Goal: Information Seeking & Learning: Learn about a topic

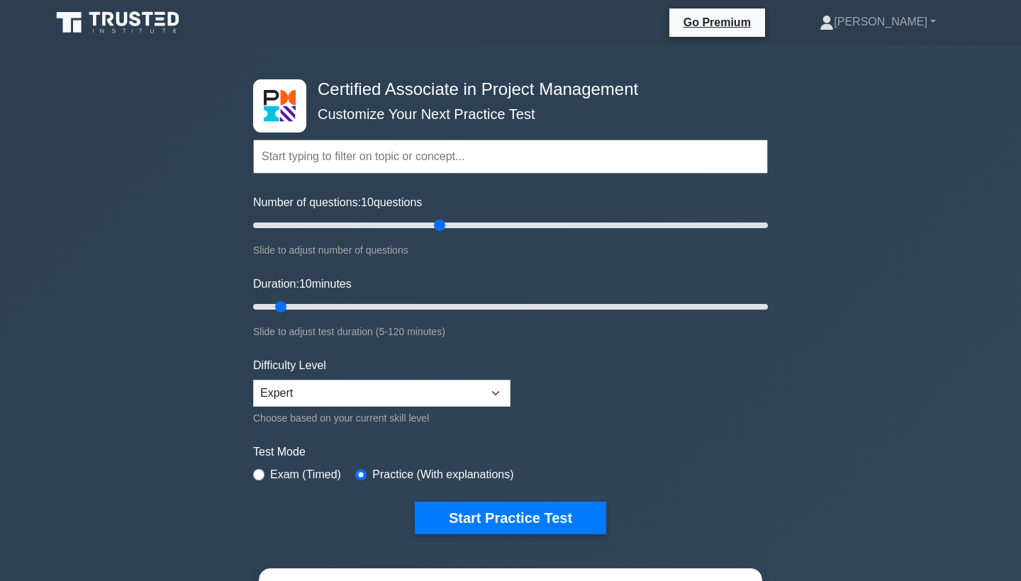
type input "75"
click at [445, 222] on input "Number of questions: 10 questions" at bounding box center [510, 225] width 515 height 17
click at [520, 302] on input "Duration: 65 minutes" at bounding box center [510, 307] width 515 height 17
click at [567, 306] on input "Duration: 75 minutes" at bounding box center [510, 307] width 515 height 17
type input "100"
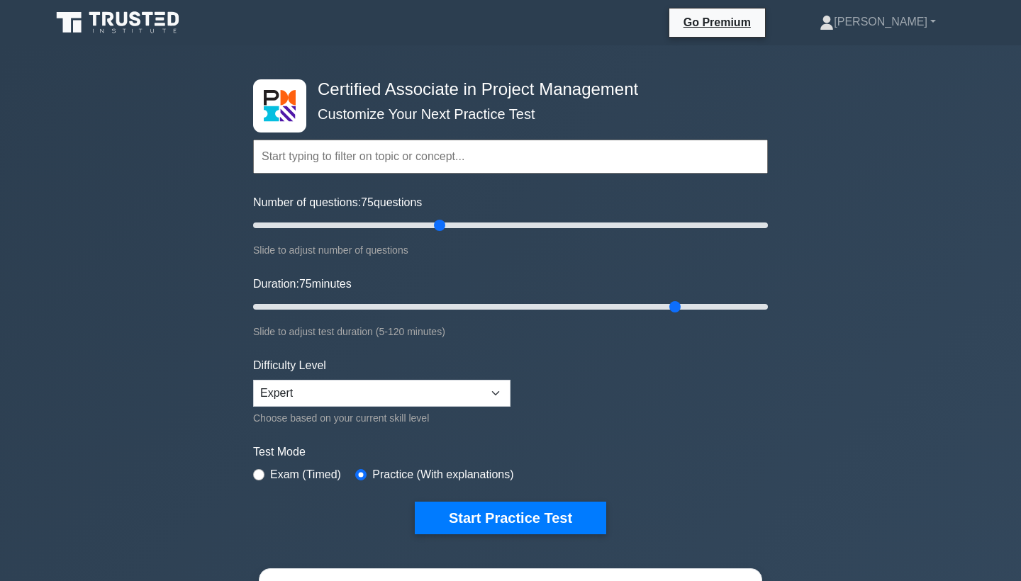
click at [676, 305] on input "Duration: 75 minutes" at bounding box center [510, 307] width 515 height 17
select select "intermediate"
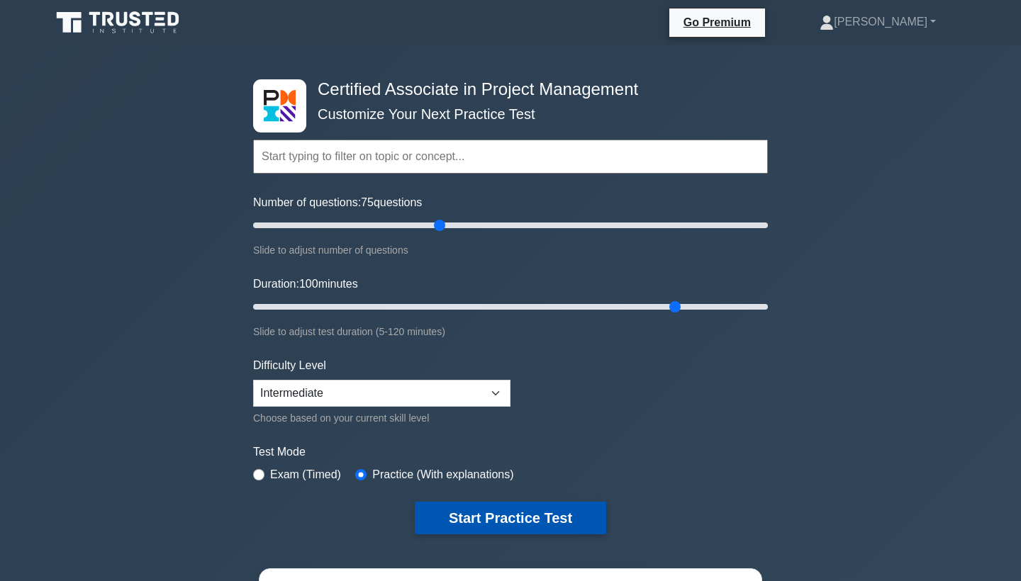
click at [489, 514] on button "Start Practice Test" at bounding box center [510, 518] width 191 height 33
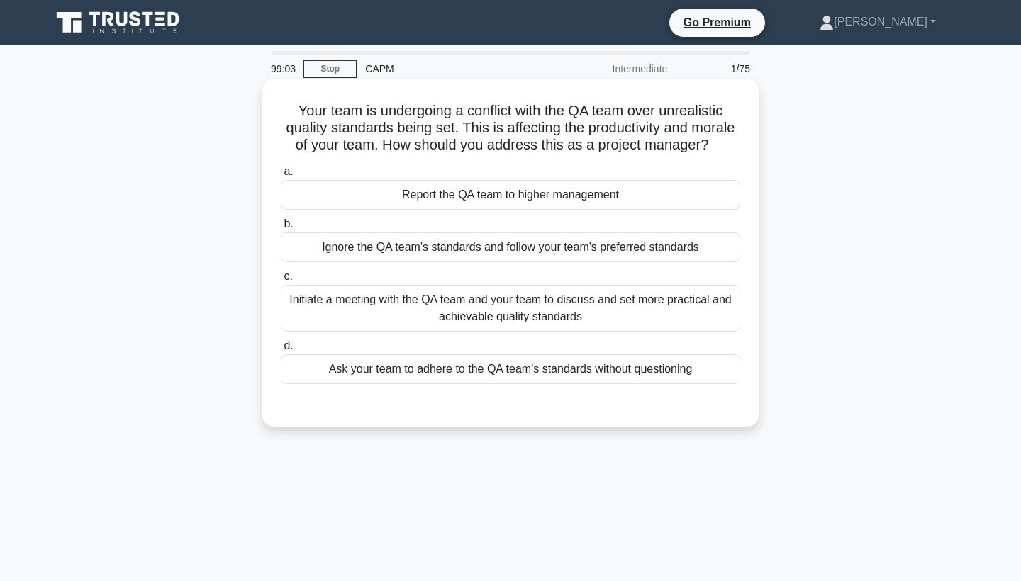
click at [501, 311] on div "Initiate a meeting with the QA team and your team to discuss and set more pract…" at bounding box center [511, 308] width 460 height 47
click at [281, 282] on input "c. Initiate a meeting with the QA team and your team to discuss and set more pr…" at bounding box center [281, 276] width 0 height 9
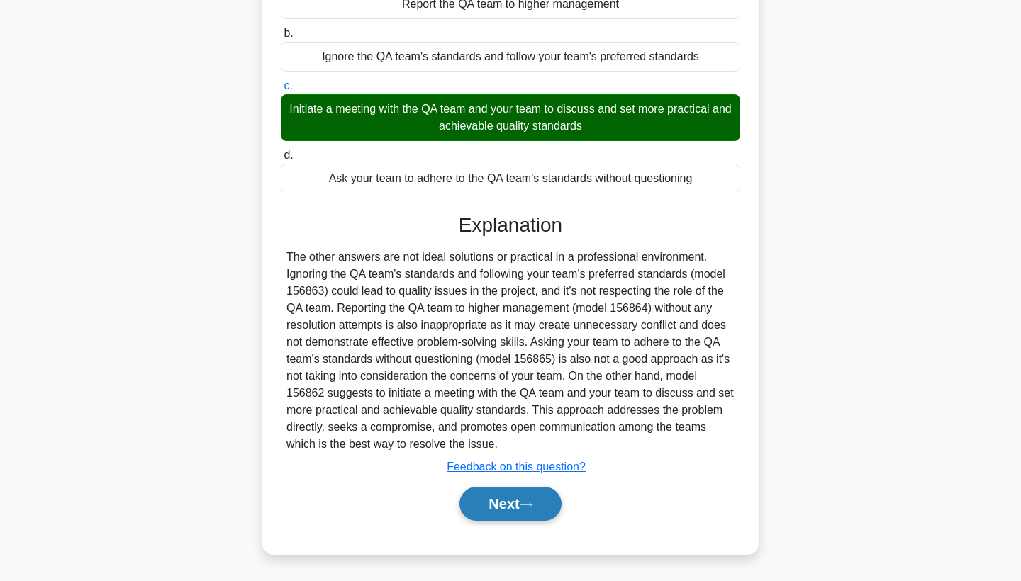
click at [508, 501] on button "Next" at bounding box center [510, 504] width 101 height 34
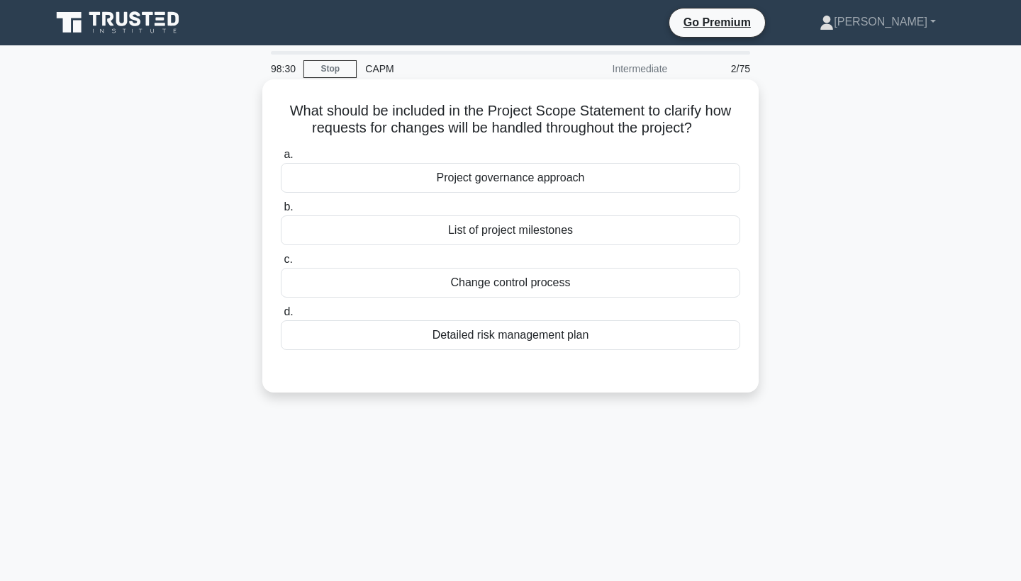
click at [505, 283] on div "Change control process" at bounding box center [511, 283] width 460 height 30
click at [281, 265] on input "c. Change control process" at bounding box center [281, 259] width 0 height 9
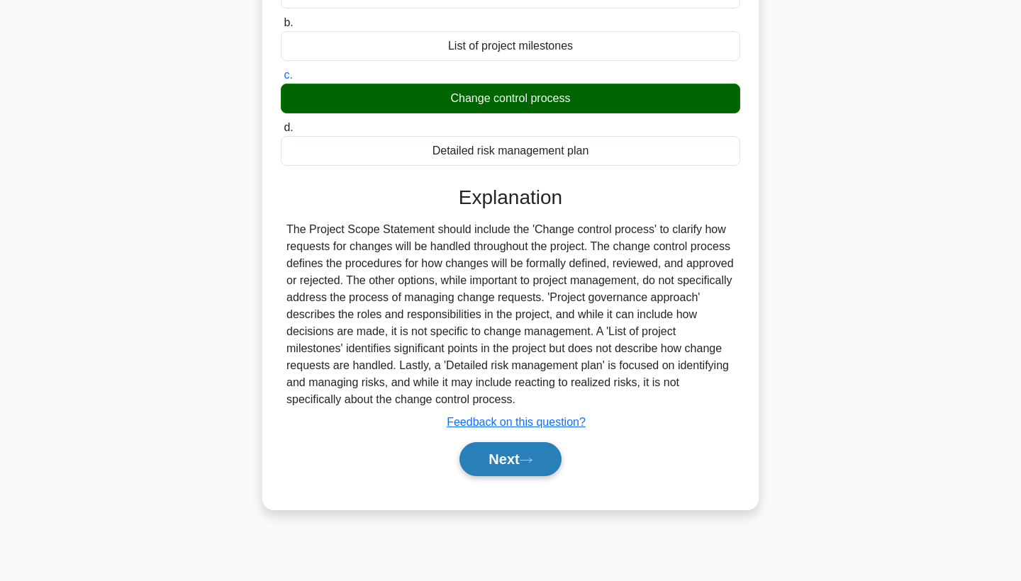
scroll to position [184, 0]
click at [516, 455] on button "Next" at bounding box center [510, 459] width 101 height 34
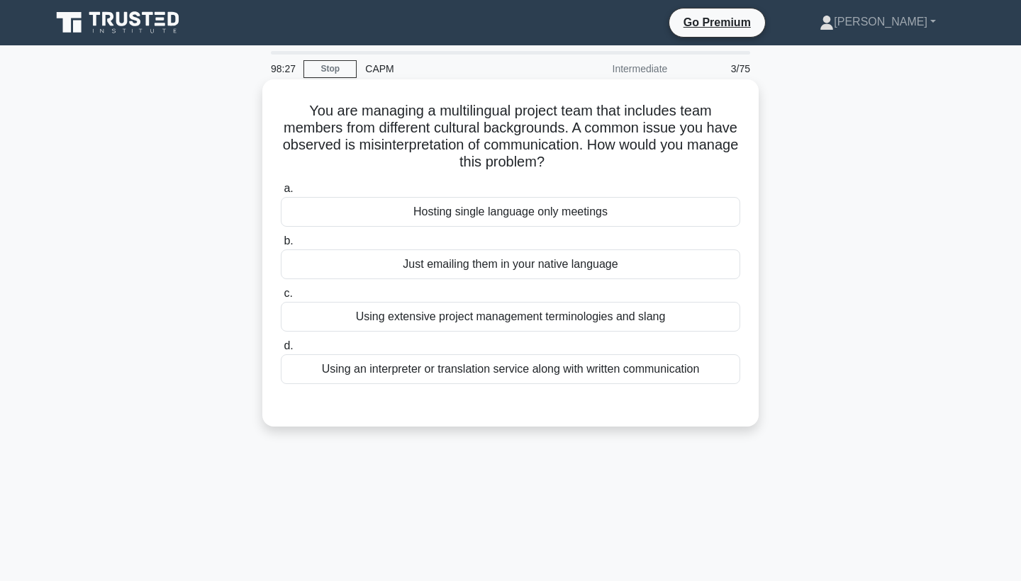
scroll to position [0, 0]
click at [493, 369] on div "Using an interpreter or translation service along with written communication" at bounding box center [511, 370] width 460 height 30
click at [281, 351] on input "d. Using an interpreter or translation service along with written communication" at bounding box center [281, 346] width 0 height 9
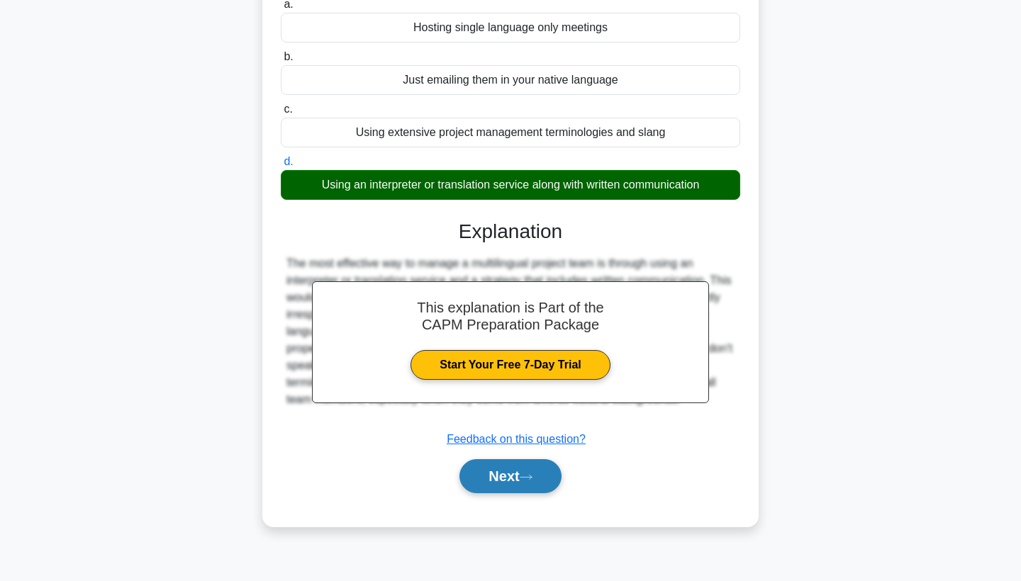
scroll to position [184, 0]
click at [490, 479] on button "Next" at bounding box center [510, 477] width 101 height 34
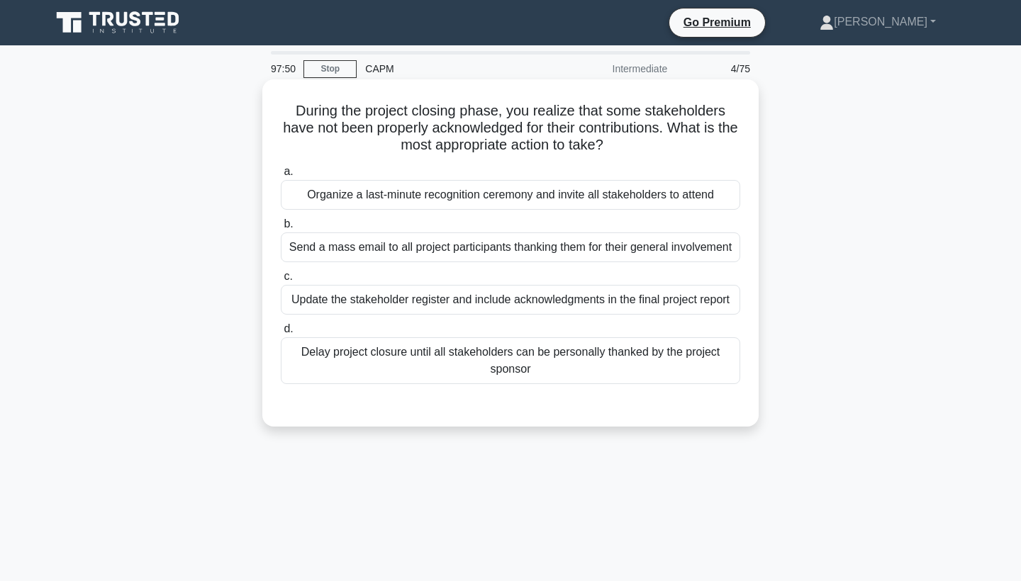
scroll to position [0, 0]
click at [506, 300] on div "Update the stakeholder register and include acknowledgments in the final projec…" at bounding box center [511, 300] width 460 height 30
click at [281, 282] on input "c. Update the stakeholder register and include acknowledgments in the final pro…" at bounding box center [281, 276] width 0 height 9
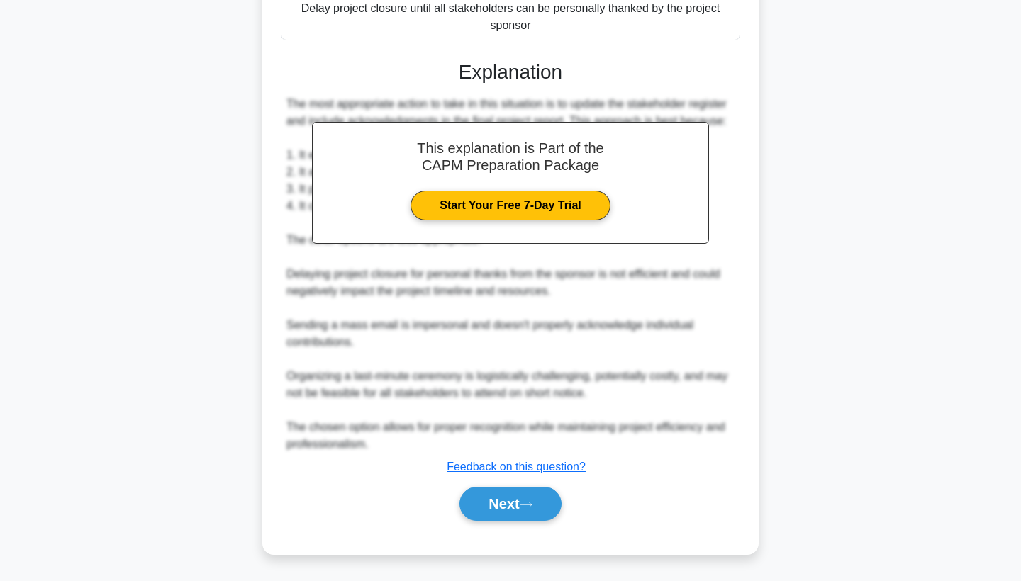
scroll to position [344, 0]
click at [519, 507] on button "Next" at bounding box center [510, 504] width 101 height 34
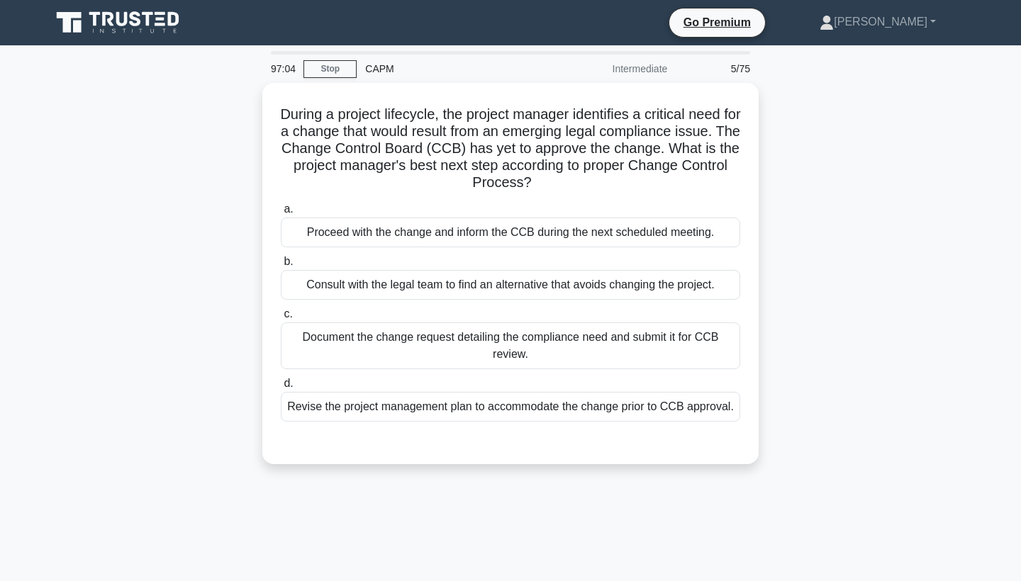
scroll to position [0, 0]
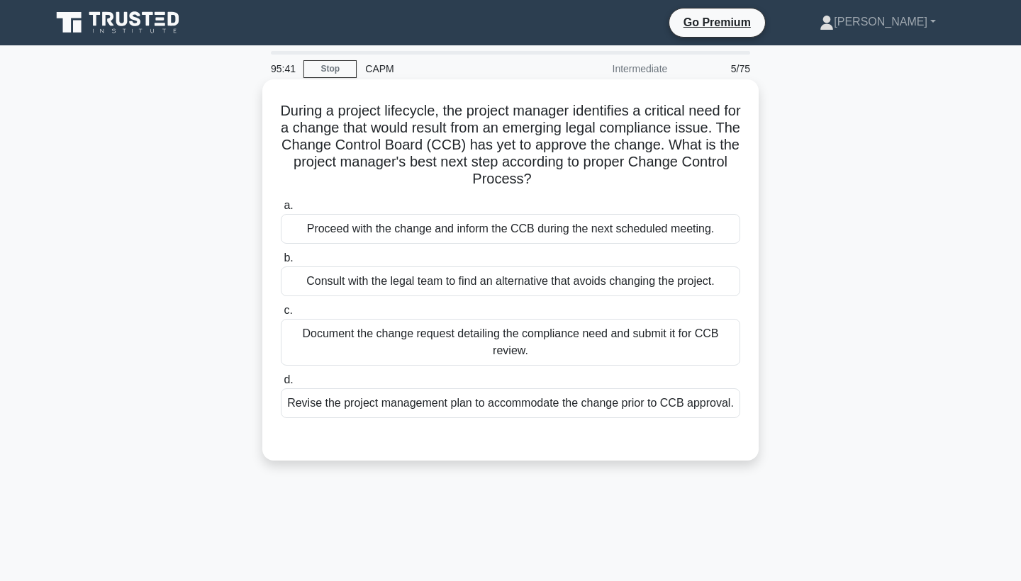
click at [537, 349] on div "Document the change request detailing the compliance need and submit it for CCB…" at bounding box center [511, 342] width 460 height 47
click at [281, 316] on input "c. Document the change request detailing the compliance need and submit it for …" at bounding box center [281, 310] width 0 height 9
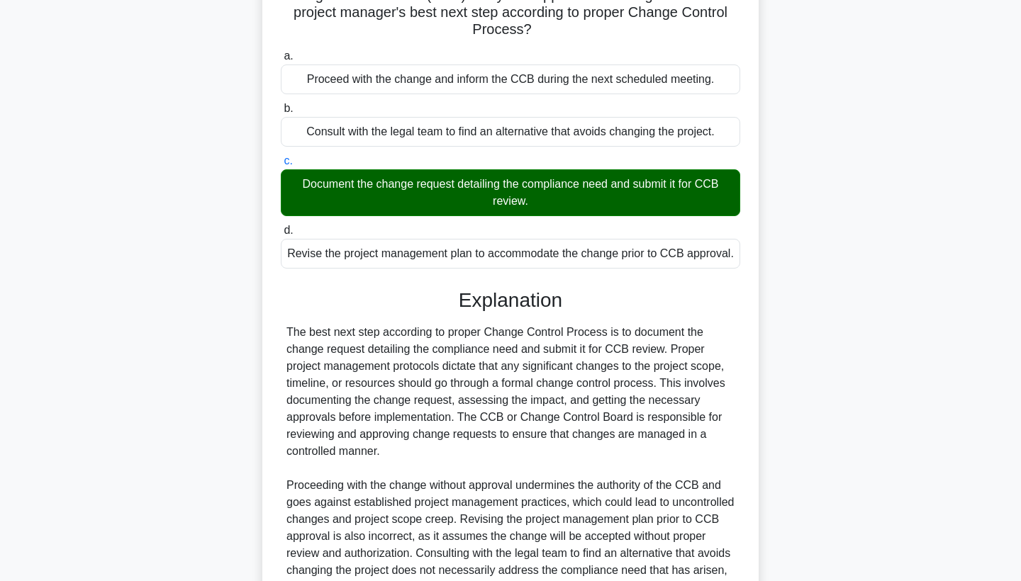
scroll to position [253, 0]
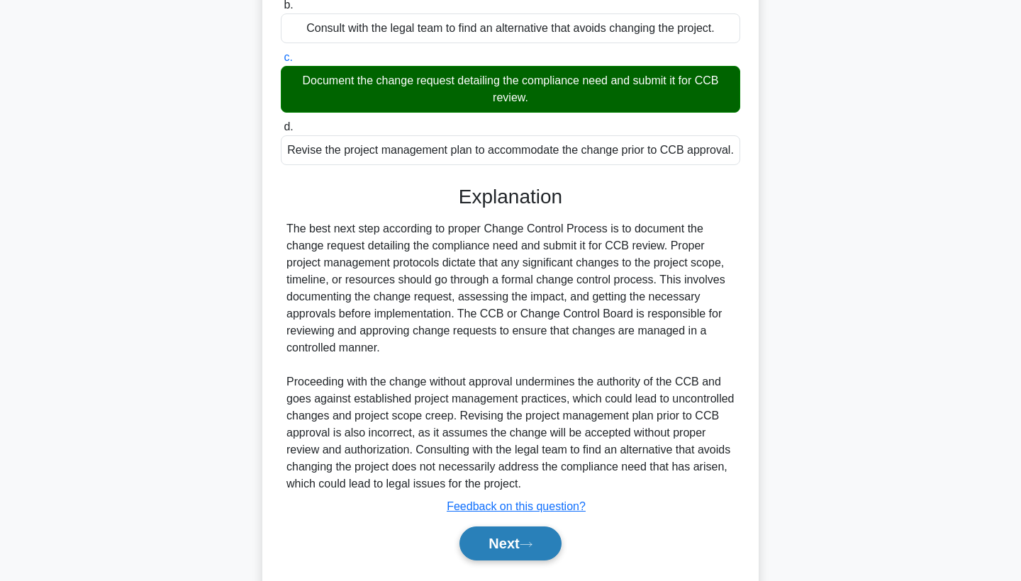
click at [499, 545] on button "Next" at bounding box center [510, 544] width 101 height 34
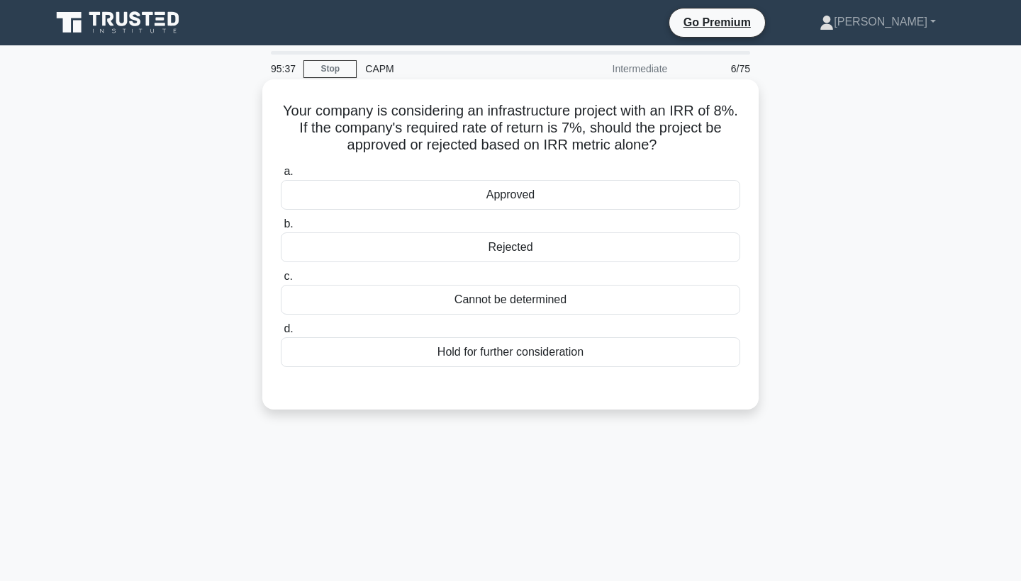
scroll to position [0, 0]
click at [518, 193] on div "Approved" at bounding box center [511, 195] width 460 height 30
click at [281, 177] on input "a. Approved" at bounding box center [281, 171] width 0 height 9
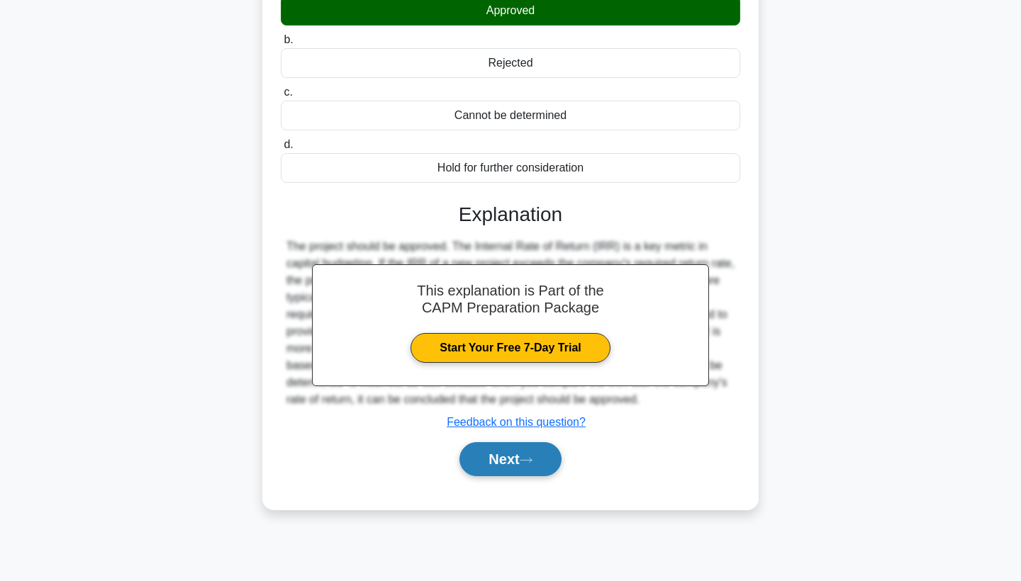
scroll to position [184, 0]
click at [499, 457] on button "Next" at bounding box center [510, 459] width 101 height 34
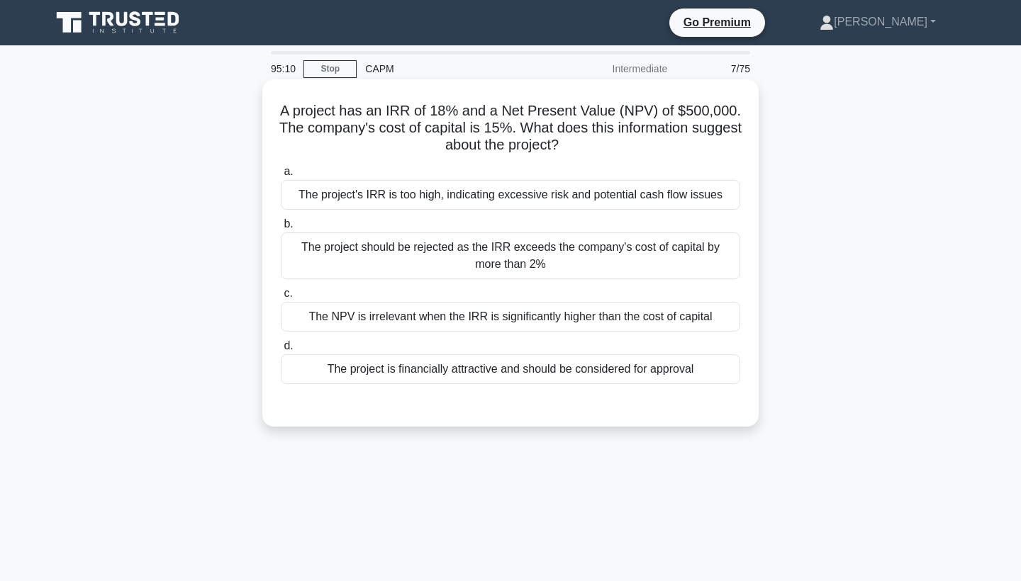
scroll to position [0, 0]
click at [440, 319] on div "The NPV is irrelevant when the IRR is significantly higher than the cost of cap…" at bounding box center [511, 317] width 460 height 30
click at [281, 299] on input "c. The NPV is irrelevant when the IRR is significantly higher than the cost of …" at bounding box center [281, 293] width 0 height 9
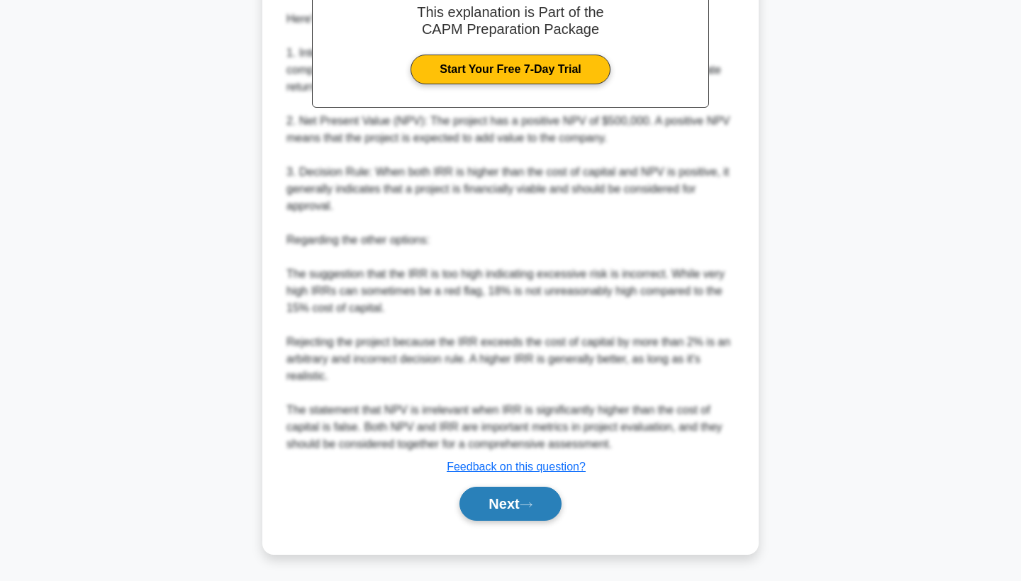
click at [504, 503] on button "Next" at bounding box center [510, 504] width 101 height 34
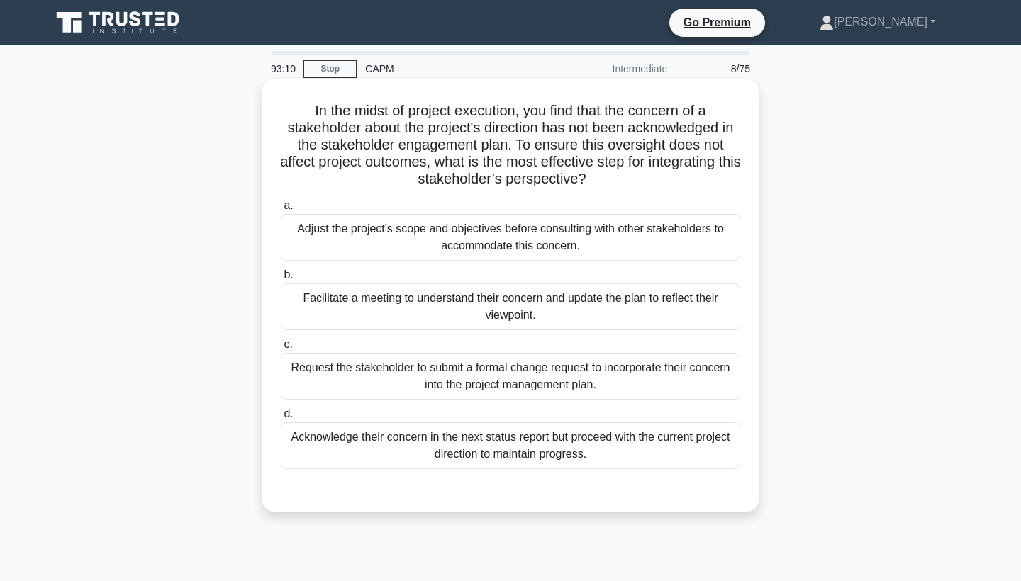
click at [500, 311] on div "Facilitate a meeting to understand their concern and update the plan to reflect…" at bounding box center [511, 307] width 460 height 47
click at [281, 280] on input "b. Facilitate a meeting to understand their concern and update the plan to refl…" at bounding box center [281, 275] width 0 height 9
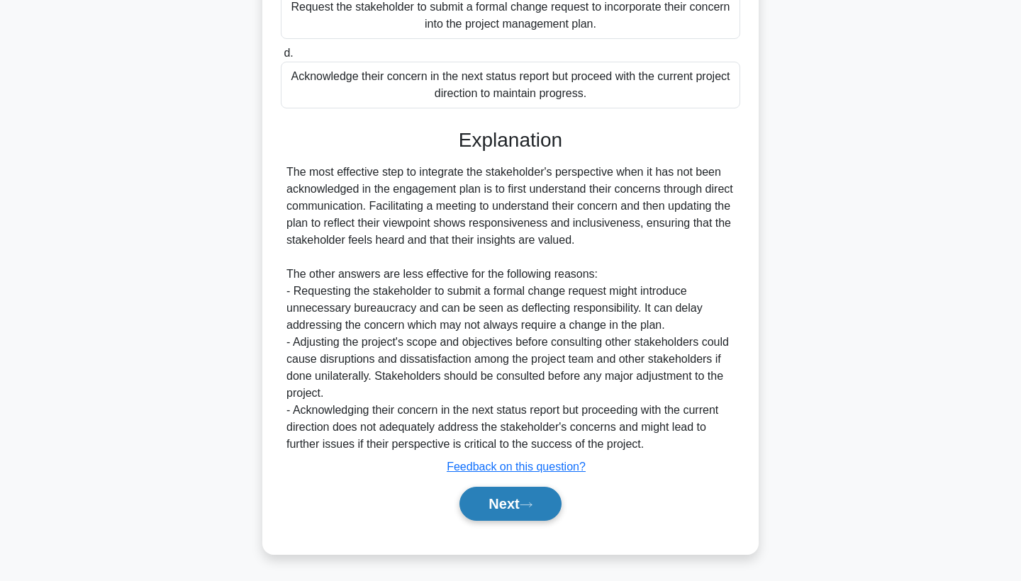
click at [494, 498] on button "Next" at bounding box center [510, 504] width 101 height 34
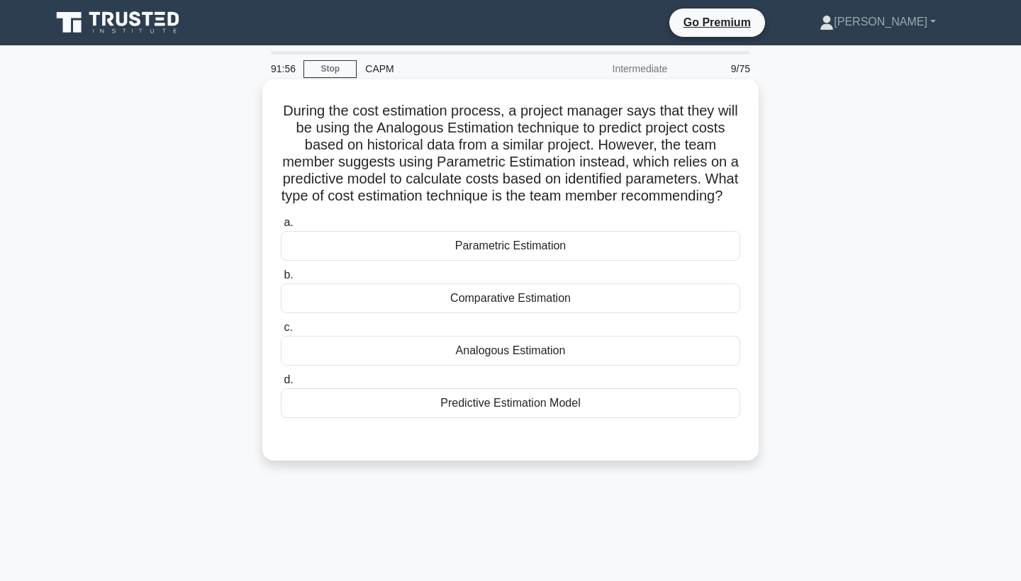
click at [533, 261] on div "Parametric Estimation" at bounding box center [511, 246] width 460 height 30
click at [281, 228] on input "a. Parametric Estimation" at bounding box center [281, 222] width 0 height 9
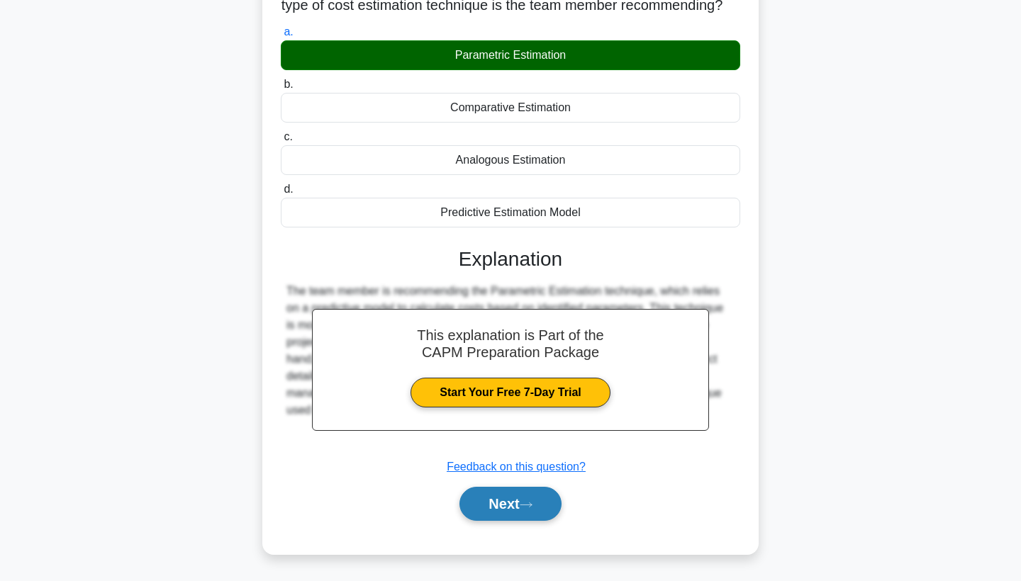
click at [501, 497] on button "Next" at bounding box center [510, 504] width 101 height 34
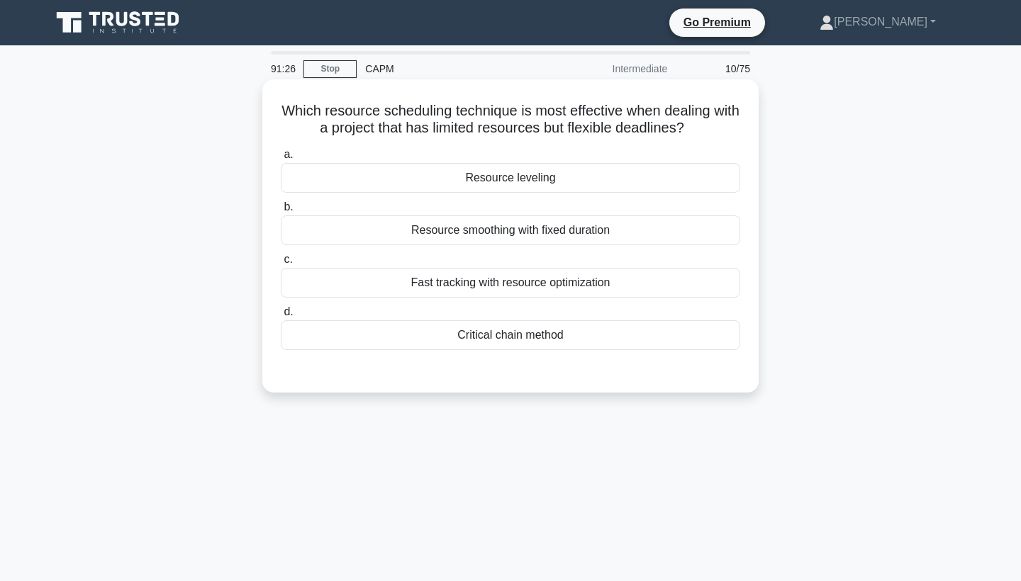
click at [508, 179] on div "Resource leveling" at bounding box center [511, 178] width 460 height 30
click at [281, 160] on input "a. Resource leveling" at bounding box center [281, 154] width 0 height 9
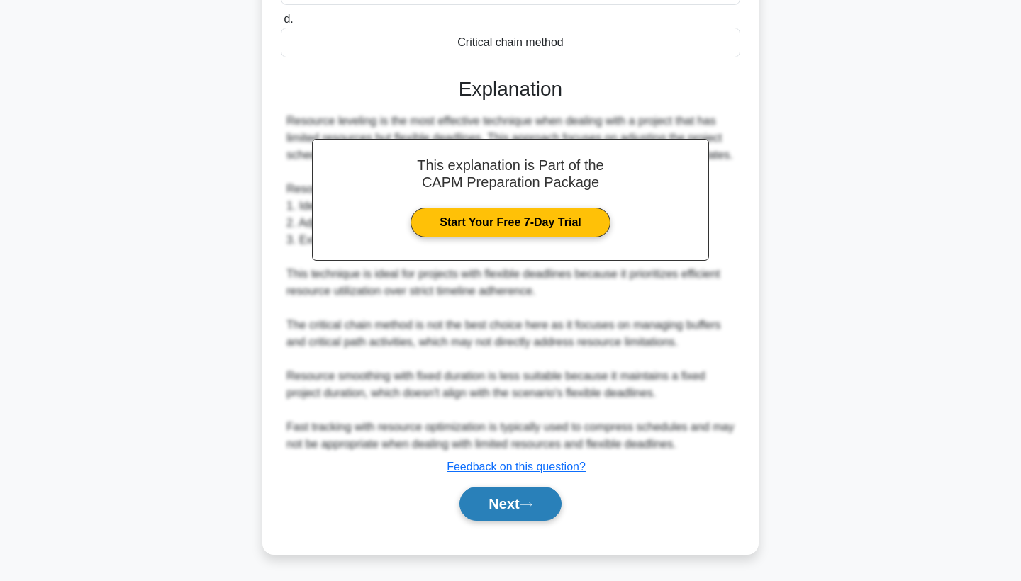
click at [516, 494] on button "Next" at bounding box center [510, 504] width 101 height 34
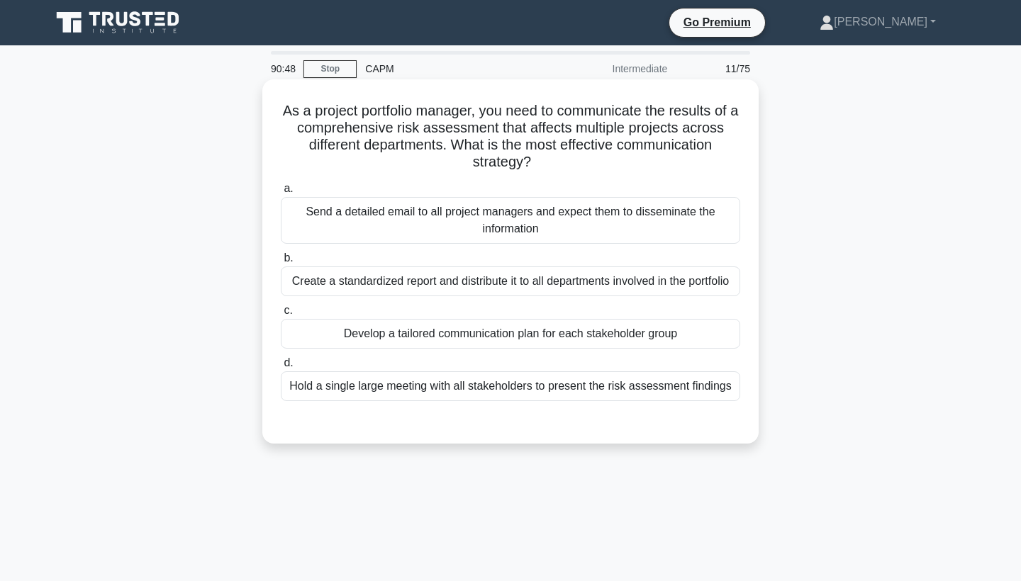
click at [506, 330] on div "Develop a tailored communication plan for each stakeholder group" at bounding box center [511, 334] width 460 height 30
click at [281, 316] on input "c. Develop a tailored communication plan for each stakeholder group" at bounding box center [281, 310] width 0 height 9
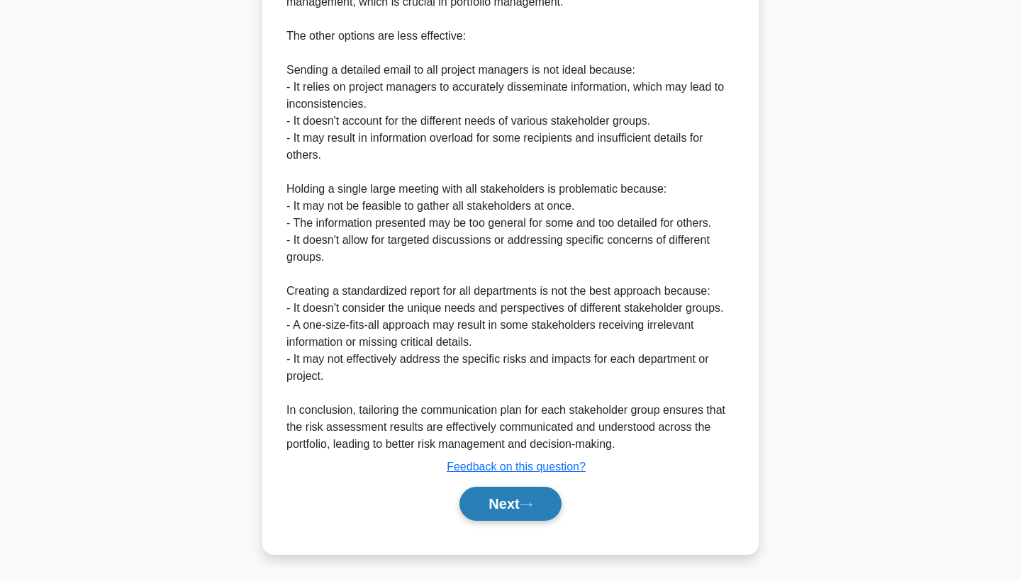
click at [517, 503] on button "Next" at bounding box center [510, 504] width 101 height 34
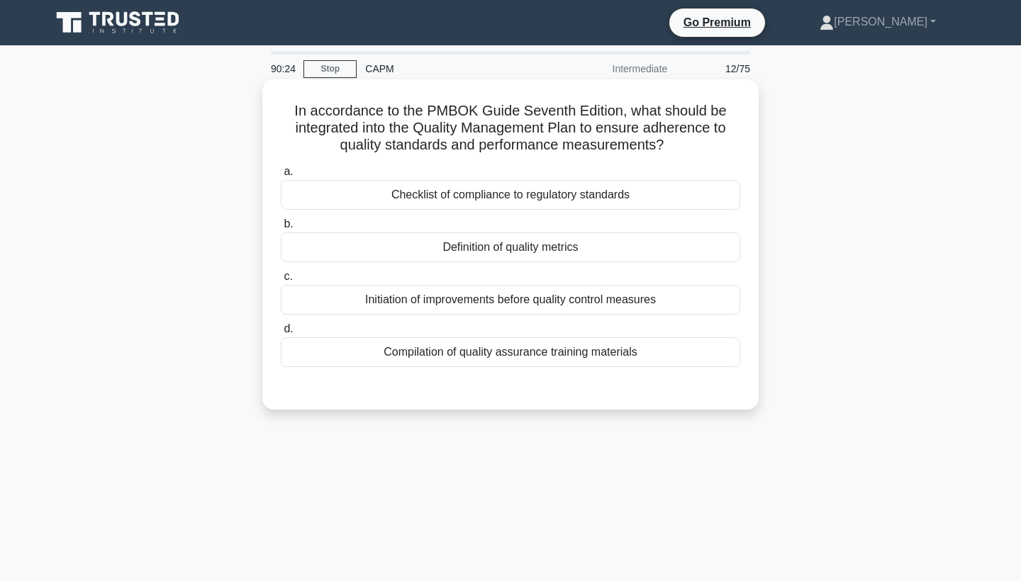
click at [529, 251] on div "Definition of quality metrics" at bounding box center [511, 248] width 460 height 30
click at [281, 229] on input "b. Definition of quality metrics" at bounding box center [281, 224] width 0 height 9
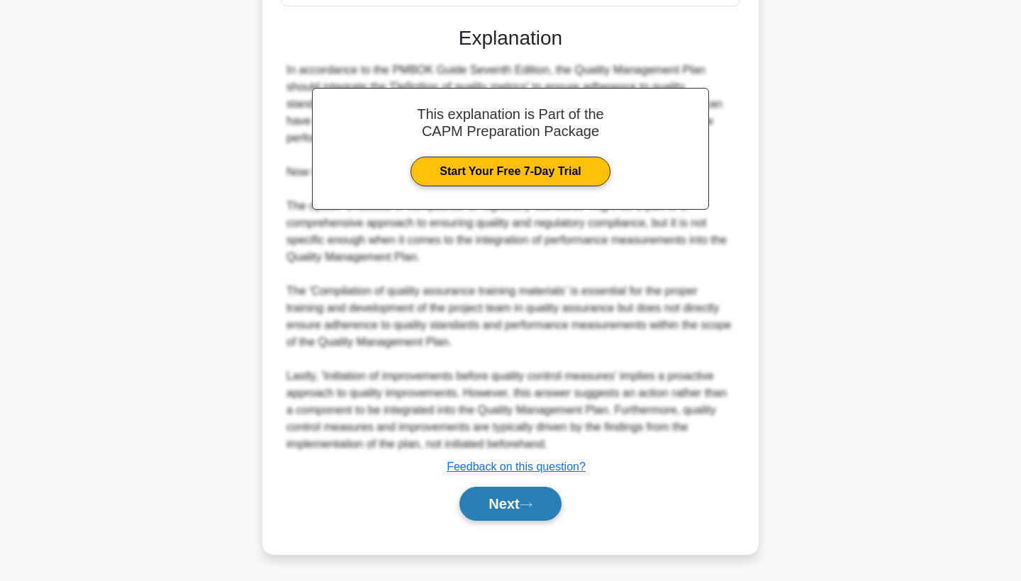
click at [489, 499] on button "Next" at bounding box center [510, 504] width 101 height 34
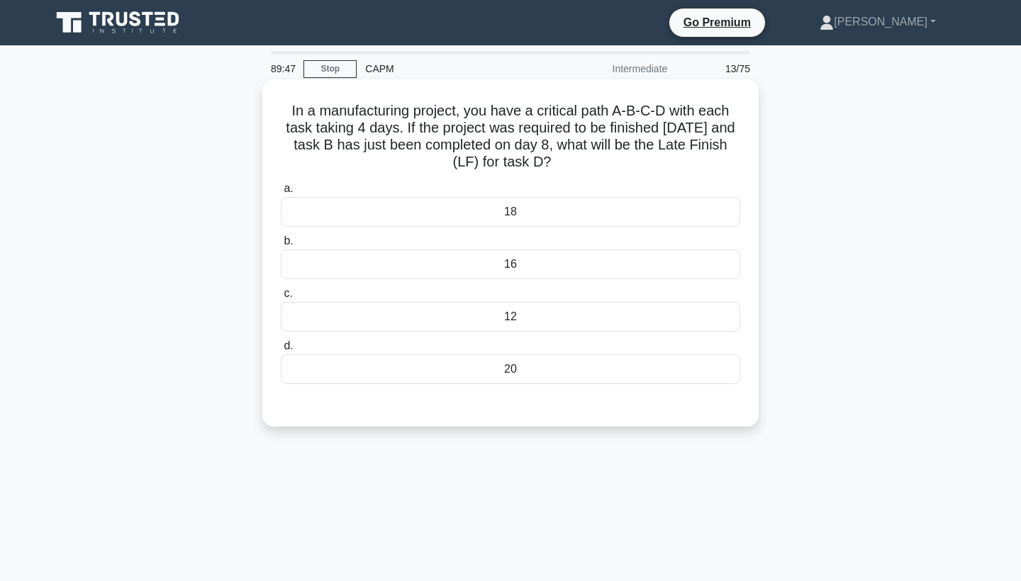
click at [523, 265] on div "16" at bounding box center [511, 265] width 460 height 30
click at [281, 246] on input "b. 16" at bounding box center [281, 241] width 0 height 9
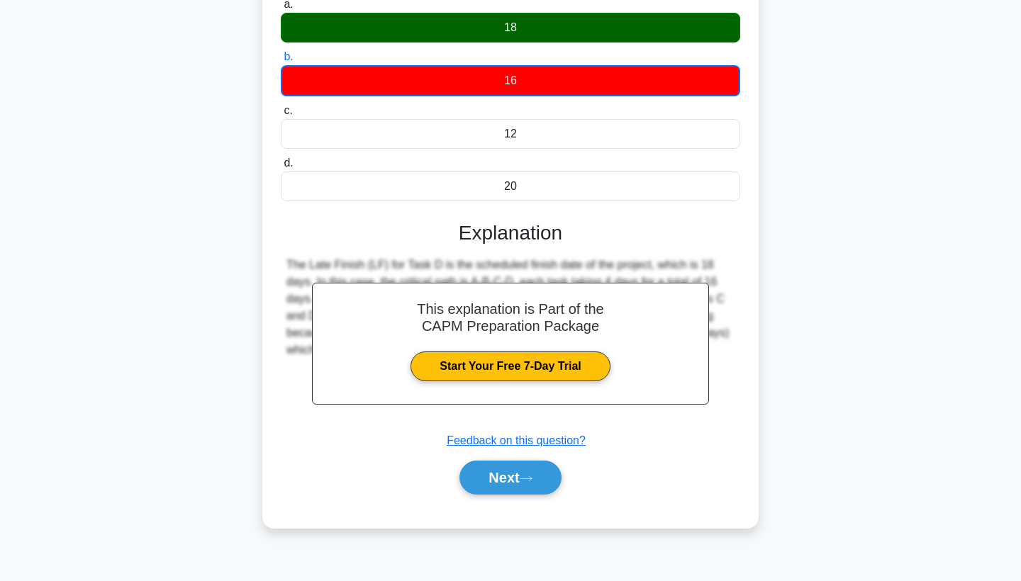
scroll to position [184, 0]
click at [496, 478] on button "Next" at bounding box center [510, 478] width 101 height 34
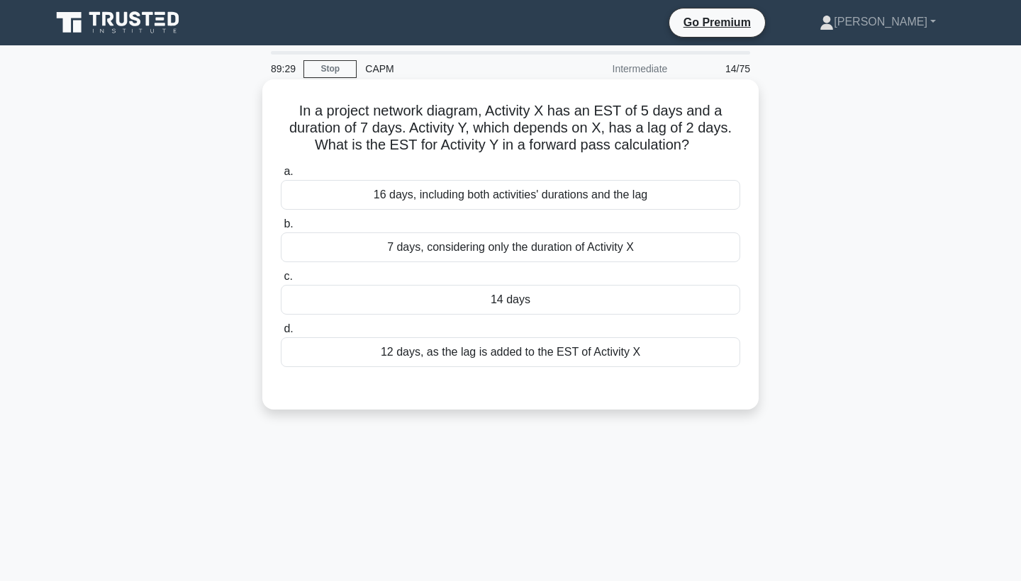
scroll to position [0, 0]
click at [534, 304] on div "14 days" at bounding box center [511, 300] width 460 height 30
click at [281, 282] on input "c. 14 days" at bounding box center [281, 276] width 0 height 9
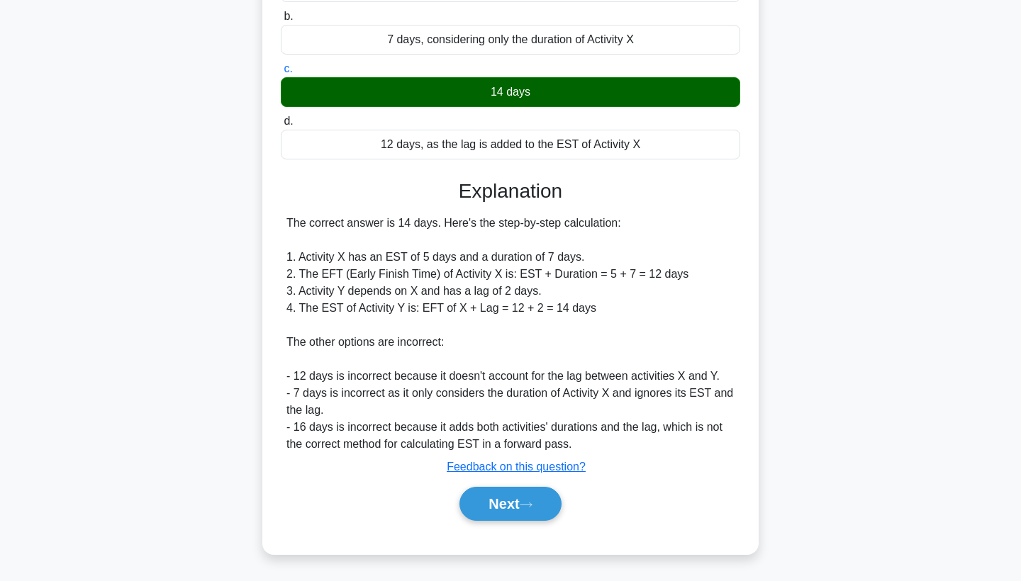
scroll to position [208, 0]
click at [496, 499] on button "Next" at bounding box center [510, 504] width 101 height 34
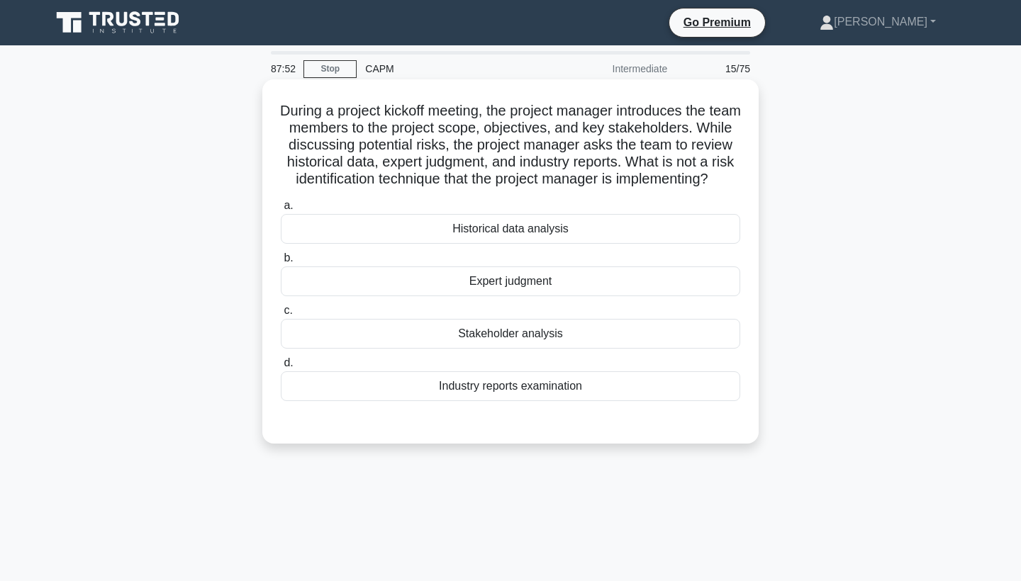
scroll to position [0, 0]
click at [512, 401] on div "Industry reports examination" at bounding box center [511, 387] width 460 height 30
click at [281, 368] on input "d. Industry reports examination" at bounding box center [281, 363] width 0 height 9
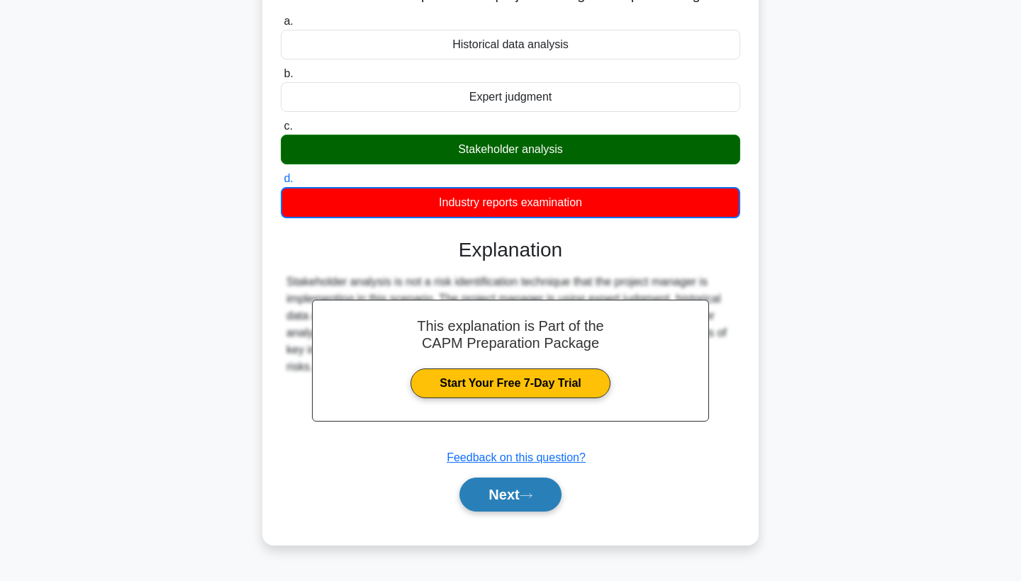
click at [492, 512] on button "Next" at bounding box center [510, 495] width 101 height 34
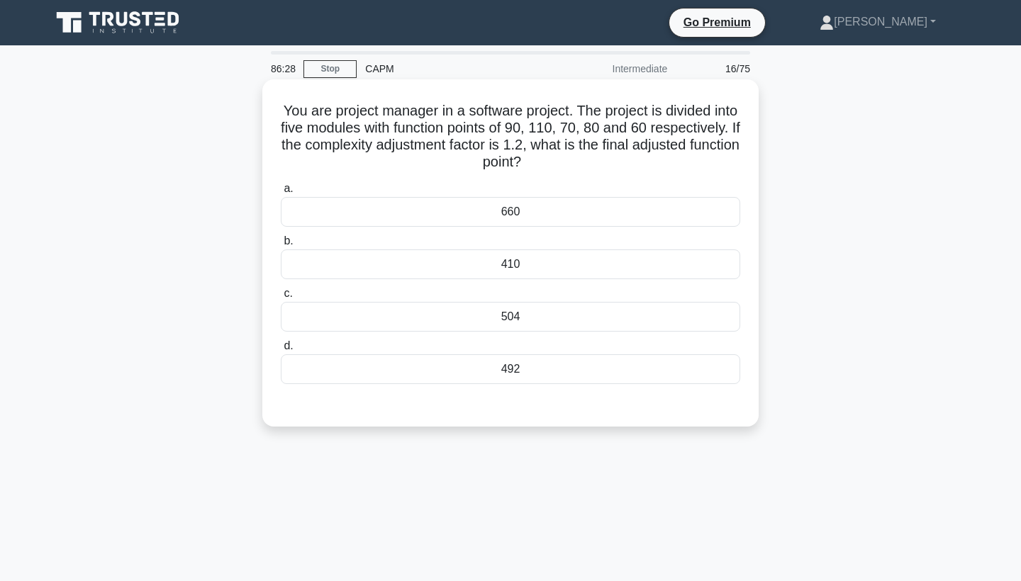
click at [528, 323] on div "504" at bounding box center [511, 317] width 460 height 30
click at [281, 299] on input "c. 504" at bounding box center [281, 293] width 0 height 9
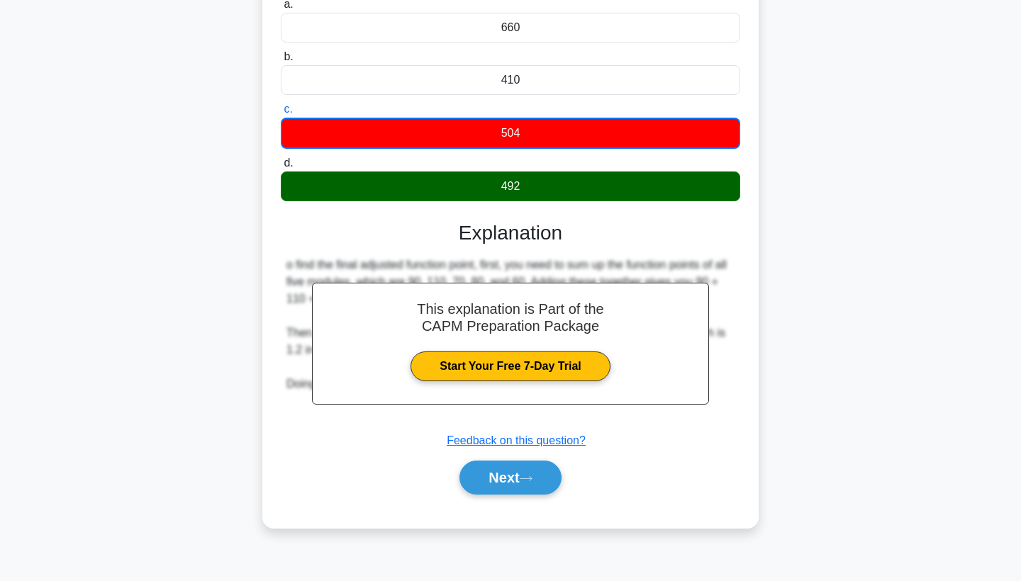
scroll to position [184, 0]
click at [514, 472] on button "Next" at bounding box center [510, 478] width 101 height 34
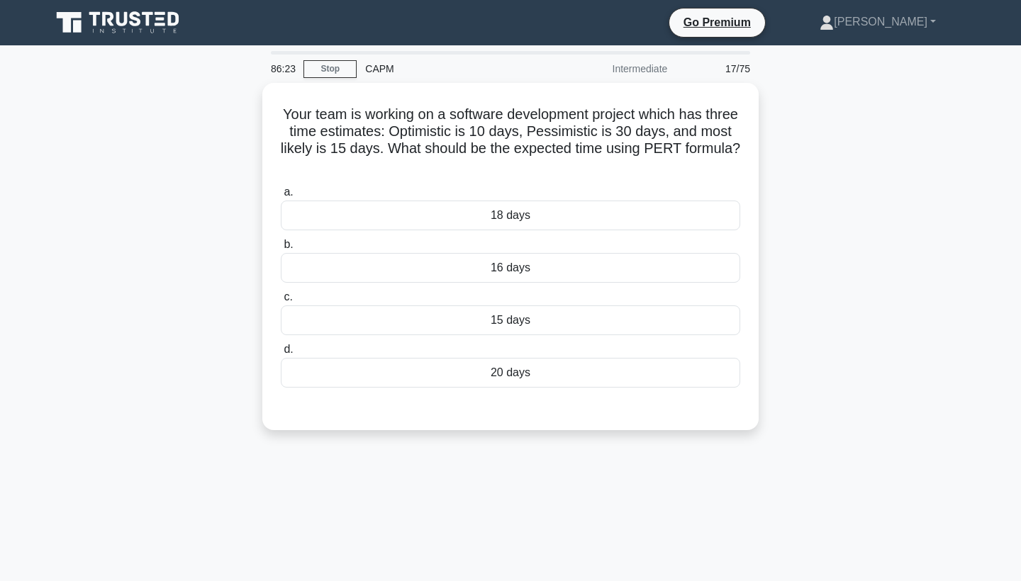
scroll to position [0, 0]
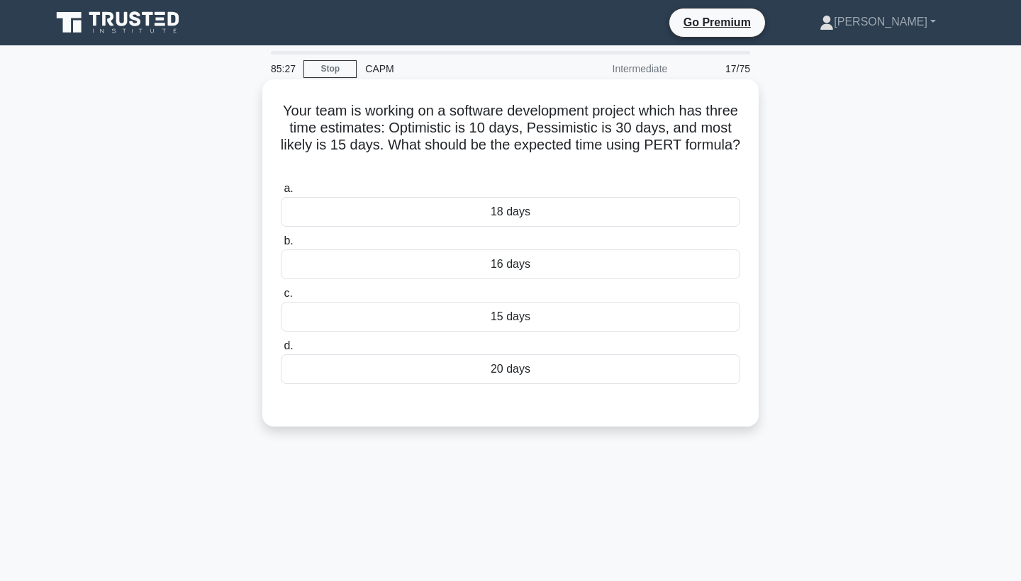
click at [555, 263] on div "16 days" at bounding box center [511, 265] width 460 height 30
click at [281, 246] on input "b. 16 days" at bounding box center [281, 241] width 0 height 9
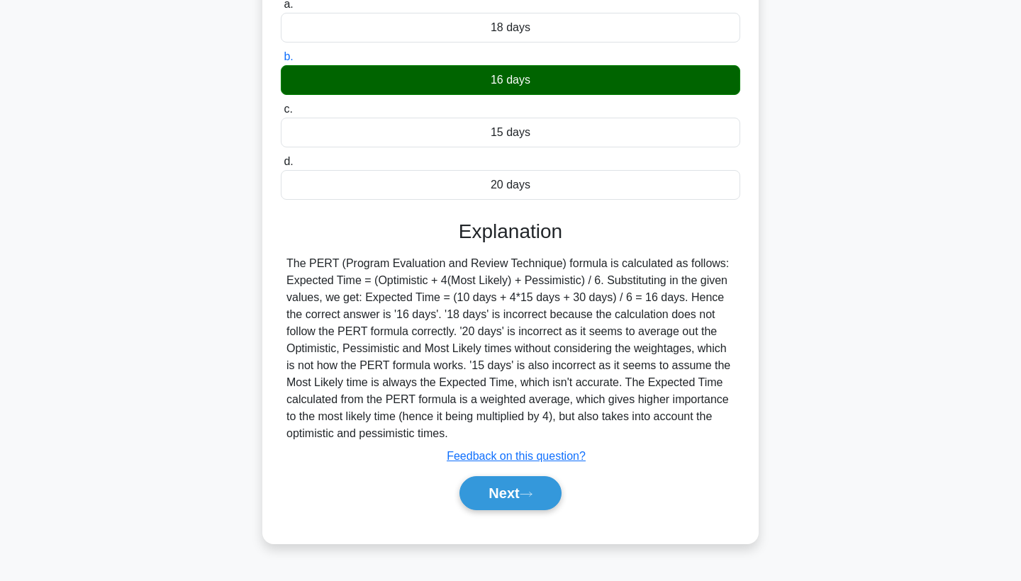
scroll to position [184, 0]
click at [503, 491] on button "Next" at bounding box center [510, 494] width 101 height 34
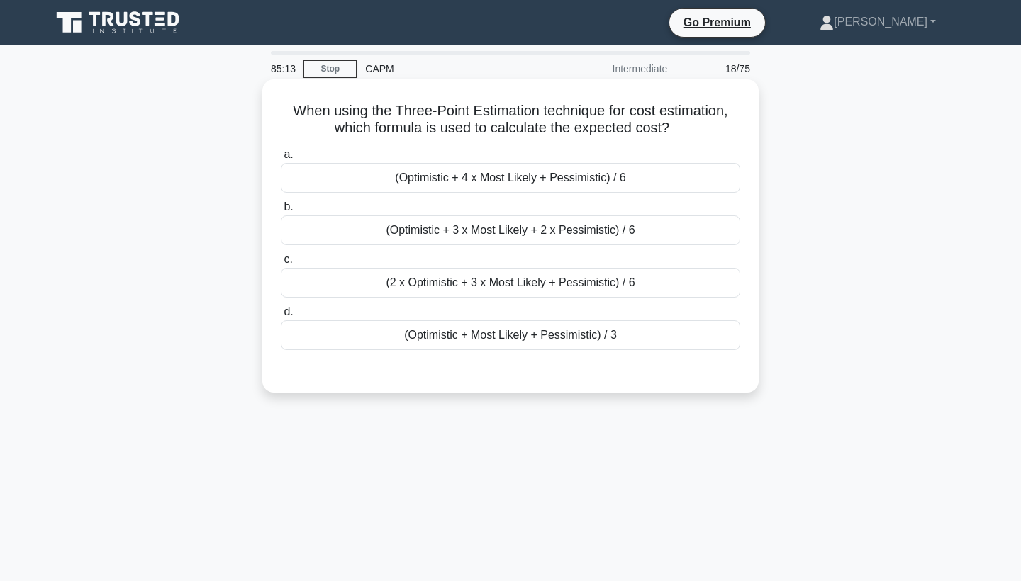
scroll to position [0, 0]
click at [553, 176] on div "(Optimistic + 4 x Most Likely + Pessimistic) / 6" at bounding box center [511, 178] width 460 height 30
click at [281, 160] on input "a. (Optimistic + 4 x Most Likely + Pessimistic) / 6" at bounding box center [281, 154] width 0 height 9
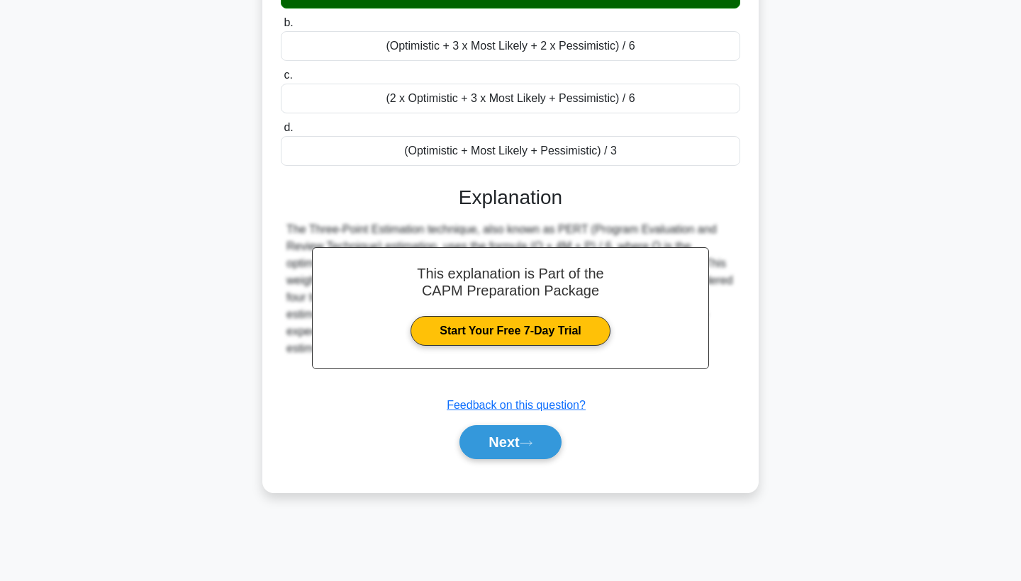
click at [501, 423] on div "Next" at bounding box center [511, 442] width 460 height 45
click at [501, 442] on button "Next" at bounding box center [510, 442] width 101 height 34
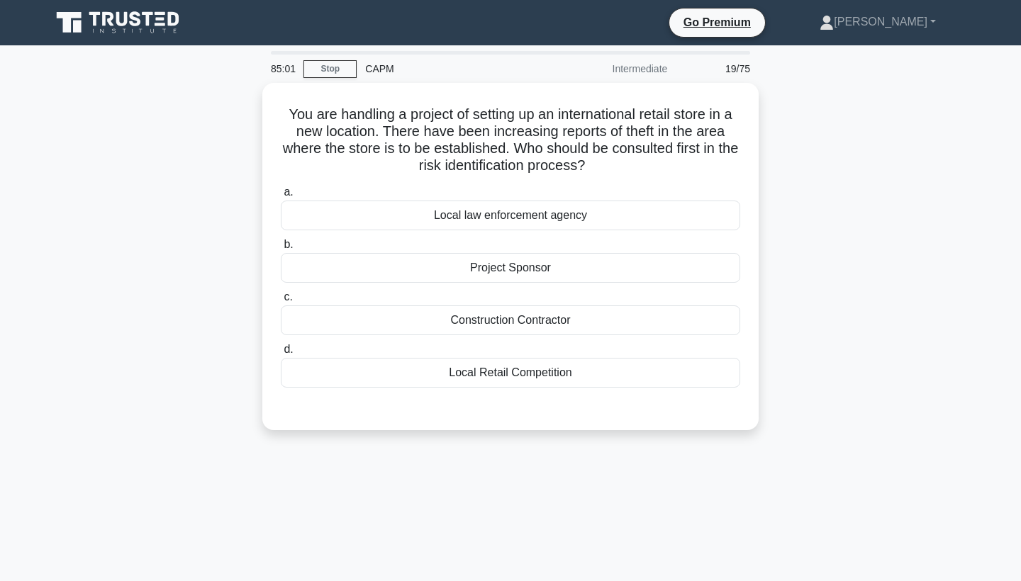
scroll to position [0, 0]
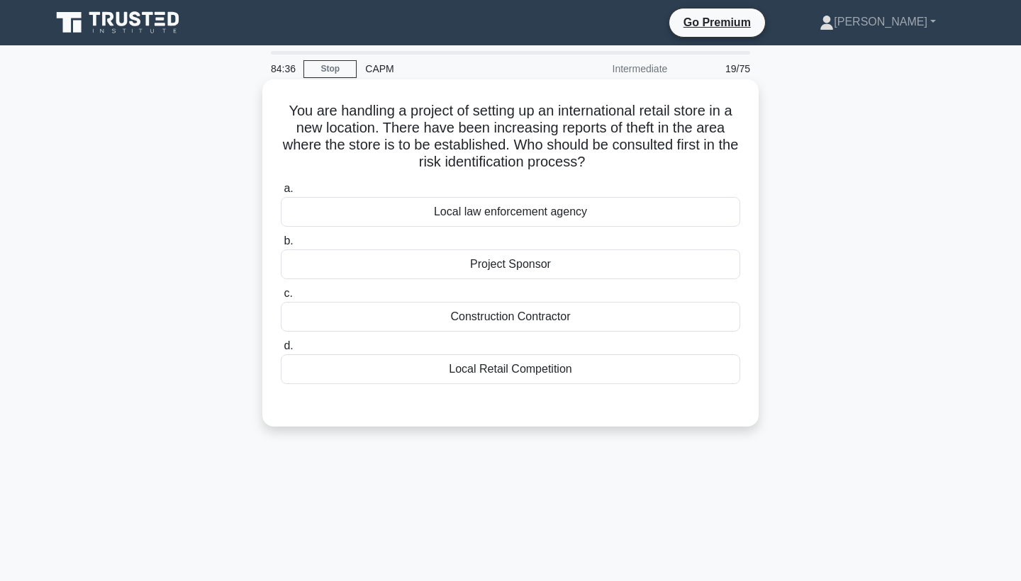
click at [509, 211] on div "Local law enforcement agency" at bounding box center [511, 212] width 460 height 30
click at [281, 194] on input "a. Local law enforcement agency" at bounding box center [281, 188] width 0 height 9
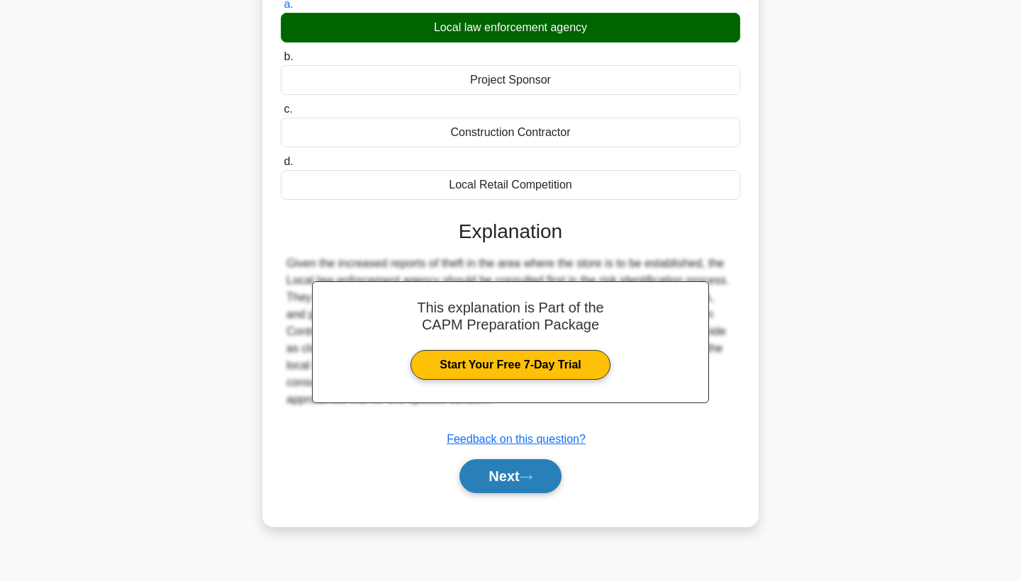
click at [499, 470] on button "Next" at bounding box center [510, 477] width 101 height 34
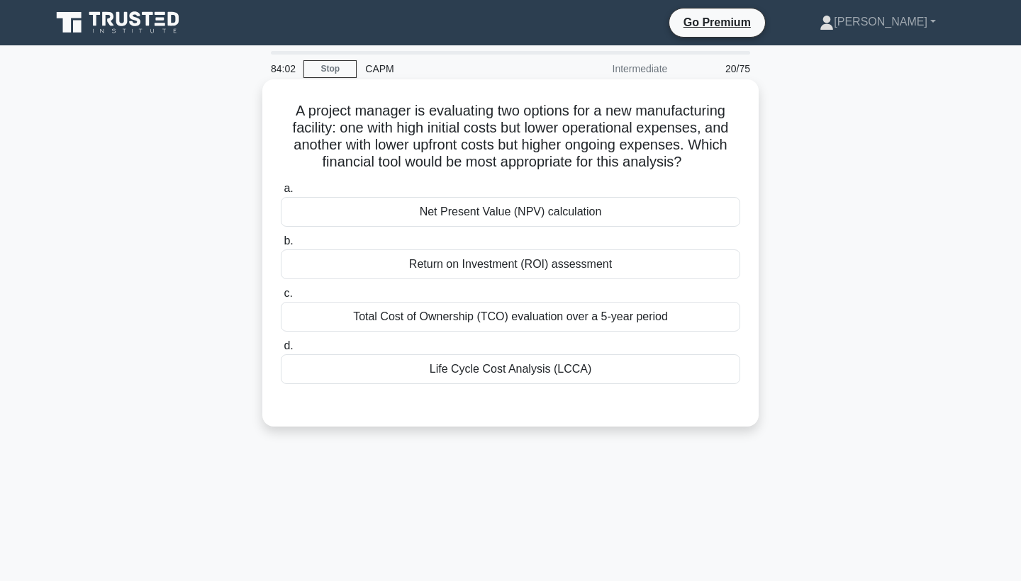
click at [399, 266] on div "Return on Investment (ROI) assessment" at bounding box center [511, 265] width 460 height 30
click at [281, 246] on input "b. Return on Investment (ROI) assessment" at bounding box center [281, 241] width 0 height 9
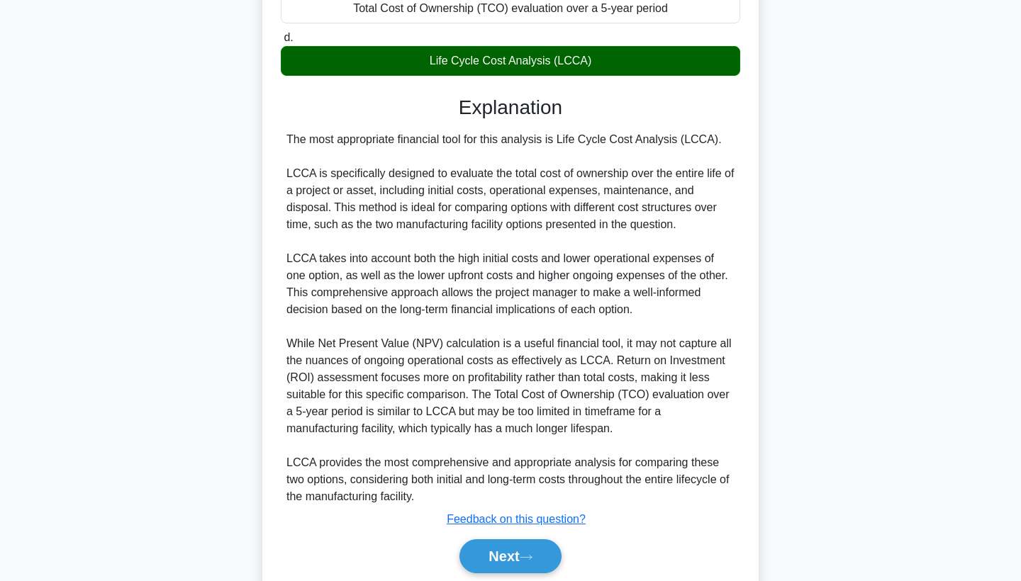
scroll to position [336, 0]
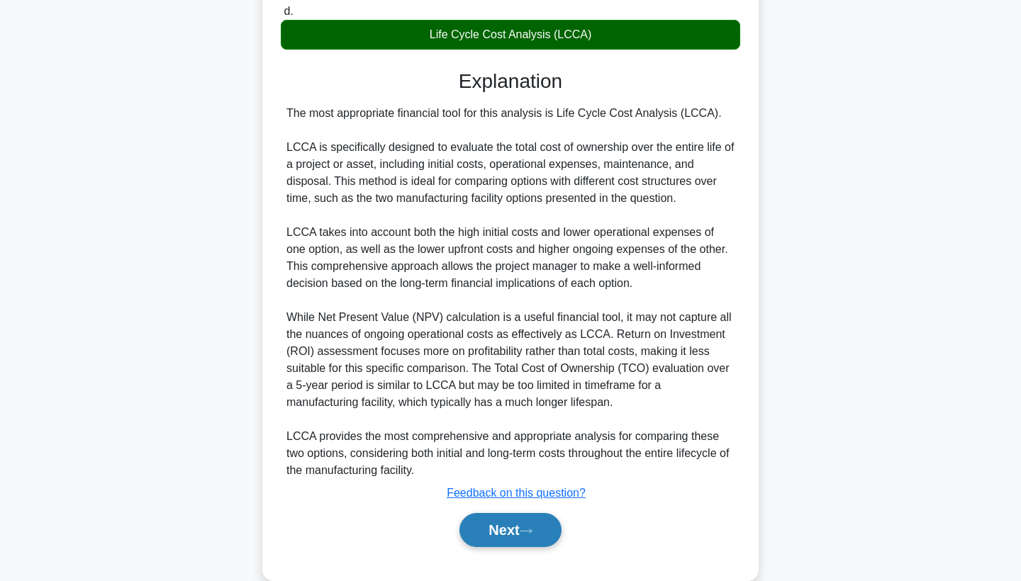
click at [518, 528] on button "Next" at bounding box center [510, 530] width 101 height 34
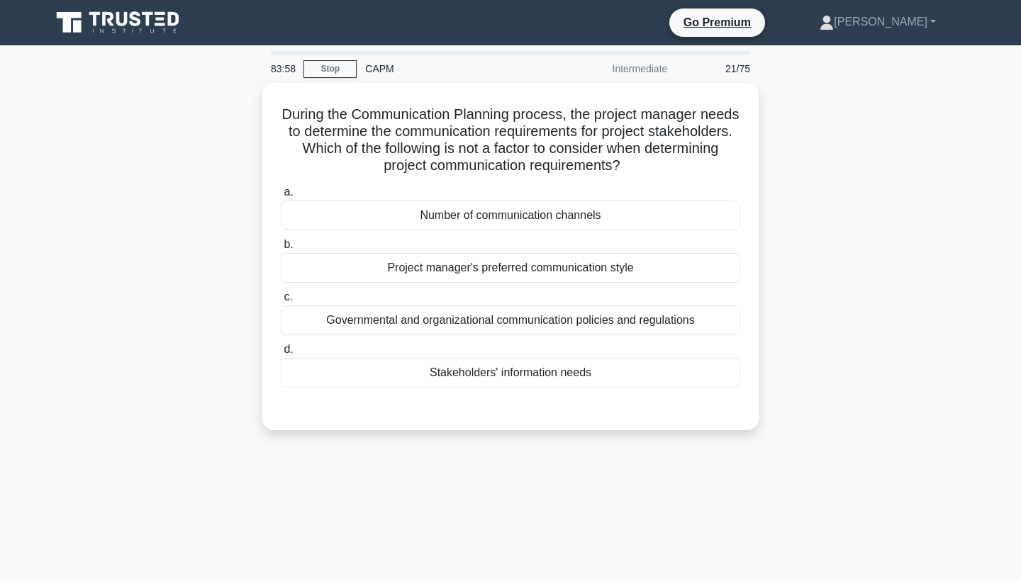
scroll to position [0, 0]
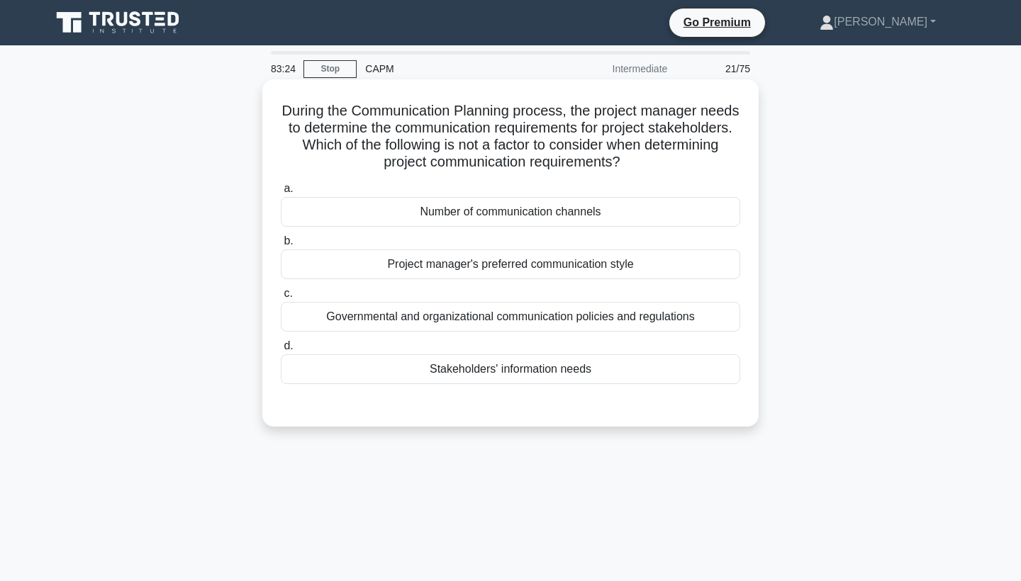
click at [516, 267] on div "Project manager's preferred communication style" at bounding box center [511, 265] width 460 height 30
click at [281, 246] on input "b. Project manager's preferred communication style" at bounding box center [281, 241] width 0 height 9
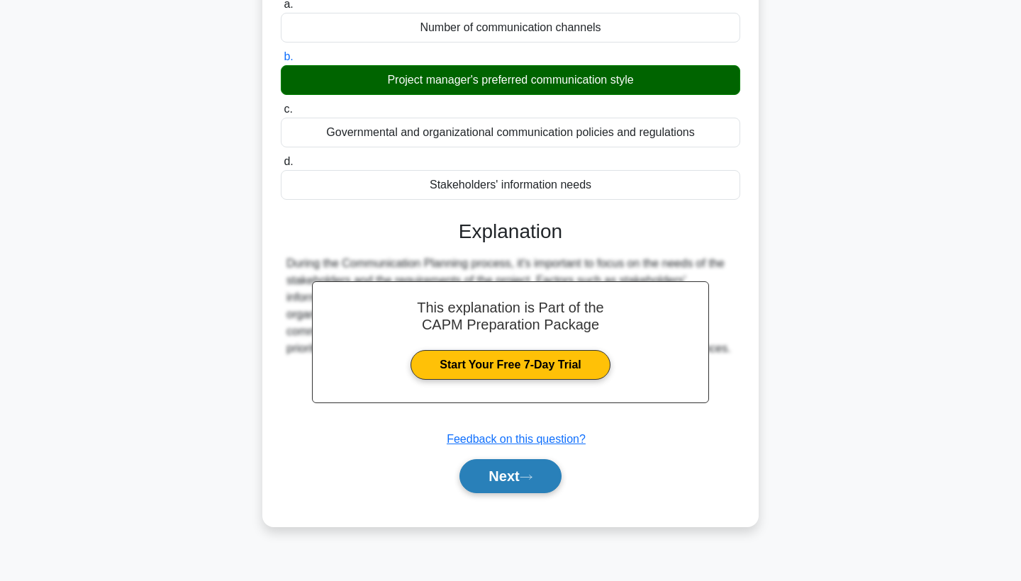
click at [499, 467] on button "Next" at bounding box center [510, 477] width 101 height 34
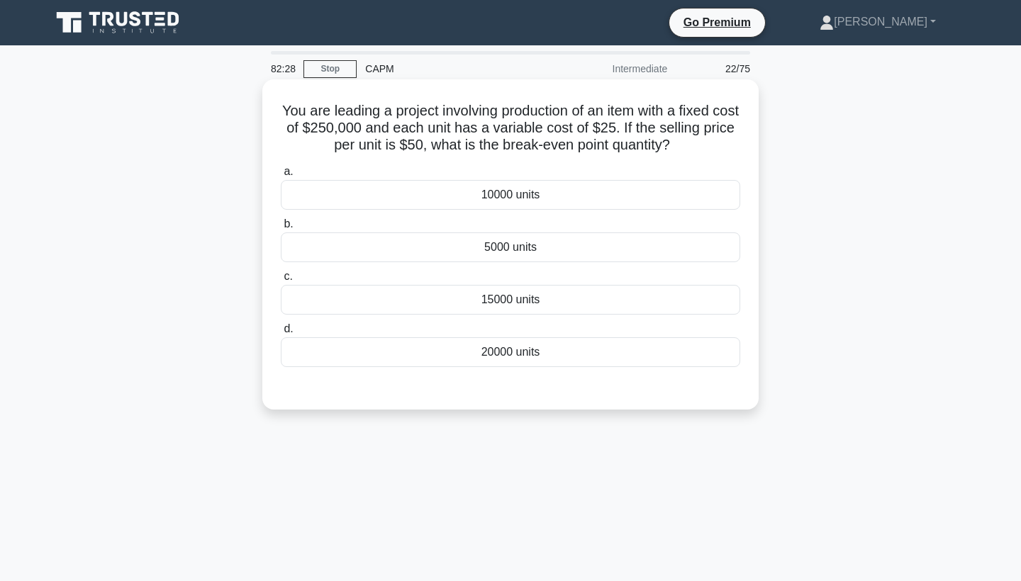
click at [503, 198] on div "10000 units" at bounding box center [511, 195] width 460 height 30
click at [281, 177] on input "a. 10000 units" at bounding box center [281, 171] width 0 height 9
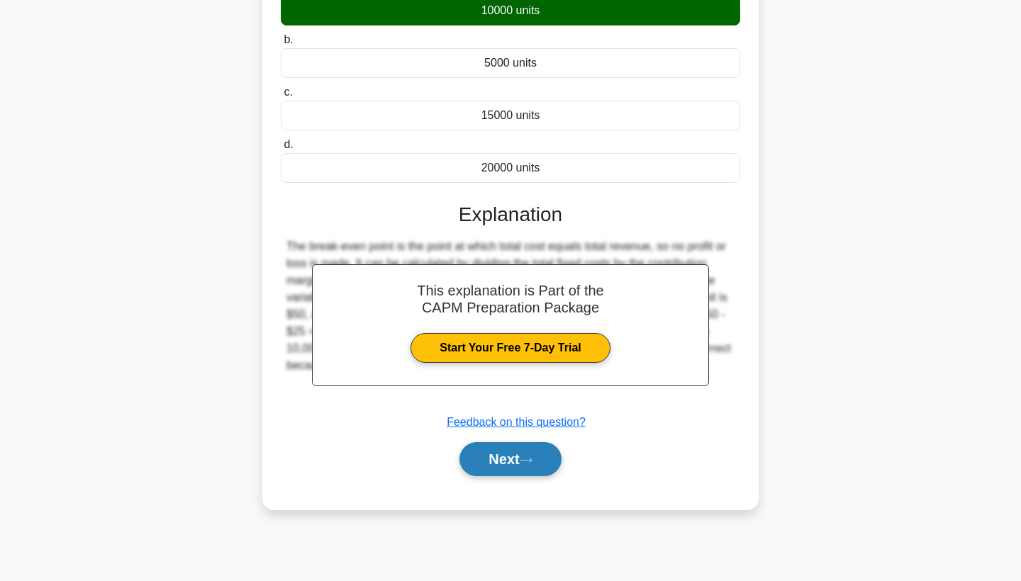
scroll to position [184, 0]
click at [499, 465] on button "Next" at bounding box center [510, 459] width 101 height 34
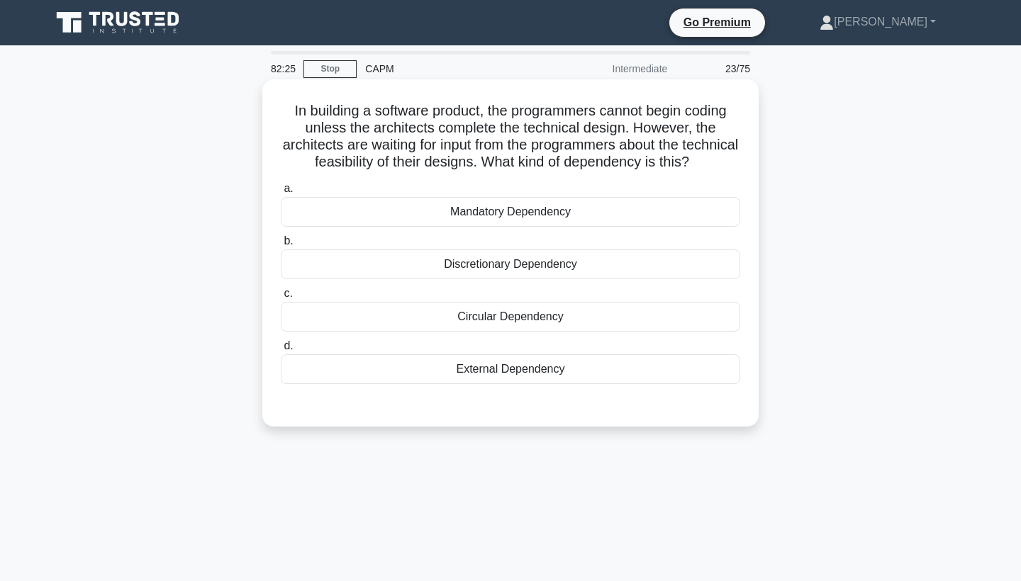
scroll to position [0, 0]
click at [513, 314] on div "Circular Dependency" at bounding box center [511, 317] width 460 height 30
click at [281, 299] on input "c. Circular Dependency" at bounding box center [281, 293] width 0 height 9
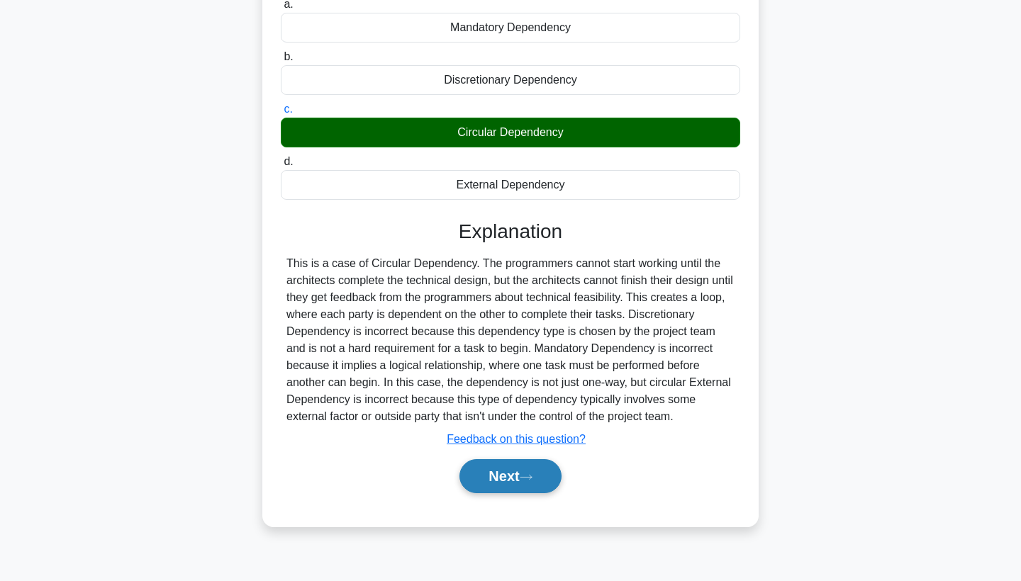
scroll to position [184, 0]
click at [501, 477] on button "Next" at bounding box center [510, 477] width 101 height 34
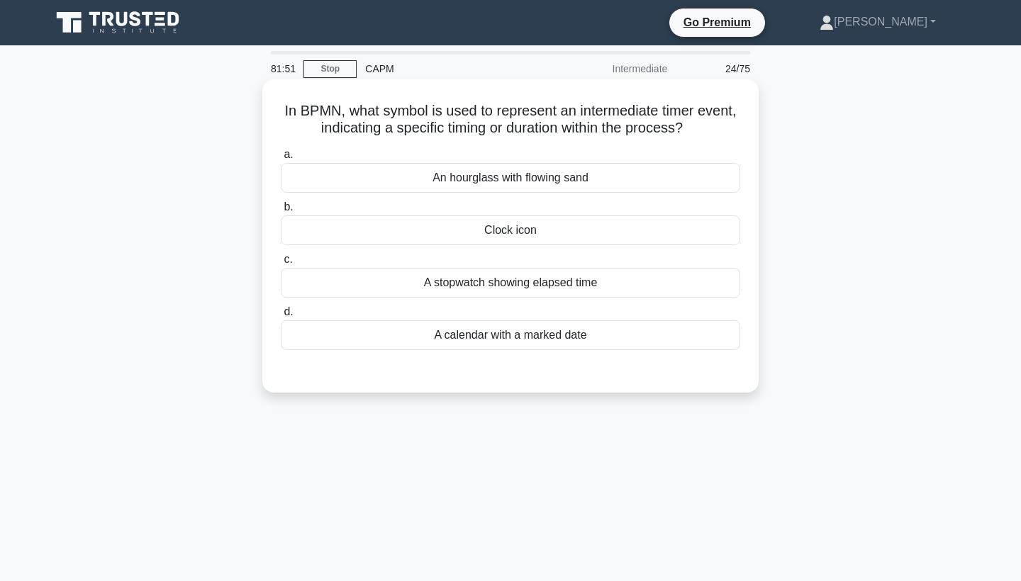
scroll to position [0, 0]
click at [504, 335] on div "A calendar with a marked date" at bounding box center [511, 336] width 460 height 30
click at [281, 317] on input "d. A calendar with a marked date" at bounding box center [281, 312] width 0 height 9
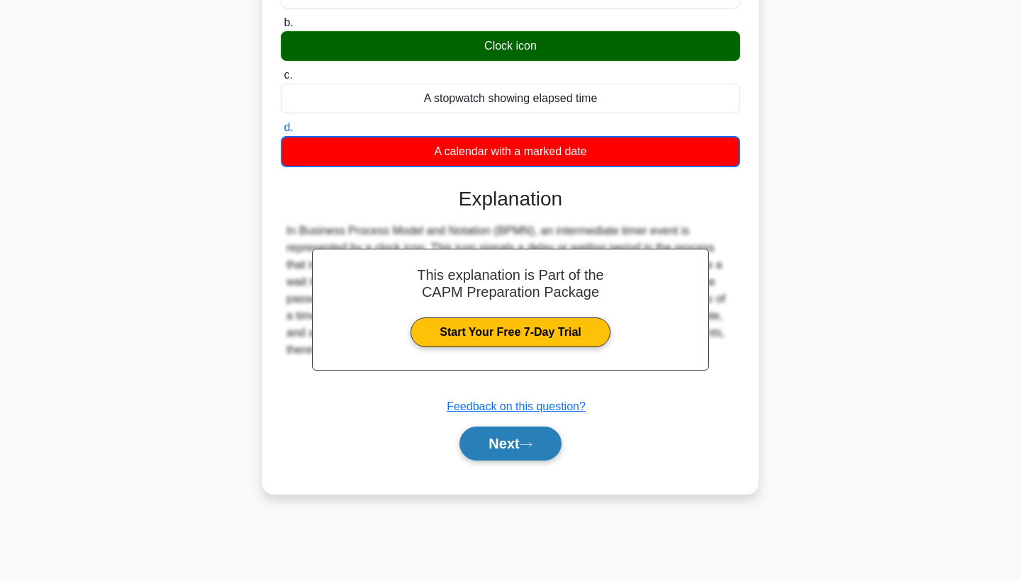
scroll to position [184, 0]
click at [497, 440] on button "Next" at bounding box center [510, 444] width 101 height 34
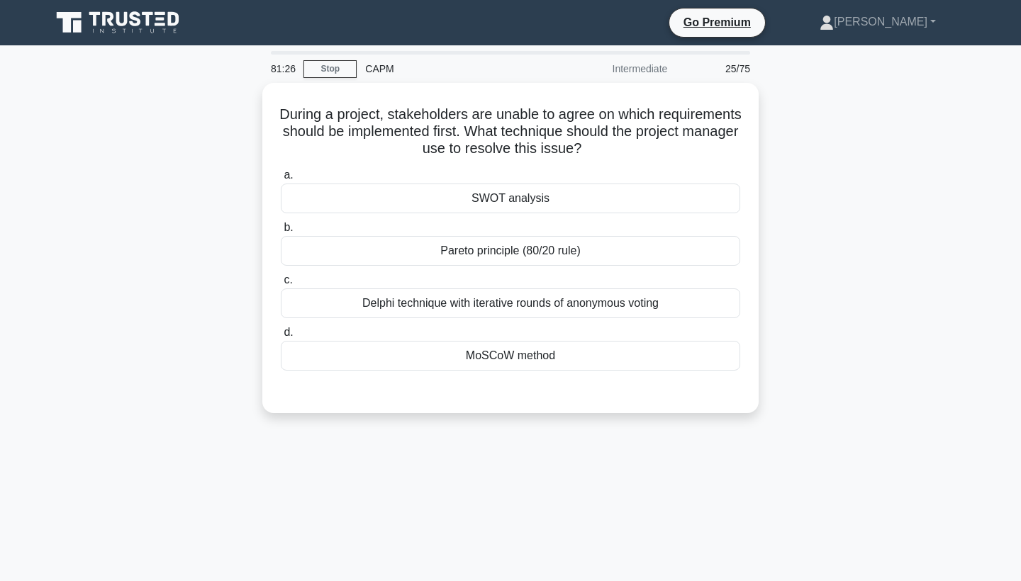
scroll to position [0, 0]
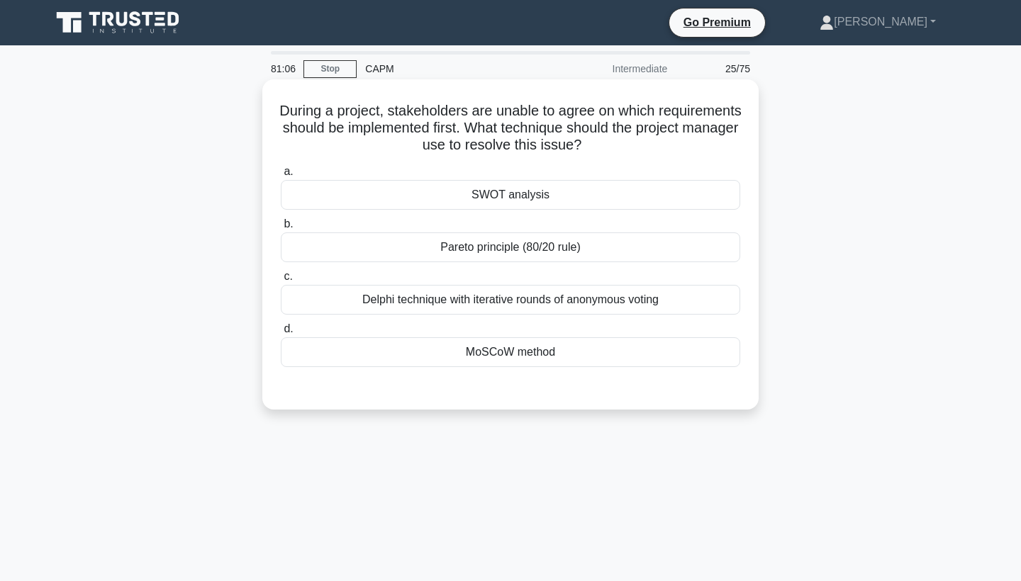
click at [511, 304] on div "Delphi technique with iterative rounds of anonymous voting" at bounding box center [511, 300] width 460 height 30
click at [281, 282] on input "c. Delphi technique with iterative rounds of anonymous voting" at bounding box center [281, 276] width 0 height 9
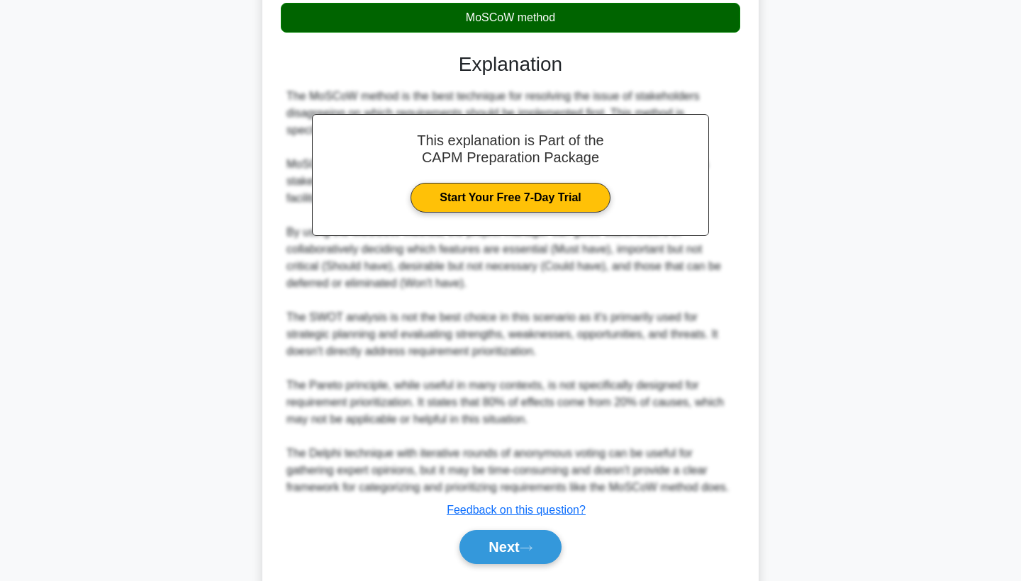
scroll to position [343, 0]
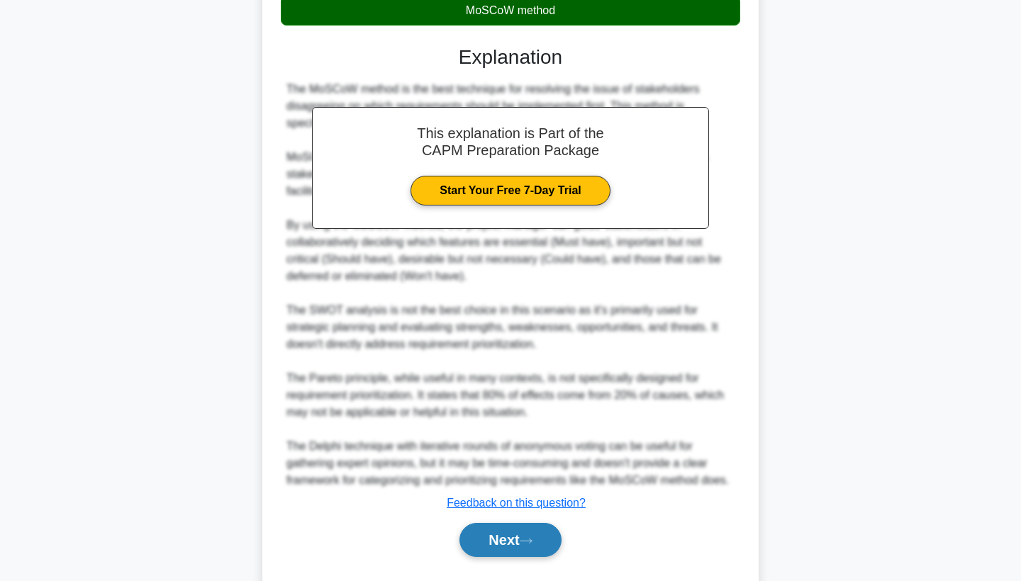
click at [505, 535] on button "Next" at bounding box center [510, 540] width 101 height 34
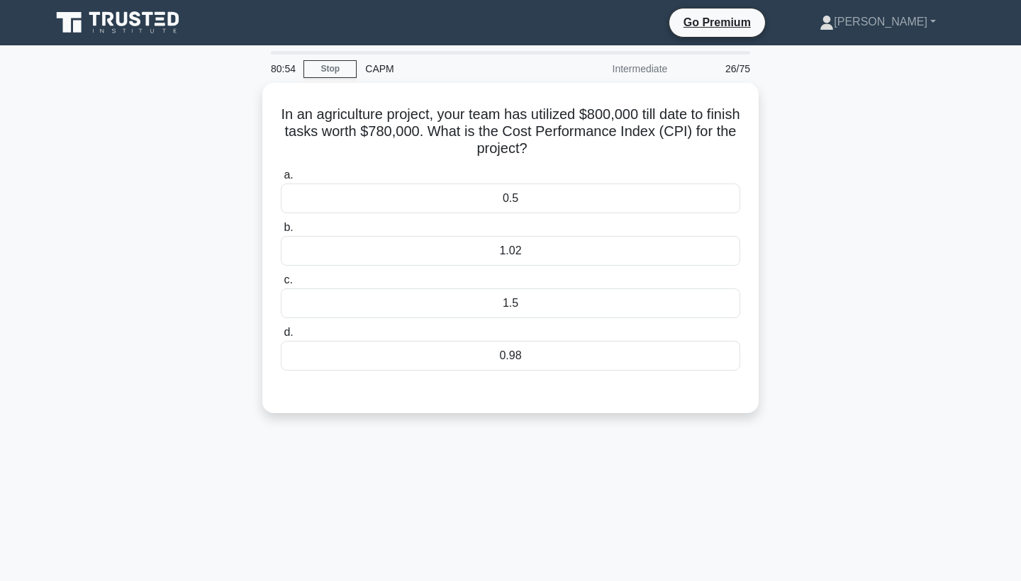
scroll to position [0, 0]
click at [533, 353] on div "0.98" at bounding box center [511, 353] width 460 height 30
click at [281, 334] on input "d. 0.98" at bounding box center [281, 329] width 0 height 9
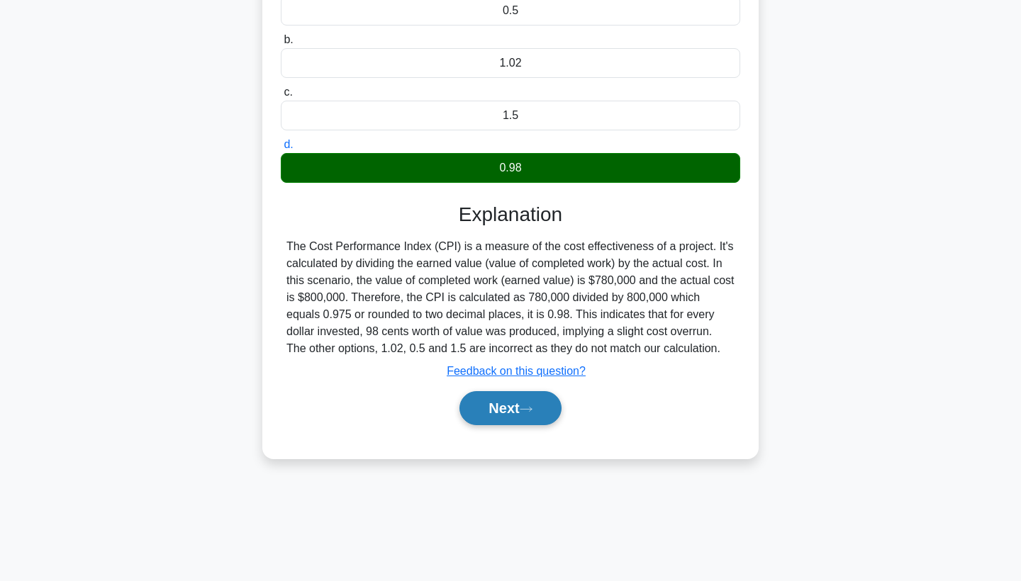
scroll to position [184, 0]
click at [494, 405] on button "Next" at bounding box center [510, 408] width 101 height 34
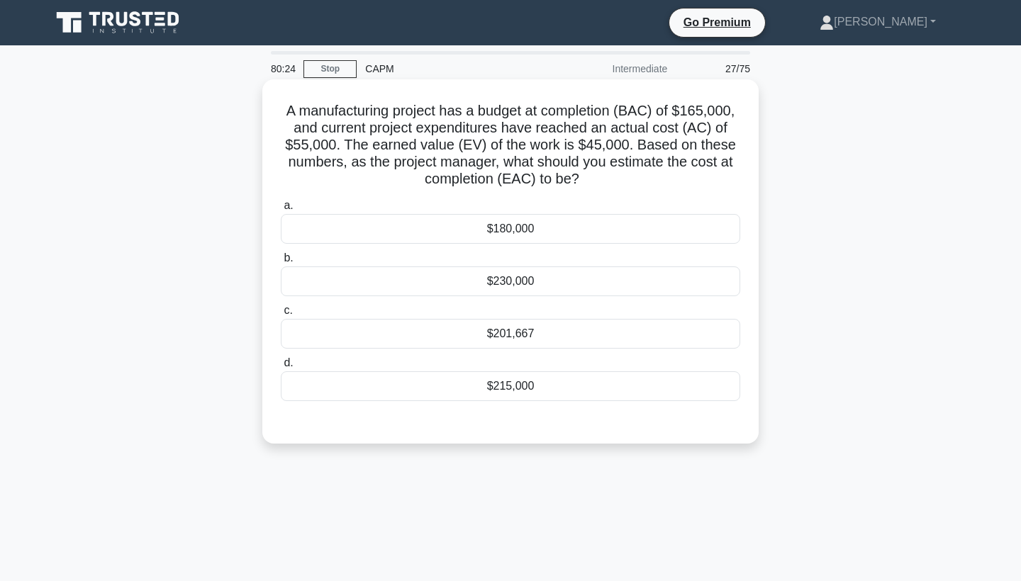
scroll to position [0, 0]
click at [550, 339] on div "$201,667" at bounding box center [511, 334] width 460 height 30
click at [281, 316] on input "c. $201,667" at bounding box center [281, 310] width 0 height 9
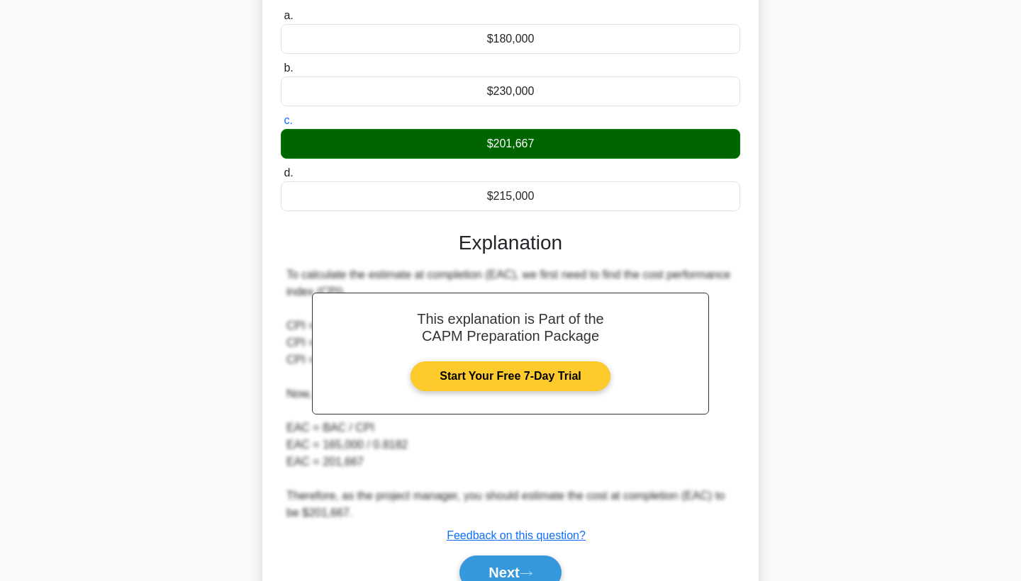
scroll to position [200, 0]
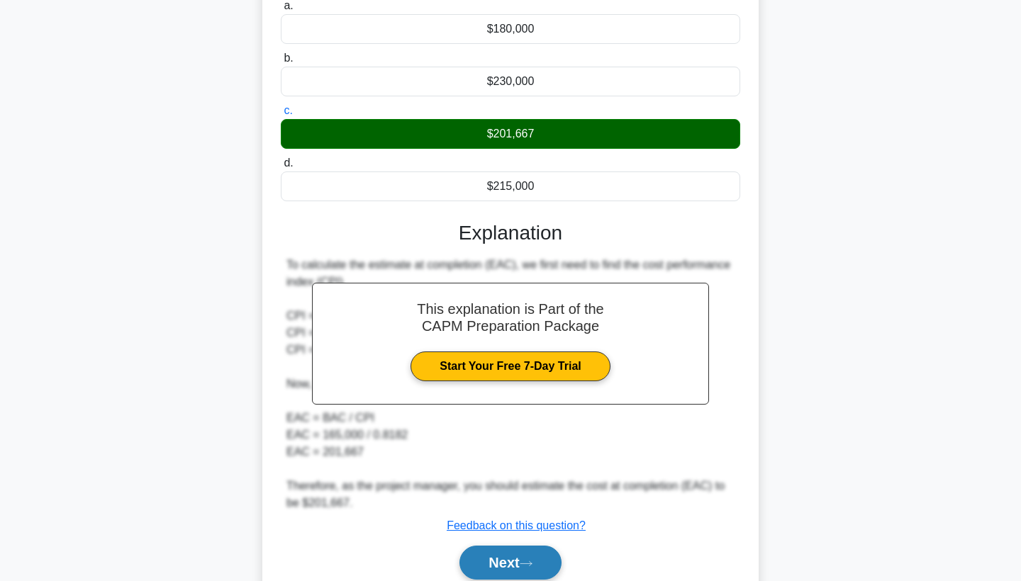
click at [506, 556] on button "Next" at bounding box center [510, 563] width 101 height 34
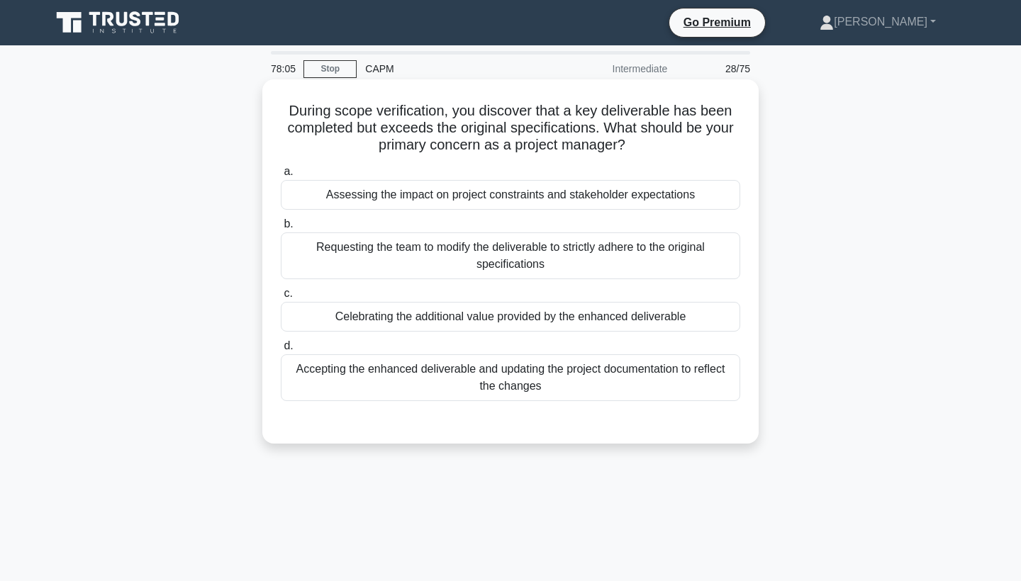
scroll to position [22, 0]
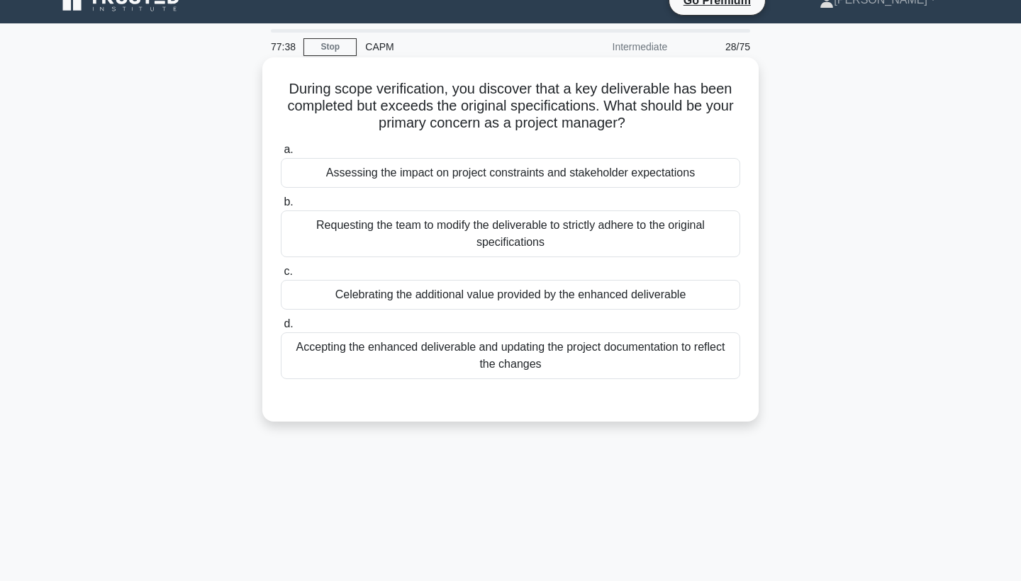
click at [516, 172] on div "Assessing the impact on project constraints and stakeholder expectations" at bounding box center [511, 173] width 460 height 30
click at [281, 155] on input "a. Assessing the impact on project constraints and stakeholder expectations" at bounding box center [281, 149] width 0 height 9
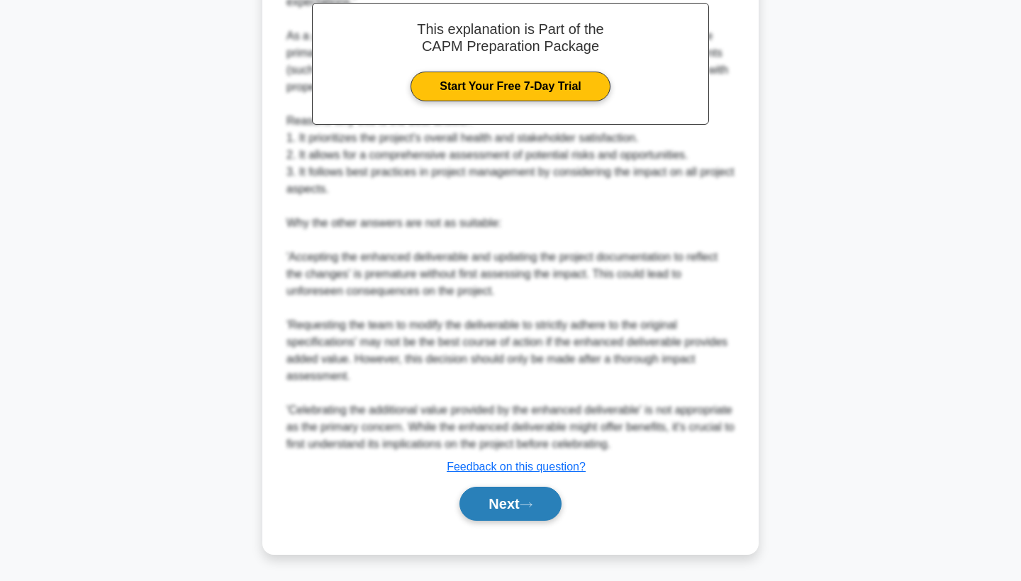
click at [500, 501] on button "Next" at bounding box center [510, 504] width 101 height 34
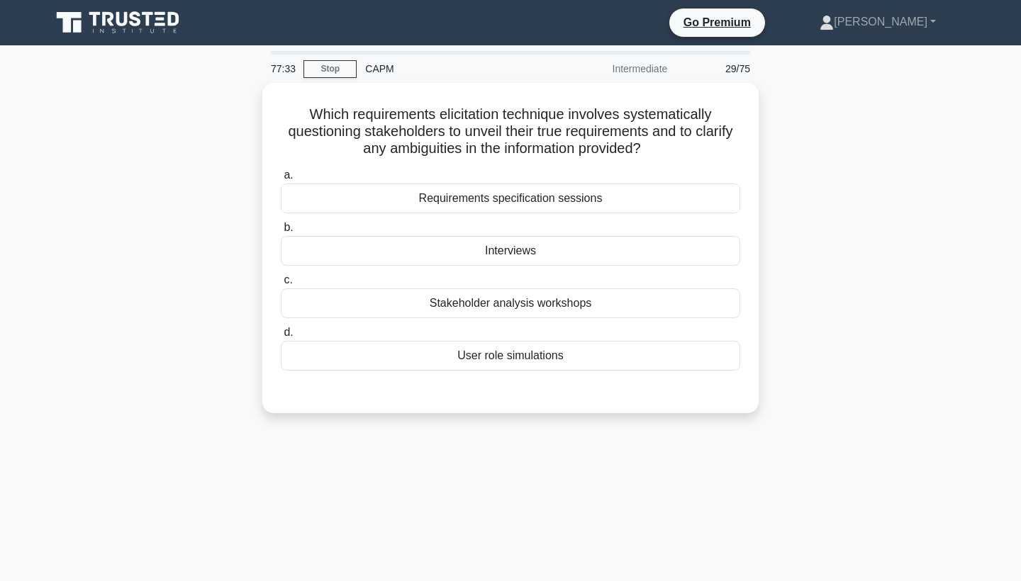
scroll to position [0, 0]
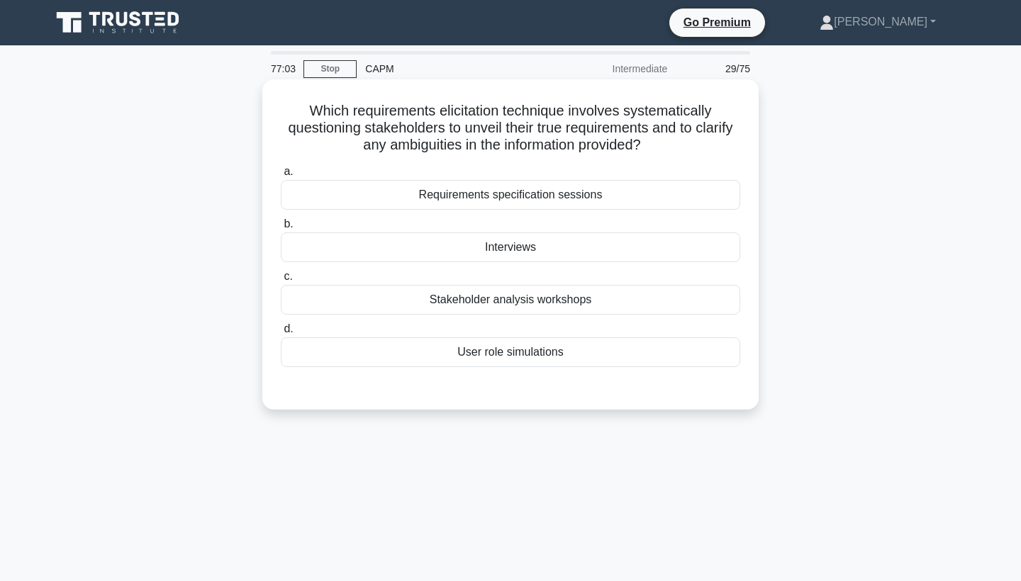
click at [544, 196] on div "Requirements specification sessions" at bounding box center [511, 195] width 460 height 30
click at [281, 177] on input "a. Requirements specification sessions" at bounding box center [281, 171] width 0 height 9
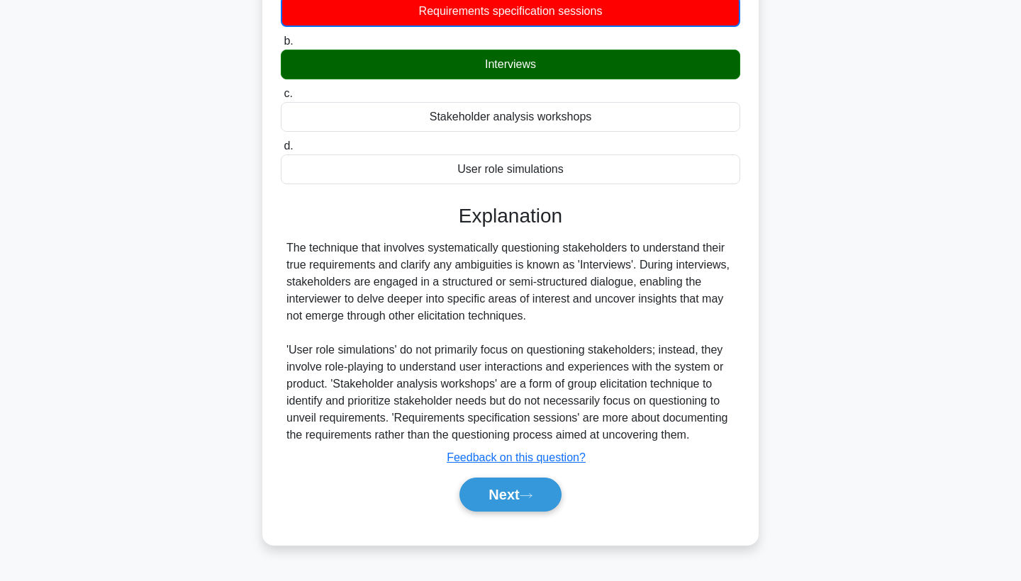
scroll to position [184, 0]
click at [499, 479] on button "Next" at bounding box center [510, 495] width 101 height 34
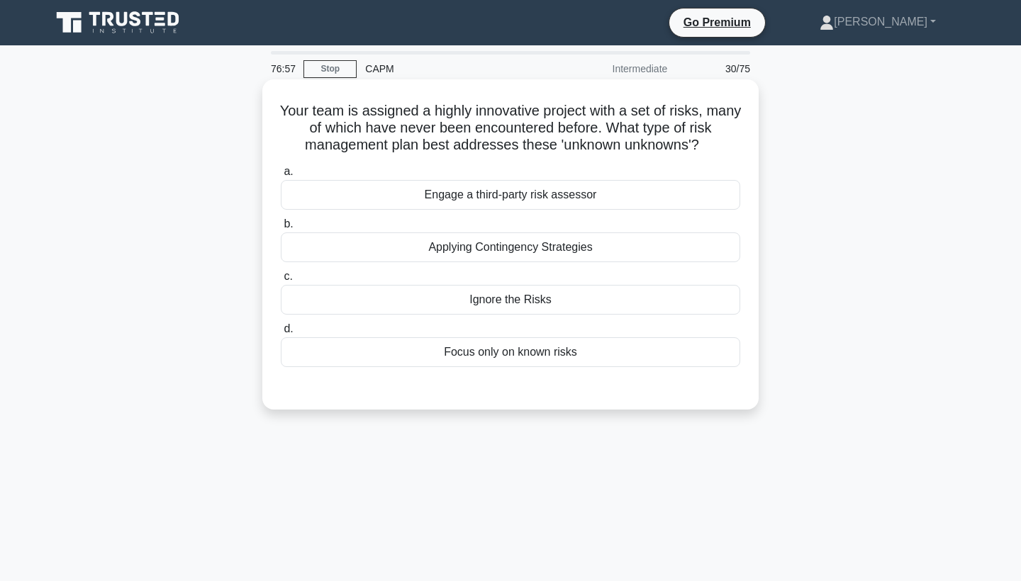
scroll to position [0, 0]
click at [514, 246] on div "Applying Contingency Strategies" at bounding box center [511, 248] width 460 height 30
click at [281, 229] on input "b. Applying Contingency Strategies" at bounding box center [281, 224] width 0 height 9
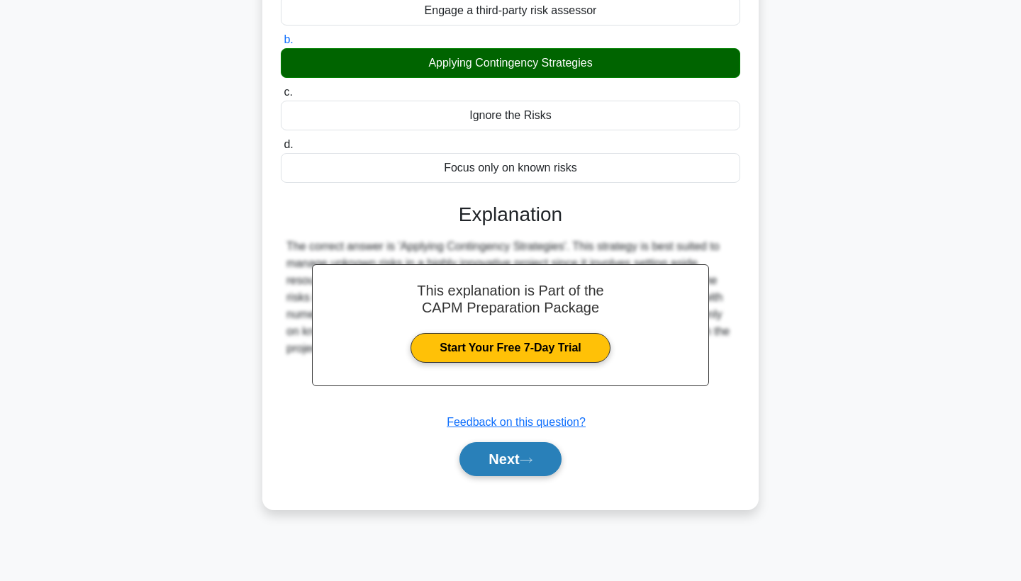
click at [497, 467] on button "Next" at bounding box center [510, 459] width 101 height 34
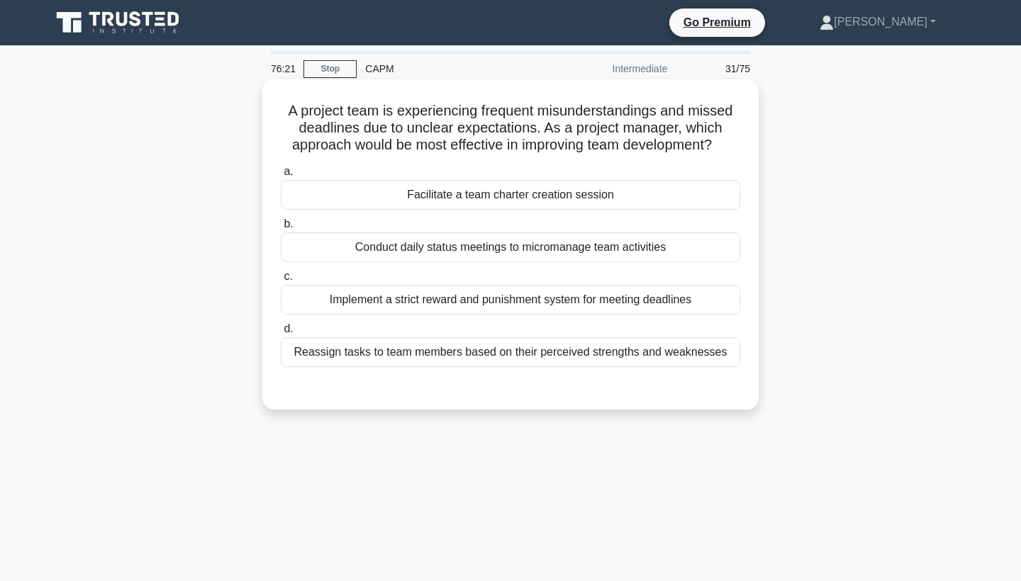
click at [497, 355] on div "Reassign tasks to team members based on their perceived strengths and weaknesses" at bounding box center [511, 353] width 460 height 30
click at [281, 334] on input "d. Reassign tasks to team members based on their perceived strengths and weakne…" at bounding box center [281, 329] width 0 height 9
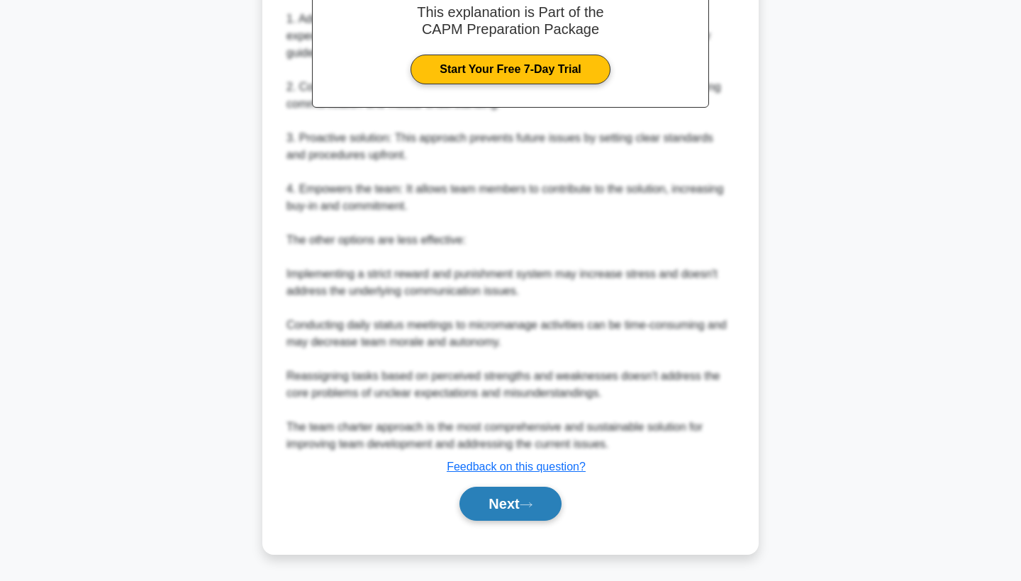
click at [509, 513] on button "Next" at bounding box center [510, 504] width 101 height 34
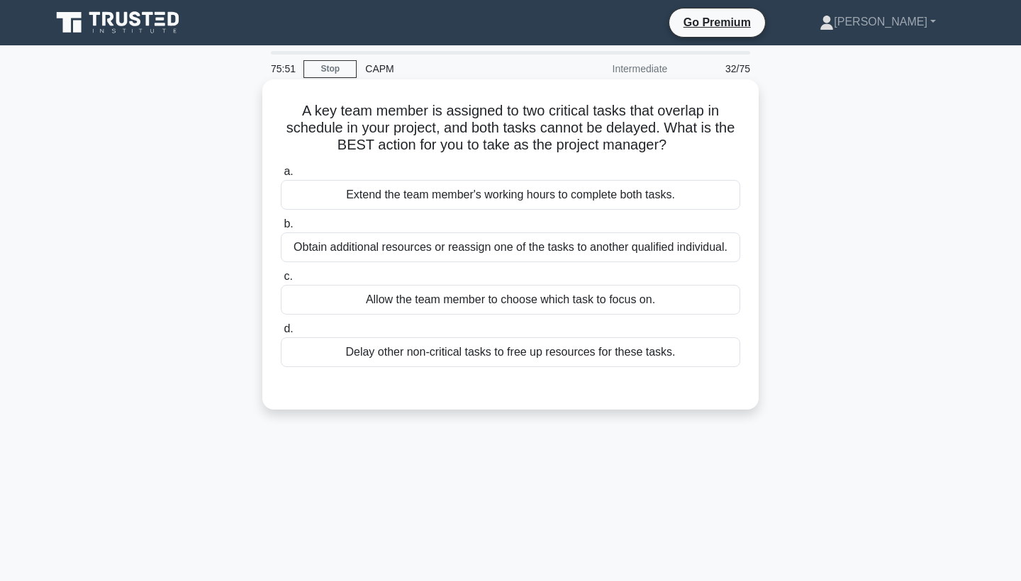
click at [521, 249] on div "Obtain additional resources or reassign one of the tasks to another qualified i…" at bounding box center [511, 248] width 460 height 30
click at [281, 229] on input "b. Obtain additional resources or reassign one of the tasks to another qualifie…" at bounding box center [281, 224] width 0 height 9
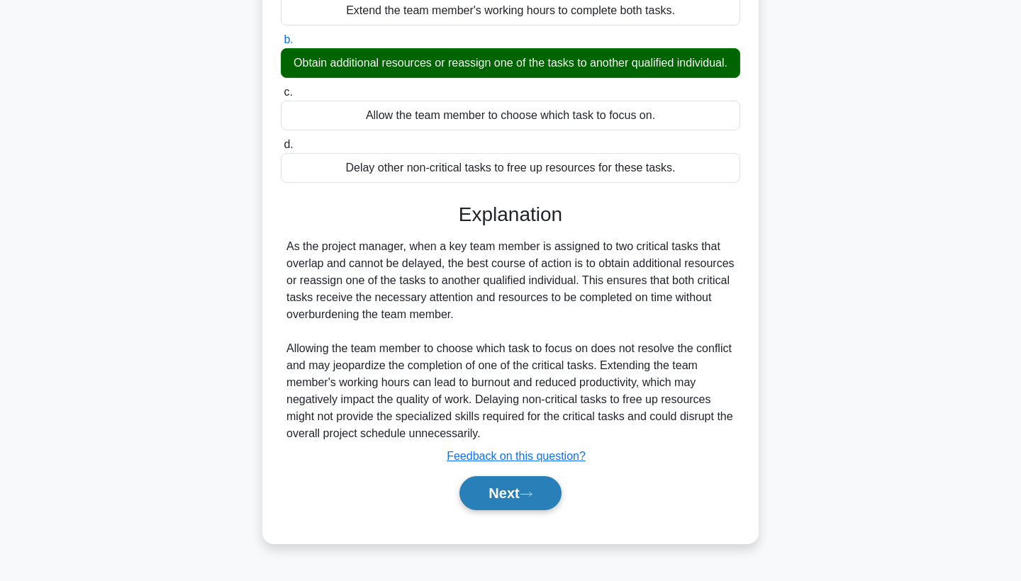
click at [499, 482] on button "Next" at bounding box center [510, 494] width 101 height 34
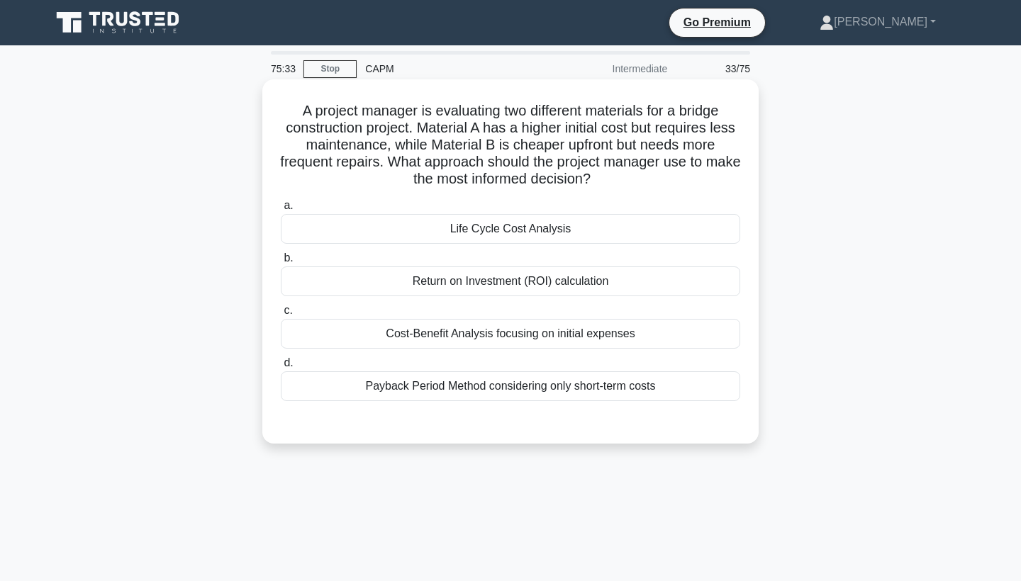
click at [527, 230] on div "Life Cycle Cost Analysis" at bounding box center [511, 229] width 460 height 30
click at [281, 211] on input "a. Life Cycle Cost Analysis" at bounding box center [281, 205] width 0 height 9
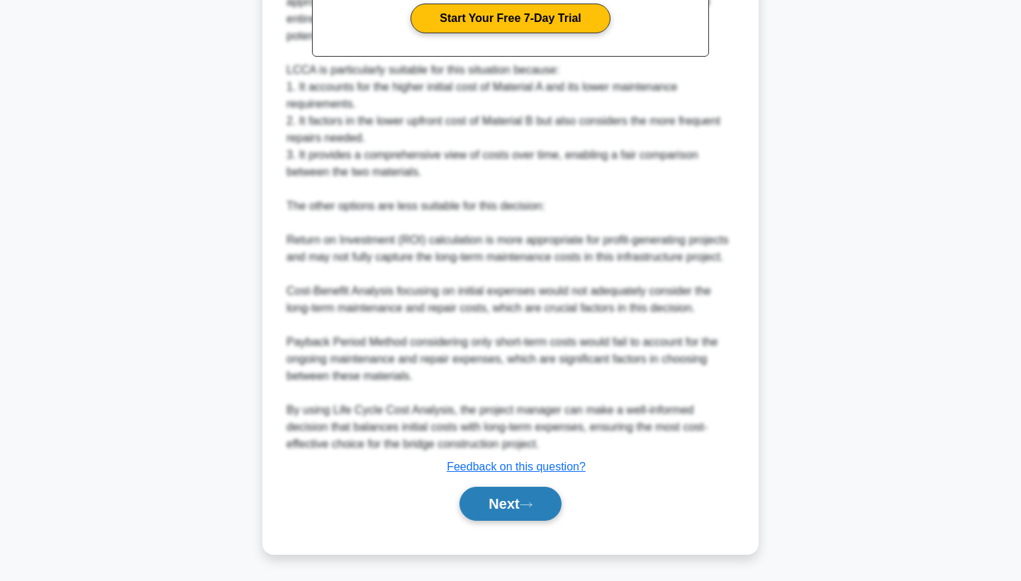
click at [503, 506] on button "Next" at bounding box center [510, 504] width 101 height 34
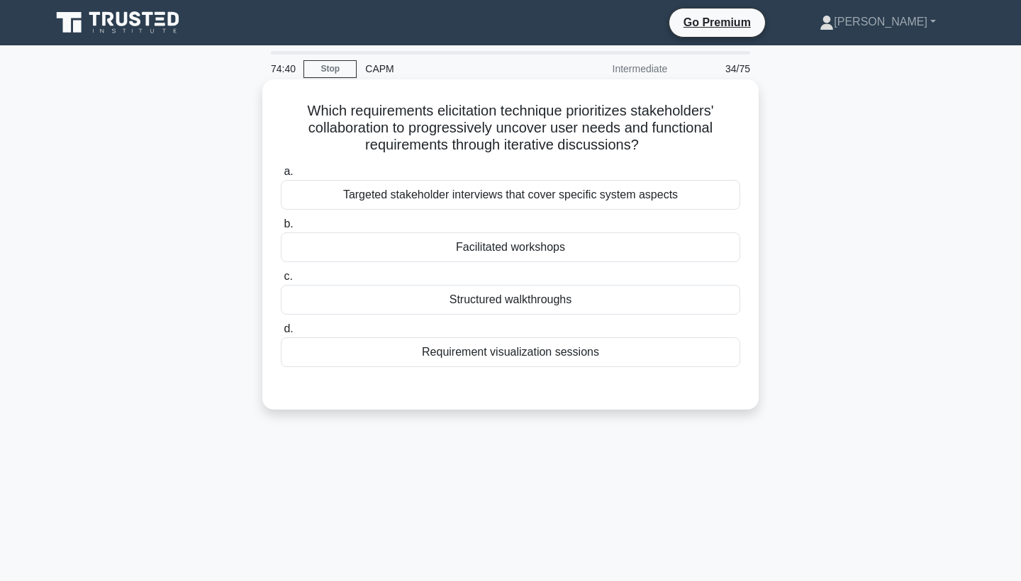
click at [503, 244] on div "Facilitated workshops" at bounding box center [511, 248] width 460 height 30
click at [281, 229] on input "b. Facilitated workshops" at bounding box center [281, 224] width 0 height 9
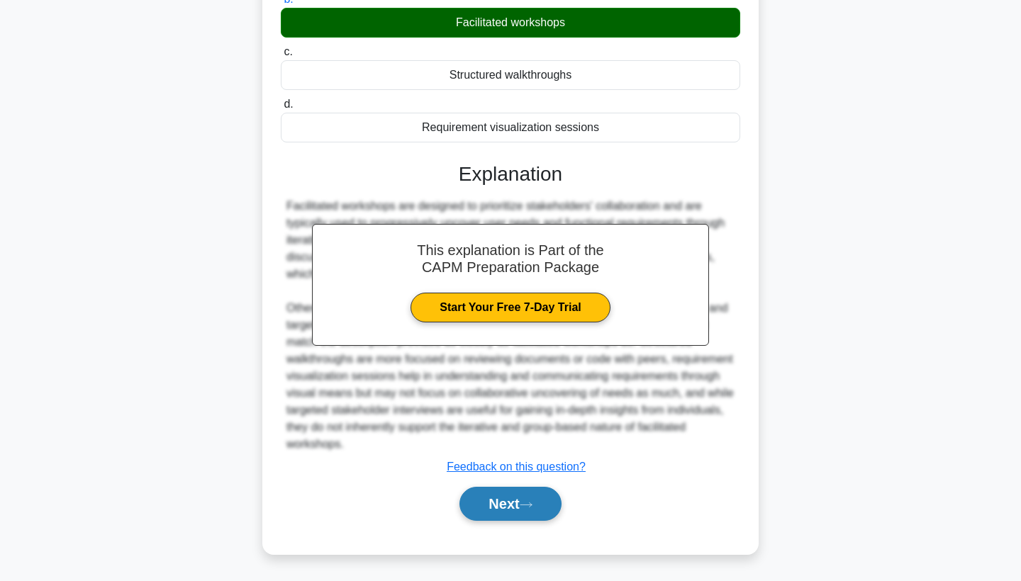
click at [499, 496] on button "Next" at bounding box center [510, 504] width 101 height 34
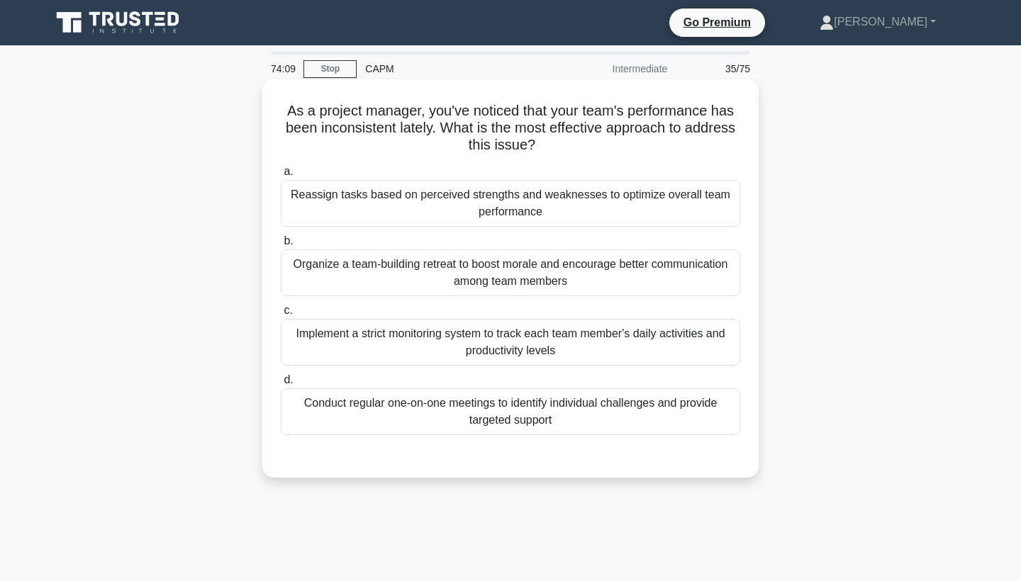
click at [559, 418] on div "Conduct regular one-on-one meetings to identify individual challenges and provi…" at bounding box center [511, 412] width 460 height 47
click at [281, 385] on input "d. Conduct regular one-on-one meetings to identify individual challenges and pr…" at bounding box center [281, 380] width 0 height 9
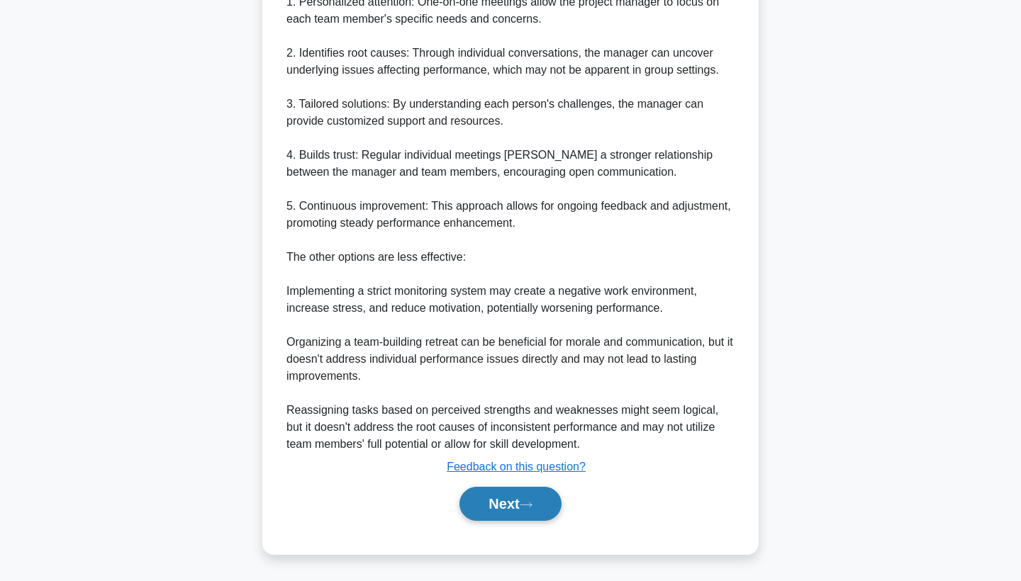
click at [491, 498] on button "Next" at bounding box center [510, 504] width 101 height 34
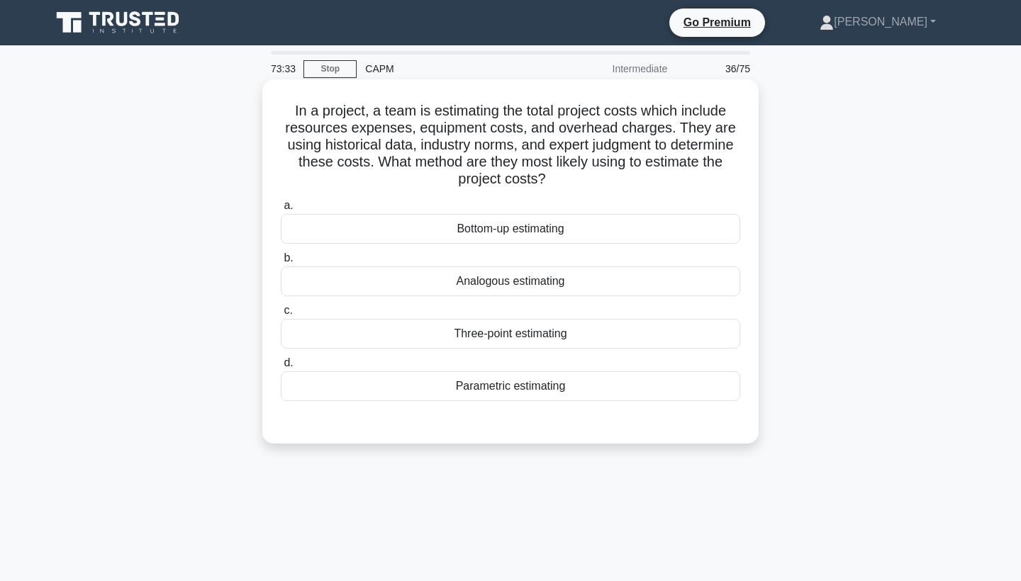
click at [504, 275] on div "Analogous estimating" at bounding box center [511, 282] width 460 height 30
click at [281, 263] on input "b. Analogous estimating" at bounding box center [281, 258] width 0 height 9
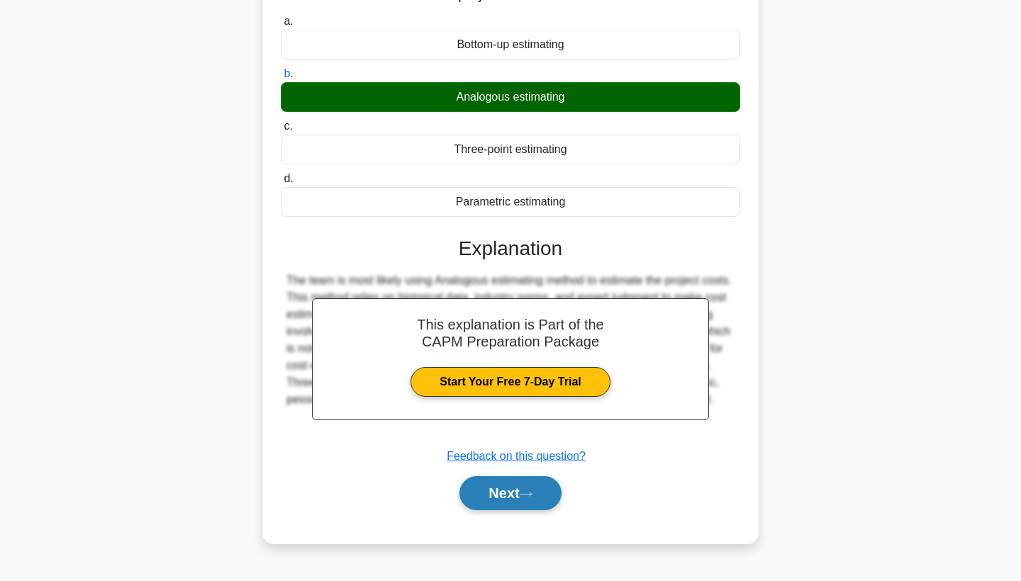
scroll to position [184, 0]
click at [501, 487] on button "Next" at bounding box center [510, 494] width 101 height 34
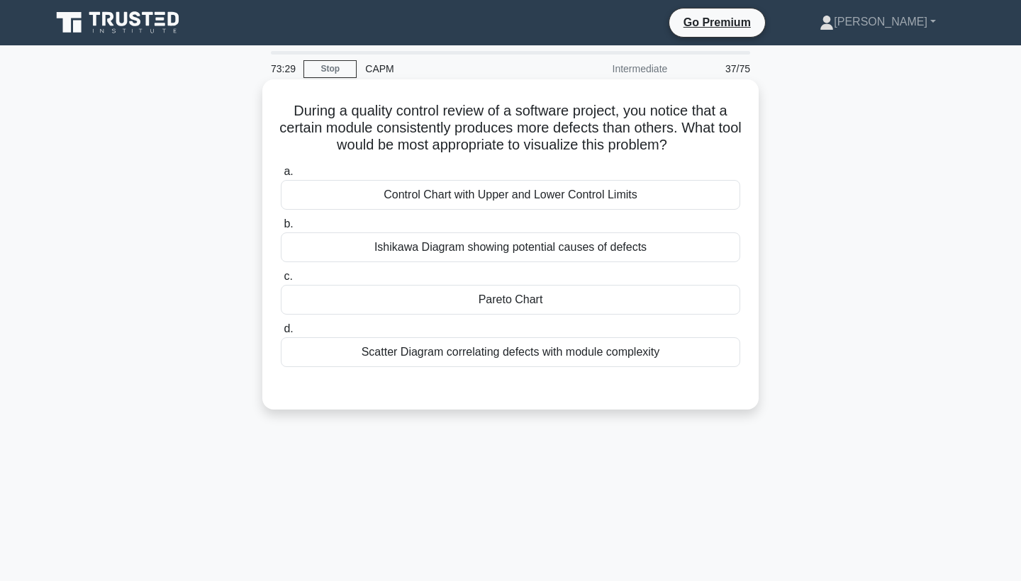
scroll to position [0, 0]
click at [509, 252] on div "Ishikawa Diagram showing potential causes of defects" at bounding box center [511, 248] width 460 height 30
click at [281, 229] on input "b. Ishikawa Diagram showing potential causes of defects" at bounding box center [281, 224] width 0 height 9
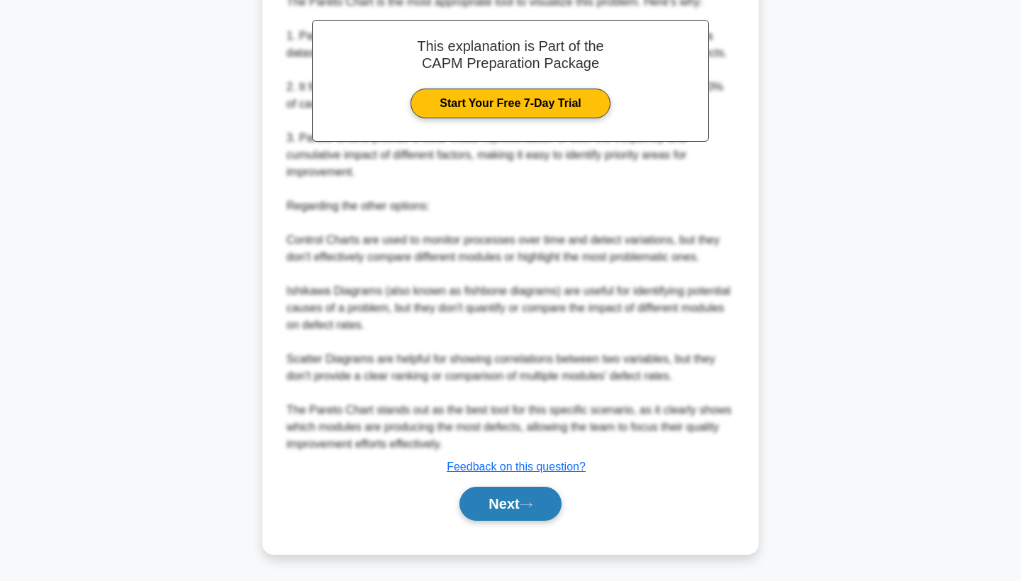
click at [493, 505] on button "Next" at bounding box center [510, 504] width 101 height 34
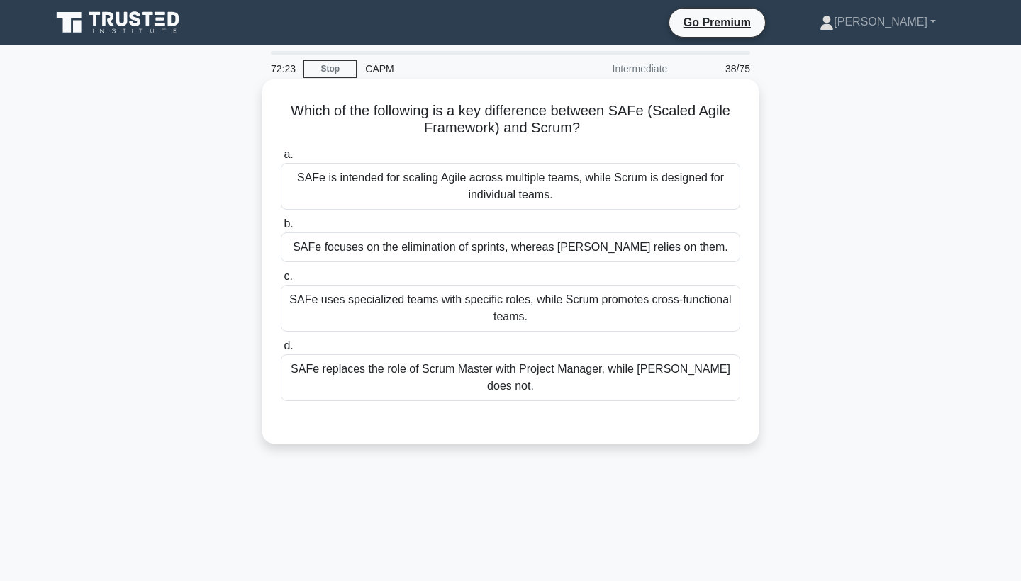
click at [469, 314] on div "SAFe uses specialized teams with specific roles, while Scrum promotes cross-fun…" at bounding box center [511, 308] width 460 height 47
click at [281, 282] on input "c. SAFe uses specialized teams with specific roles, while Scrum promotes cross-…" at bounding box center [281, 276] width 0 height 9
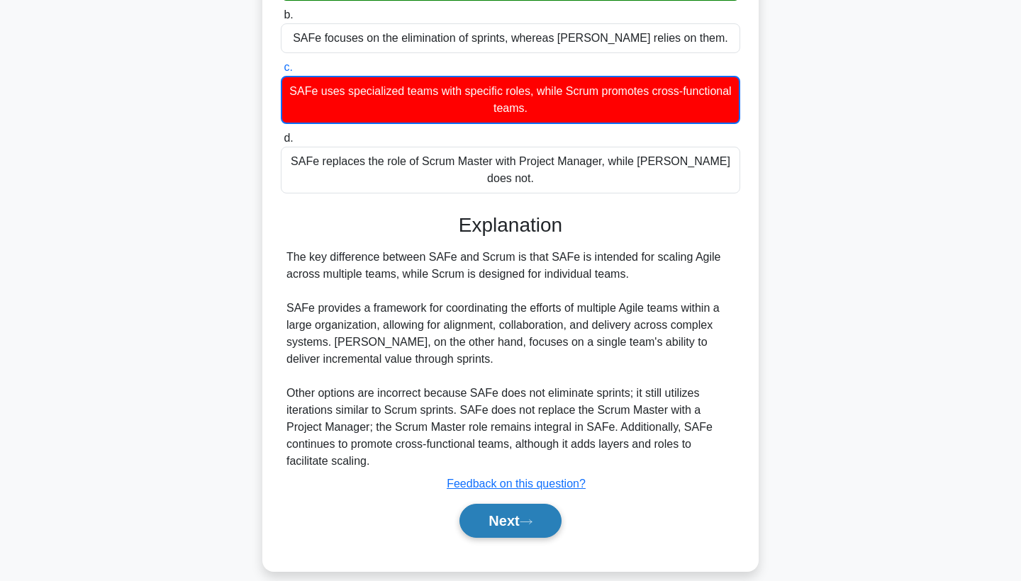
click at [501, 510] on button "Next" at bounding box center [510, 521] width 101 height 34
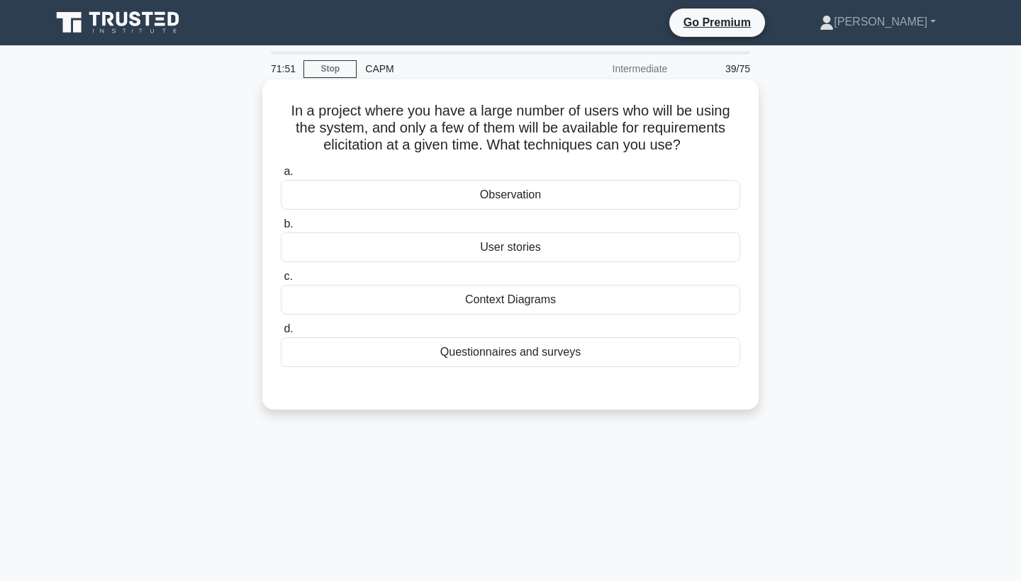
click at [530, 350] on div "Questionnaires and surveys" at bounding box center [511, 353] width 460 height 30
click at [281, 334] on input "d. Questionnaires and surveys" at bounding box center [281, 329] width 0 height 9
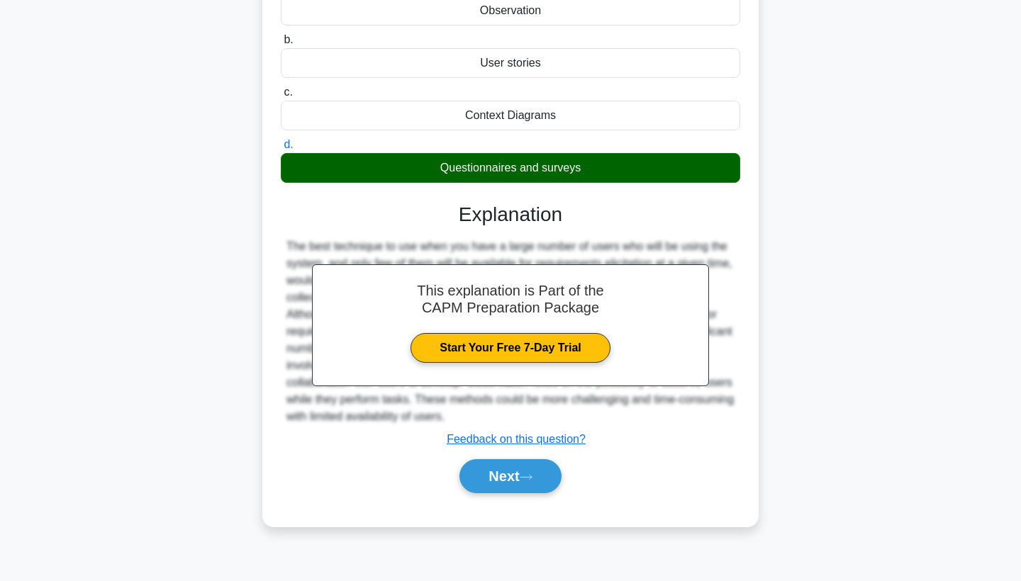
scroll to position [184, 0]
click at [493, 481] on button "Next" at bounding box center [510, 477] width 101 height 34
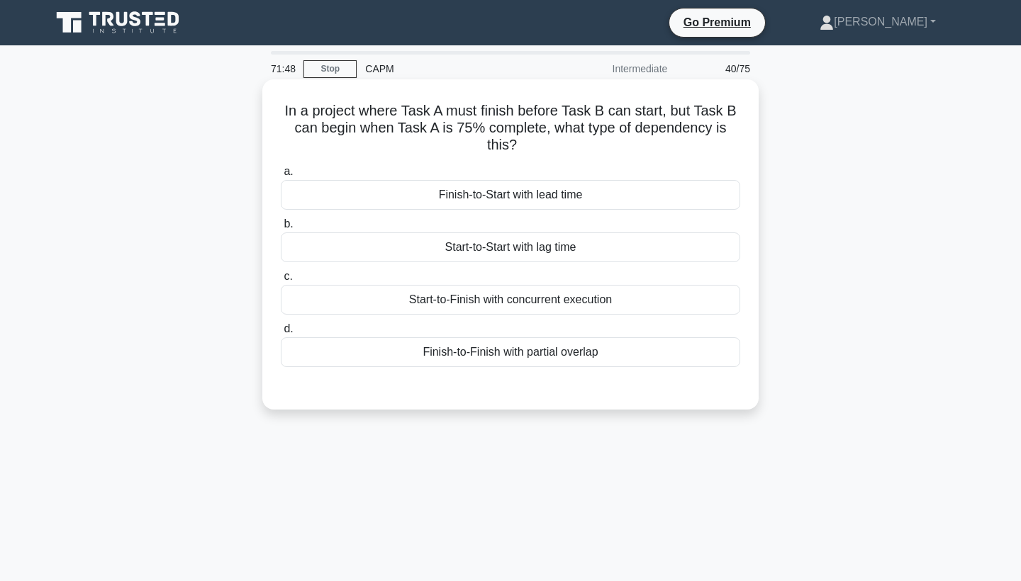
scroll to position [0, 0]
click at [511, 196] on div "Finish-to-Start with lead time" at bounding box center [511, 195] width 460 height 30
click at [281, 177] on input "a. Finish-to-Start with lead time" at bounding box center [281, 171] width 0 height 9
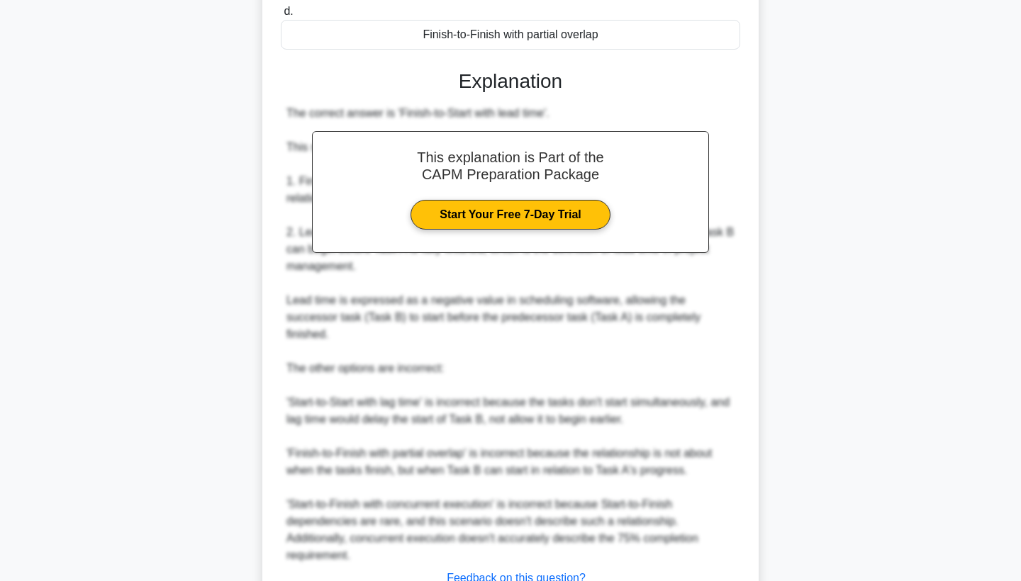
scroll to position [426, 0]
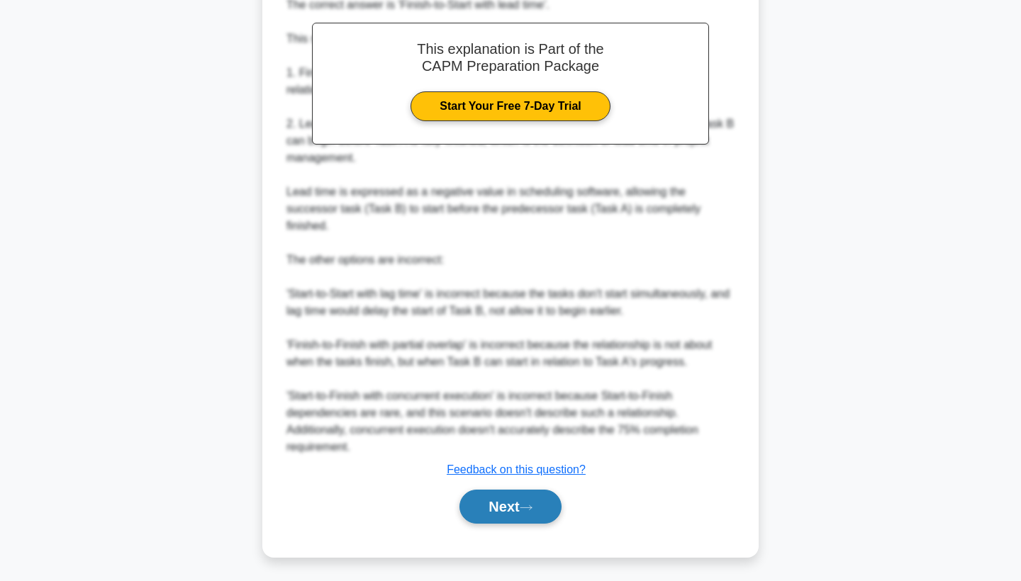
click at [501, 513] on button "Next" at bounding box center [510, 507] width 101 height 34
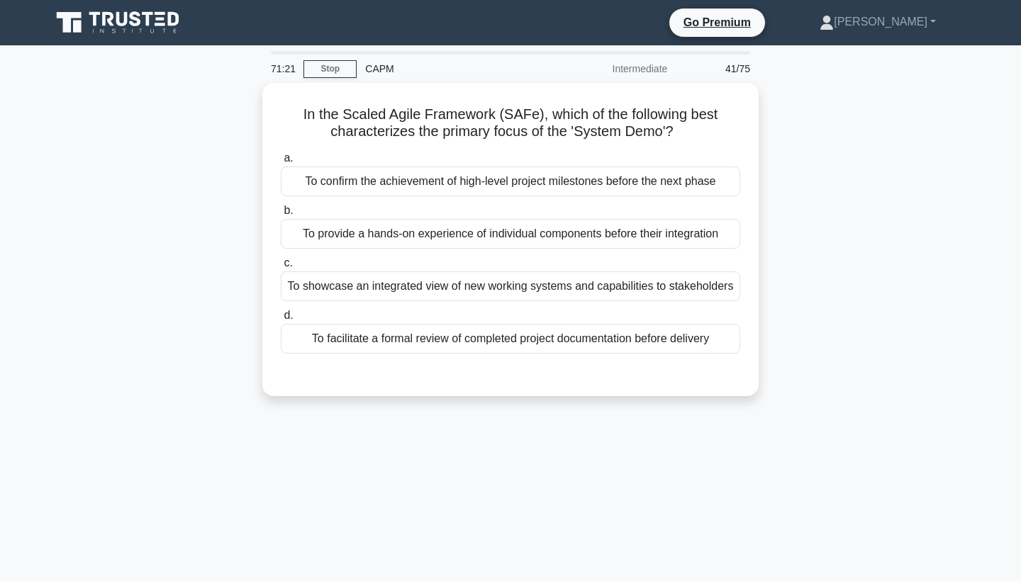
scroll to position [0, 0]
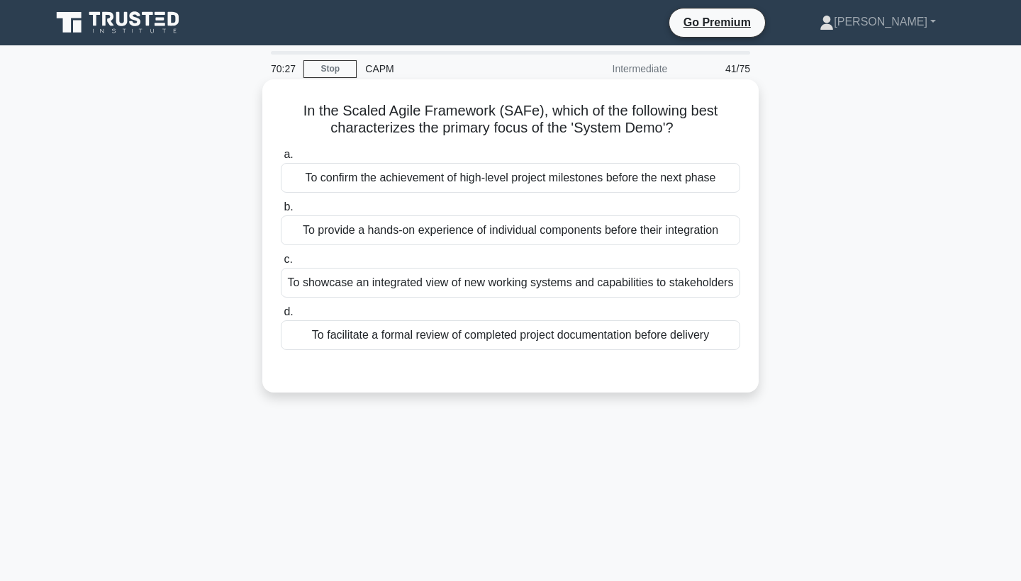
click at [511, 184] on div "To confirm the achievement of high-level project milestones before the next pha…" at bounding box center [511, 178] width 460 height 30
click at [281, 160] on input "a. To confirm the achievement of high-level project milestones before the next …" at bounding box center [281, 154] width 0 height 9
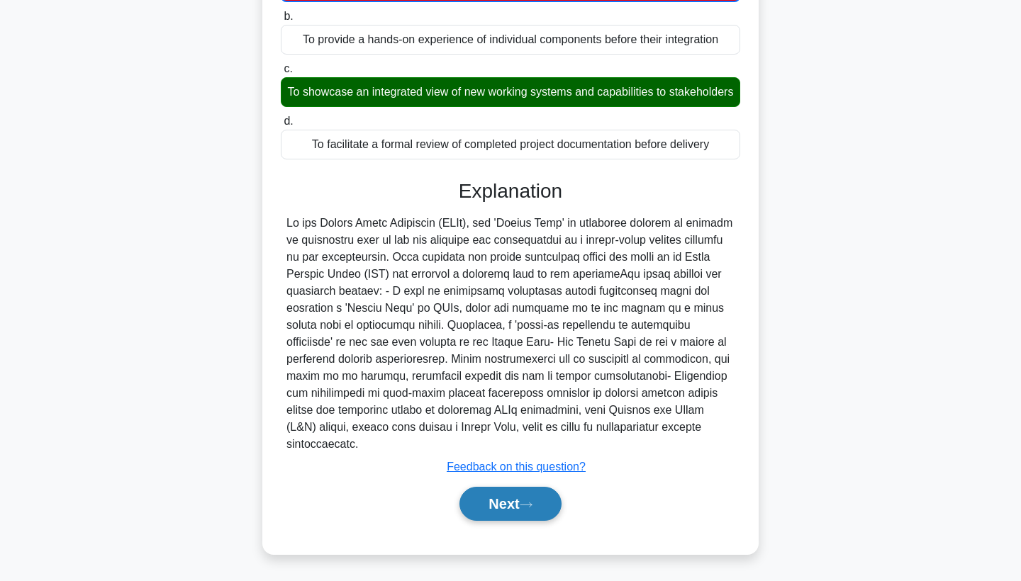
click at [499, 501] on button "Next" at bounding box center [510, 504] width 101 height 34
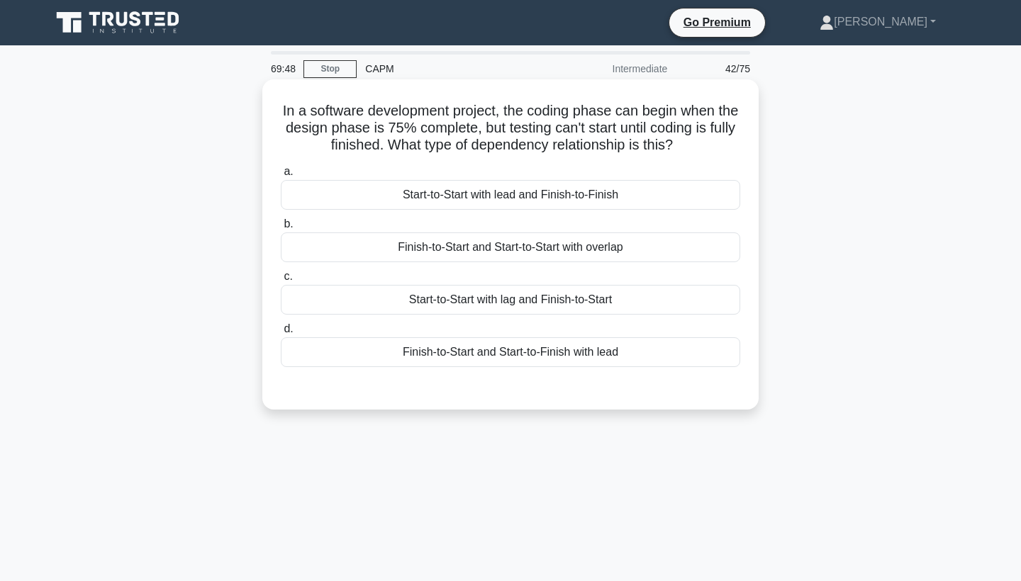
click at [504, 299] on div "Start-to-Start with lag and Finish-to-Start" at bounding box center [511, 300] width 460 height 30
click at [281, 282] on input "c. Start-to-Start with lag and Finish-to-Start" at bounding box center [281, 276] width 0 height 9
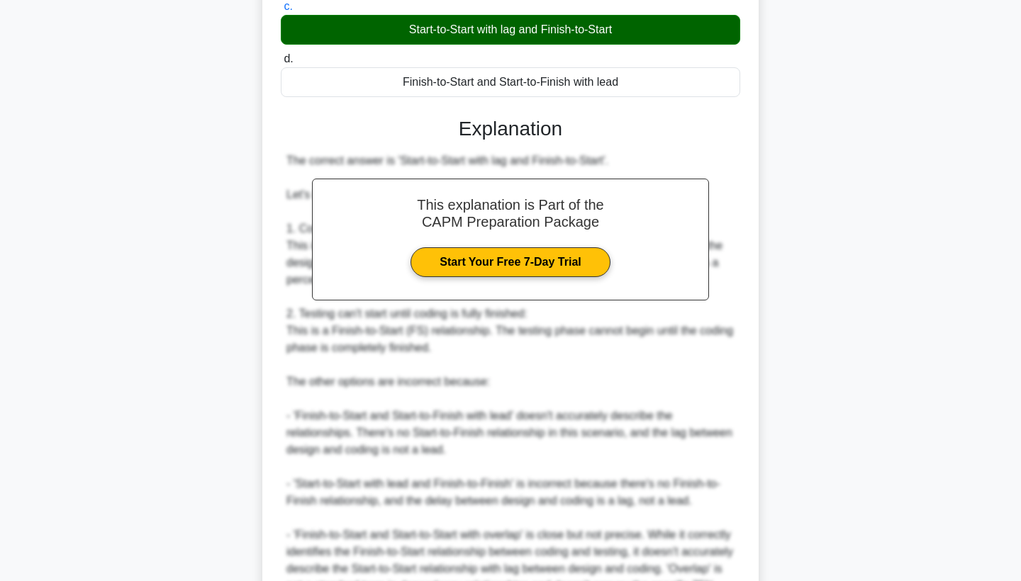
scroll to position [385, 0]
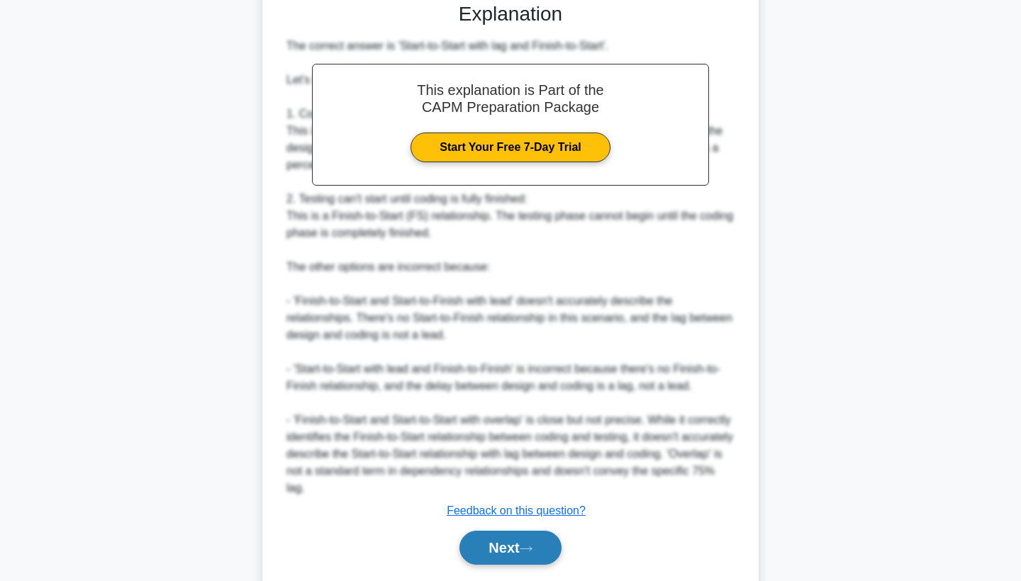
click at [495, 557] on button "Next" at bounding box center [510, 548] width 101 height 34
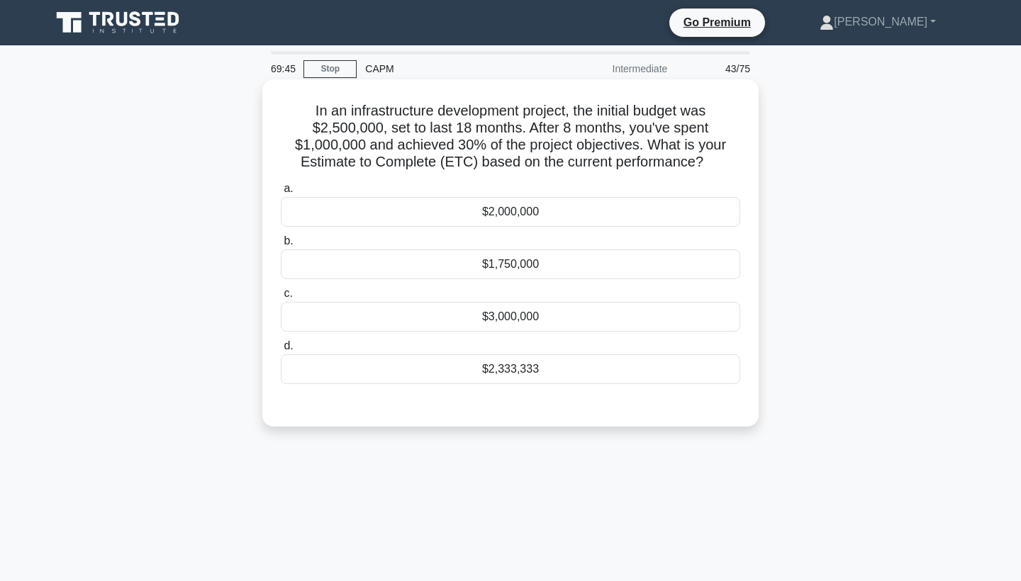
scroll to position [0, 0]
click at [530, 369] on div "$2,333,333" at bounding box center [511, 370] width 460 height 30
click at [281, 351] on input "d. $2,333,333" at bounding box center [281, 346] width 0 height 9
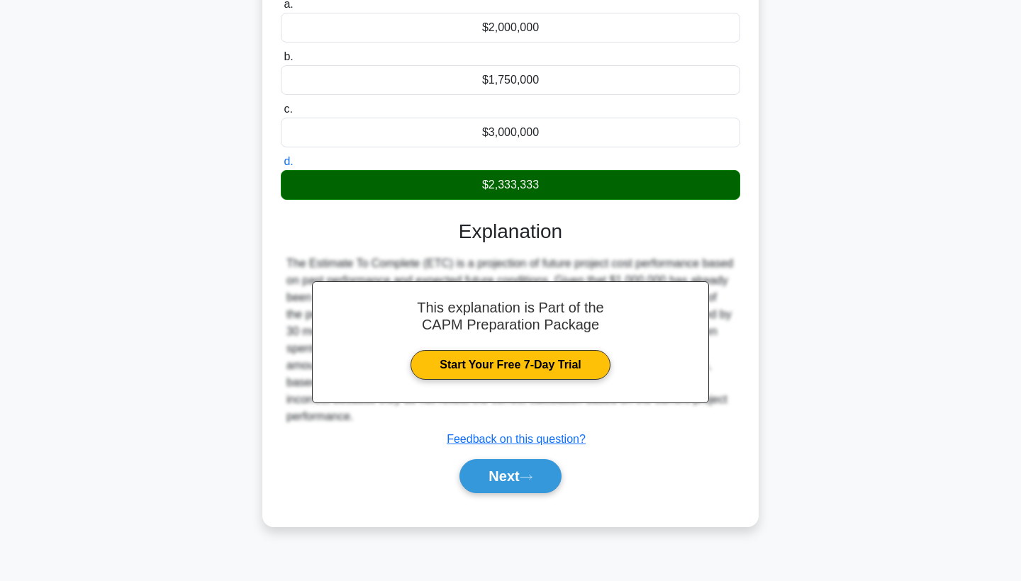
scroll to position [184, 0]
click at [496, 476] on button "Next" at bounding box center [510, 477] width 101 height 34
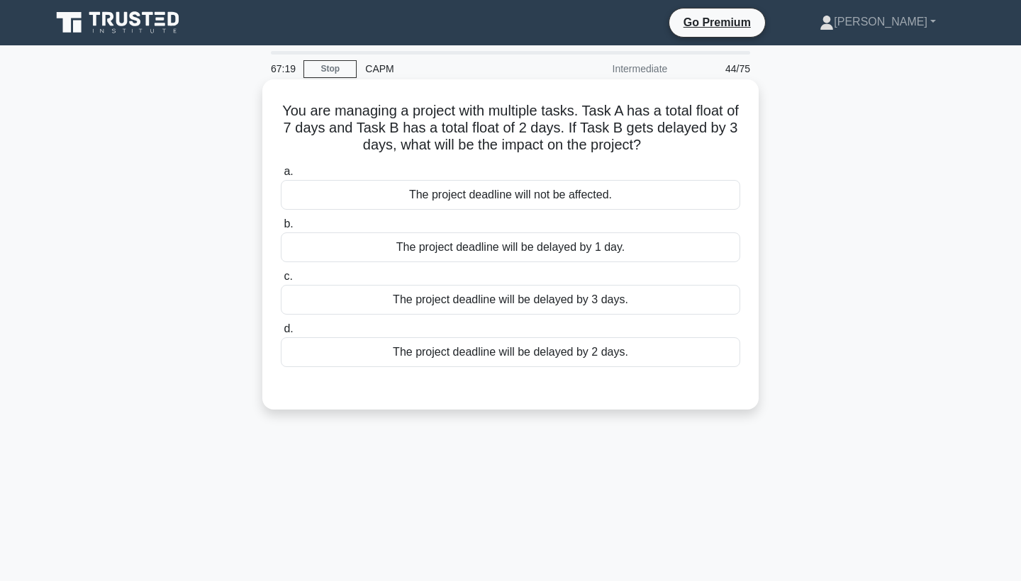
scroll to position [0, 0]
click at [525, 252] on div "The project deadline will be delayed by 1 day." at bounding box center [511, 248] width 460 height 30
click at [281, 229] on input "b. The project deadline will be delayed by 1 day." at bounding box center [281, 224] width 0 height 9
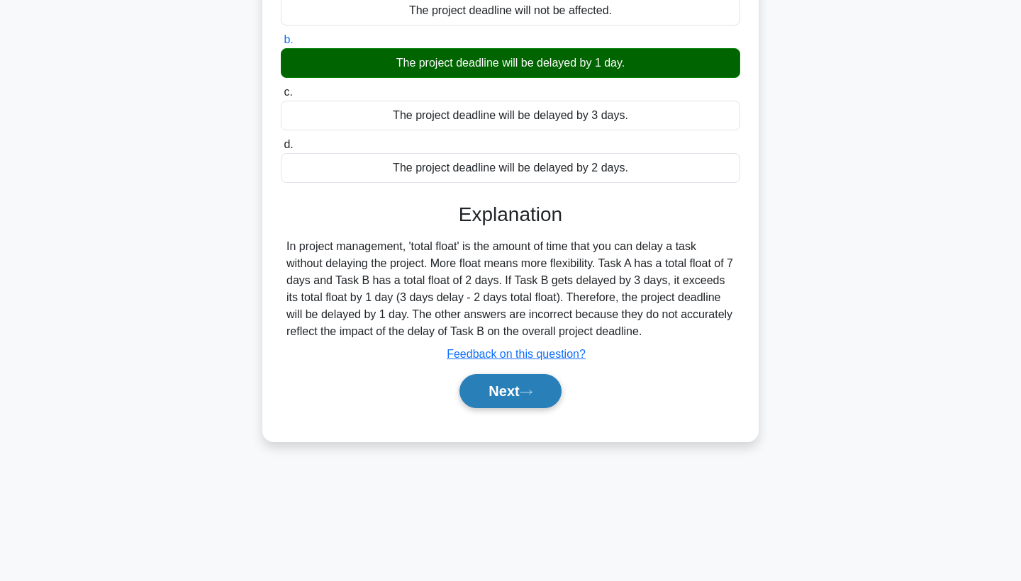
scroll to position [184, 0]
click at [494, 391] on button "Next" at bounding box center [510, 391] width 101 height 34
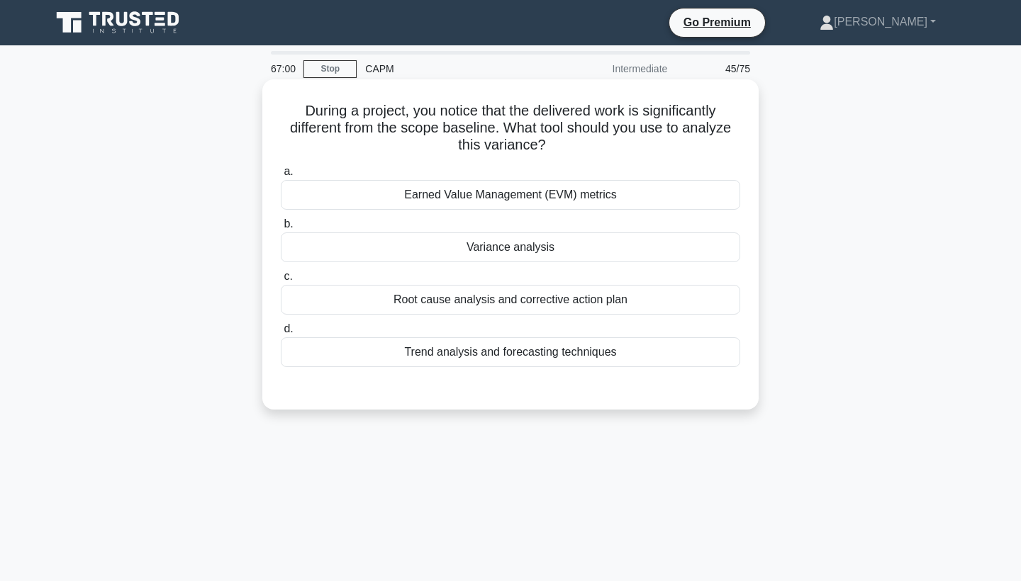
scroll to position [0, 0]
click at [503, 296] on div "Root cause analysis and corrective action plan" at bounding box center [511, 300] width 460 height 30
click at [281, 282] on input "c. Root cause analysis and corrective action plan" at bounding box center [281, 276] width 0 height 9
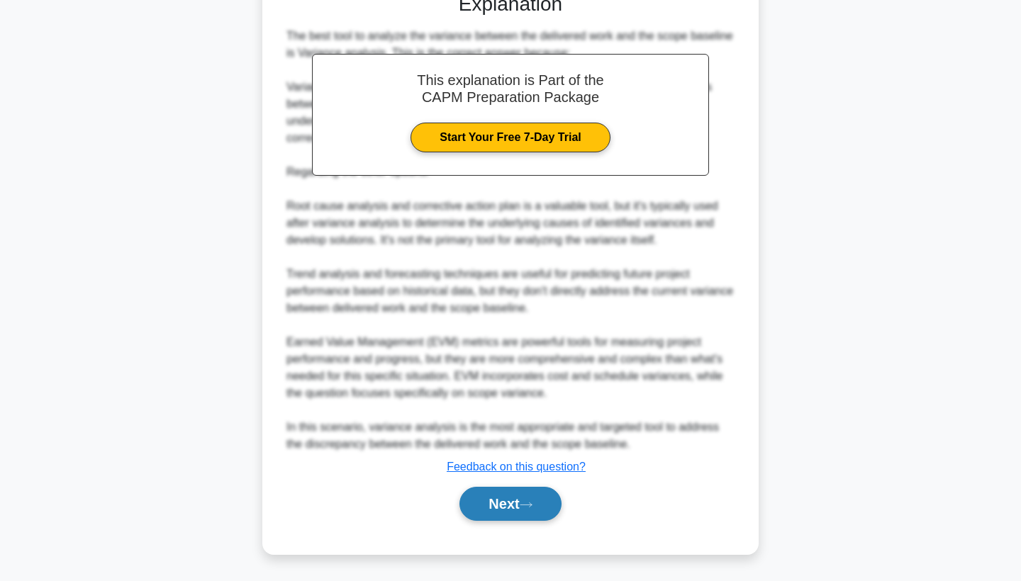
click at [503, 507] on button "Next" at bounding box center [510, 504] width 101 height 34
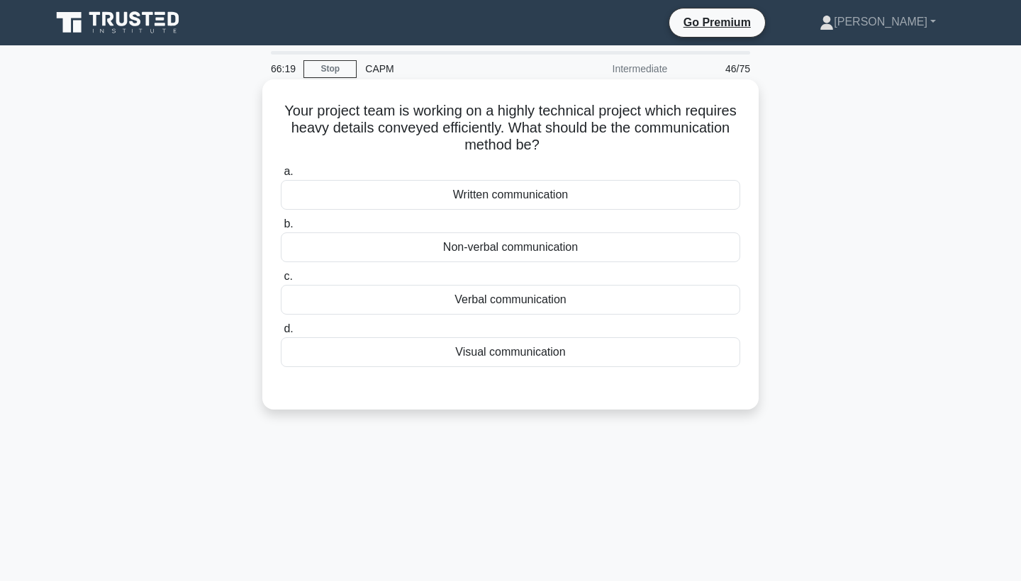
click at [509, 350] on div "Visual communication" at bounding box center [511, 353] width 460 height 30
click at [281, 334] on input "d. Visual communication" at bounding box center [281, 329] width 0 height 9
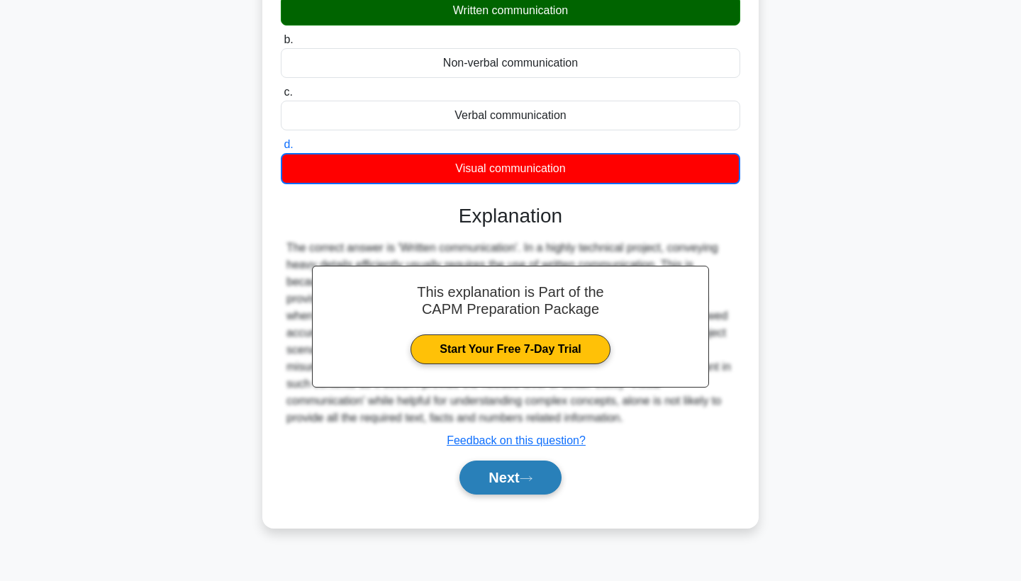
scroll to position [184, 0]
click at [505, 472] on button "Next" at bounding box center [510, 478] width 101 height 34
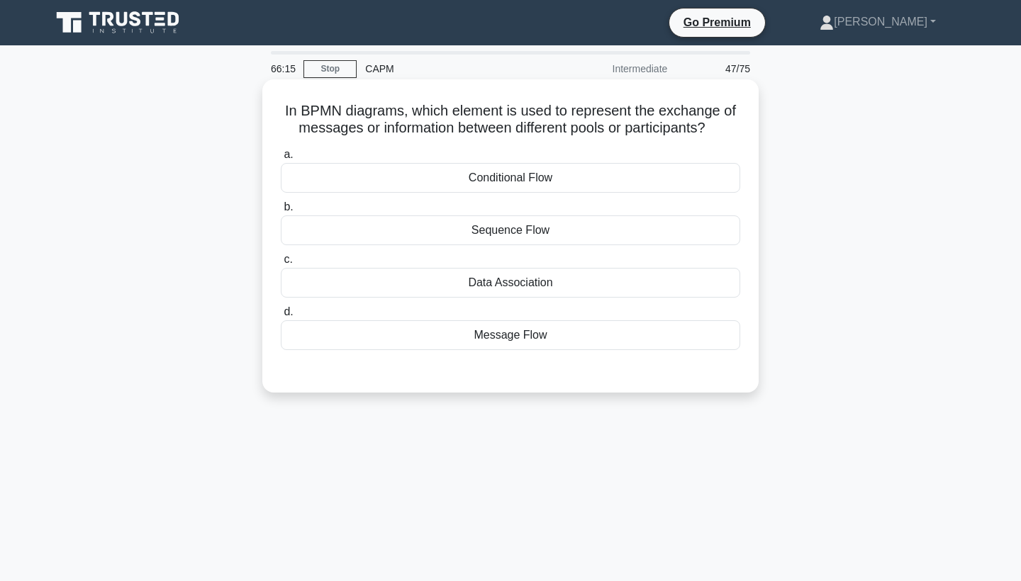
scroll to position [0, 0]
click at [567, 187] on div "Conditional Flow" at bounding box center [511, 178] width 460 height 30
click at [281, 160] on input "a. Conditional Flow" at bounding box center [281, 154] width 0 height 9
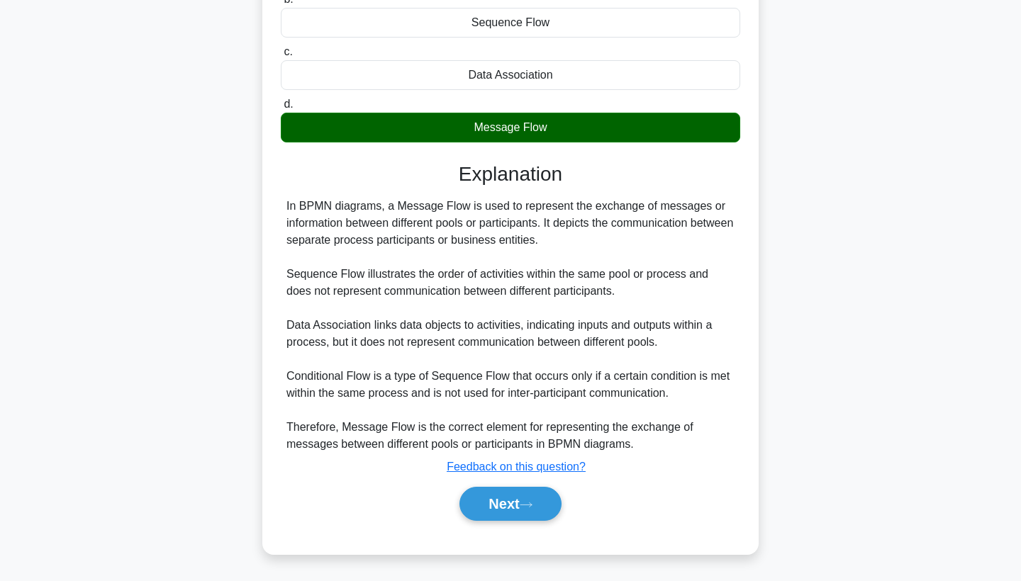
scroll to position [209, 0]
click at [503, 508] on button "Next" at bounding box center [510, 504] width 101 height 34
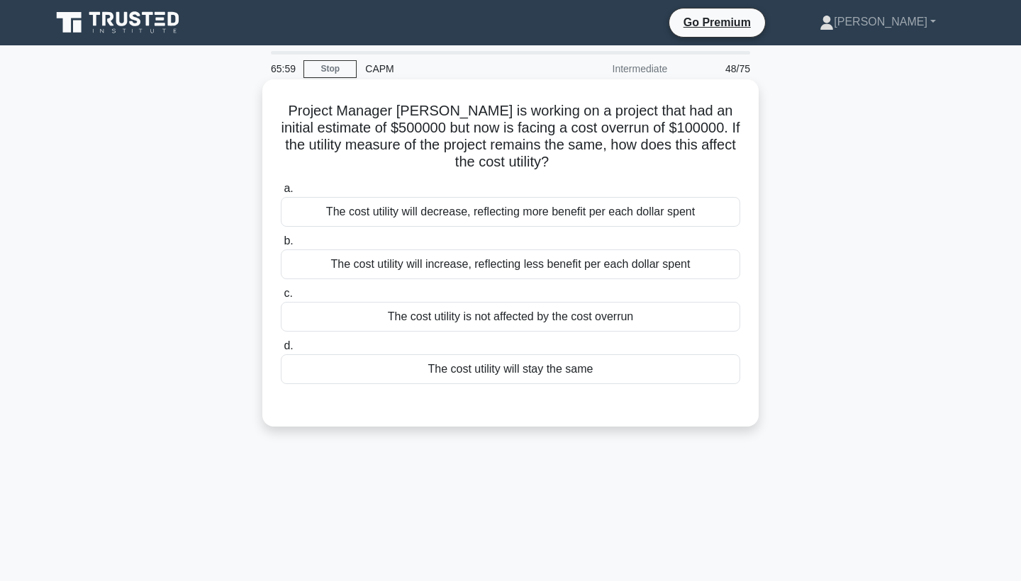
scroll to position [0, 0]
click at [504, 263] on div "The cost utility will increase, reflecting less benefit per each dollar spent" at bounding box center [511, 265] width 460 height 30
click at [281, 246] on input "b. The cost utility will increase, reflecting less benefit per each dollar spent" at bounding box center [281, 241] width 0 height 9
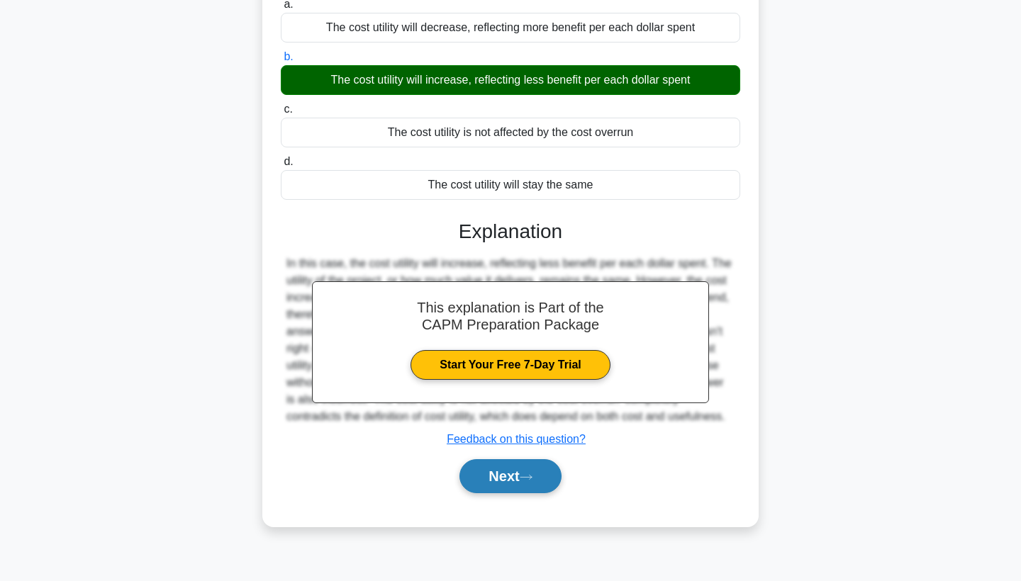
click at [494, 479] on button "Next" at bounding box center [510, 477] width 101 height 34
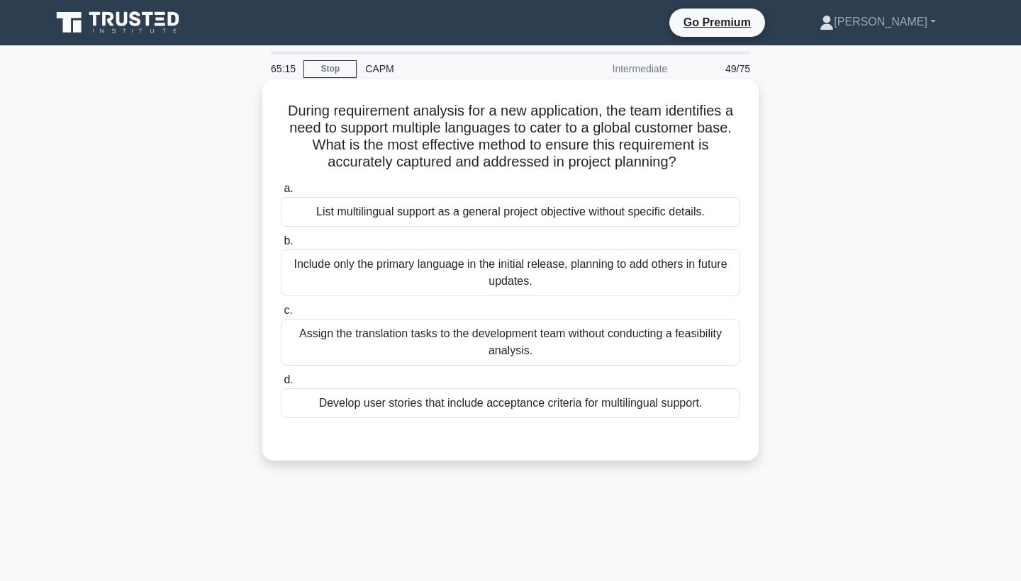
click at [513, 403] on div "Develop user stories that include acceptance criteria for multilingual support." at bounding box center [511, 404] width 460 height 30
click at [281, 385] on input "d. Develop user stories that include acceptance criteria for multilingual suppo…" at bounding box center [281, 380] width 0 height 9
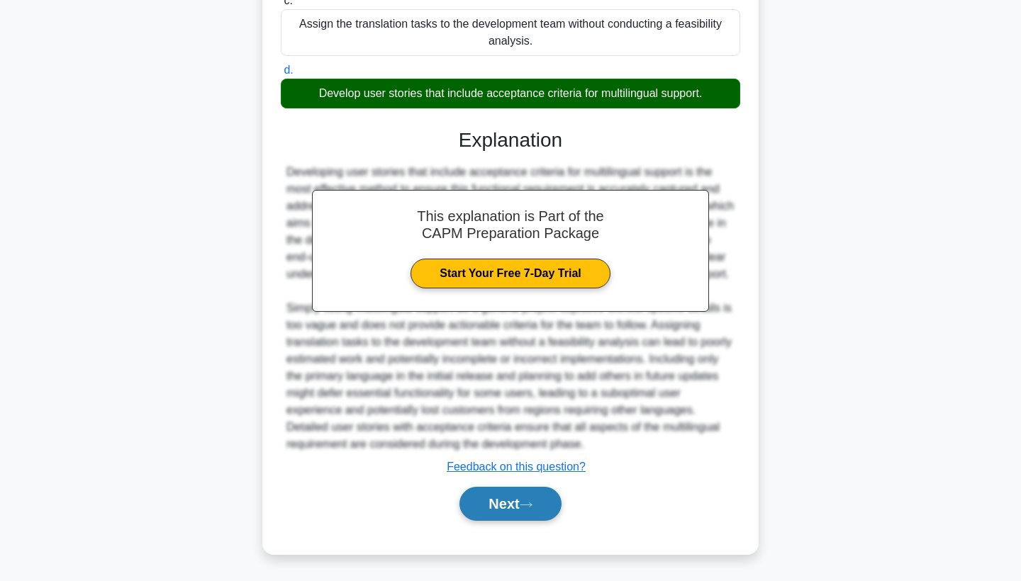
click at [496, 493] on button "Next" at bounding box center [510, 504] width 101 height 34
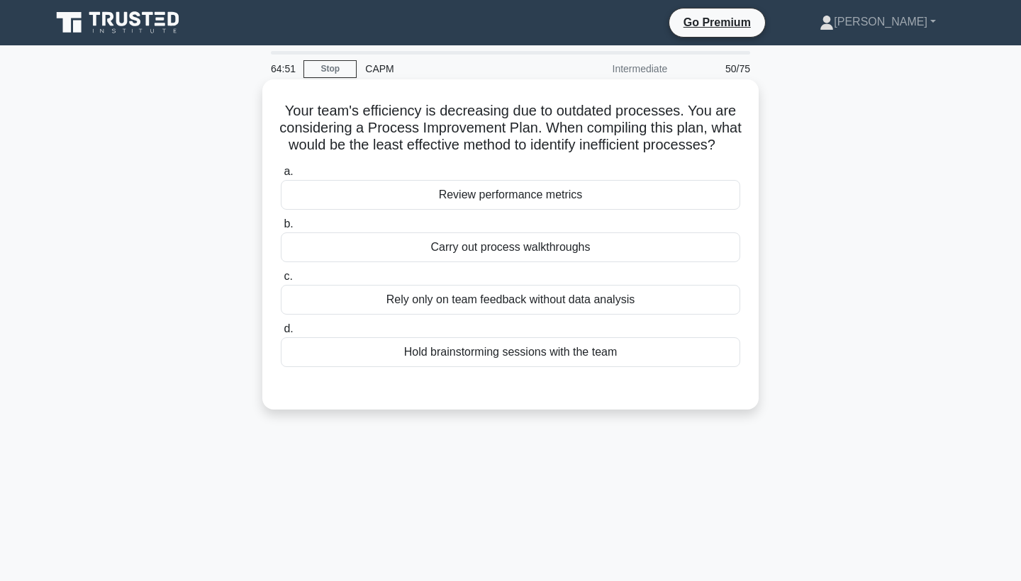
click at [499, 300] on div "Rely only on team feedback without data analysis" at bounding box center [511, 300] width 460 height 30
click at [281, 282] on input "c. Rely only on team feedback without data analysis" at bounding box center [281, 276] width 0 height 9
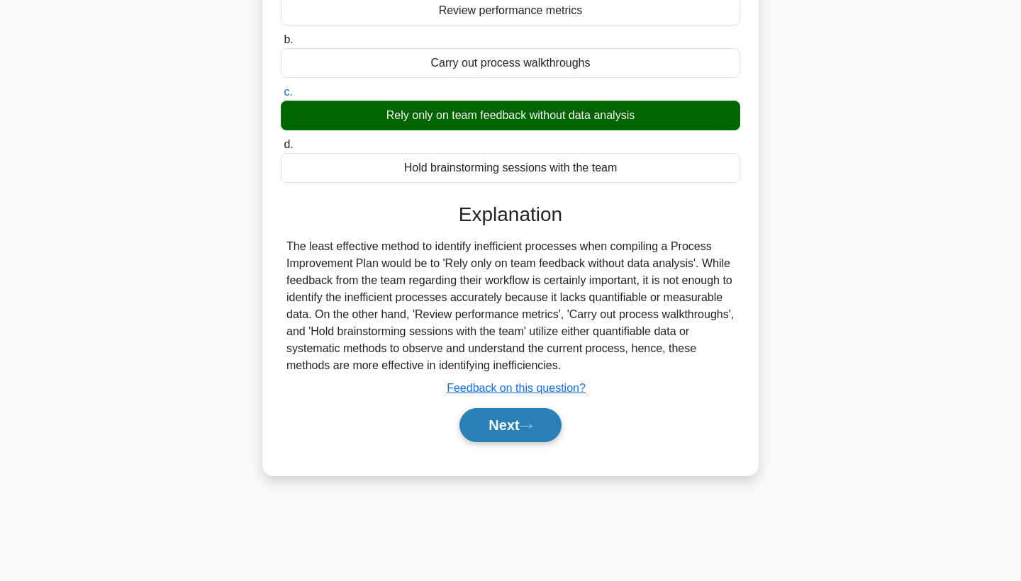
click at [494, 421] on button "Next" at bounding box center [510, 425] width 101 height 34
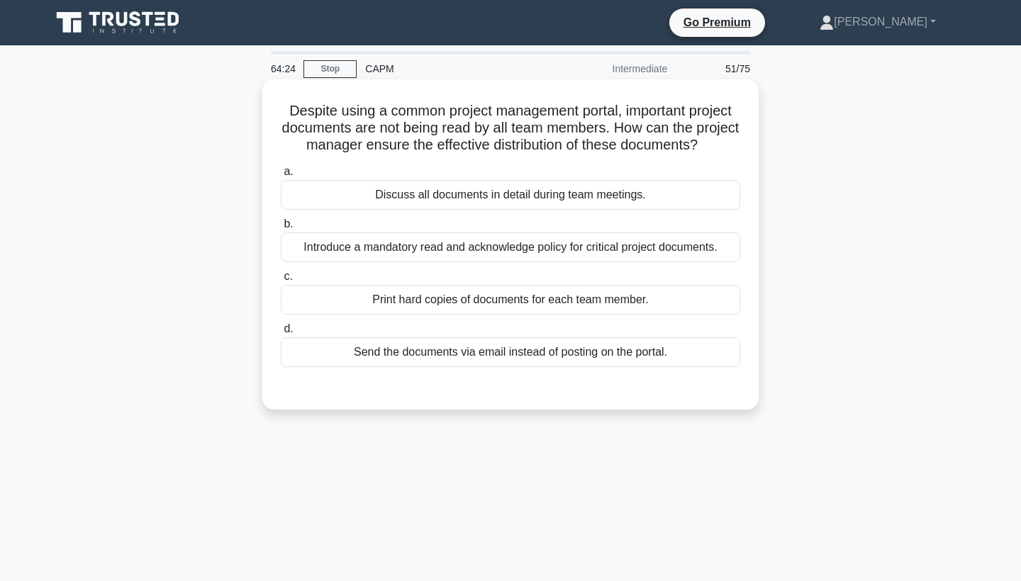
click at [496, 196] on div "Discuss all documents in detail during team meetings." at bounding box center [511, 195] width 460 height 30
click at [281, 177] on input "a. Discuss all documents in detail during team meetings." at bounding box center [281, 171] width 0 height 9
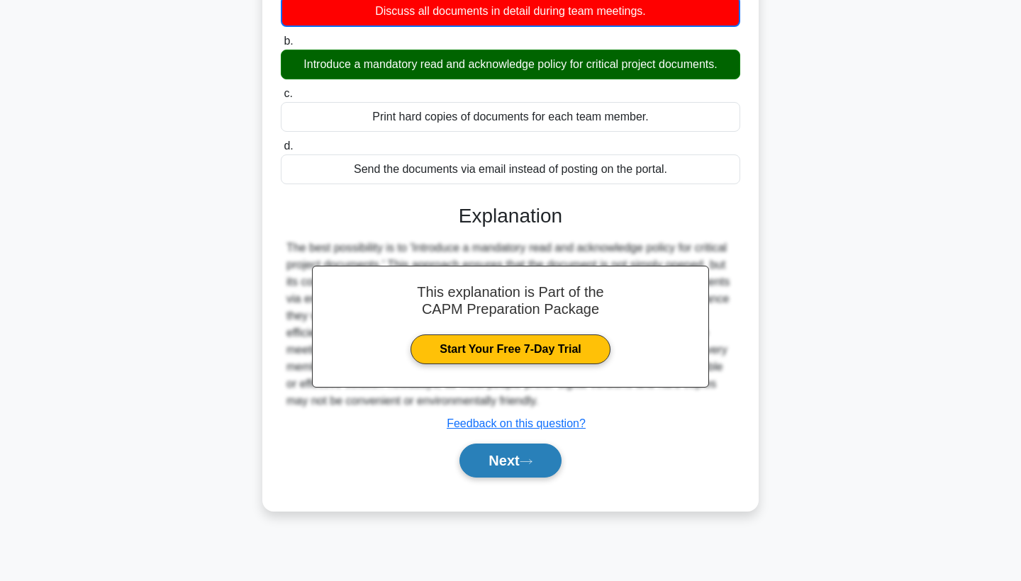
scroll to position [184, 0]
click at [496, 461] on button "Next" at bounding box center [510, 461] width 101 height 34
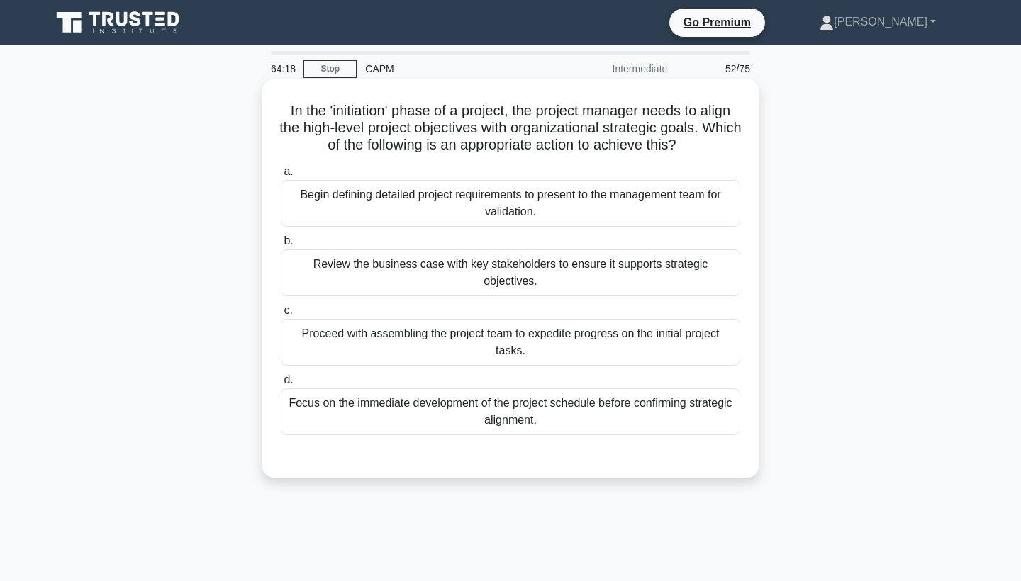
scroll to position [0, 0]
click at [501, 277] on div "Review the business case with key stakeholders to ensure it supports strategic …" at bounding box center [511, 273] width 460 height 47
click at [281, 246] on input "b. Review the business case with key stakeholders to ensure it supports strateg…" at bounding box center [281, 241] width 0 height 9
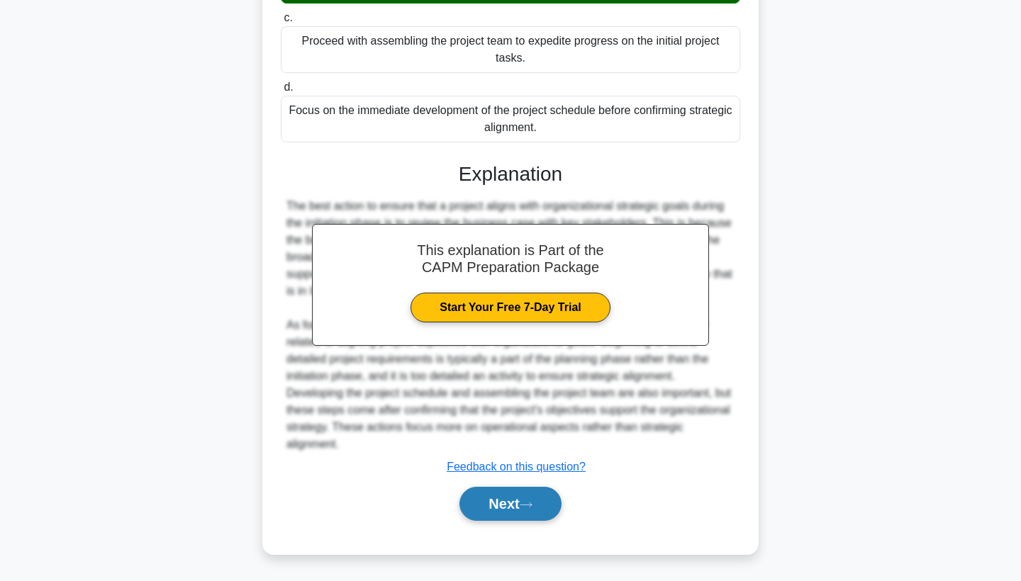
click at [506, 506] on button "Next" at bounding box center [510, 504] width 101 height 34
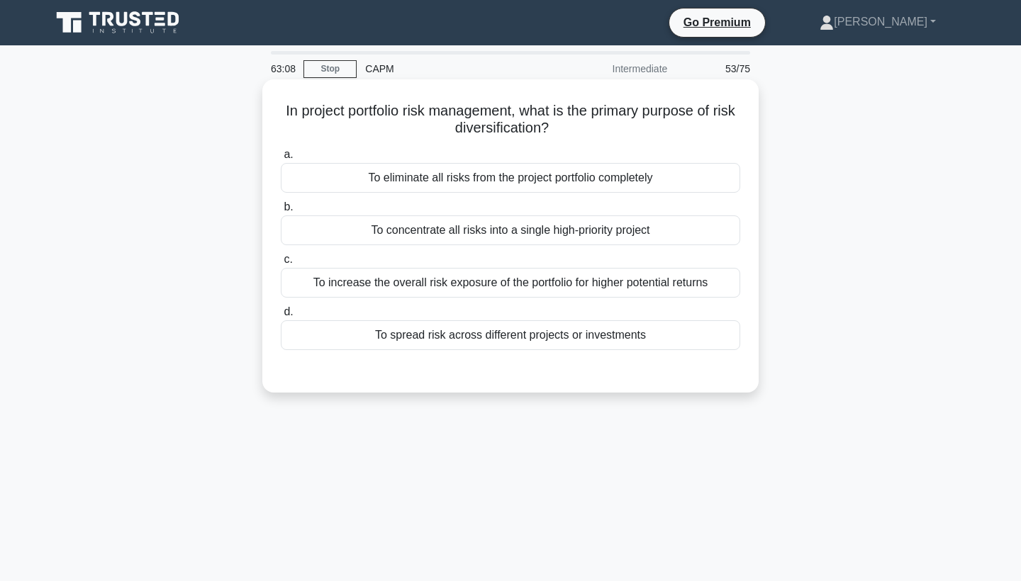
click at [506, 338] on div "To spread risk across different projects or investments" at bounding box center [511, 336] width 460 height 30
click at [281, 317] on input "d. To spread risk across different projects or investments" at bounding box center [281, 312] width 0 height 9
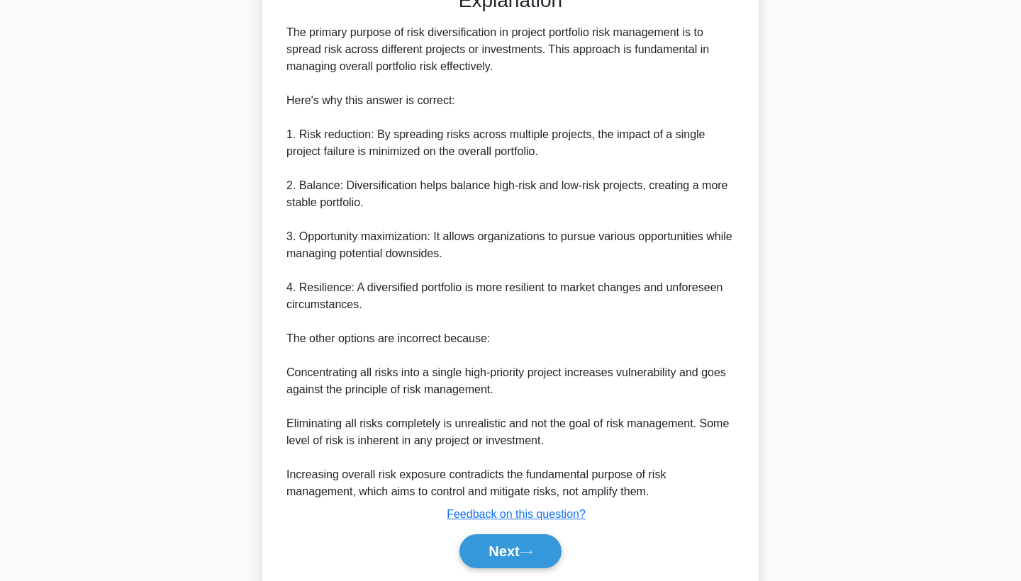
scroll to position [383, 0]
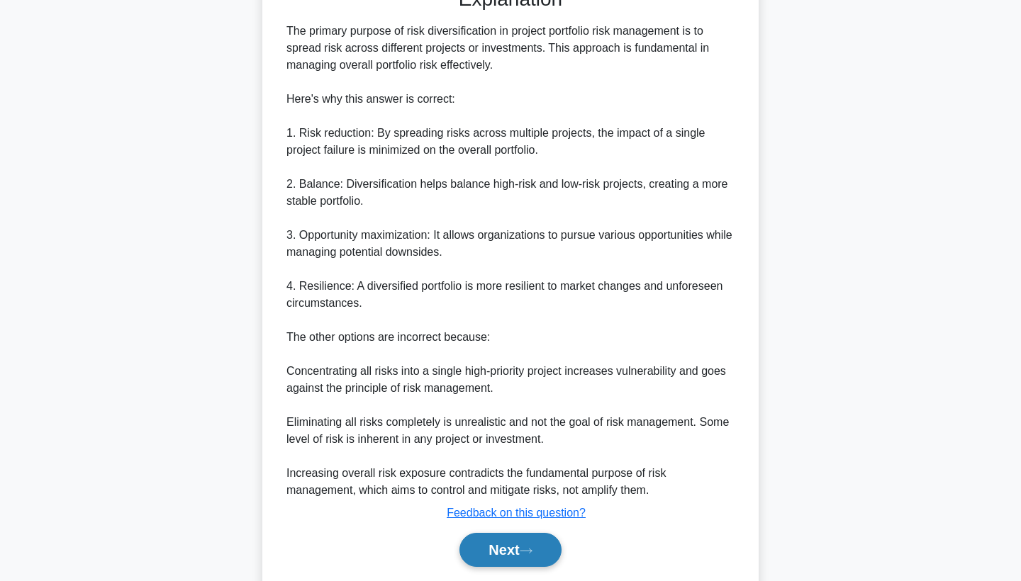
click at [501, 551] on button "Next" at bounding box center [510, 550] width 101 height 34
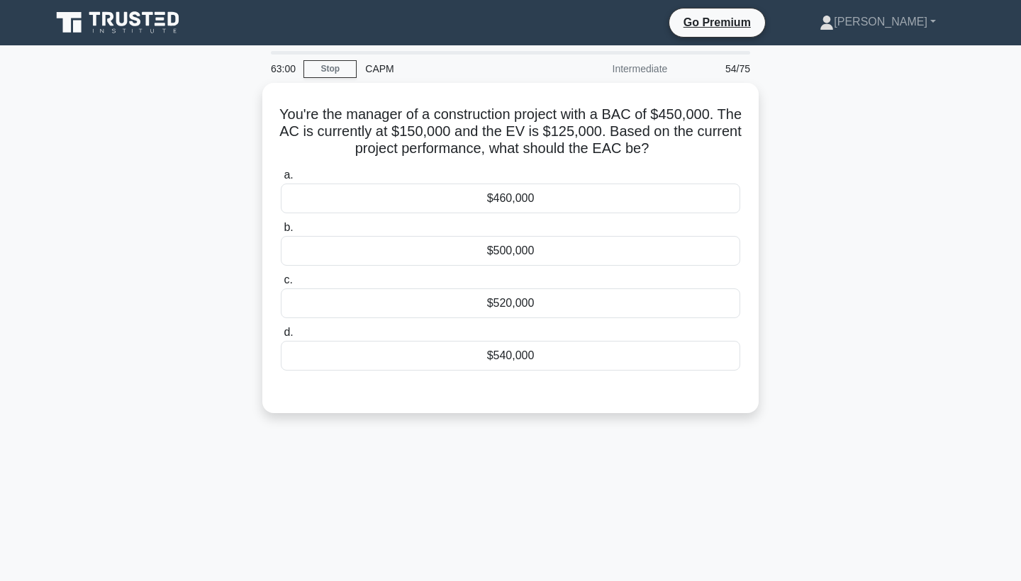
scroll to position [0, 0]
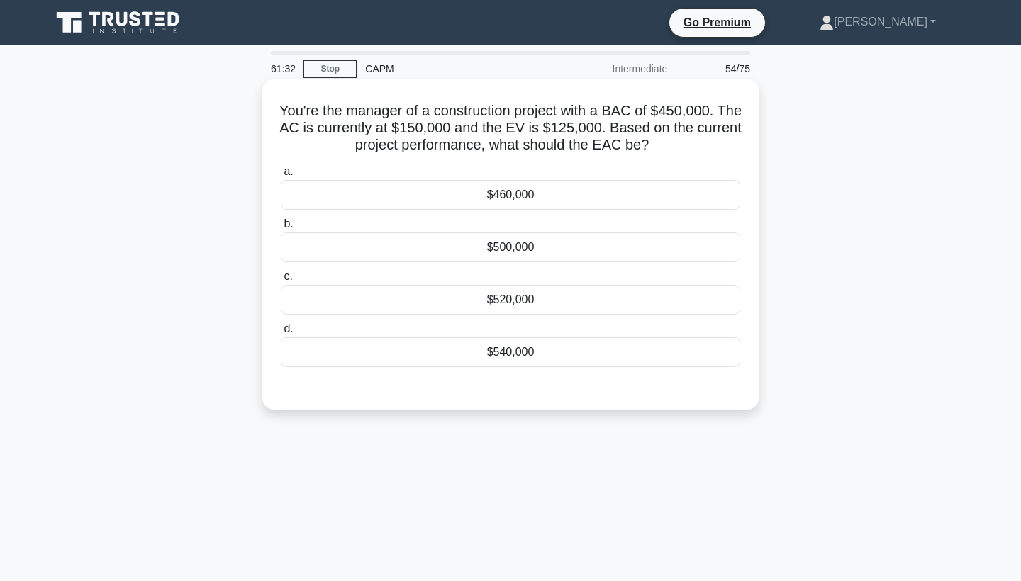
click at [551, 352] on div "$540,000" at bounding box center [511, 353] width 460 height 30
click at [281, 334] on input "d. $540,000" at bounding box center [281, 329] width 0 height 9
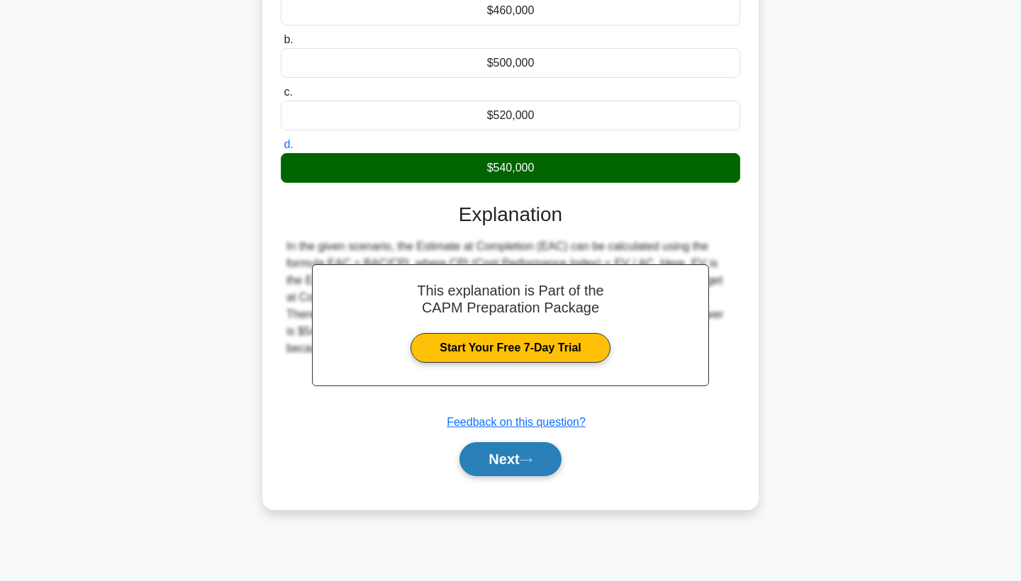
scroll to position [184, 0]
click at [499, 457] on button "Next" at bounding box center [510, 459] width 101 height 34
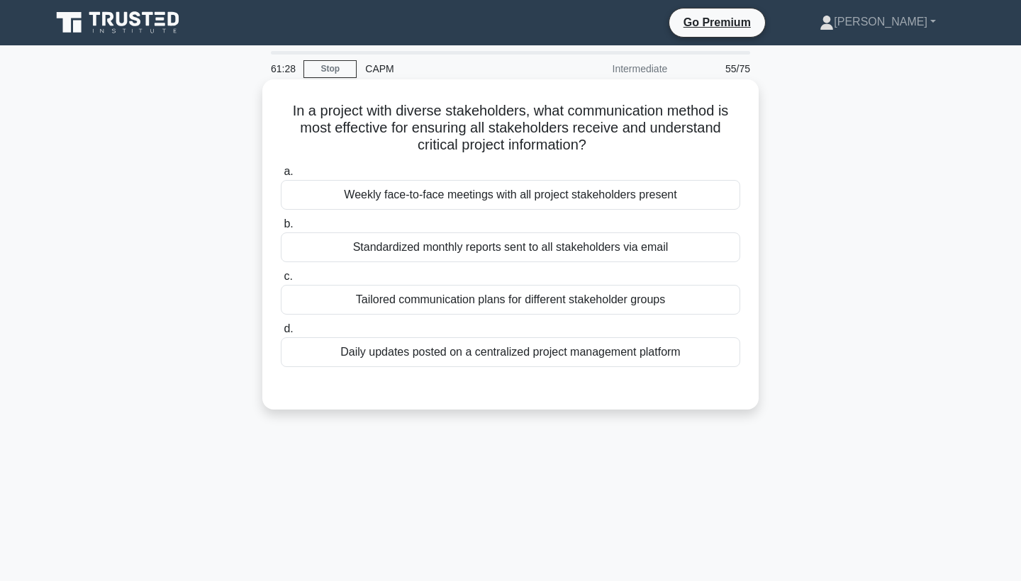
scroll to position [0, 0]
click at [504, 298] on div "Tailored communication plans for different stakeholder groups" at bounding box center [511, 300] width 460 height 30
click at [281, 282] on input "c. Tailored communication plans for different stakeholder groups" at bounding box center [281, 276] width 0 height 9
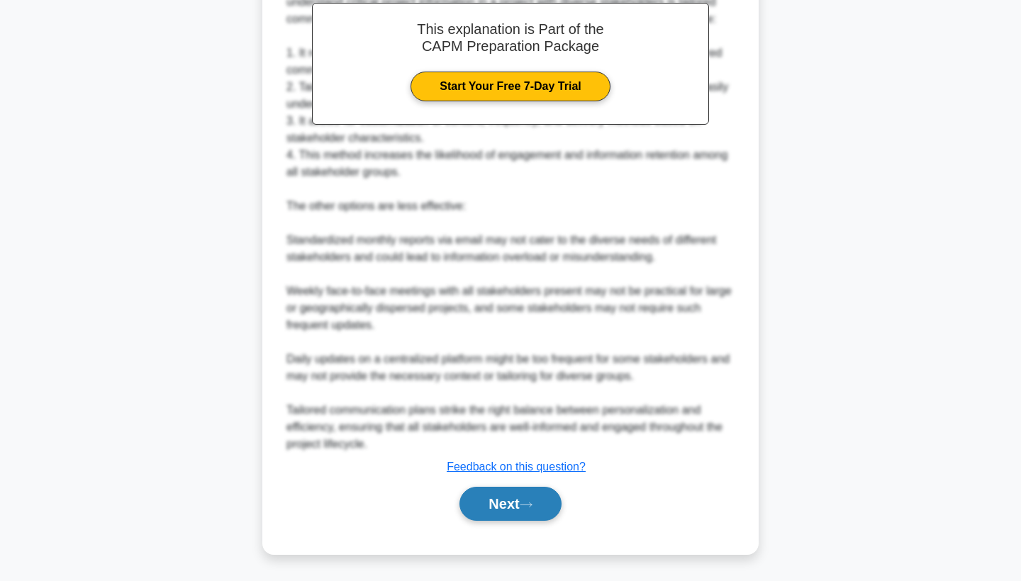
click at [493, 492] on button "Next" at bounding box center [510, 504] width 101 height 34
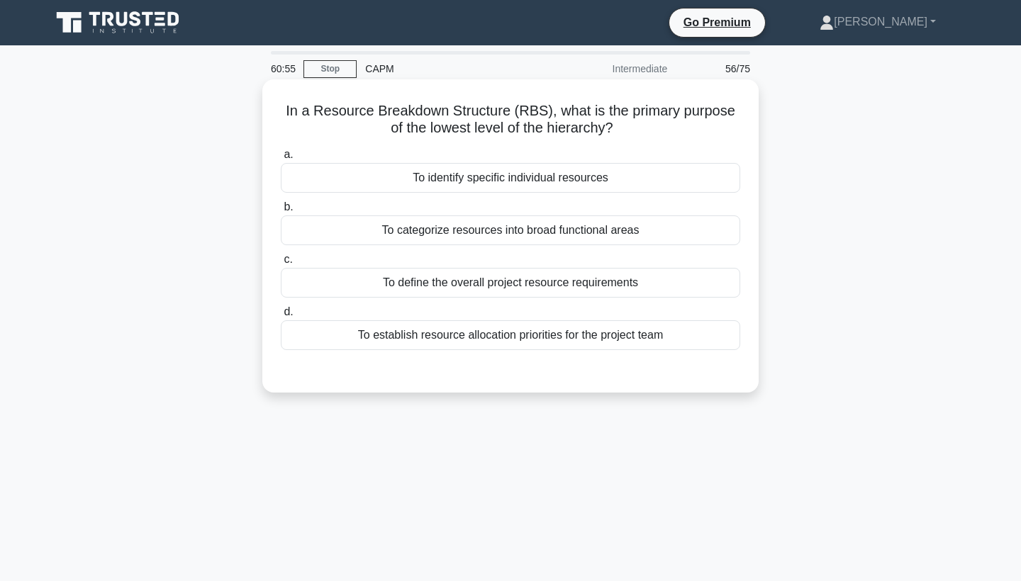
click at [507, 179] on div "To identify specific individual resources" at bounding box center [511, 178] width 460 height 30
click at [281, 160] on input "a. To identify specific individual resources" at bounding box center [281, 154] width 0 height 9
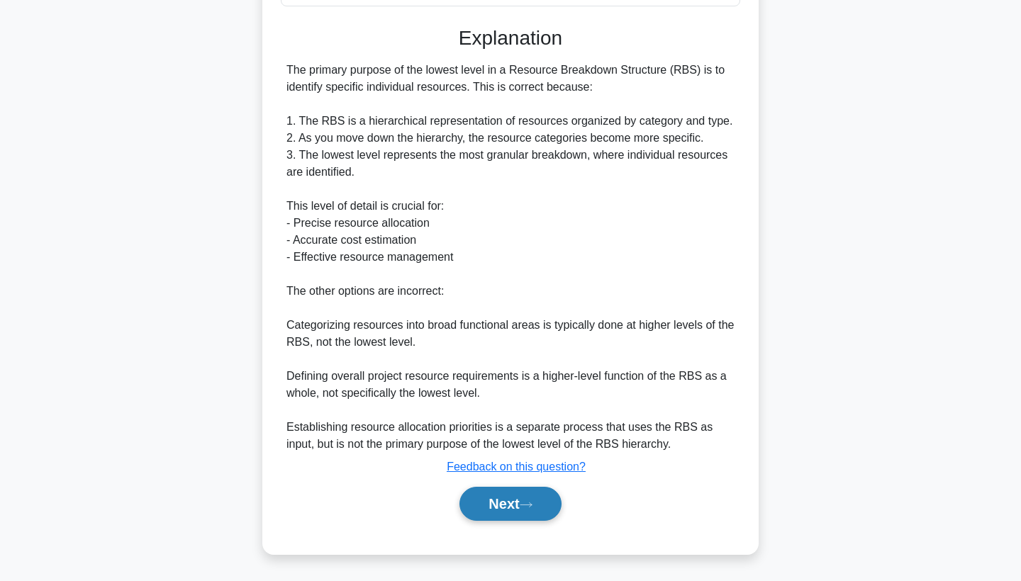
click at [503, 507] on button "Next" at bounding box center [510, 504] width 101 height 34
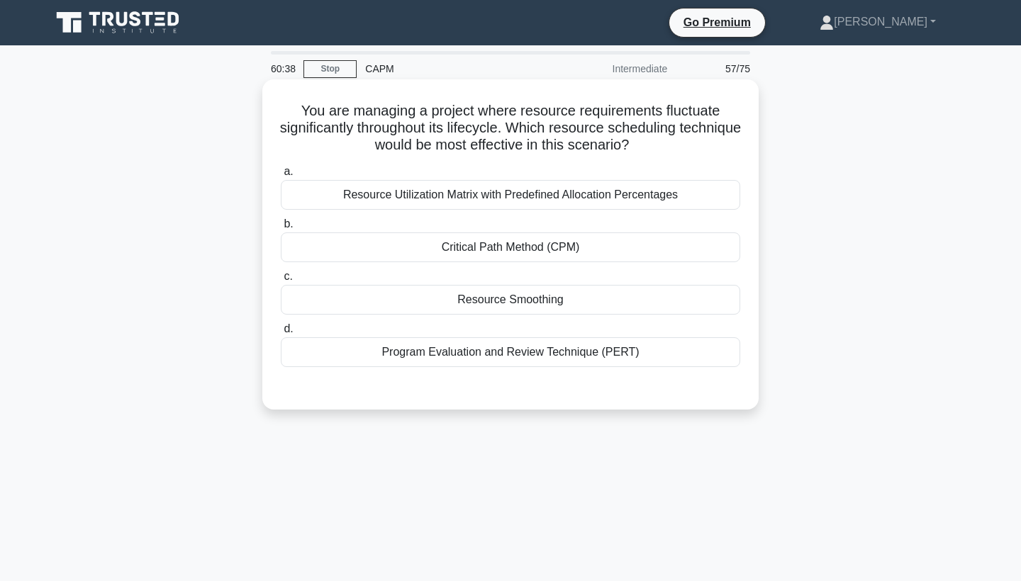
click at [512, 300] on div "Resource Smoothing" at bounding box center [511, 300] width 460 height 30
click at [281, 282] on input "c. Resource Smoothing" at bounding box center [281, 276] width 0 height 9
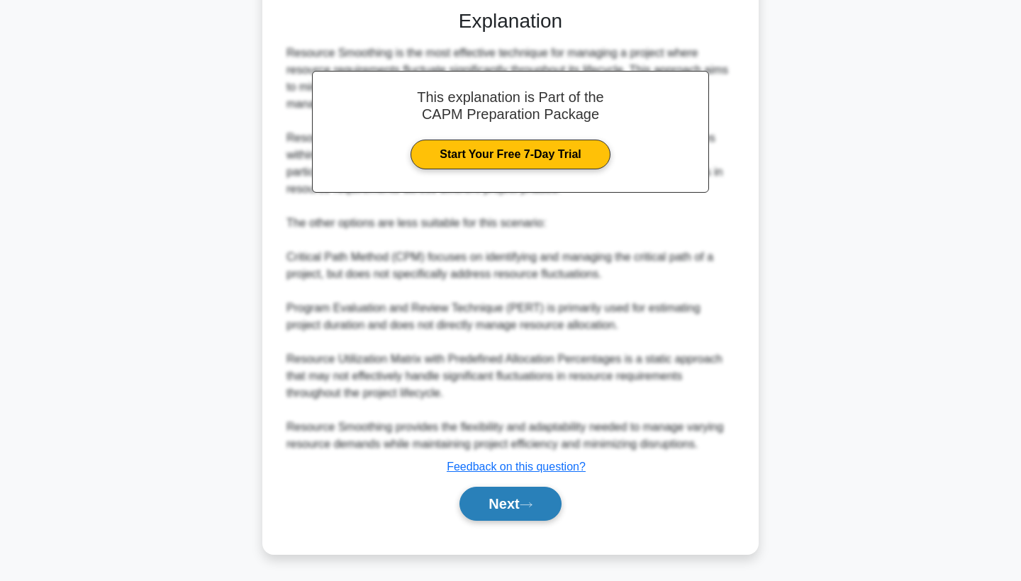
click at [517, 501] on button "Next" at bounding box center [510, 504] width 101 height 34
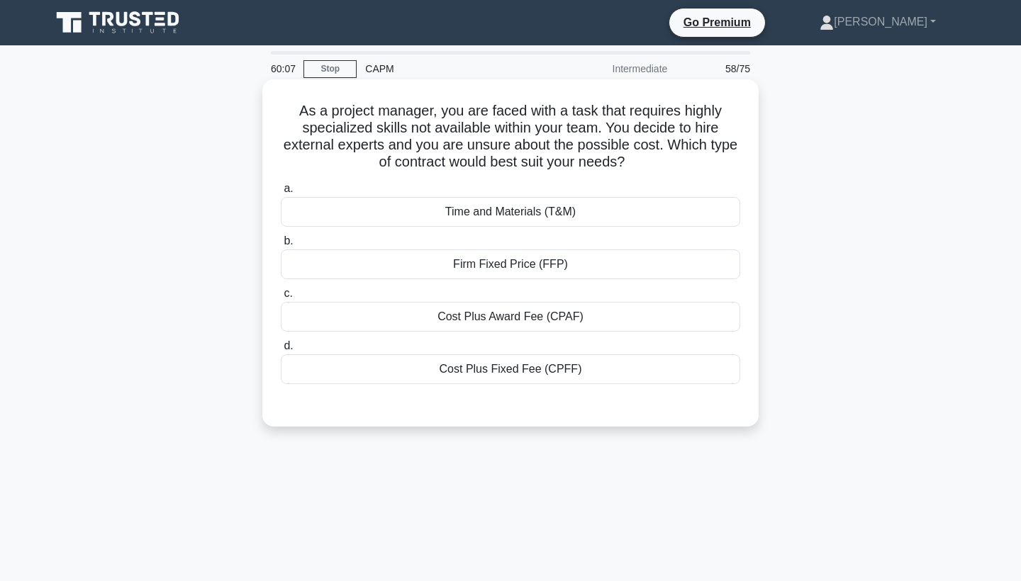
click at [501, 269] on div "Firm Fixed Price (FFP)" at bounding box center [511, 265] width 460 height 30
click at [281, 246] on input "b. Firm Fixed Price (FFP)" at bounding box center [281, 241] width 0 height 9
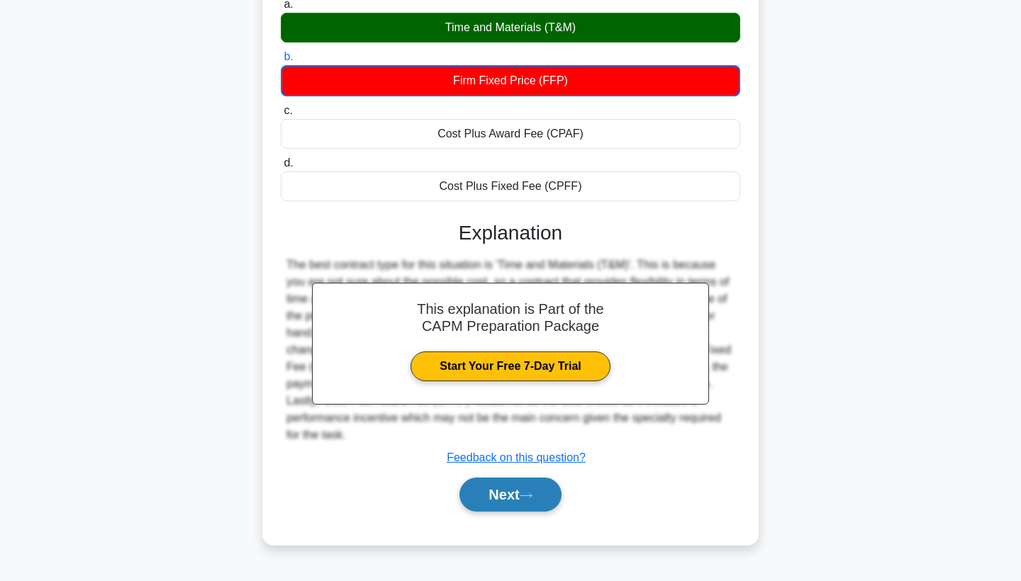
scroll to position [184, 0]
click at [501, 492] on button "Next" at bounding box center [510, 495] width 101 height 34
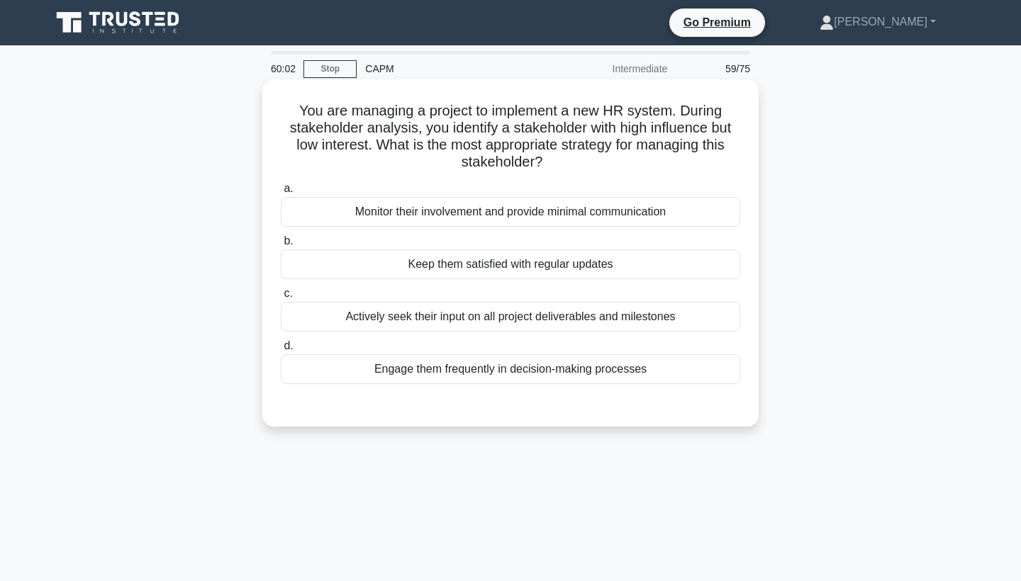
scroll to position [0, 0]
click at [511, 372] on div "Engage them frequently in decision-making processes" at bounding box center [511, 370] width 460 height 30
click at [281, 351] on input "d. Engage them frequently in decision-making processes" at bounding box center [281, 346] width 0 height 9
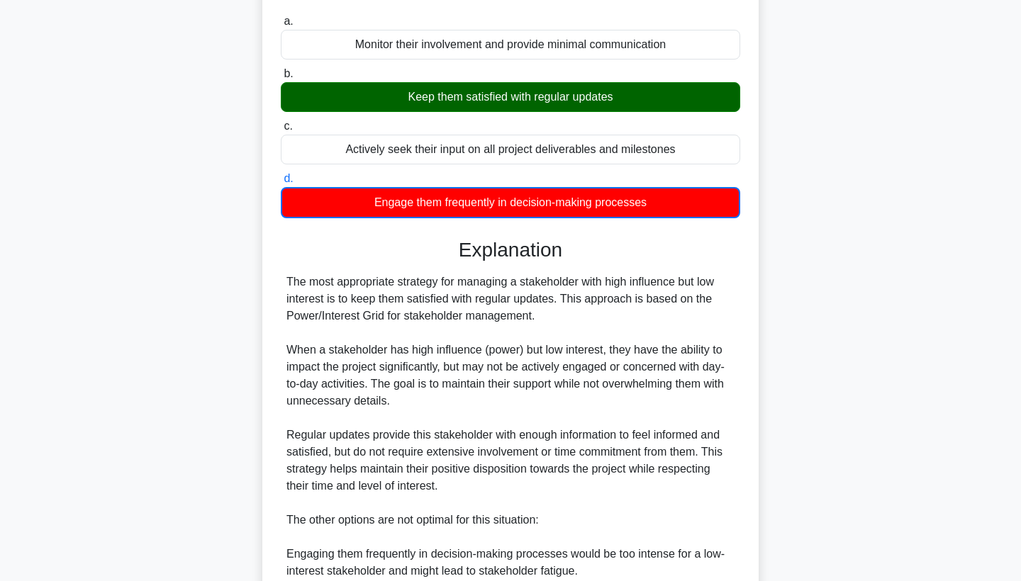
scroll to position [174, 0]
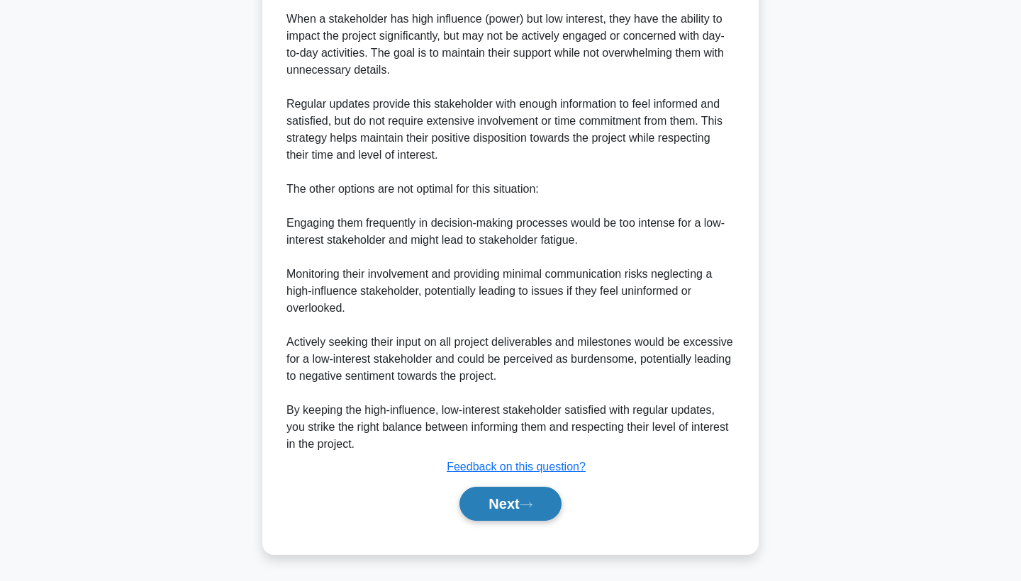
click at [479, 494] on button "Next" at bounding box center [510, 504] width 101 height 34
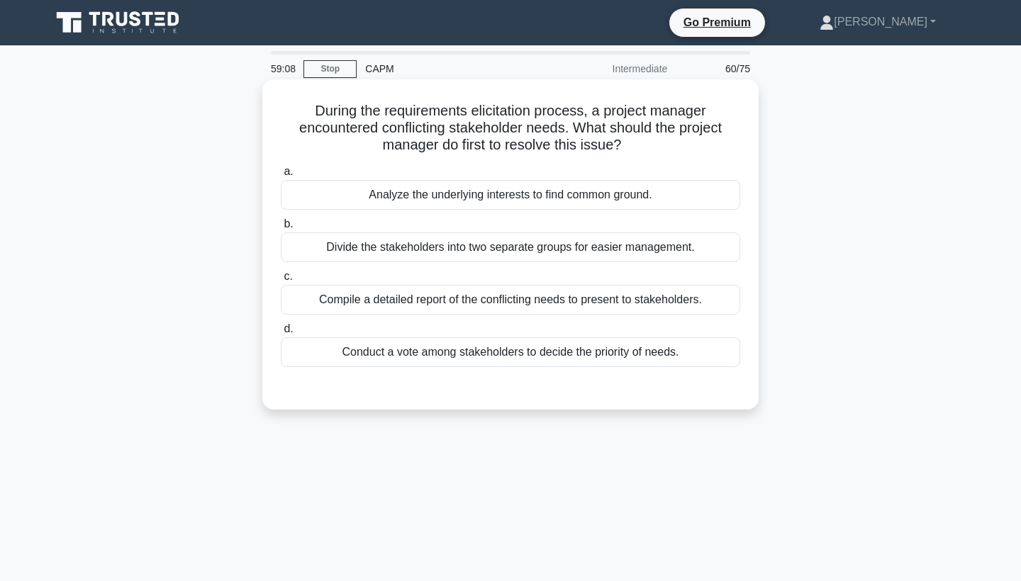
scroll to position [0, 0]
click at [510, 201] on div "Analyze the underlying interests to find common ground." at bounding box center [511, 195] width 460 height 30
click at [281, 177] on input "a. Analyze the underlying interests to find common ground." at bounding box center [281, 171] width 0 height 9
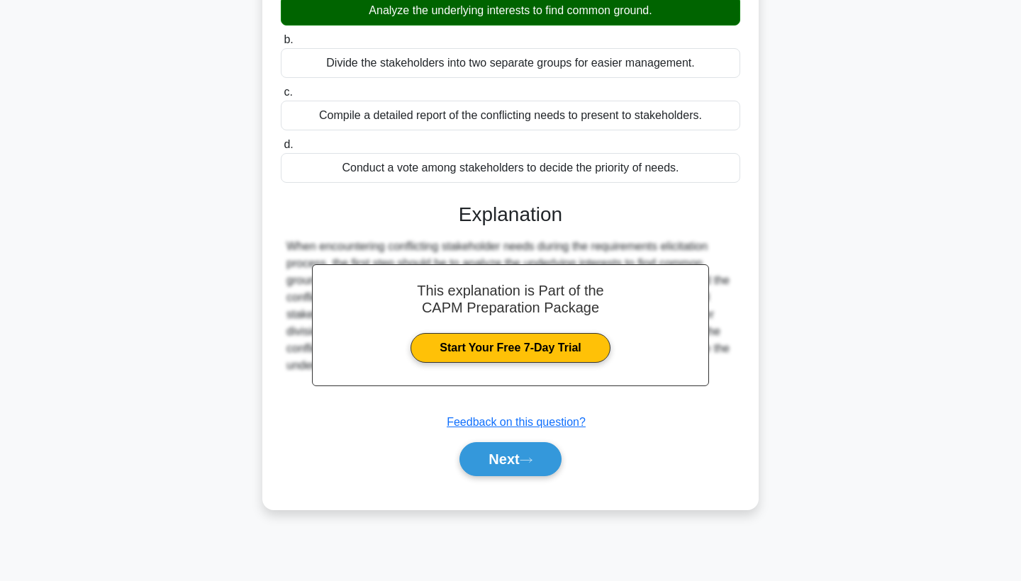
scroll to position [184, 0]
click at [502, 463] on button "Next" at bounding box center [510, 459] width 101 height 34
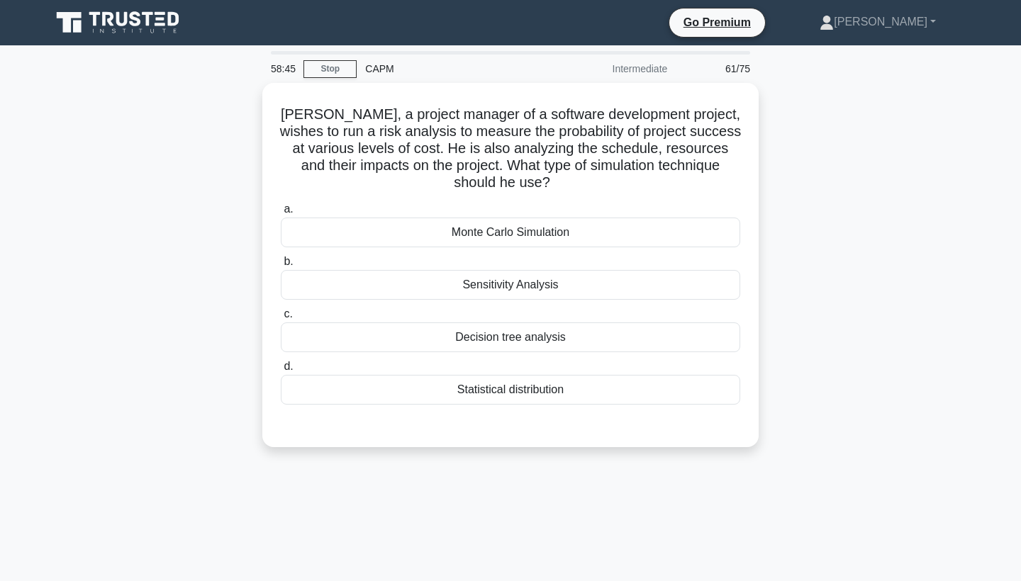
scroll to position [0, 0]
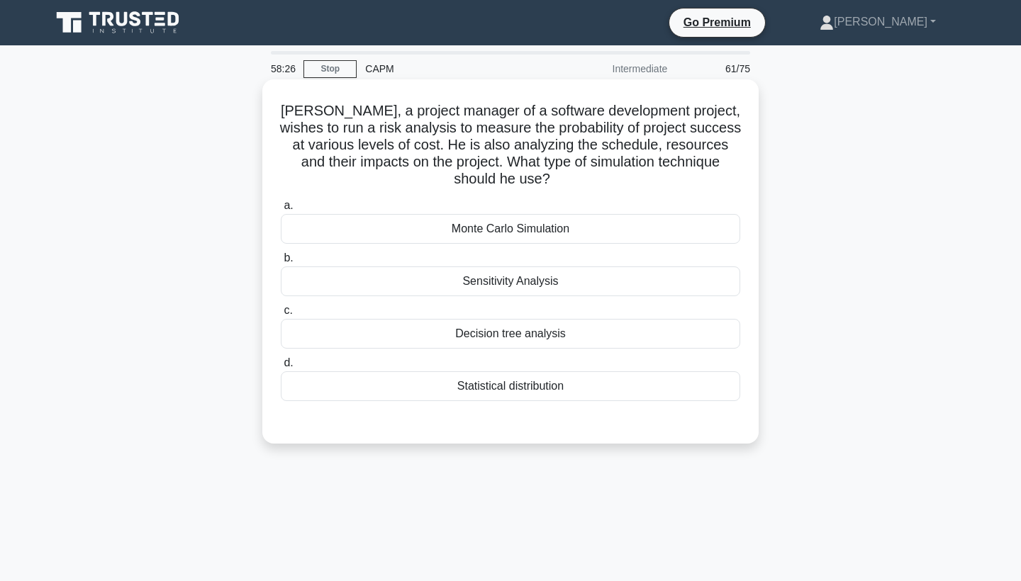
click at [502, 385] on div "Statistical distribution" at bounding box center [511, 387] width 460 height 30
click at [281, 368] on input "d. Statistical distribution" at bounding box center [281, 363] width 0 height 9
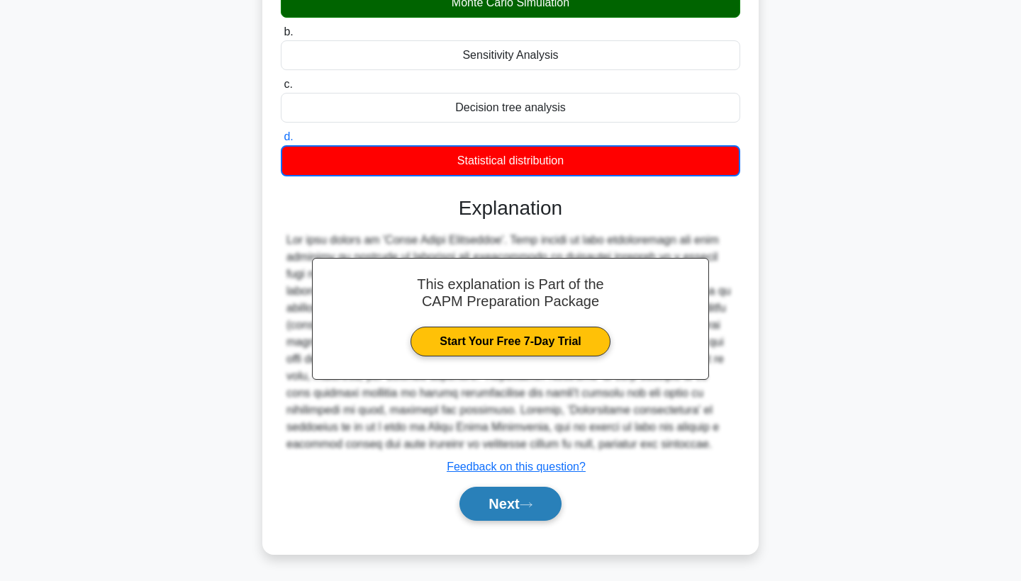
click at [491, 500] on button "Next" at bounding box center [510, 504] width 101 height 34
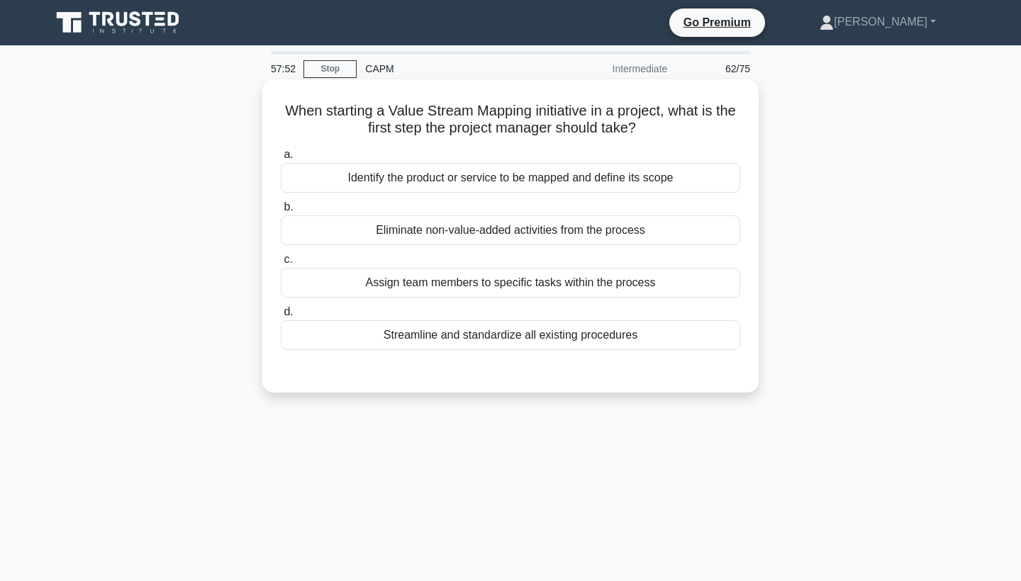
click at [501, 181] on div "Identify the product or service to be mapped and define its scope" at bounding box center [511, 178] width 460 height 30
click at [281, 160] on input "a. Identify the product or service to be mapped and define its scope" at bounding box center [281, 154] width 0 height 9
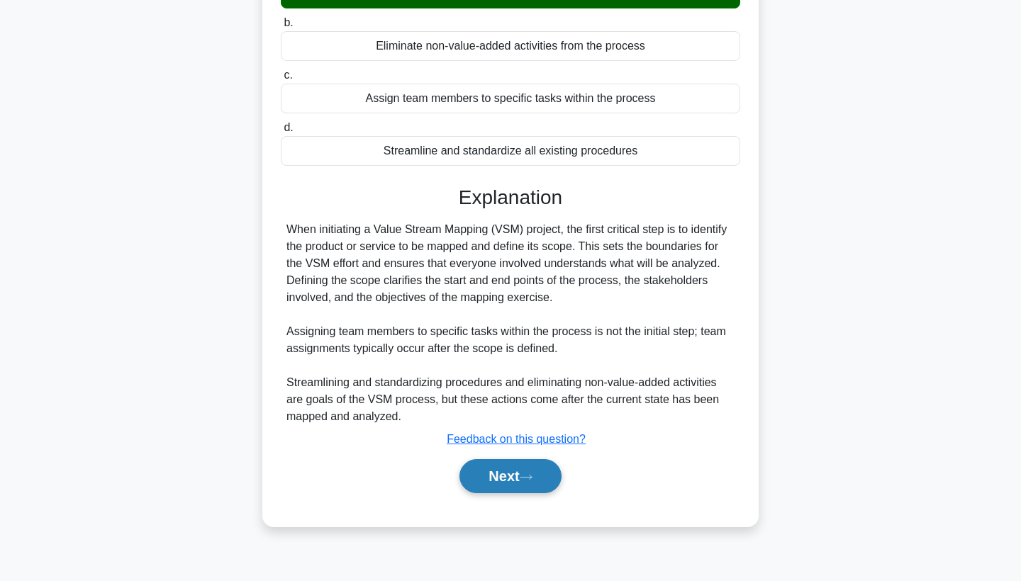
click at [510, 472] on button "Next" at bounding box center [510, 477] width 101 height 34
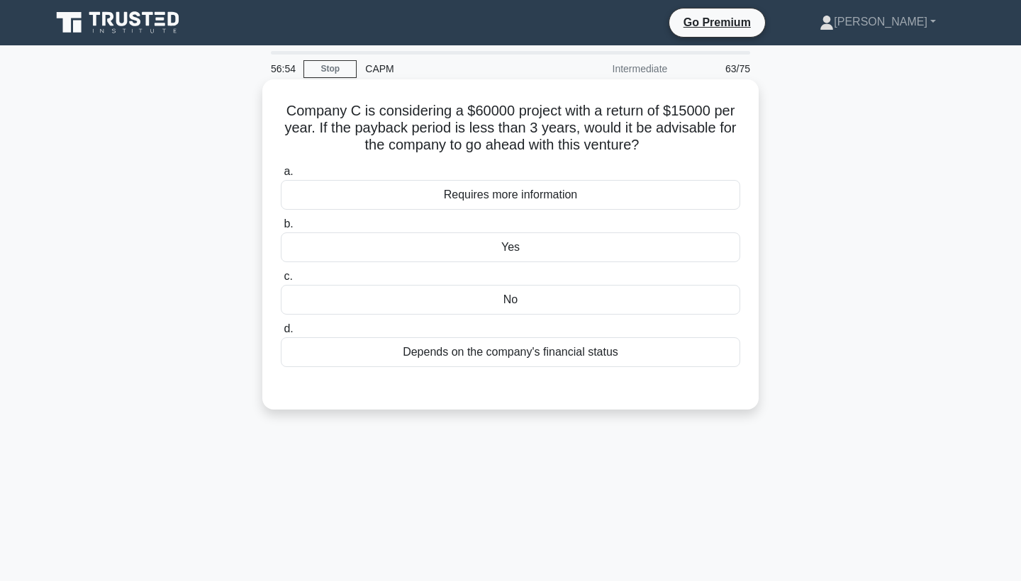
click at [512, 296] on div "No" at bounding box center [511, 300] width 460 height 30
click at [281, 282] on input "c. No" at bounding box center [281, 276] width 0 height 9
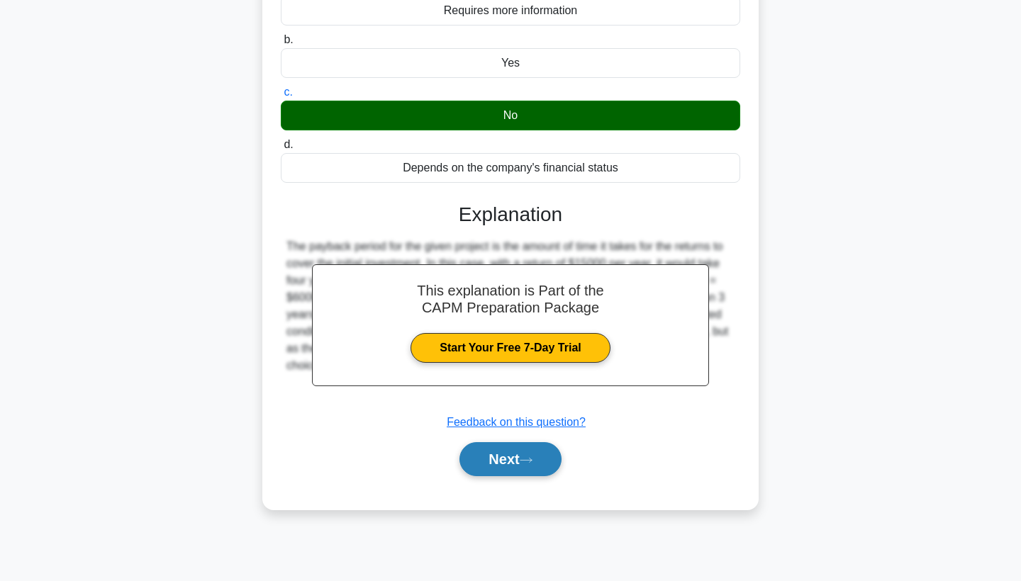
click at [513, 455] on button "Next" at bounding box center [510, 459] width 101 height 34
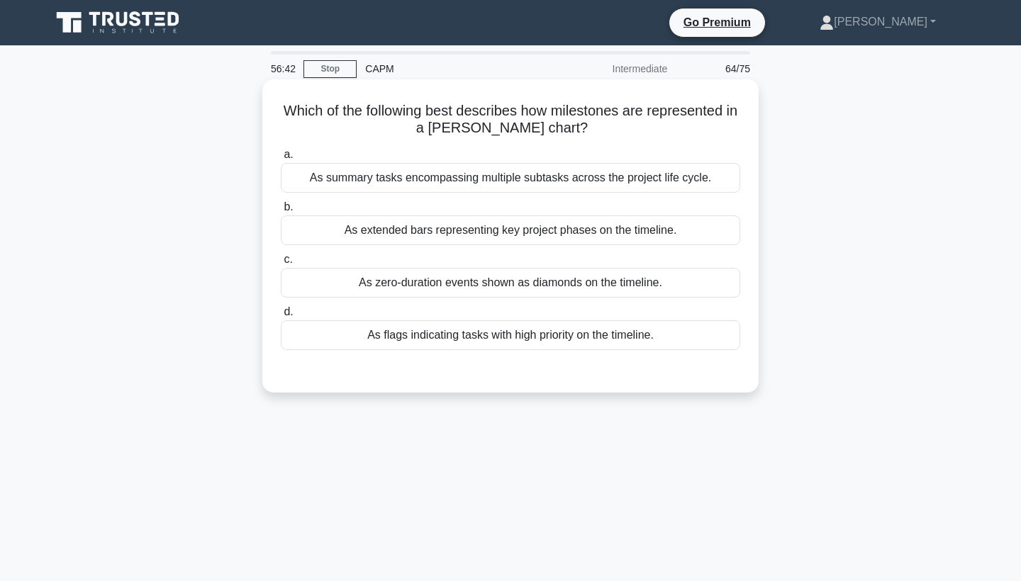
click at [504, 285] on div "As zero-duration events shown as diamonds on the timeline." at bounding box center [511, 283] width 460 height 30
click at [281, 265] on input "c. As zero-duration events shown as diamonds on the timeline." at bounding box center [281, 259] width 0 height 9
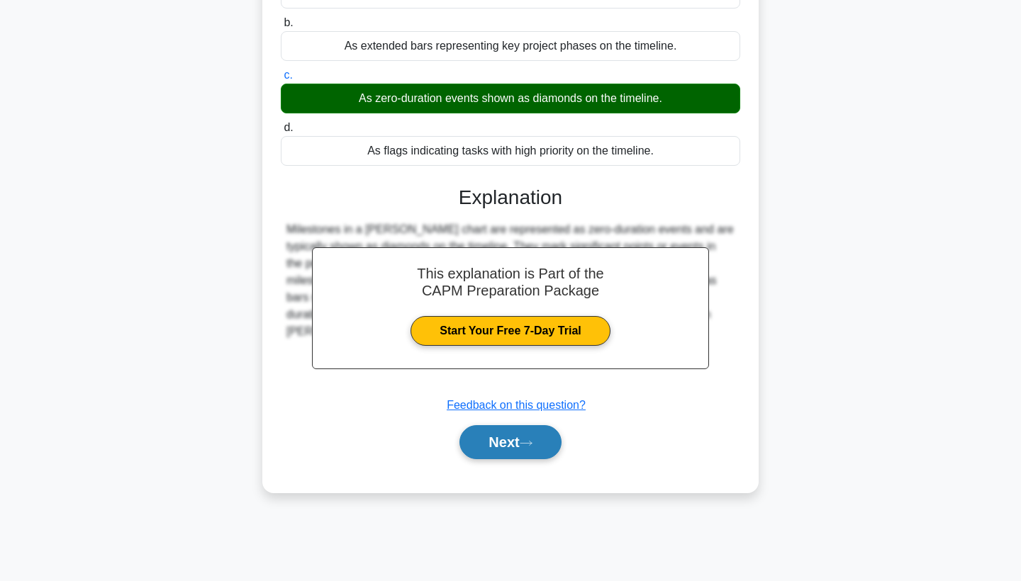
click at [501, 435] on button "Next" at bounding box center [510, 442] width 101 height 34
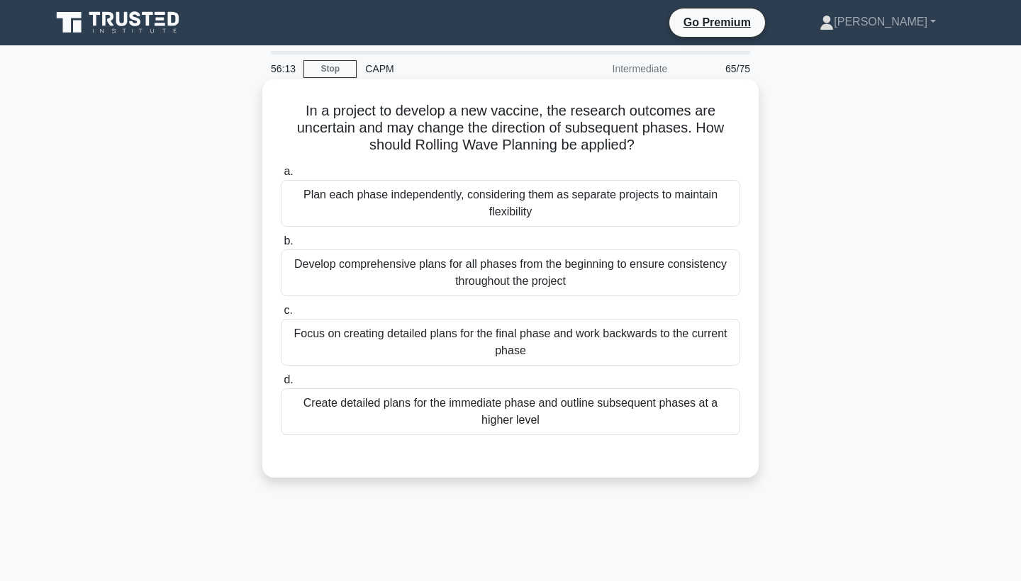
click at [571, 416] on div "Create detailed plans for the immediate phase and outline subsequent phases at …" at bounding box center [511, 412] width 460 height 47
click at [281, 385] on input "d. Create detailed plans for the immediate phase and outline subsequent phases …" at bounding box center [281, 380] width 0 height 9
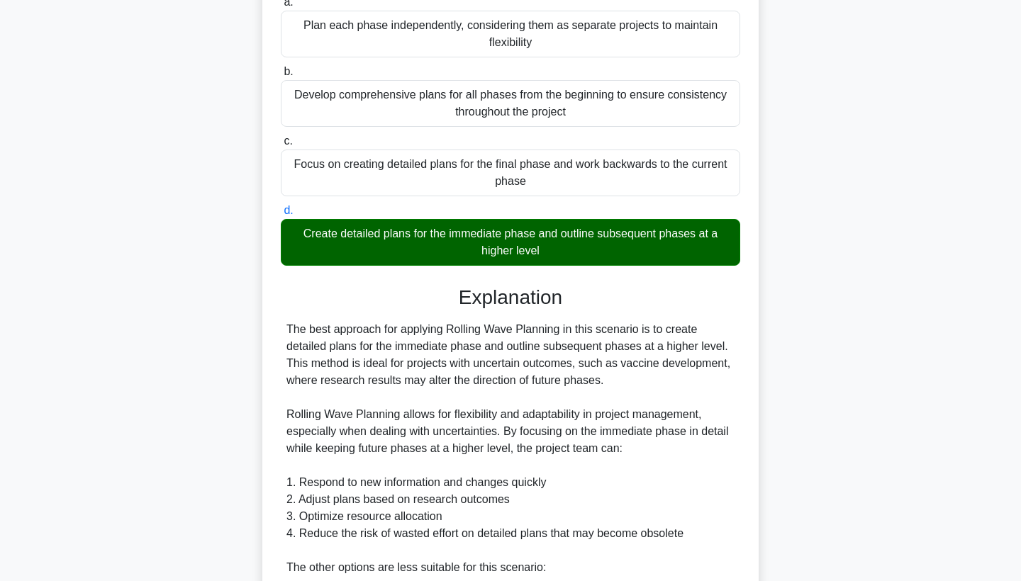
scroll to position [271, 0]
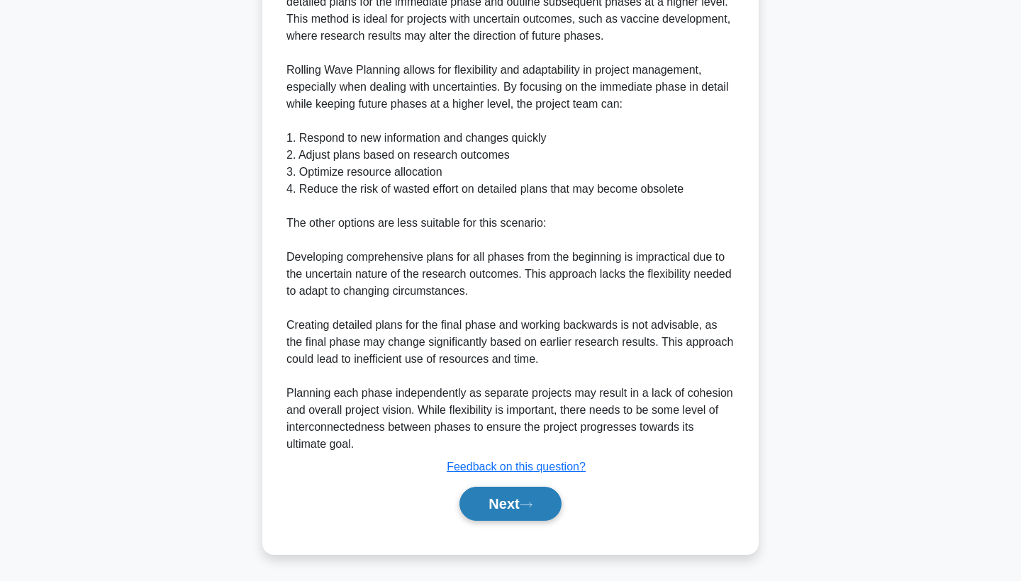
click at [503, 502] on button "Next" at bounding box center [510, 504] width 101 height 34
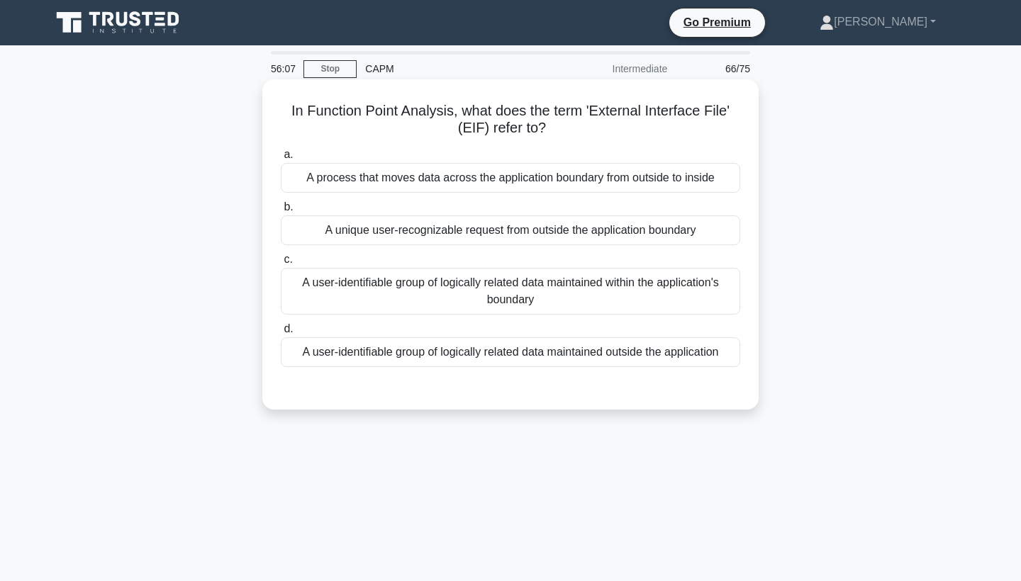
scroll to position [0, 0]
click at [522, 357] on div "A user-identifiable group of logically related data maintained outside the appl…" at bounding box center [511, 353] width 460 height 30
click at [281, 334] on input "d. A user-identifiable group of logically related data maintained outside the a…" at bounding box center [281, 329] width 0 height 9
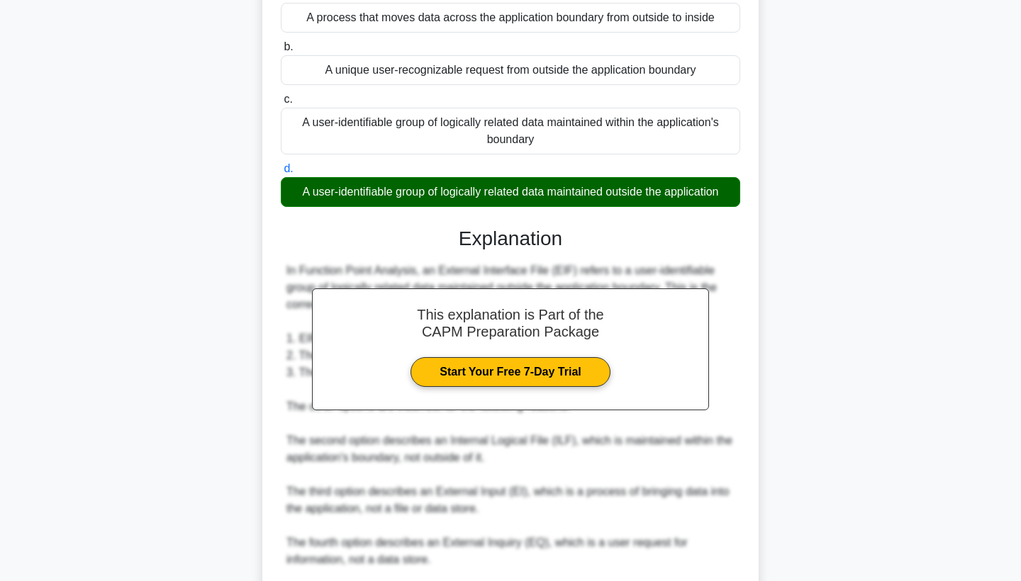
scroll to position [188, 0]
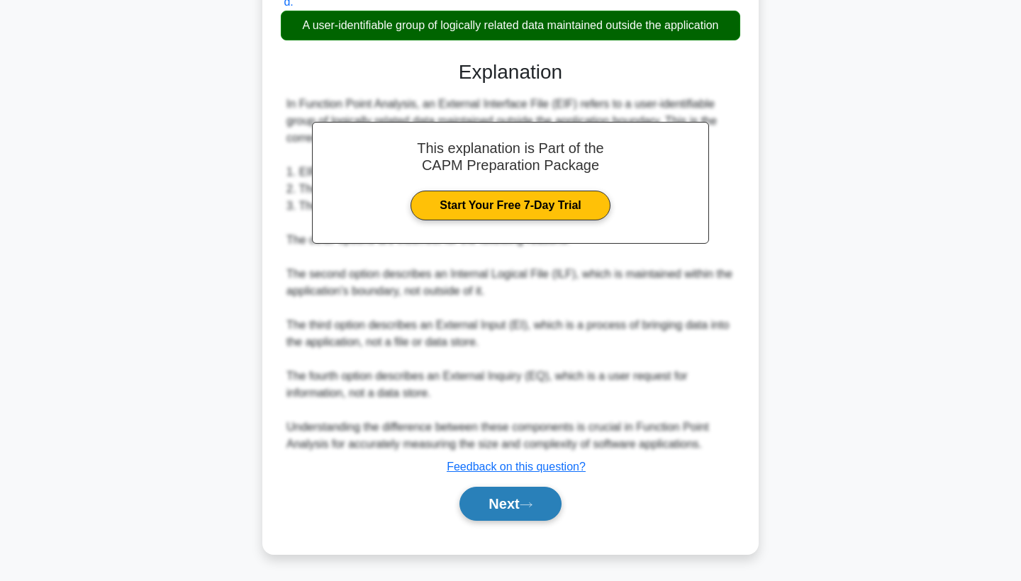
click at [504, 502] on button "Next" at bounding box center [510, 504] width 101 height 34
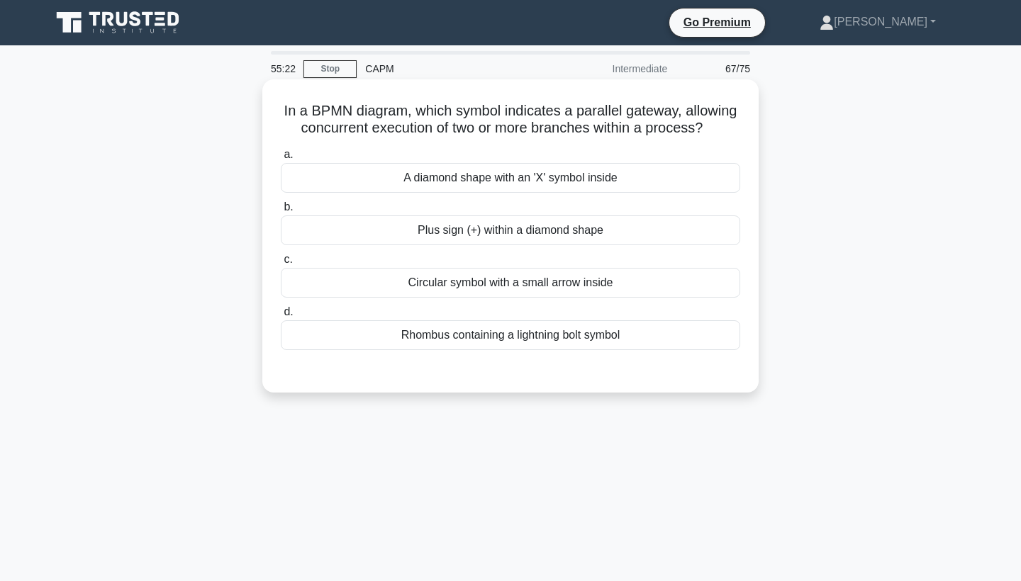
scroll to position [0, 0]
click at [501, 287] on div "Circular symbol with a small arrow inside" at bounding box center [511, 283] width 460 height 30
click at [281, 265] on input "c. Circular symbol with a small arrow inside" at bounding box center [281, 259] width 0 height 9
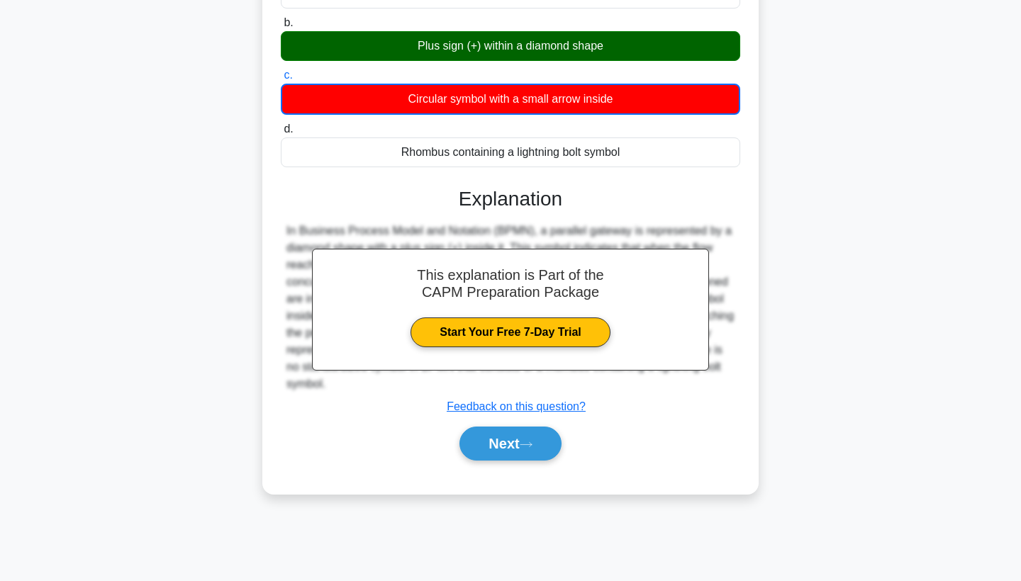
scroll to position [184, 0]
click at [497, 436] on button "Next" at bounding box center [510, 444] width 101 height 34
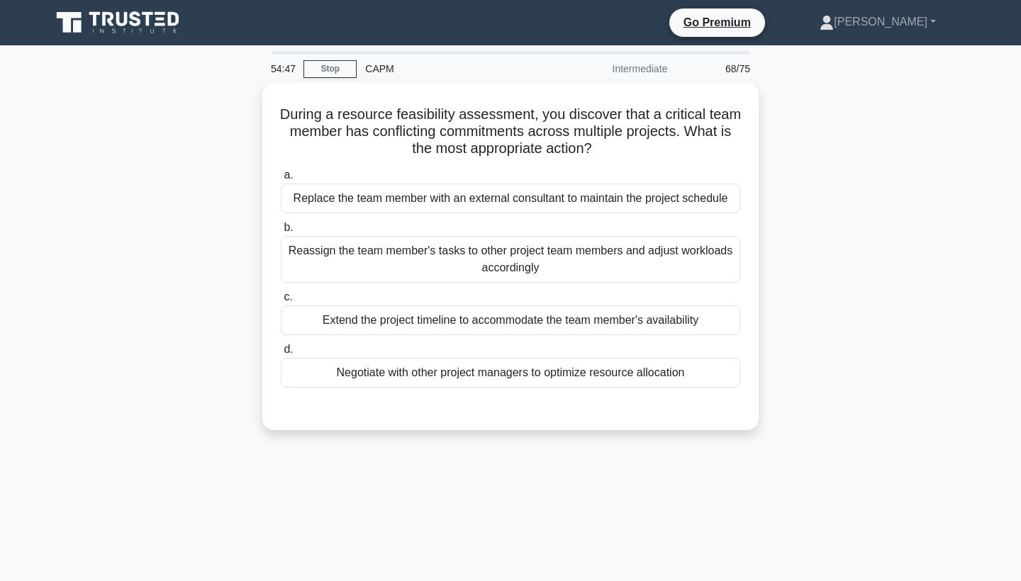
scroll to position [0, 0]
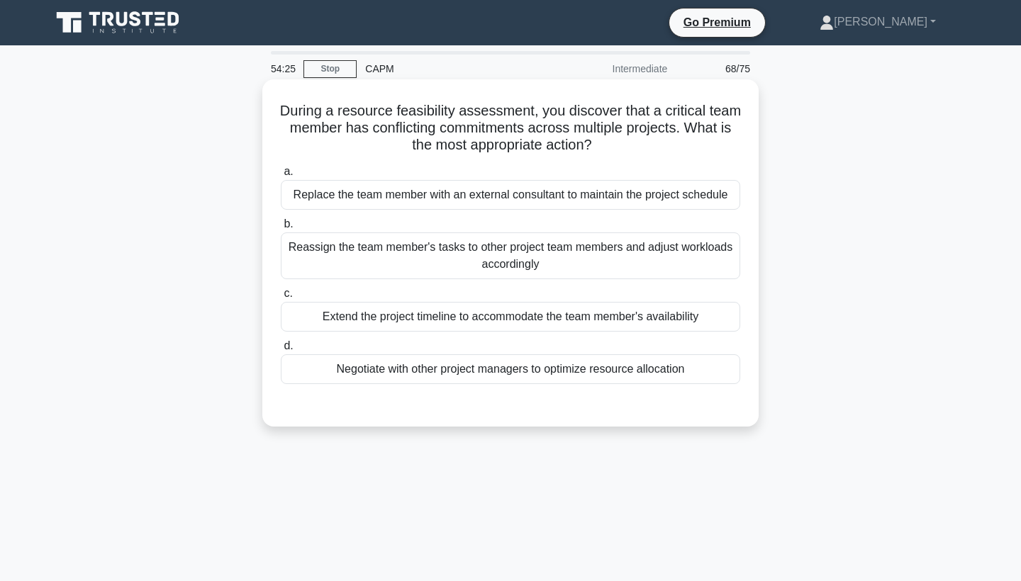
click at [451, 263] on div "Reassign the team member's tasks to other project team members and adjust workl…" at bounding box center [511, 256] width 460 height 47
click at [281, 229] on input "b. Reassign the team member's tasks to other project team members and adjust wo…" at bounding box center [281, 224] width 0 height 9
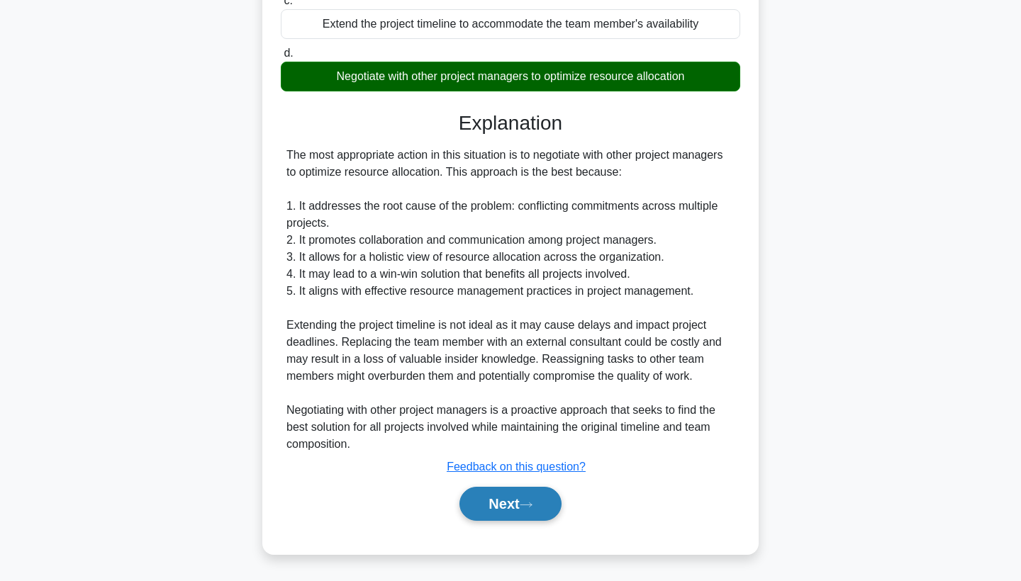
click at [513, 493] on button "Next" at bounding box center [510, 504] width 101 height 34
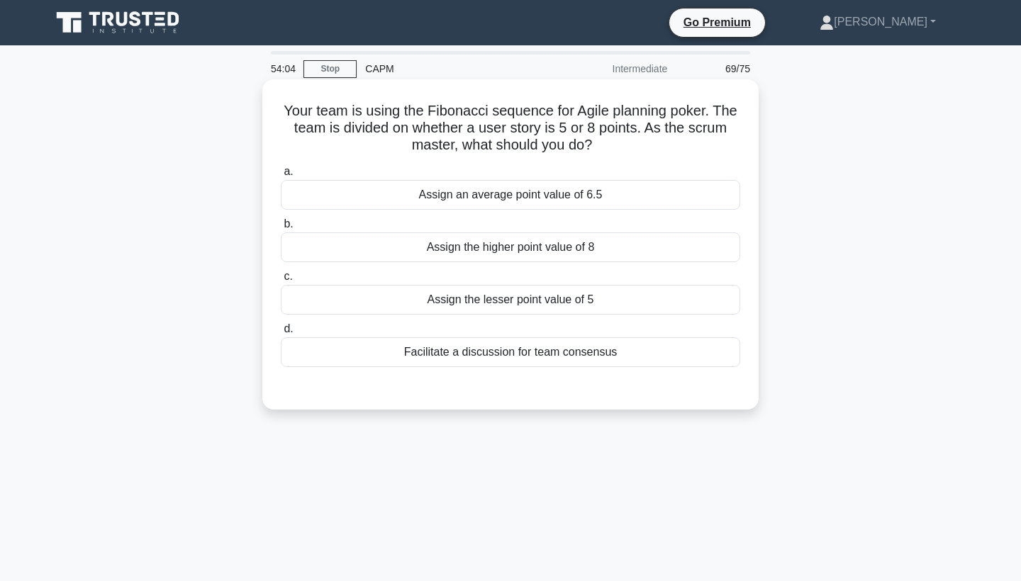
click at [503, 353] on div "Facilitate a discussion for team consensus" at bounding box center [511, 353] width 460 height 30
click at [281, 334] on input "d. Facilitate a discussion for team consensus" at bounding box center [281, 329] width 0 height 9
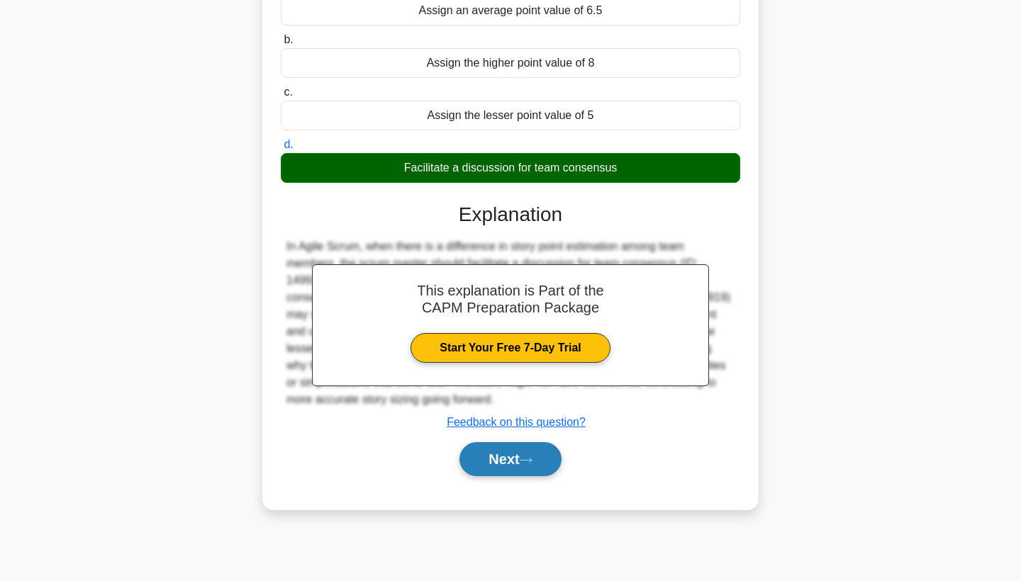
click at [511, 462] on button "Next" at bounding box center [510, 459] width 101 height 34
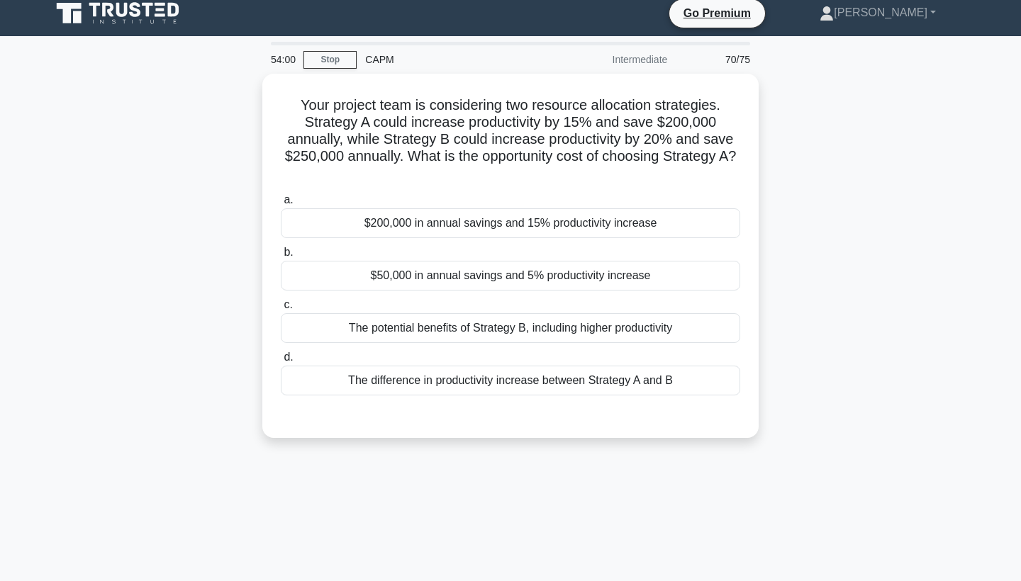
scroll to position [6, 0]
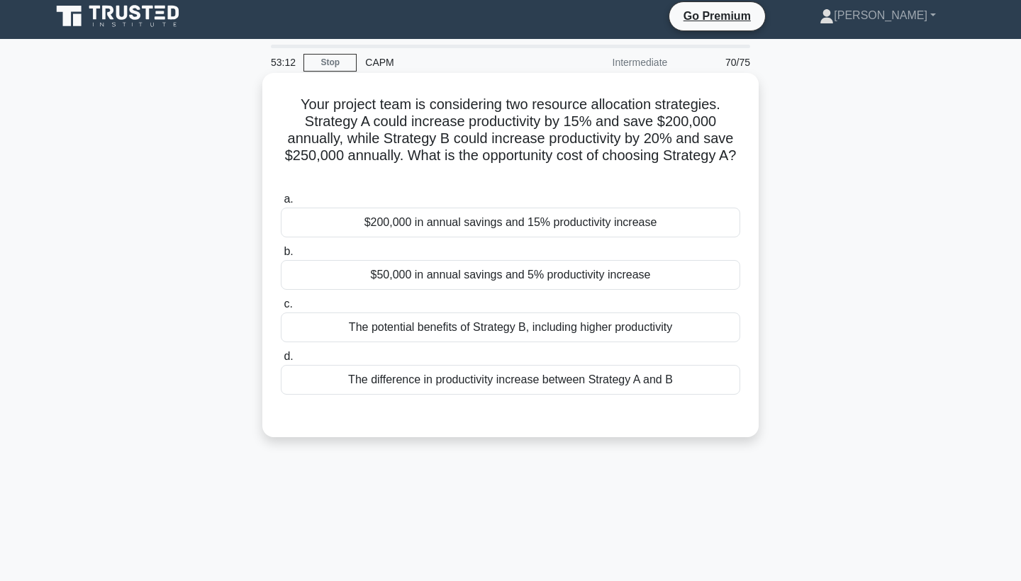
click at [496, 221] on div "$200,000 in annual savings and 15% productivity increase" at bounding box center [511, 223] width 460 height 30
click at [281, 204] on input "a. $200,000 in annual savings and 15% productivity increase" at bounding box center [281, 199] width 0 height 9
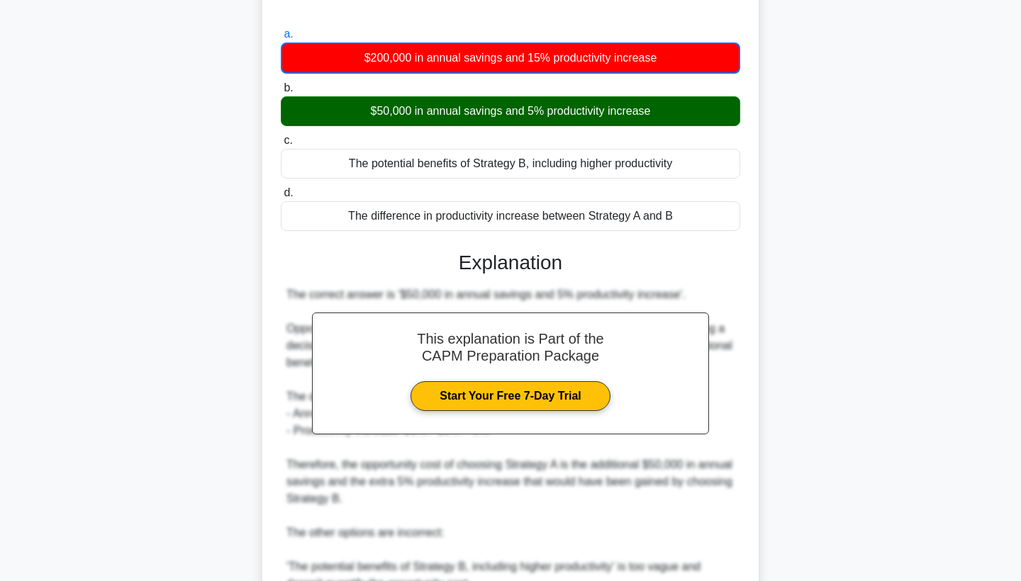
scroll to position [350, 0]
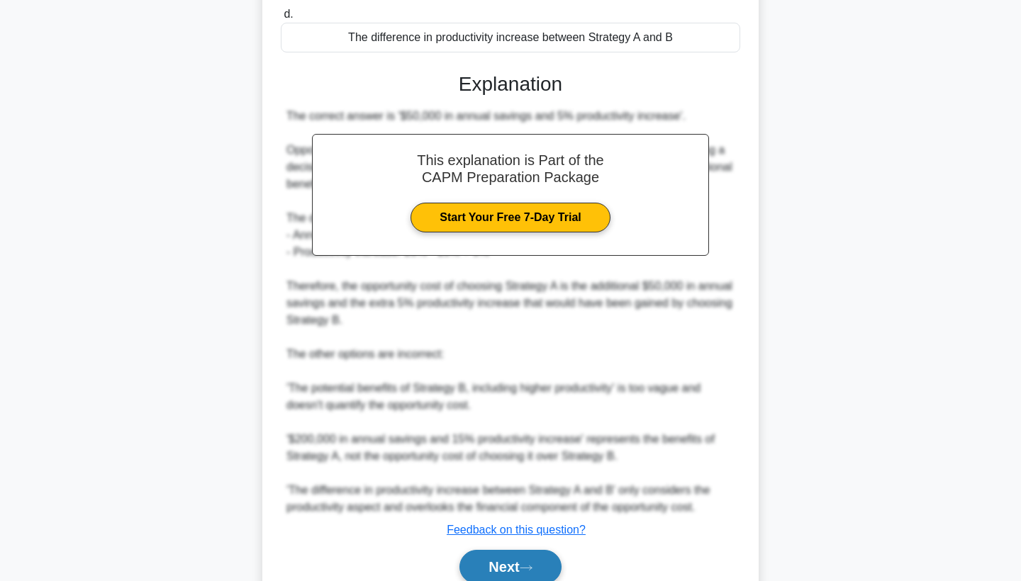
click at [518, 571] on button "Next" at bounding box center [510, 567] width 101 height 34
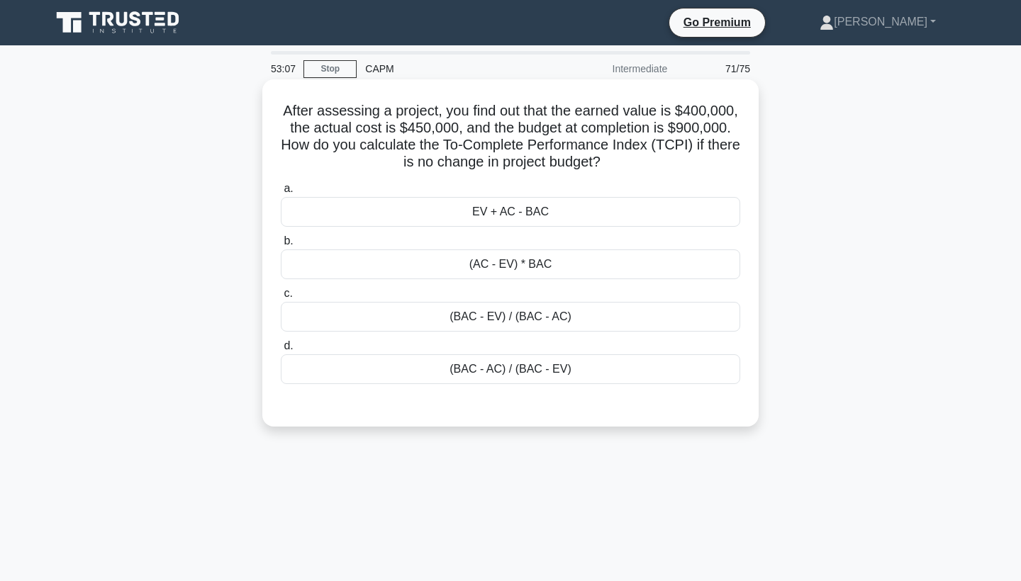
scroll to position [0, 0]
click at [562, 313] on div "(BAC - EV) / (BAC - AC)" at bounding box center [511, 317] width 460 height 30
click at [281, 299] on input "c. (BAC - EV) / (BAC - AC)" at bounding box center [281, 293] width 0 height 9
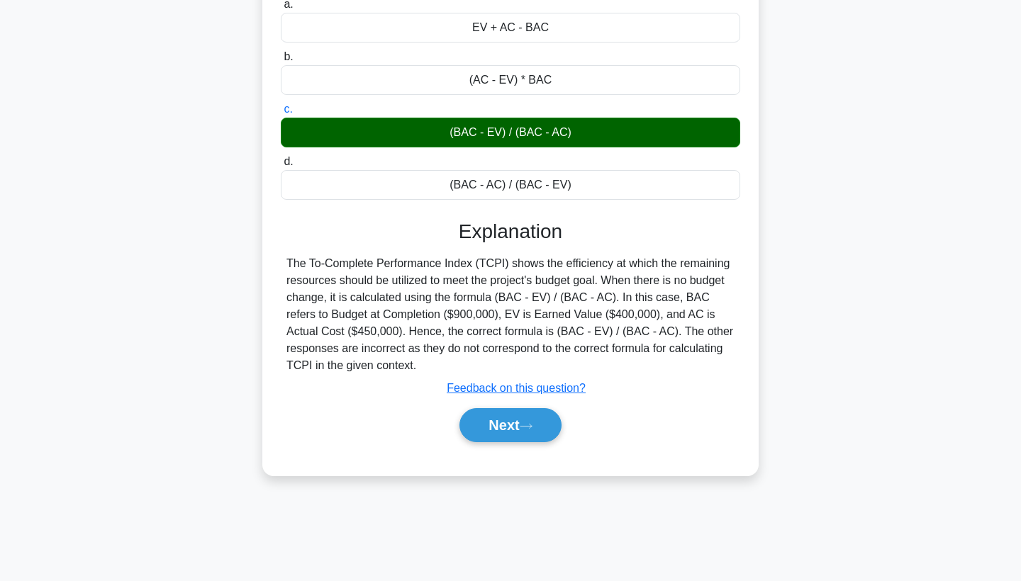
scroll to position [184, 0]
click at [523, 421] on button "Next" at bounding box center [510, 425] width 101 height 34
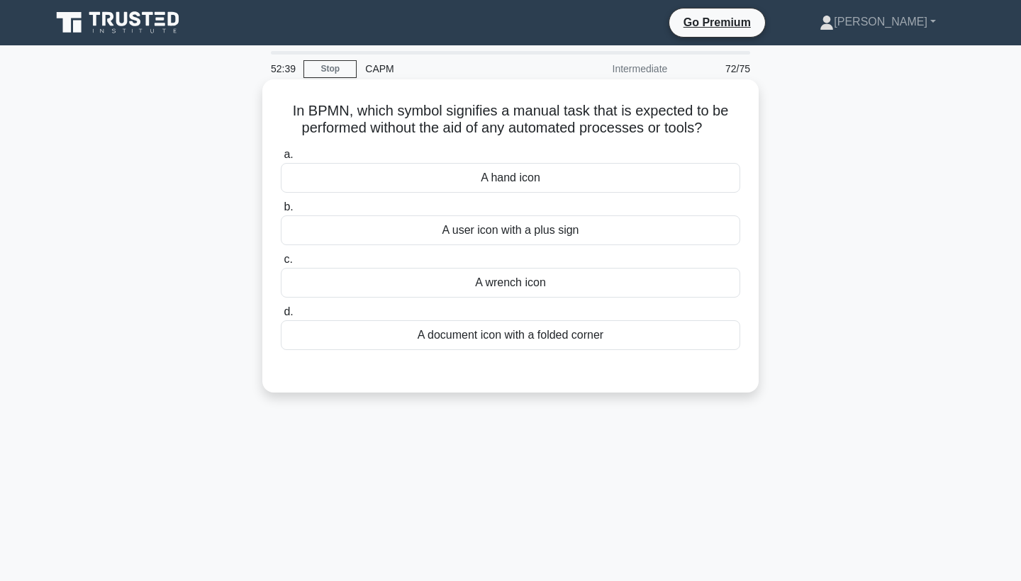
scroll to position [0, 0]
click at [540, 175] on div "A hand icon" at bounding box center [511, 178] width 460 height 30
click at [281, 160] on input "a. A hand icon" at bounding box center [281, 154] width 0 height 9
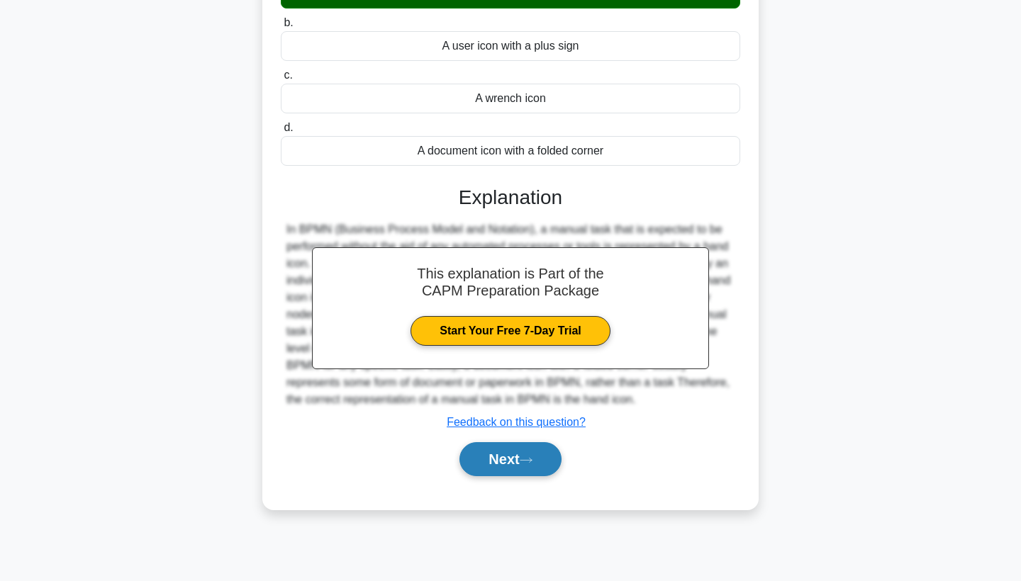
click at [521, 455] on button "Next" at bounding box center [510, 459] width 101 height 34
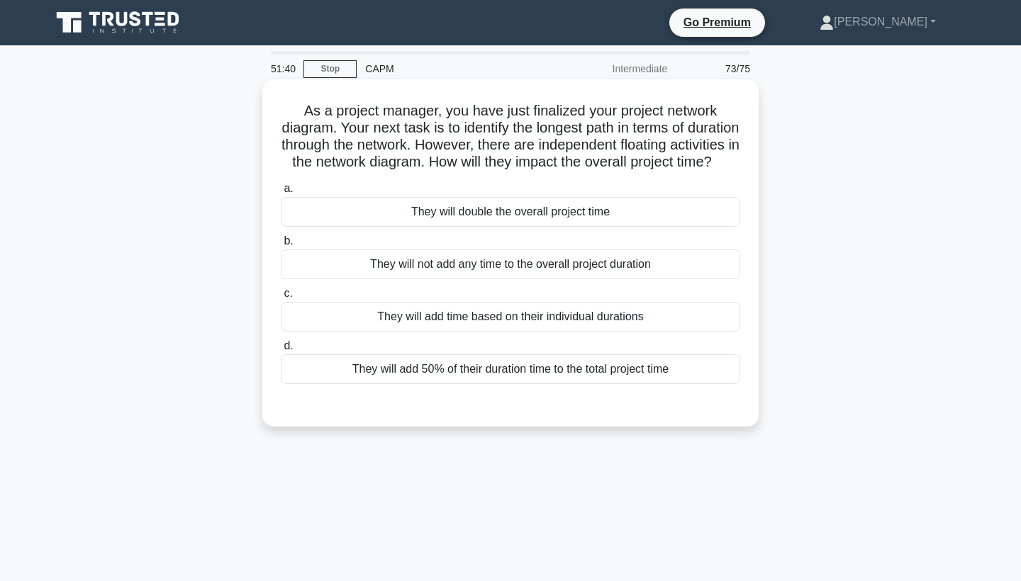
click at [491, 279] on div "They will not add any time to the overall project duration" at bounding box center [511, 265] width 460 height 30
click at [281, 246] on input "b. They will not add any time to the overall project duration" at bounding box center [281, 241] width 0 height 9
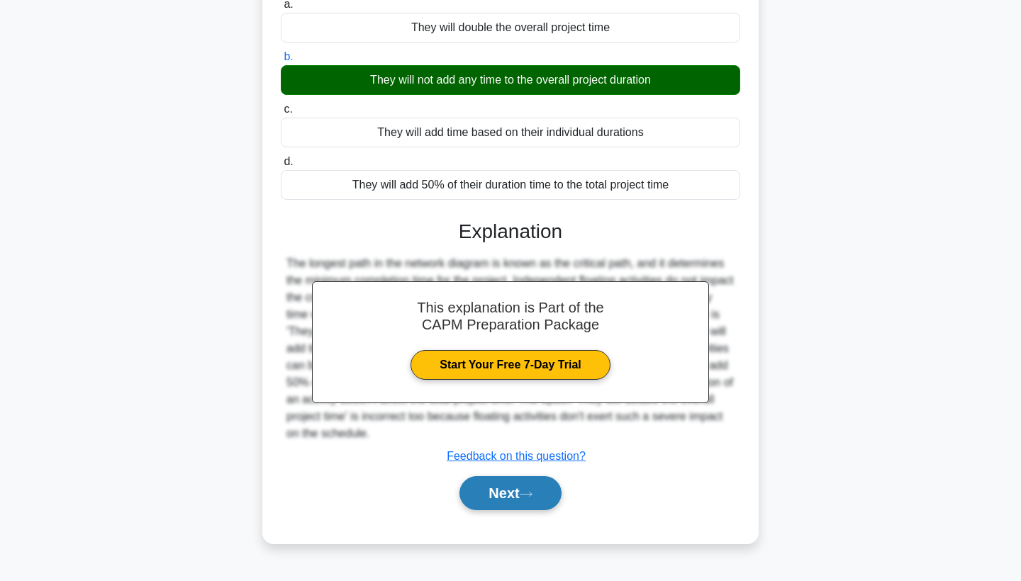
click at [494, 499] on button "Next" at bounding box center [510, 494] width 101 height 34
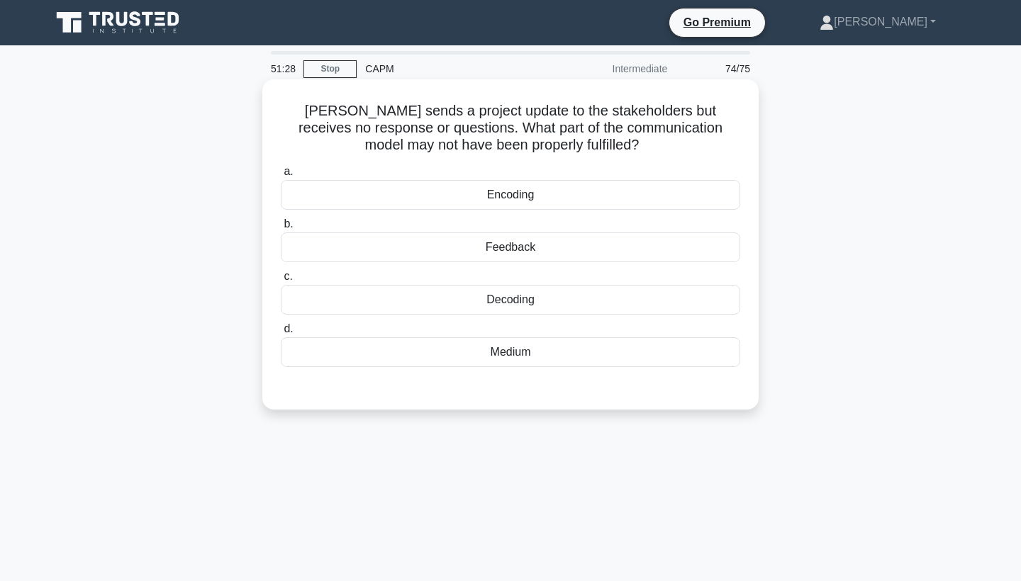
click at [538, 299] on div "Decoding" at bounding box center [511, 300] width 460 height 30
click at [281, 282] on input "c. Decoding" at bounding box center [281, 276] width 0 height 9
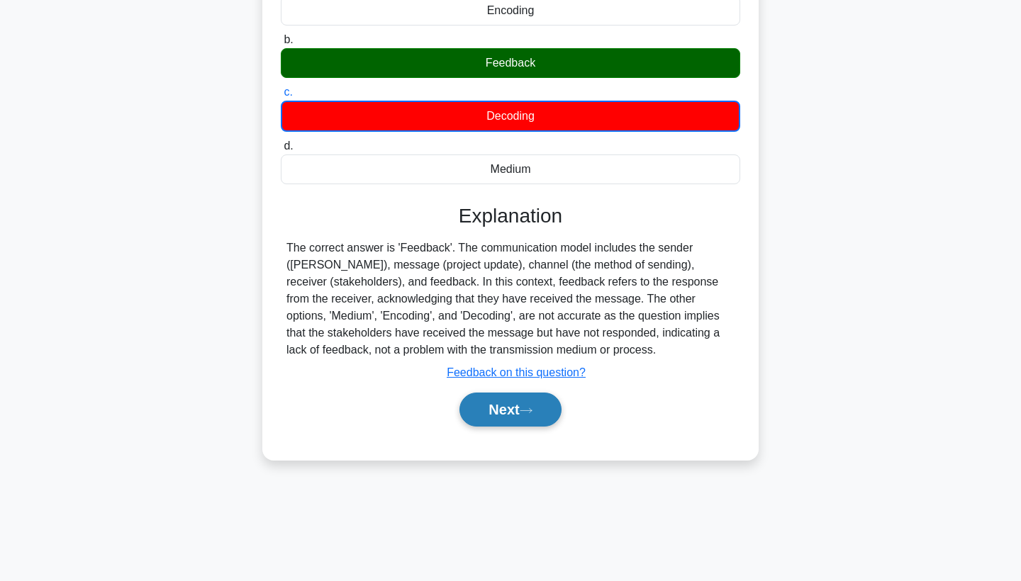
click at [488, 405] on button "Next" at bounding box center [510, 410] width 101 height 34
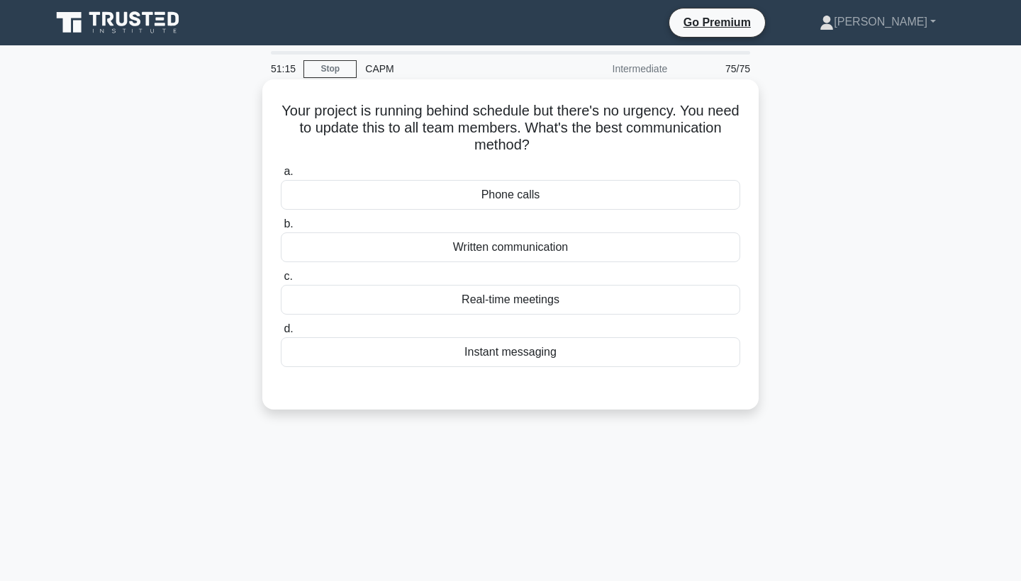
click at [540, 245] on div "Written communication" at bounding box center [511, 248] width 460 height 30
click at [281, 229] on input "b. Written communication" at bounding box center [281, 224] width 0 height 9
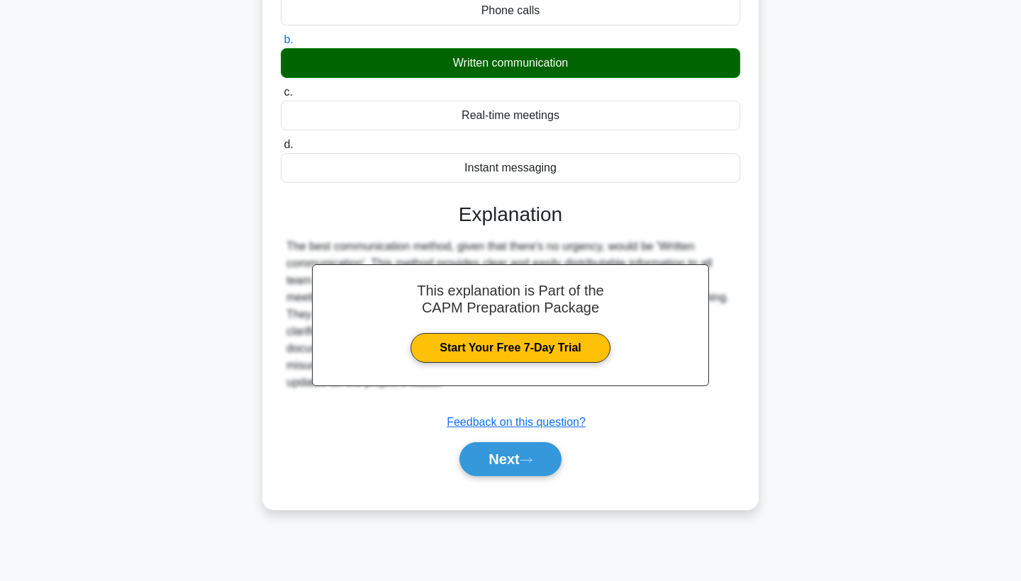
scroll to position [184, 0]
click at [503, 460] on button "Next" at bounding box center [510, 459] width 101 height 34
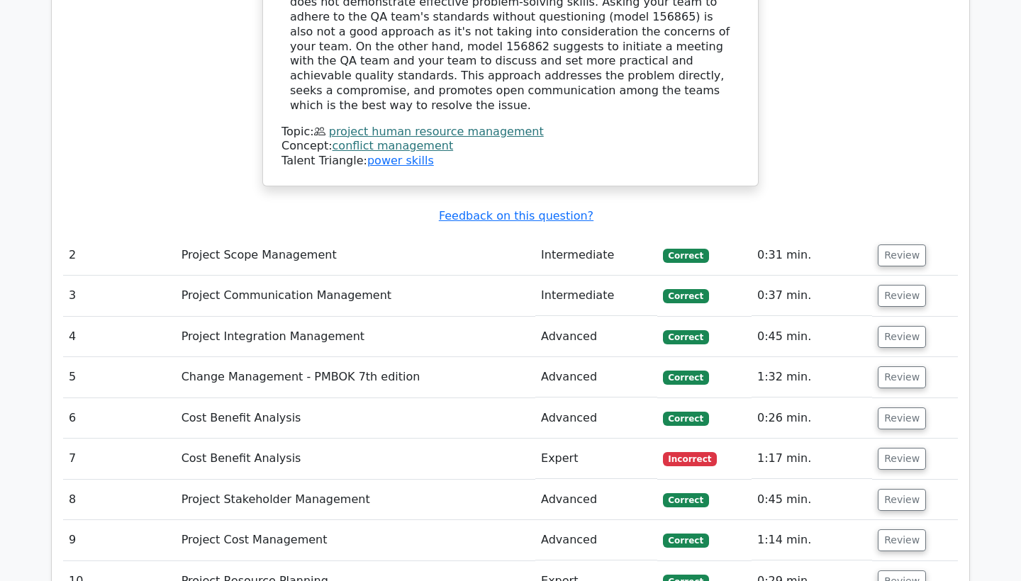
scroll to position [2616, 0]
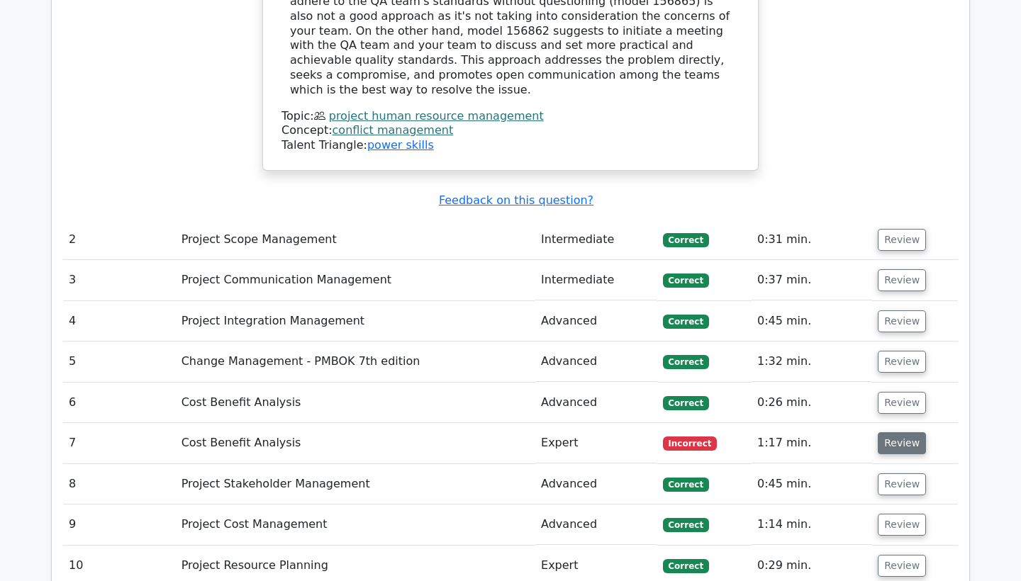
click at [903, 433] on button "Review" at bounding box center [902, 444] width 48 height 22
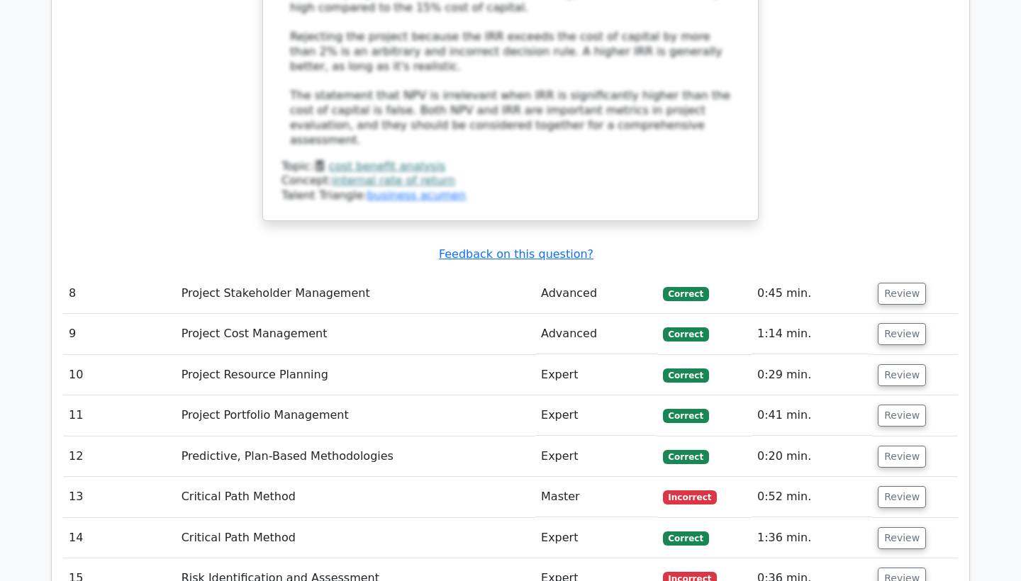
scroll to position [3780, 0]
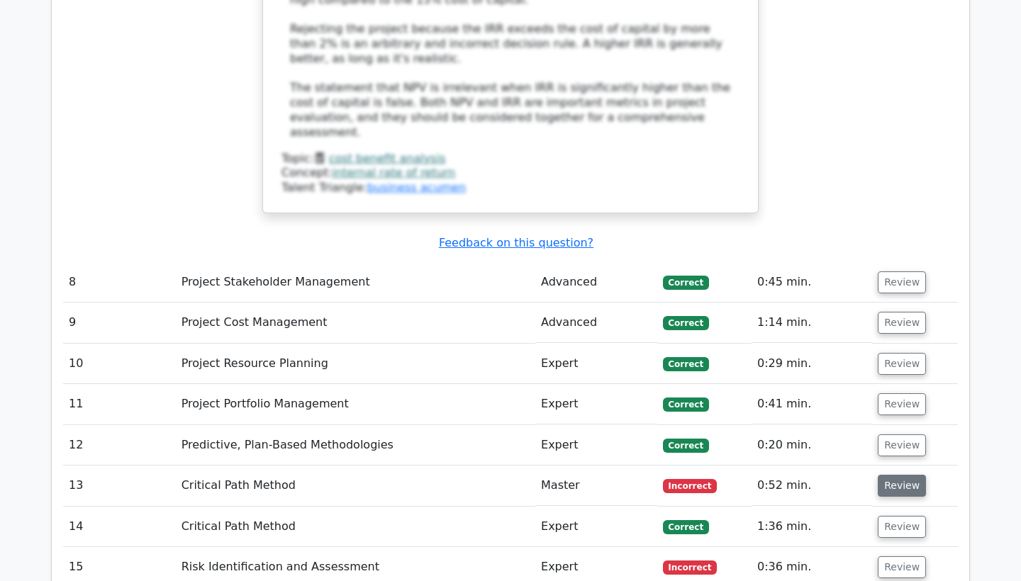
click at [909, 475] on button "Review" at bounding box center [902, 486] width 48 height 22
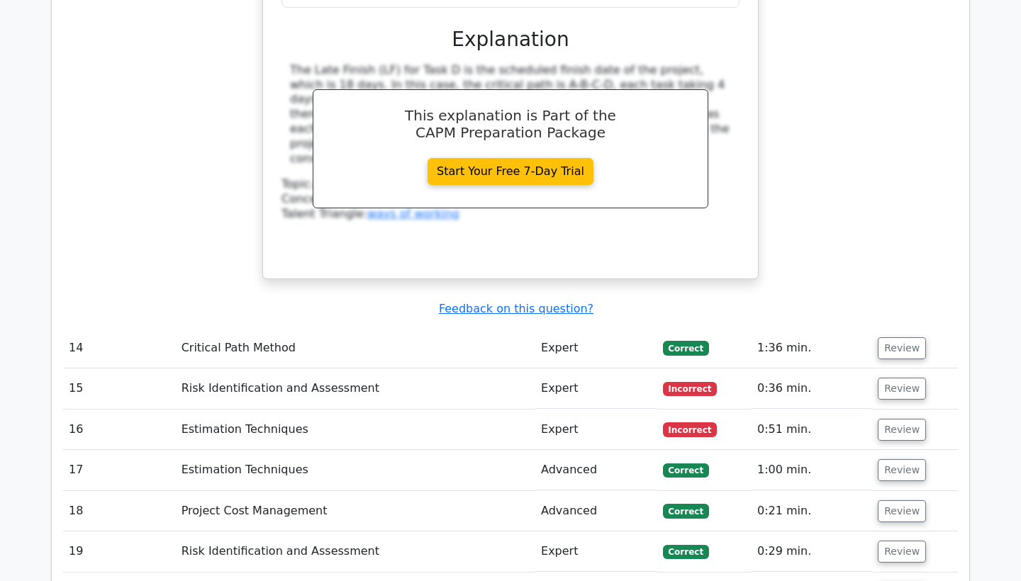
scroll to position [4582, 0]
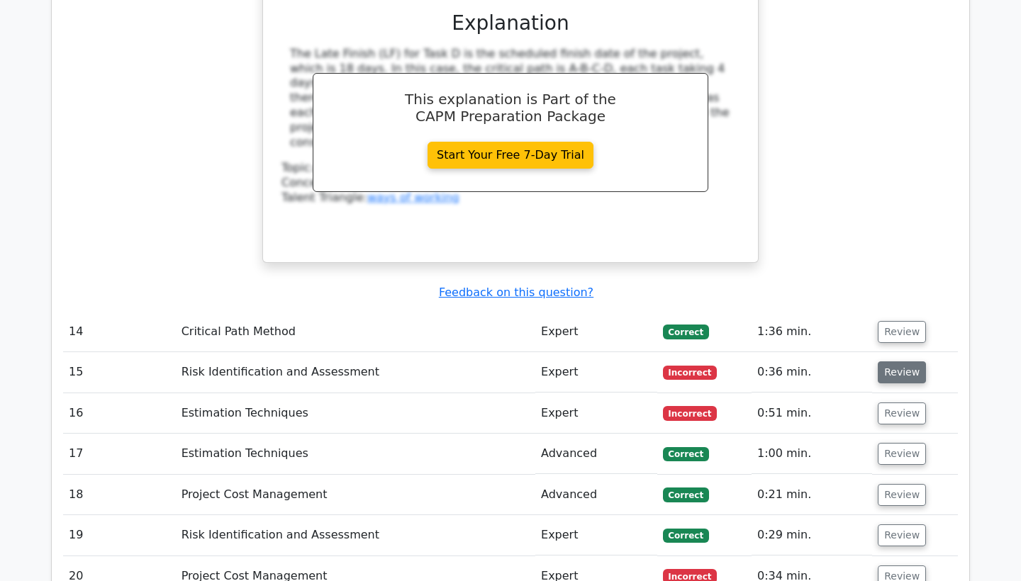
click at [901, 362] on button "Review" at bounding box center [902, 373] width 48 height 22
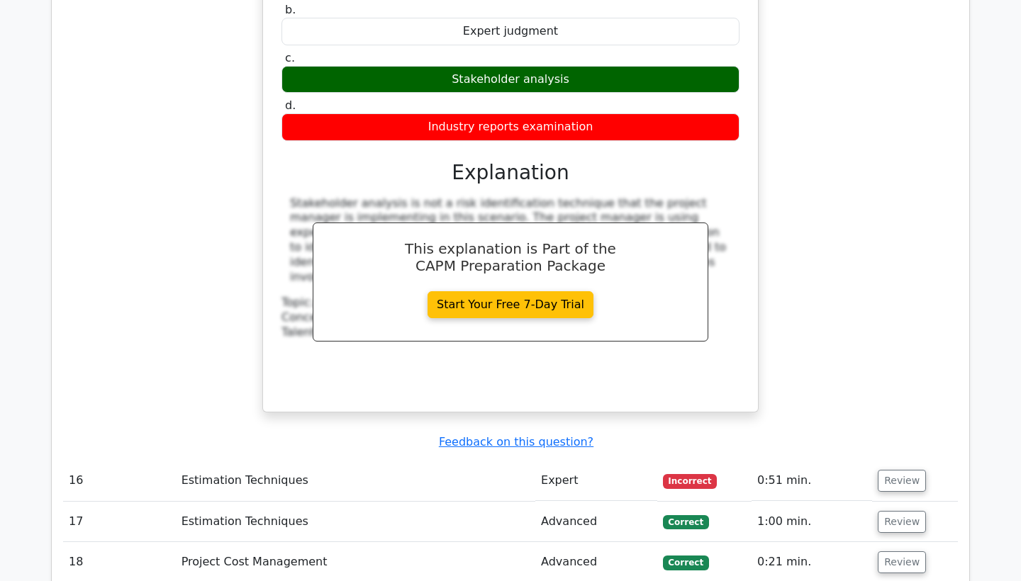
scroll to position [5162, 0]
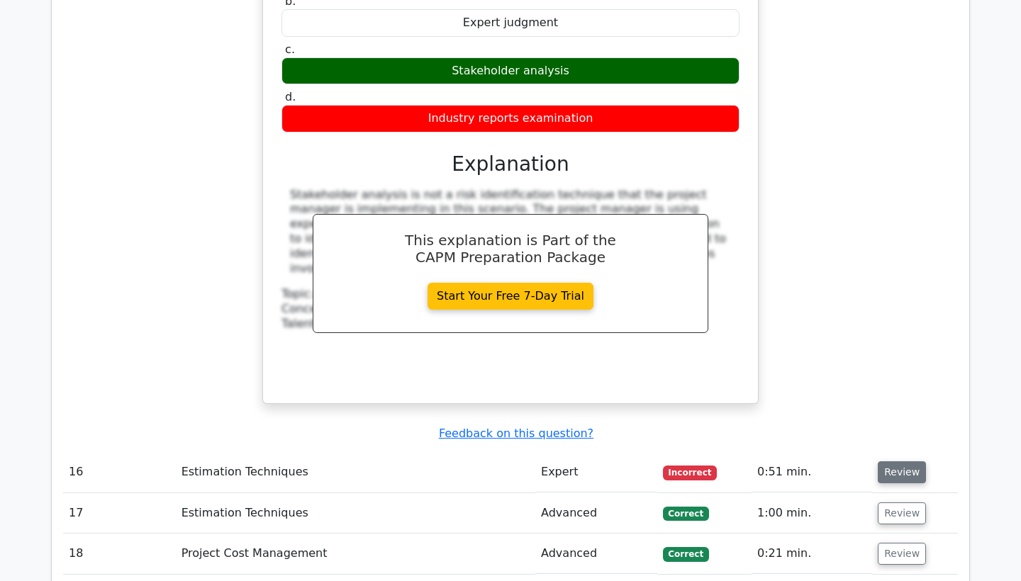
click at [897, 462] on button "Review" at bounding box center [902, 473] width 48 height 22
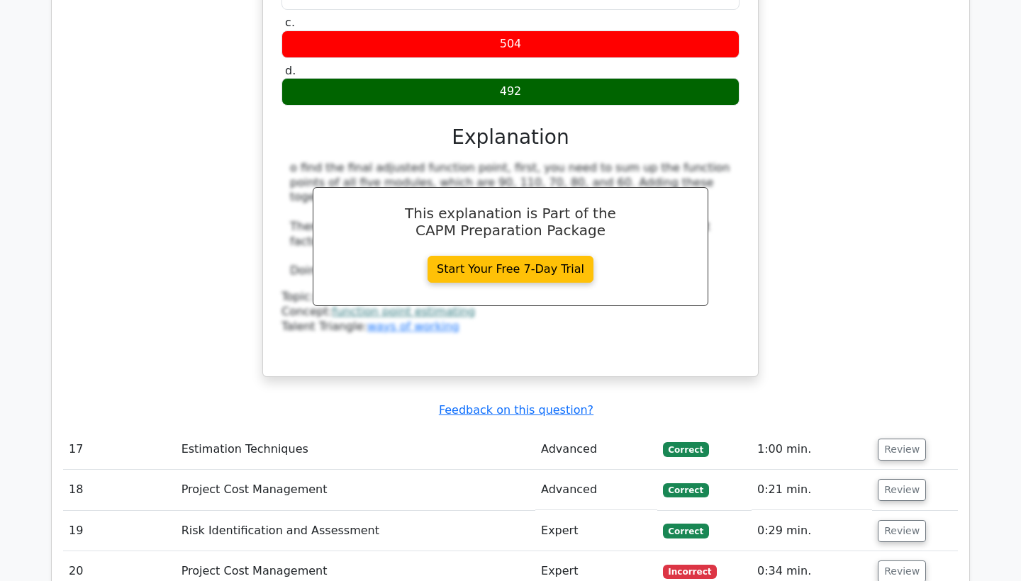
scroll to position [5845, 0]
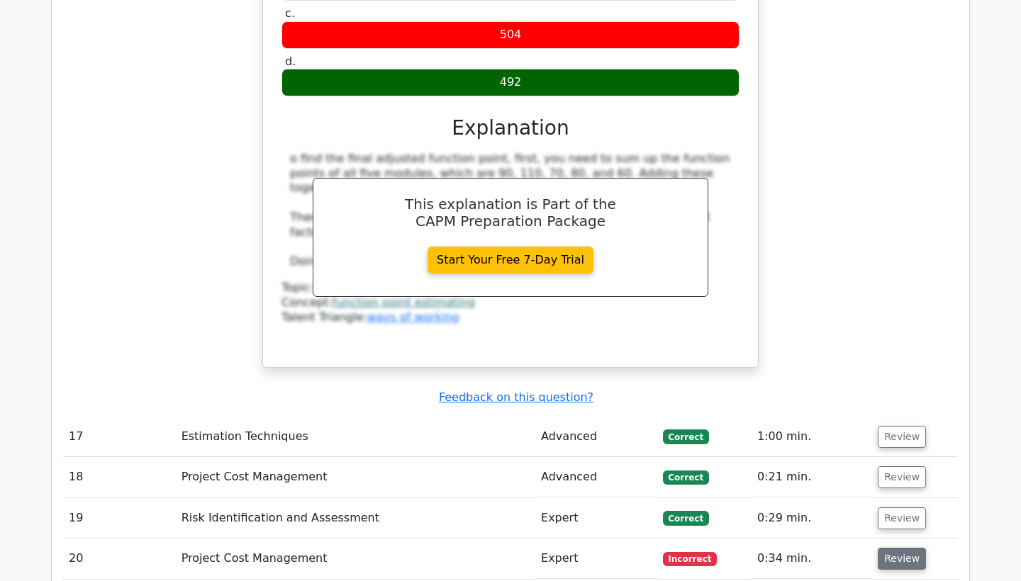
click at [900, 548] on button "Review" at bounding box center [902, 559] width 48 height 22
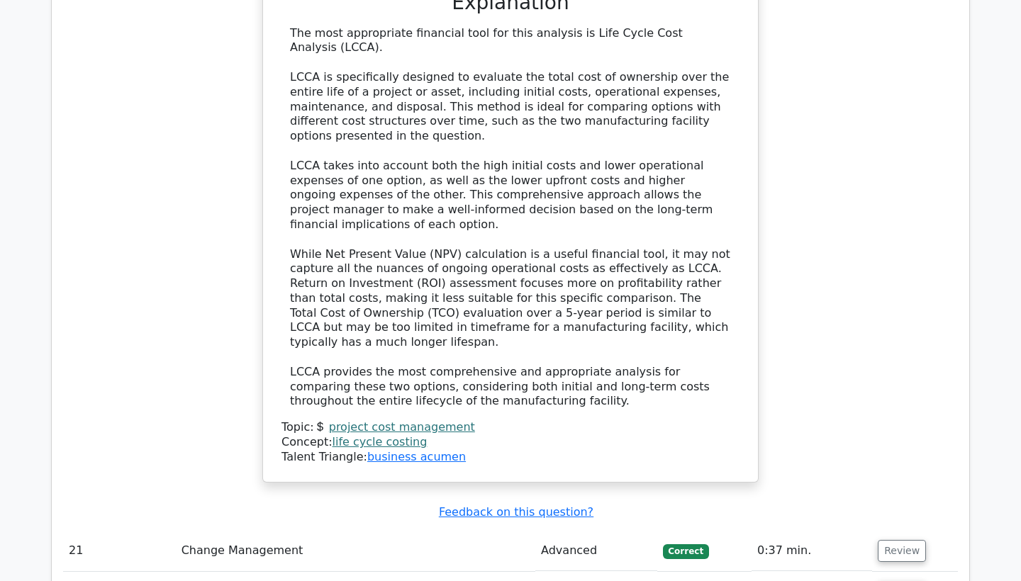
scroll to position [6852, 0]
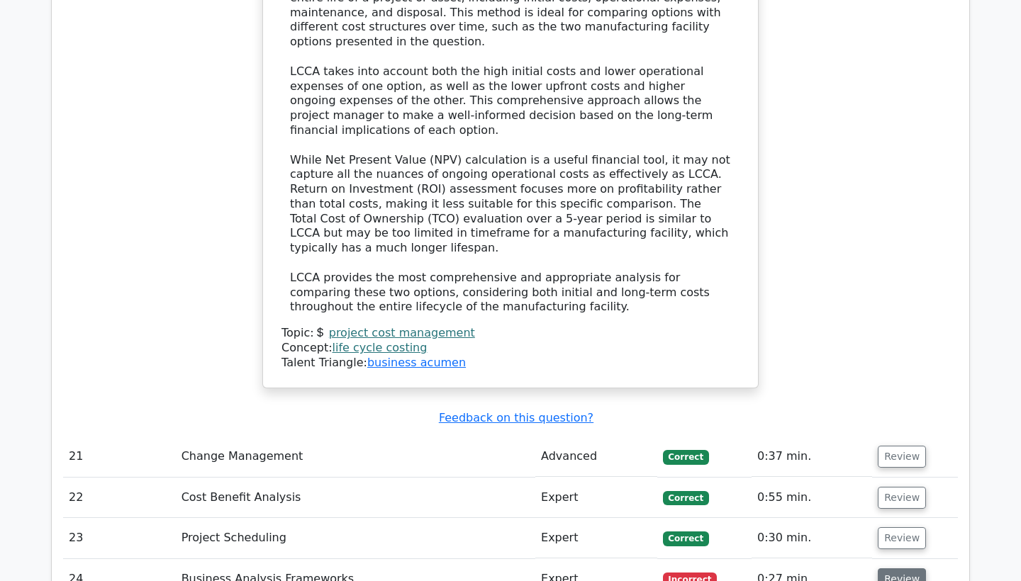
click at [903, 569] on button "Review" at bounding box center [902, 580] width 48 height 22
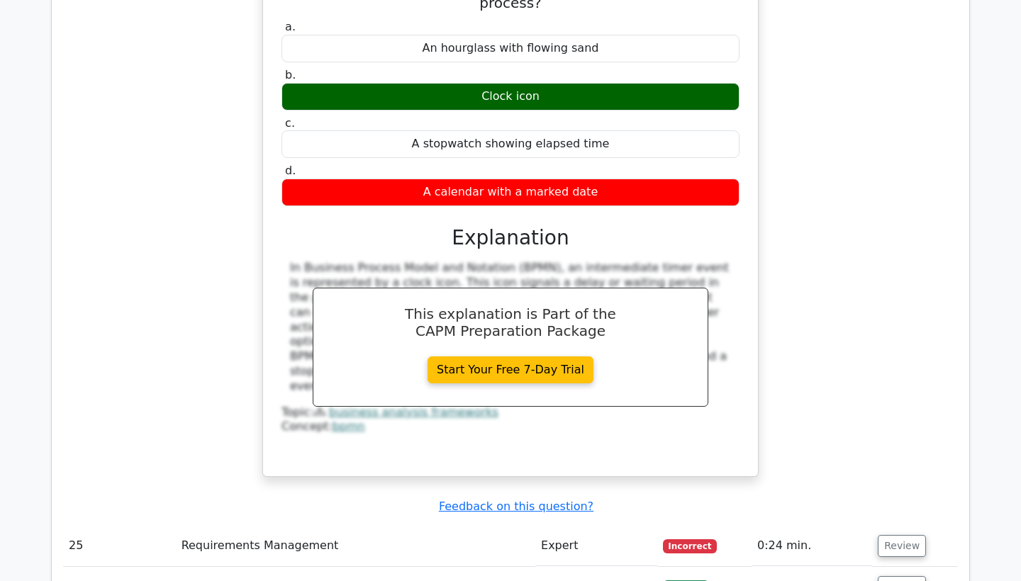
scroll to position [7530, 0]
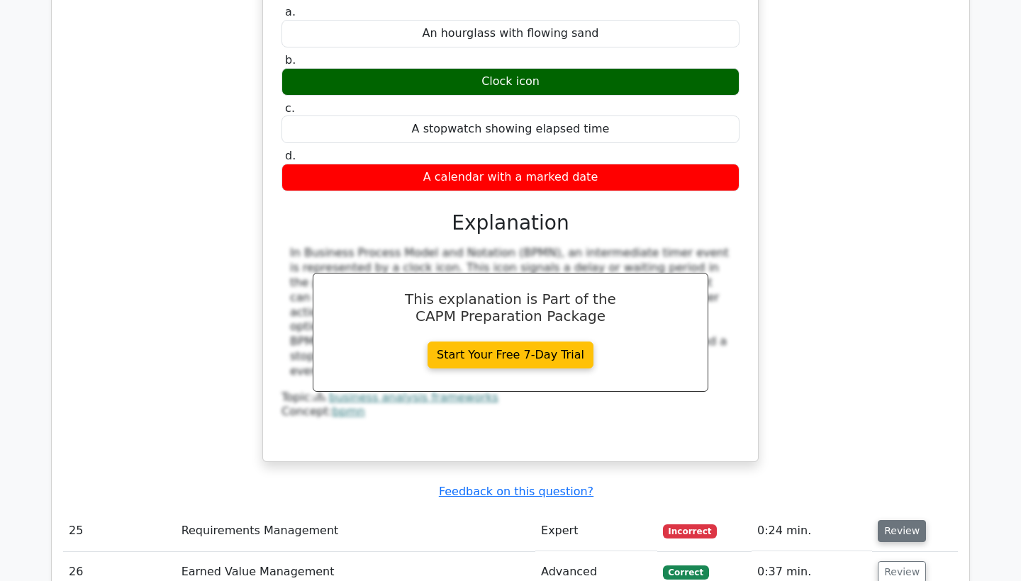
click at [894, 521] on button "Review" at bounding box center [902, 532] width 48 height 22
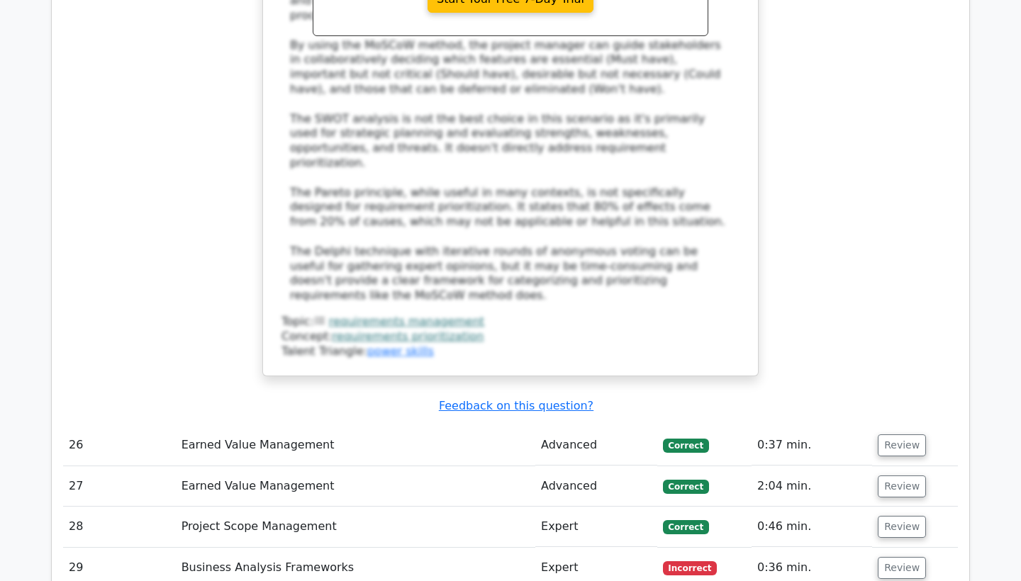
scroll to position [8520, 0]
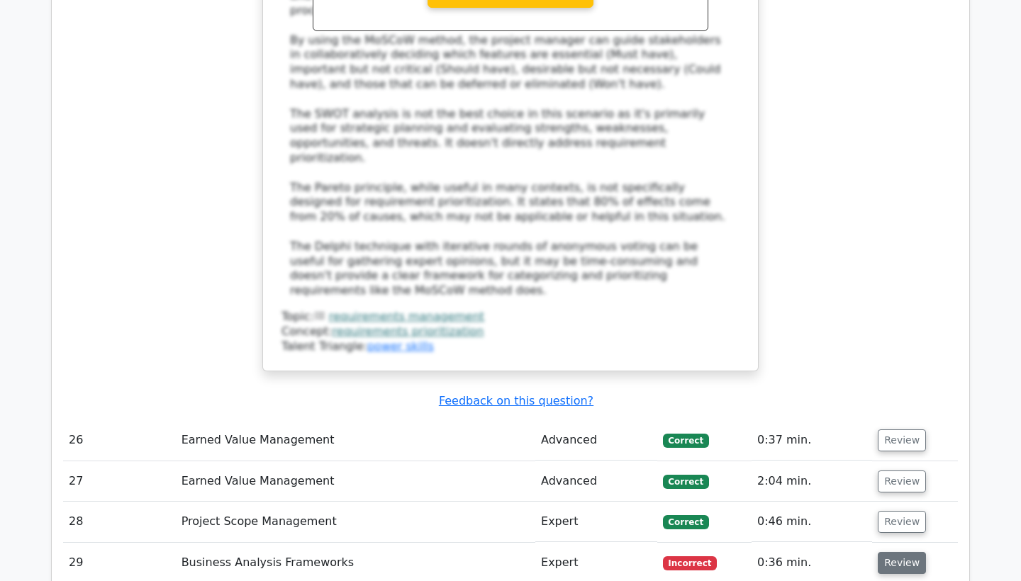
click at [903, 552] on button "Review" at bounding box center [902, 563] width 48 height 22
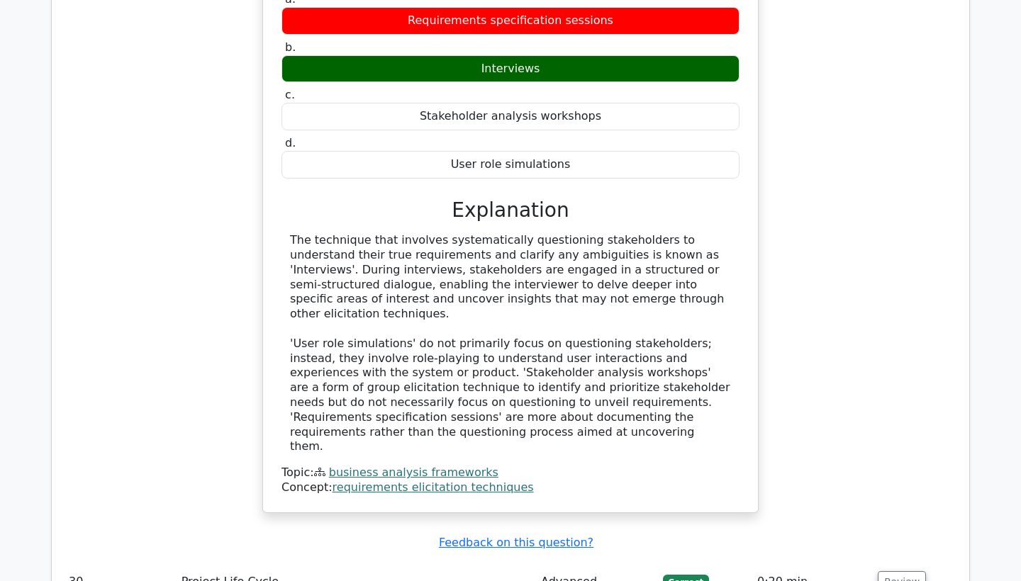
scroll to position [9210, 0]
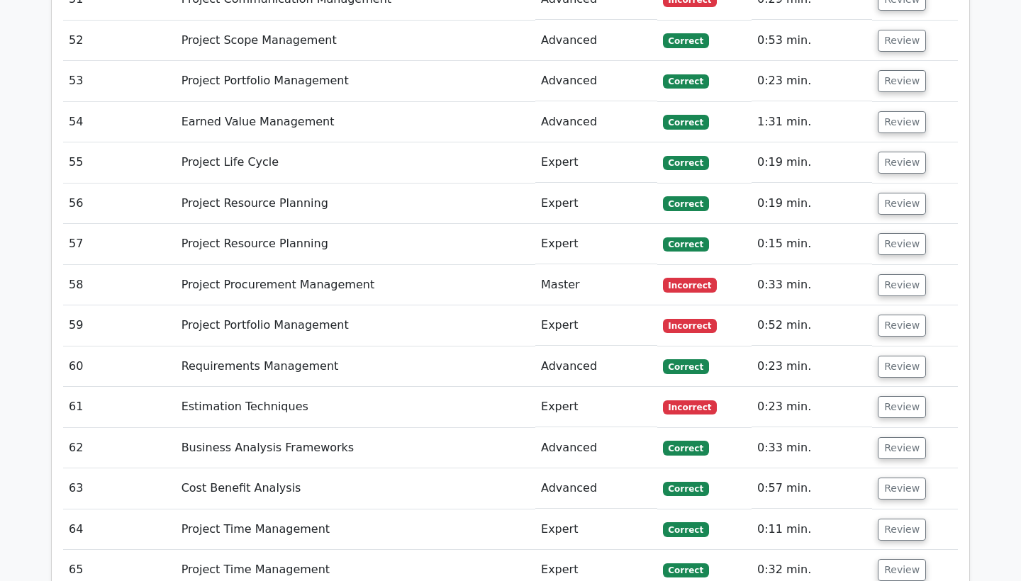
scroll to position [11554, 0]
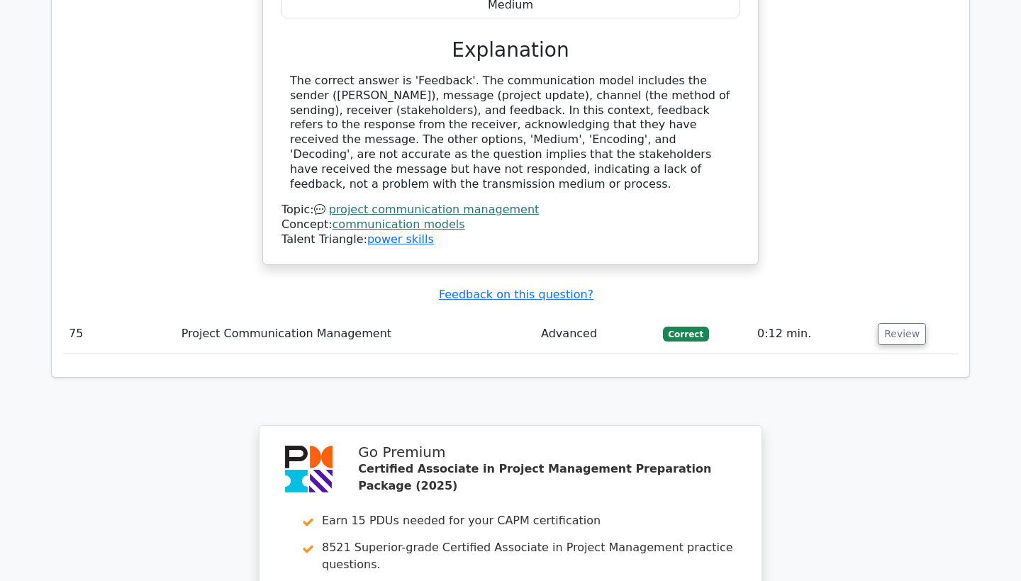
scroll to position [12766, 0]
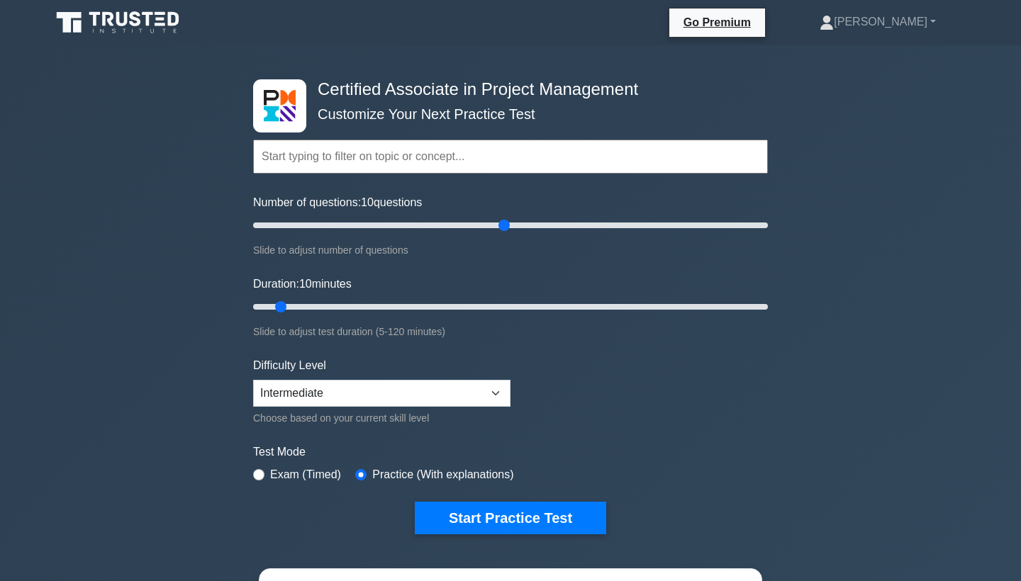
click at [498, 223] on input "Number of questions: 10 questions" at bounding box center [510, 225] width 515 height 17
click at [435, 223] on input "Number of questions: 75 questions" at bounding box center [510, 225] width 515 height 17
click at [397, 223] on input "Number of questions: 60 questions" at bounding box center [510, 225] width 515 height 17
click at [386, 225] on input "Number of questions: 60 questions" at bounding box center [510, 225] width 515 height 17
type input "50"
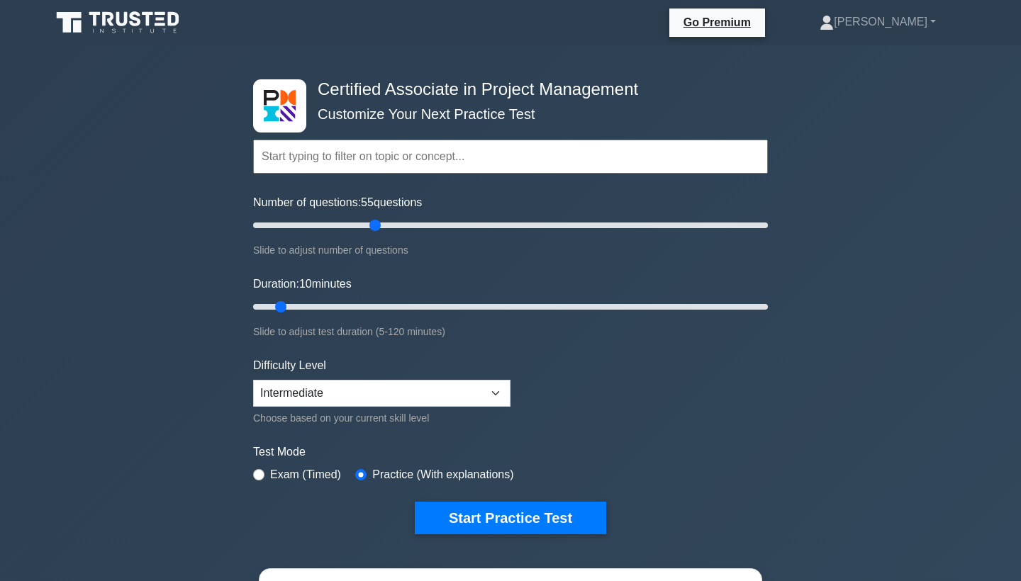
click at [376, 227] on input "Number of questions: 55 questions" at bounding box center [510, 225] width 515 height 17
click at [379, 306] on input "Duration: 30 minutes" at bounding box center [510, 307] width 515 height 17
click at [404, 306] on input "Duration: 30 minutes" at bounding box center [510, 307] width 515 height 17
click at [440, 305] on input "Duration: 45 minutes" at bounding box center [510, 307] width 515 height 17
type input "50"
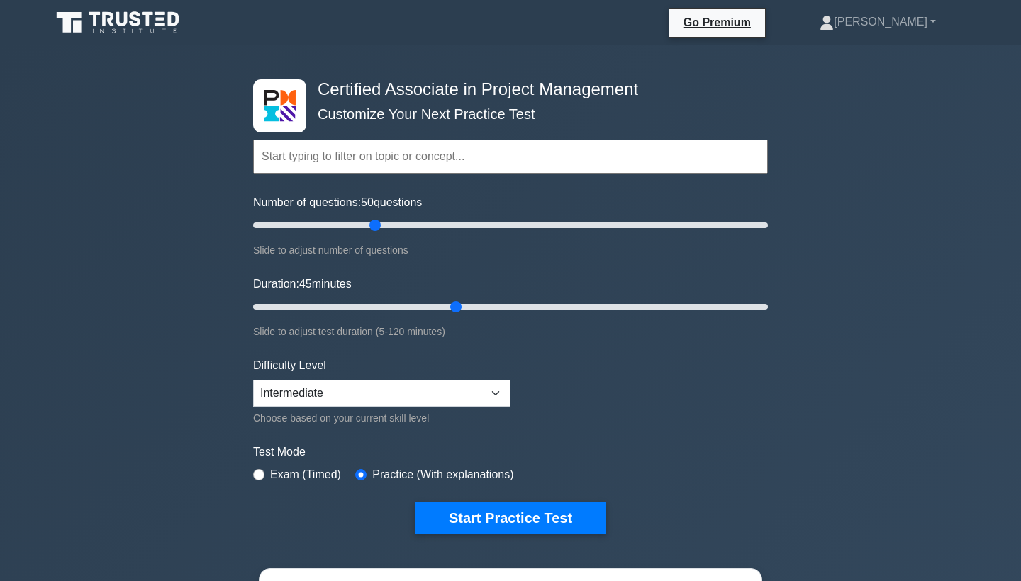
click at [454, 305] on input "Duration: 45 minutes" at bounding box center [510, 307] width 515 height 17
select select "expert"
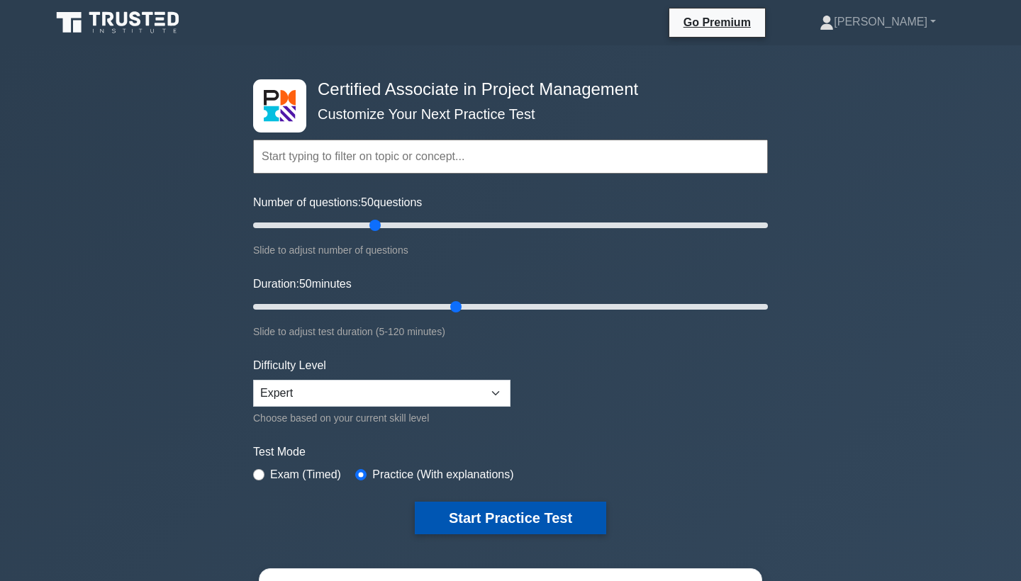
click at [478, 515] on button "Start Practice Test" at bounding box center [510, 518] width 191 height 33
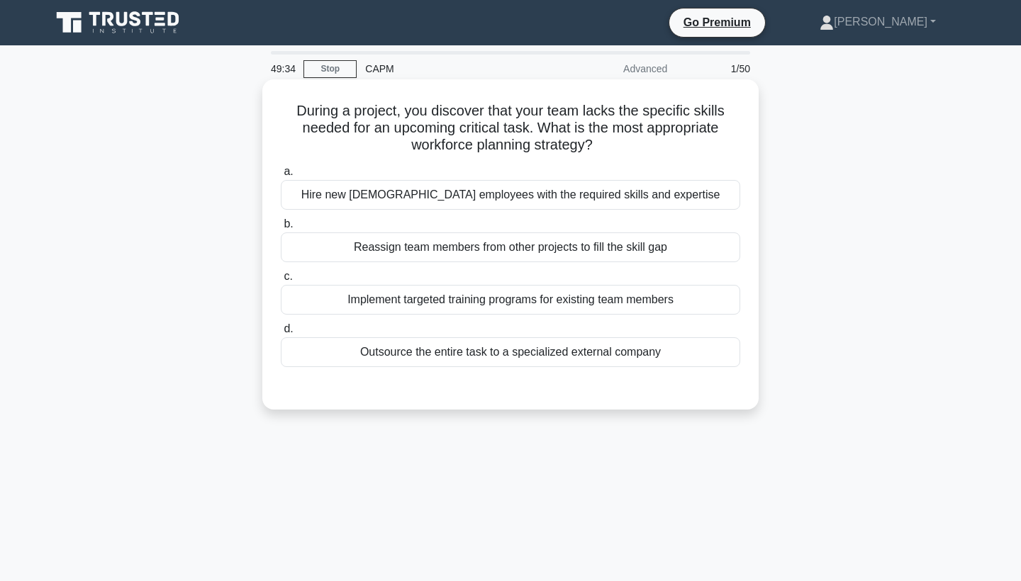
click at [501, 196] on div "Hire new [DEMOGRAPHIC_DATA] employees with the required skills and expertise" at bounding box center [511, 195] width 460 height 30
click at [281, 177] on input "a. Hire new [DEMOGRAPHIC_DATA] employees with the required skills and expertise" at bounding box center [281, 171] width 0 height 9
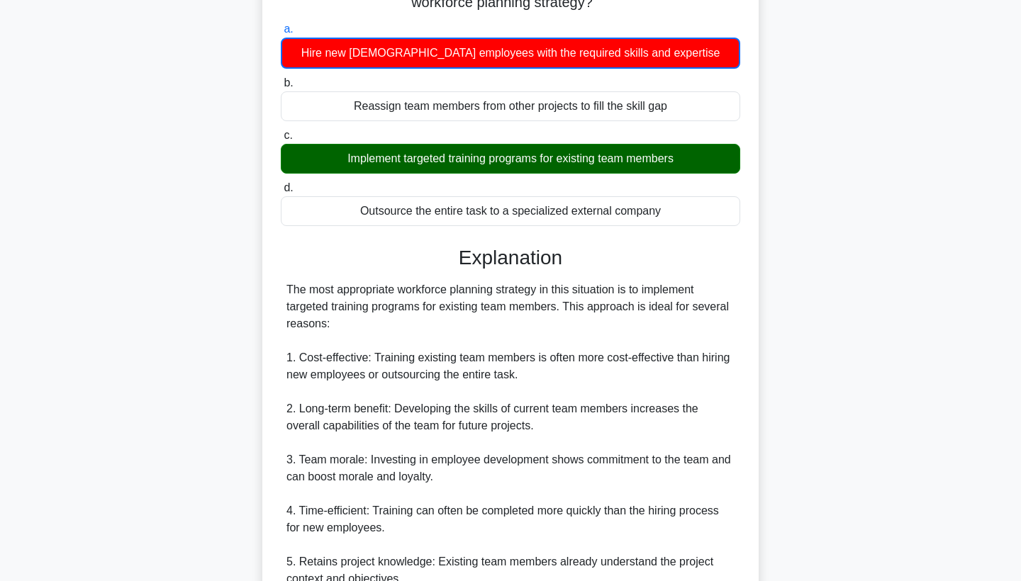
scroll to position [148, 0]
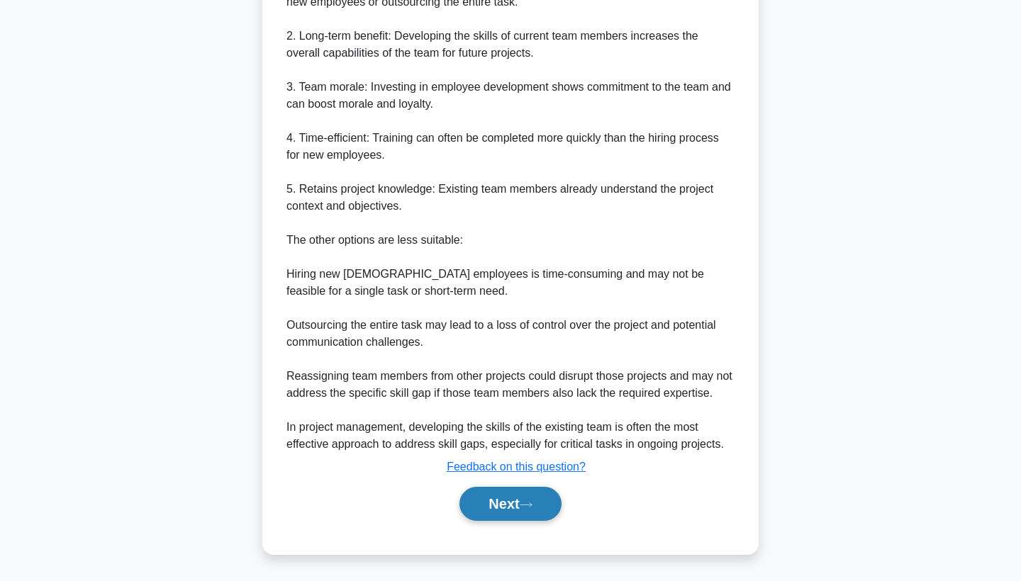
click at [497, 506] on button "Next" at bounding box center [510, 504] width 101 height 34
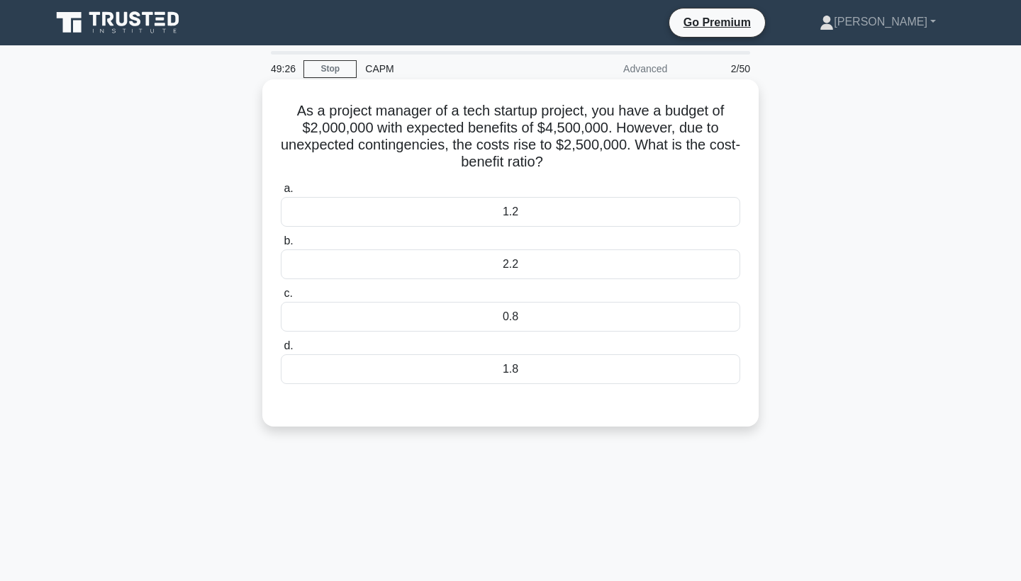
scroll to position [0, 0]
click at [548, 210] on div "1.2" at bounding box center [511, 212] width 460 height 30
click at [281, 194] on input "a. 1.2" at bounding box center [281, 188] width 0 height 9
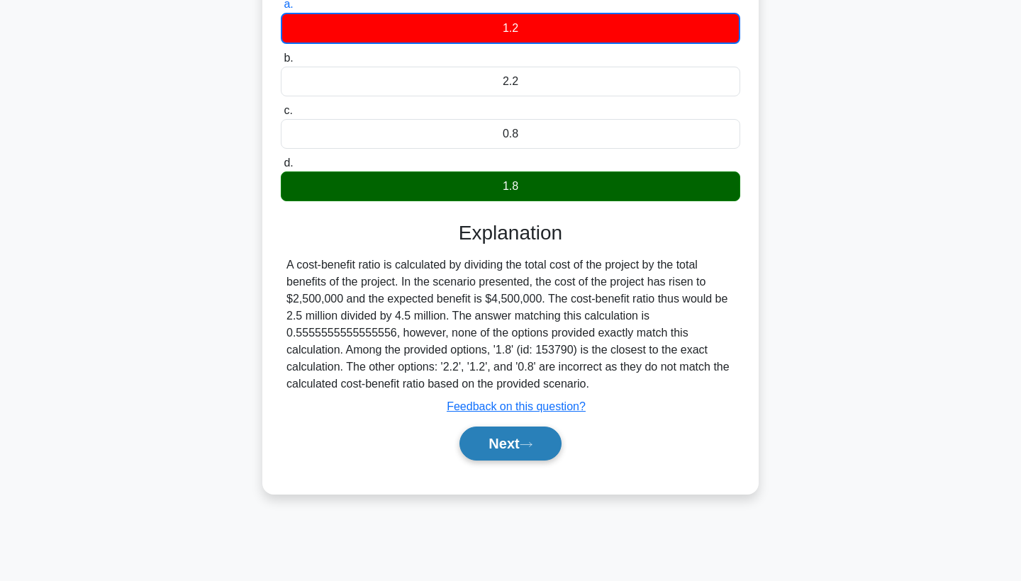
scroll to position [184, 0]
click at [516, 438] on button "Next" at bounding box center [510, 444] width 101 height 34
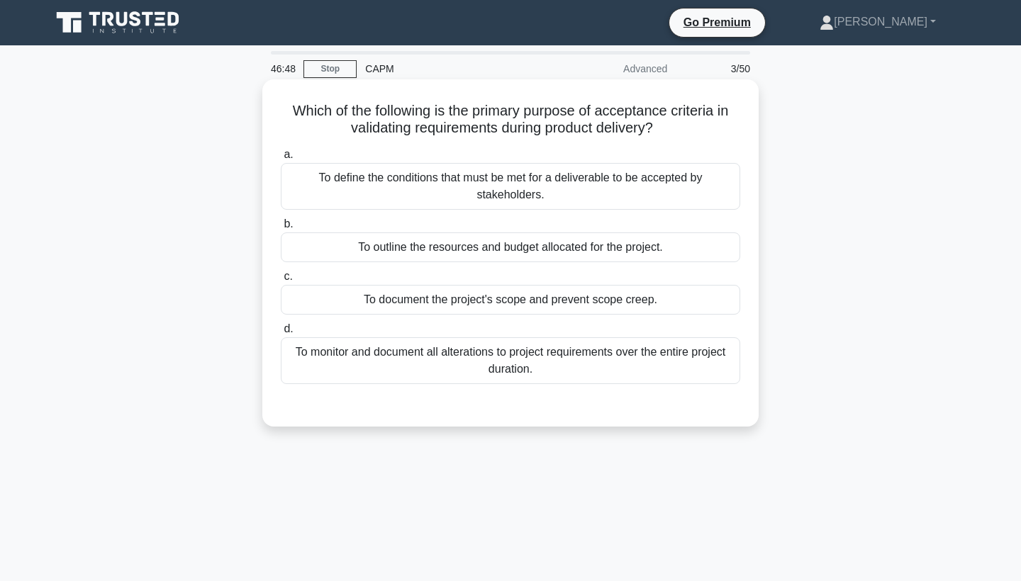
scroll to position [0, 0]
click at [518, 187] on div "To define the conditions that must be met for a deliverable to be accepted by s…" at bounding box center [511, 186] width 460 height 47
click at [281, 160] on input "a. To define the conditions that must be met for a deliverable to be accepted b…" at bounding box center [281, 154] width 0 height 9
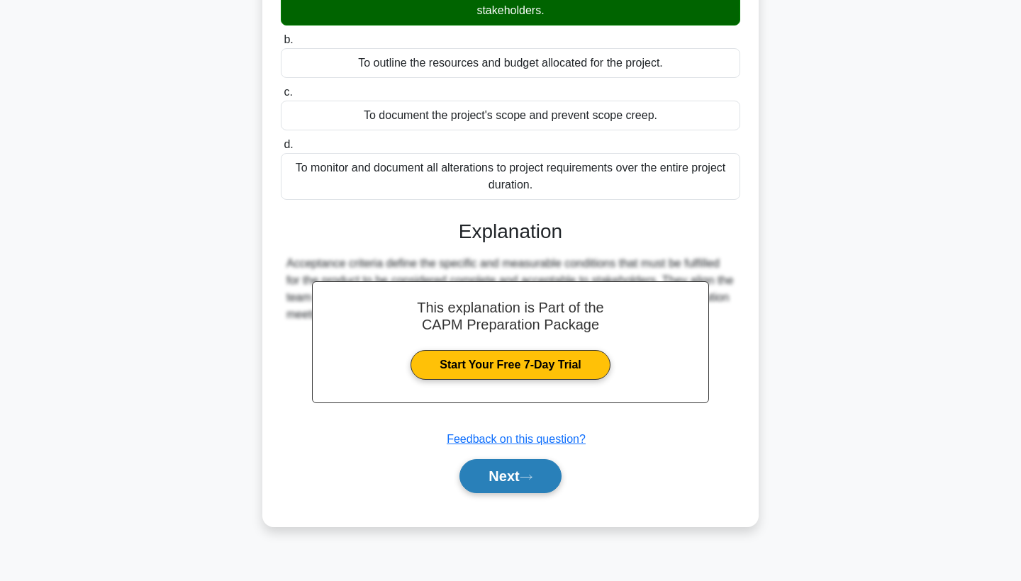
click at [502, 466] on button "Next" at bounding box center [510, 477] width 101 height 34
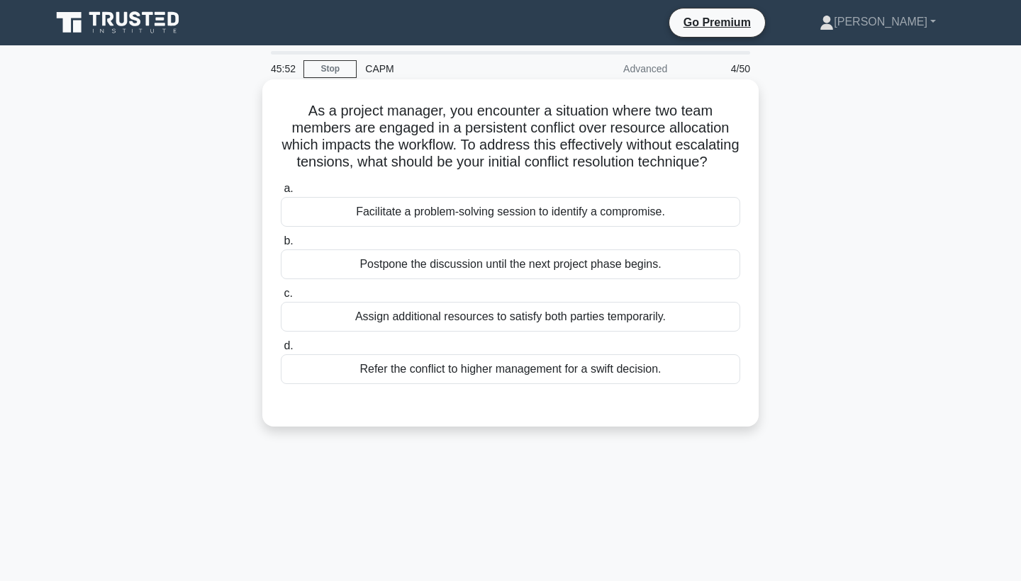
click at [524, 216] on div "Facilitate a problem-solving session to identify a compromise." at bounding box center [511, 212] width 460 height 30
click at [281, 194] on input "a. Facilitate a problem-solving session to identify a compromise." at bounding box center [281, 188] width 0 height 9
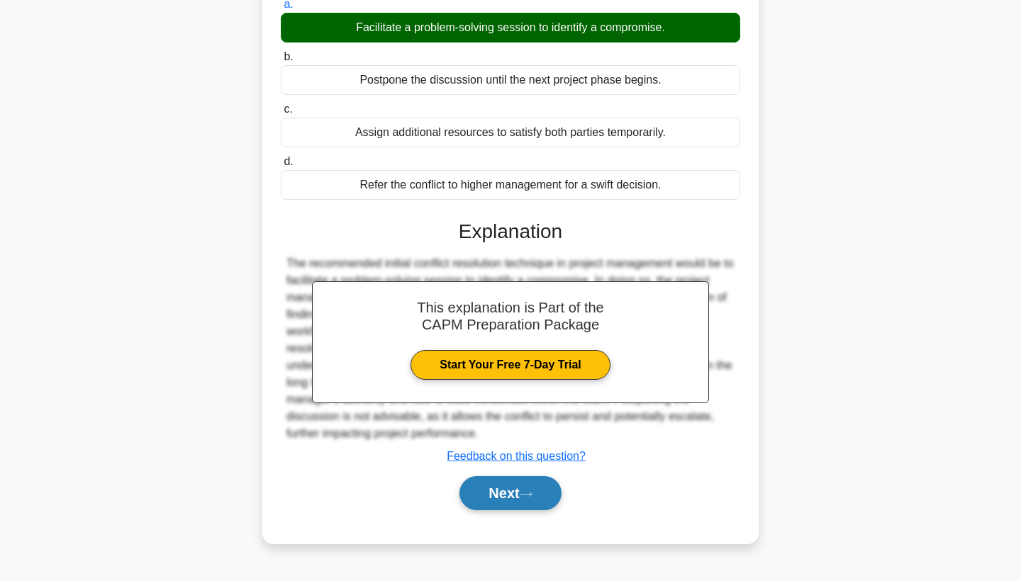
click at [506, 493] on button "Next" at bounding box center [510, 494] width 101 height 34
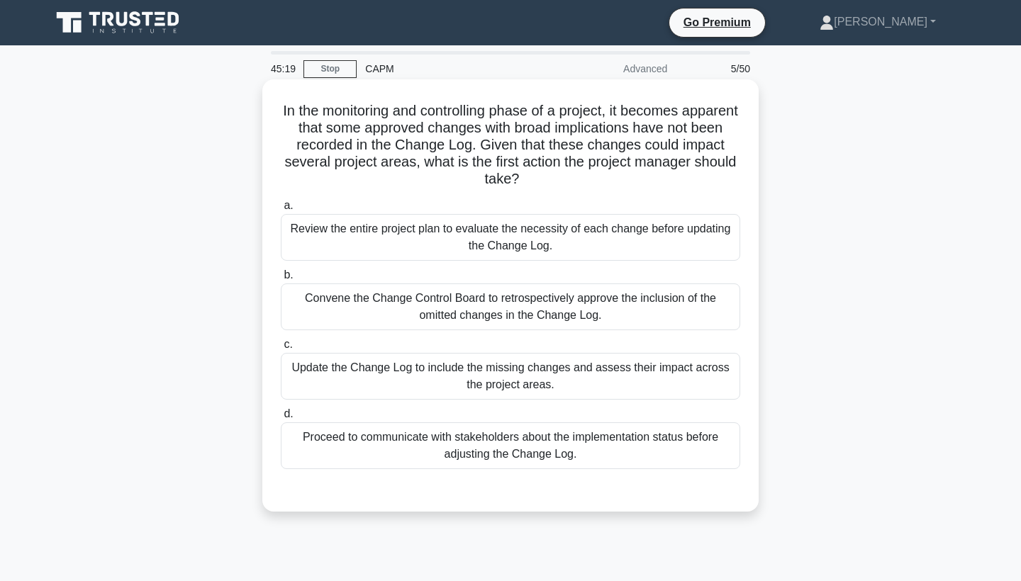
click at [518, 370] on div "Update the Change Log to include the missing changes and assess their impact ac…" at bounding box center [511, 376] width 460 height 47
click at [281, 350] on input "c. Update the Change Log to include the missing changes and assess their impact…" at bounding box center [281, 344] width 0 height 9
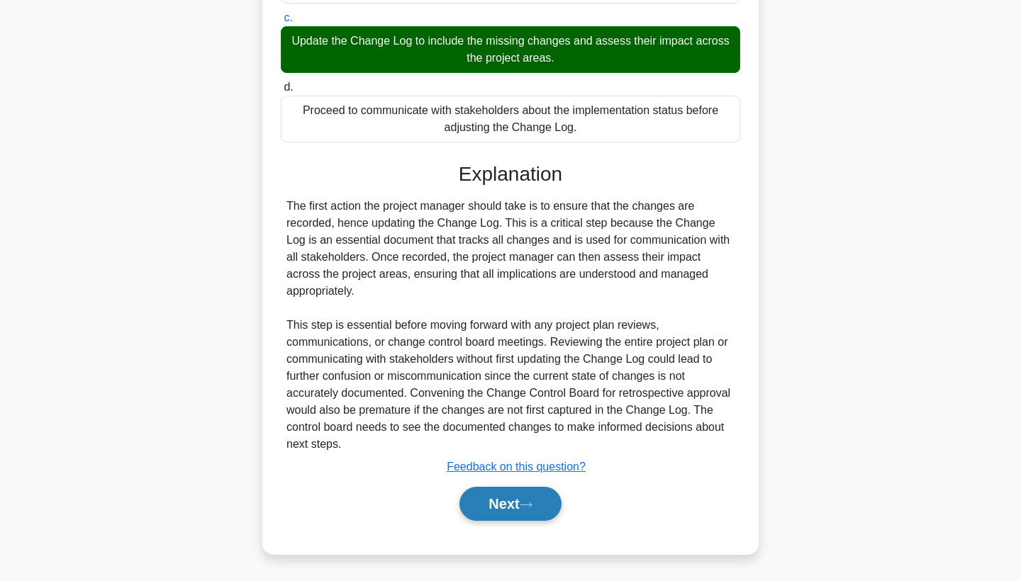
click at [501, 508] on button "Next" at bounding box center [510, 504] width 101 height 34
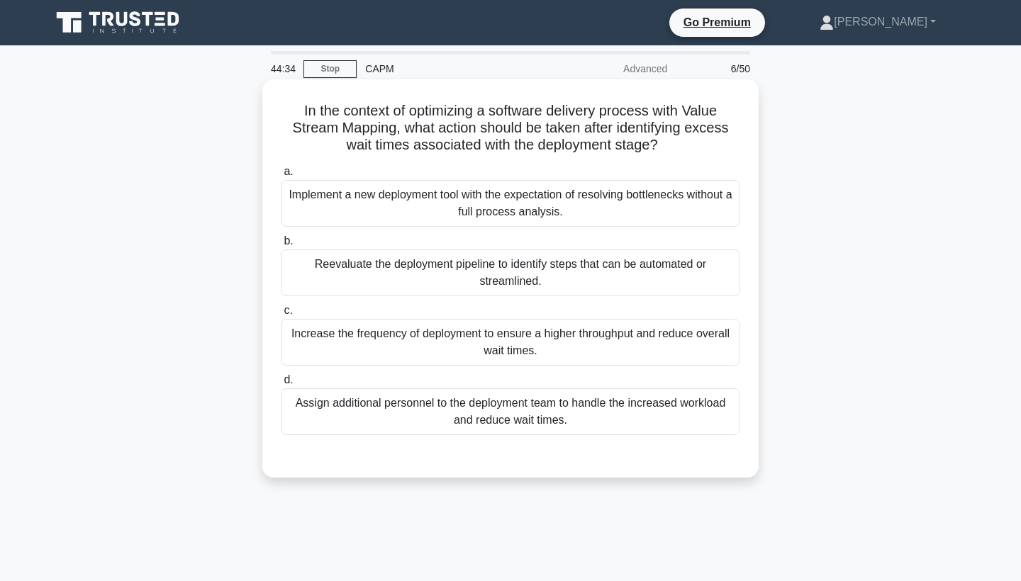
click at [514, 343] on div "Increase the frequency of deployment to ensure a higher throughput and reduce o…" at bounding box center [511, 342] width 460 height 47
click at [281, 316] on input "c. Increase the frequency of deployment to ensure a higher throughput and reduc…" at bounding box center [281, 310] width 0 height 9
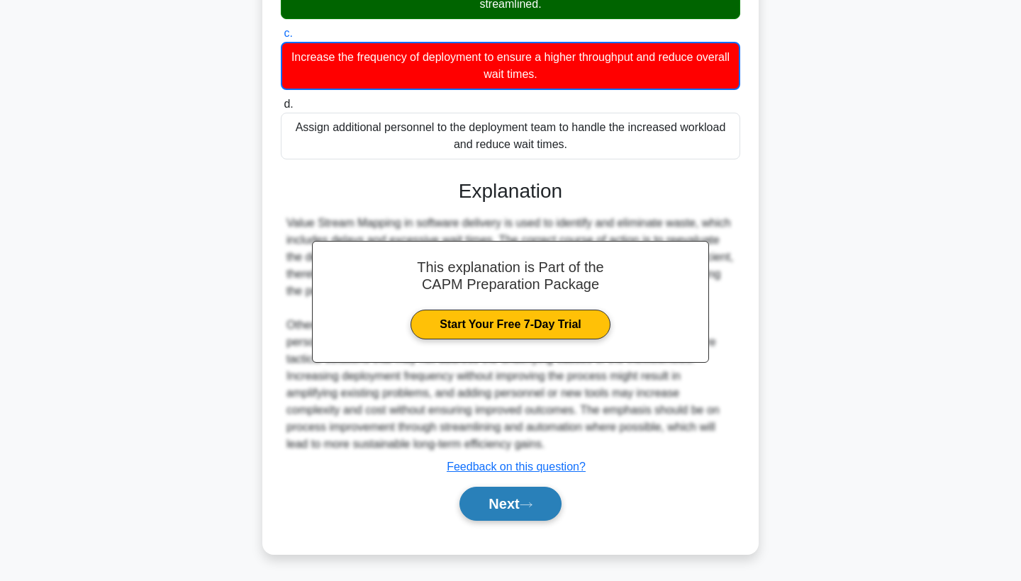
click at [490, 502] on button "Next" at bounding box center [510, 504] width 101 height 34
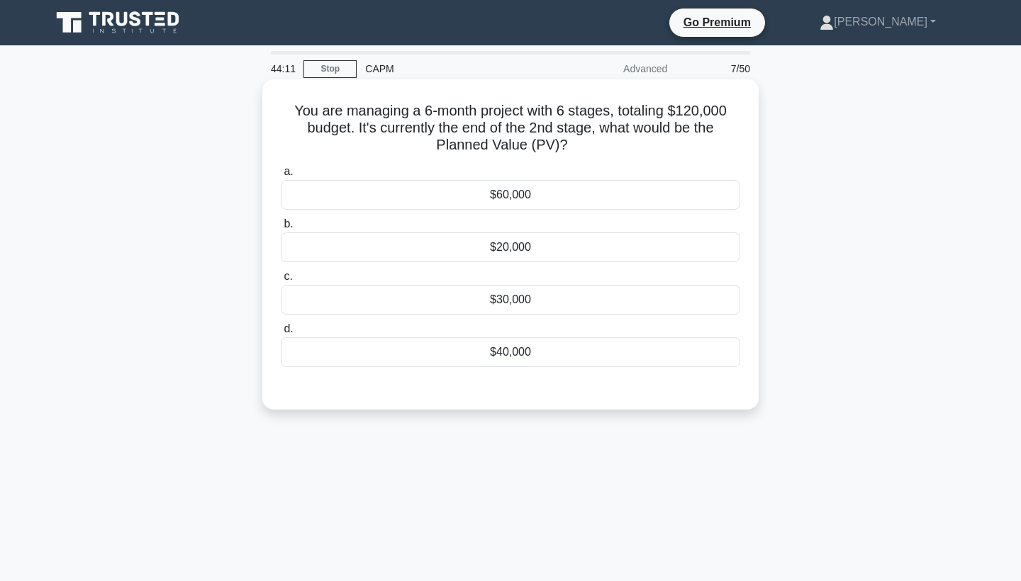
click at [523, 353] on div "$40,000" at bounding box center [511, 353] width 460 height 30
click at [281, 334] on input "d. $40,000" at bounding box center [281, 329] width 0 height 9
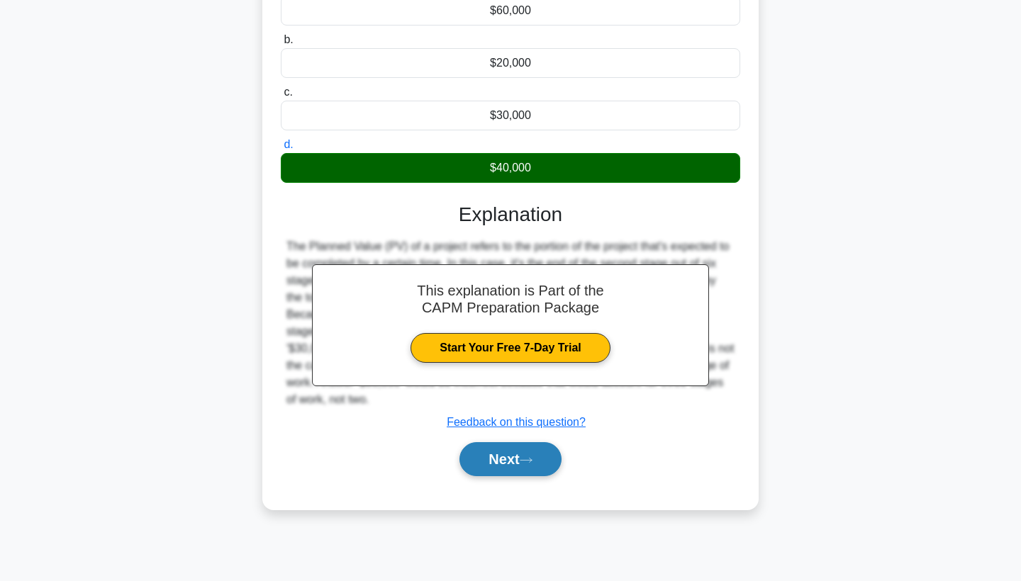
click at [494, 458] on button "Next" at bounding box center [510, 459] width 101 height 34
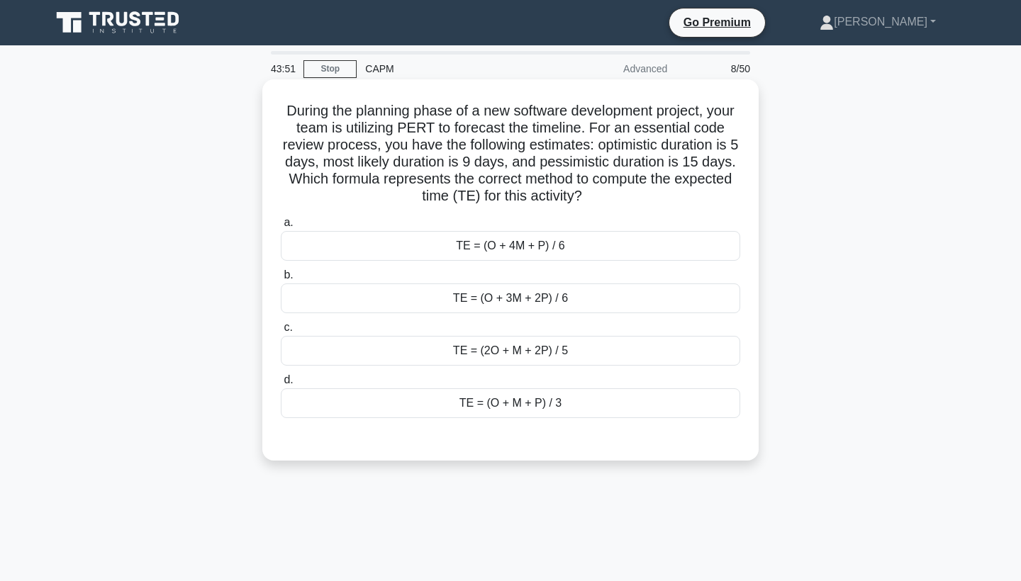
click at [601, 247] on div "TE = (O + 4M + P) / 6" at bounding box center [511, 246] width 460 height 30
click at [281, 228] on input "a. TE = (O + 4M + P) / 6" at bounding box center [281, 222] width 0 height 9
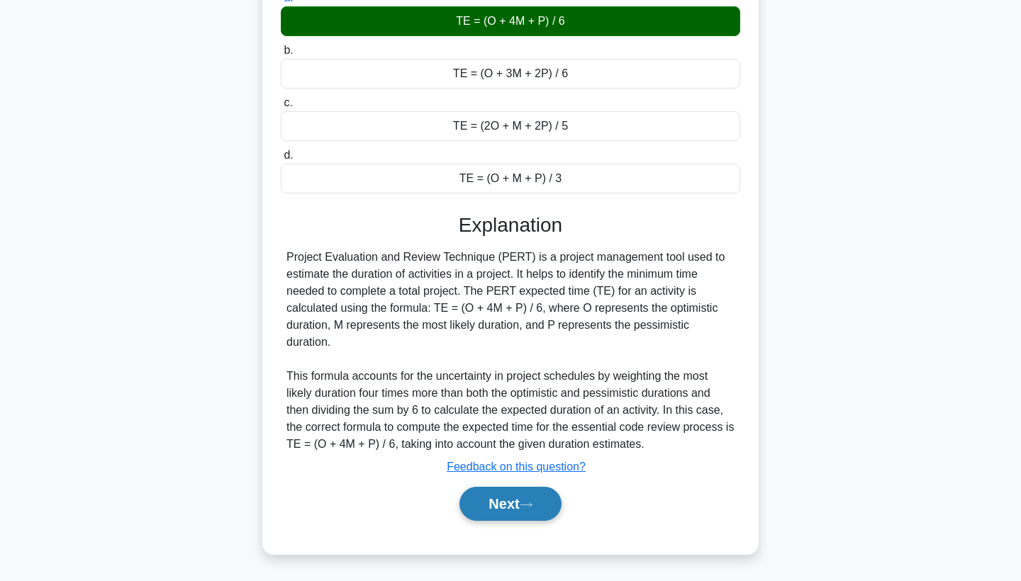
click at [511, 494] on button "Next" at bounding box center [510, 504] width 101 height 34
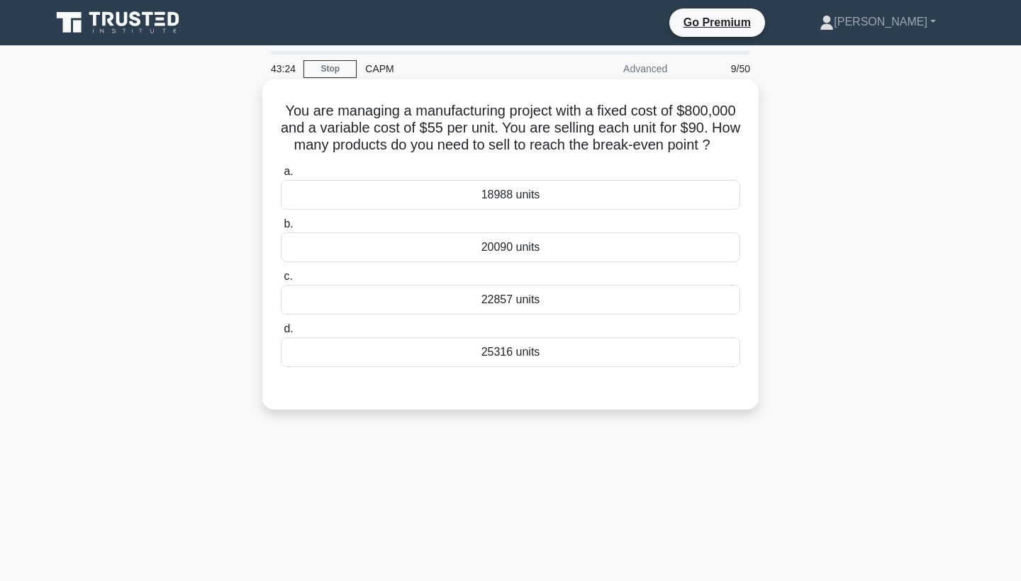
click at [546, 315] on div "22857 units" at bounding box center [511, 300] width 460 height 30
click at [281, 282] on input "c. 22857 units" at bounding box center [281, 276] width 0 height 9
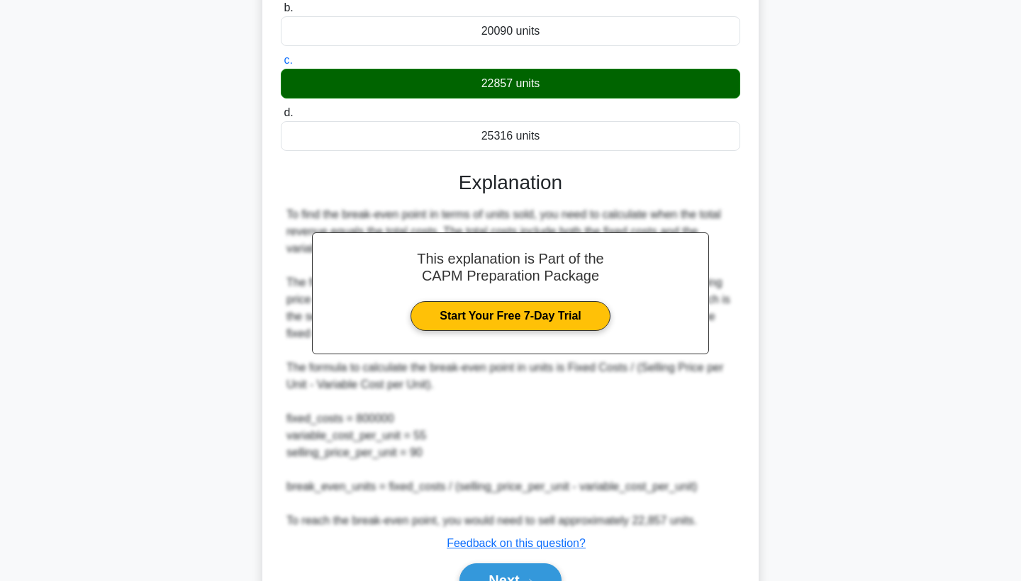
scroll to position [240, 0]
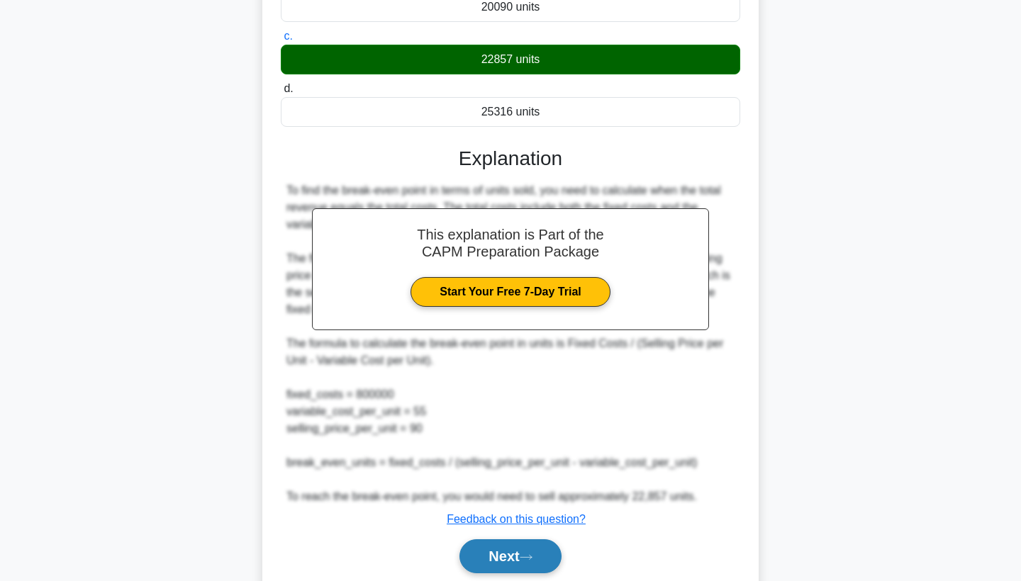
click at [516, 565] on button "Next" at bounding box center [510, 557] width 101 height 34
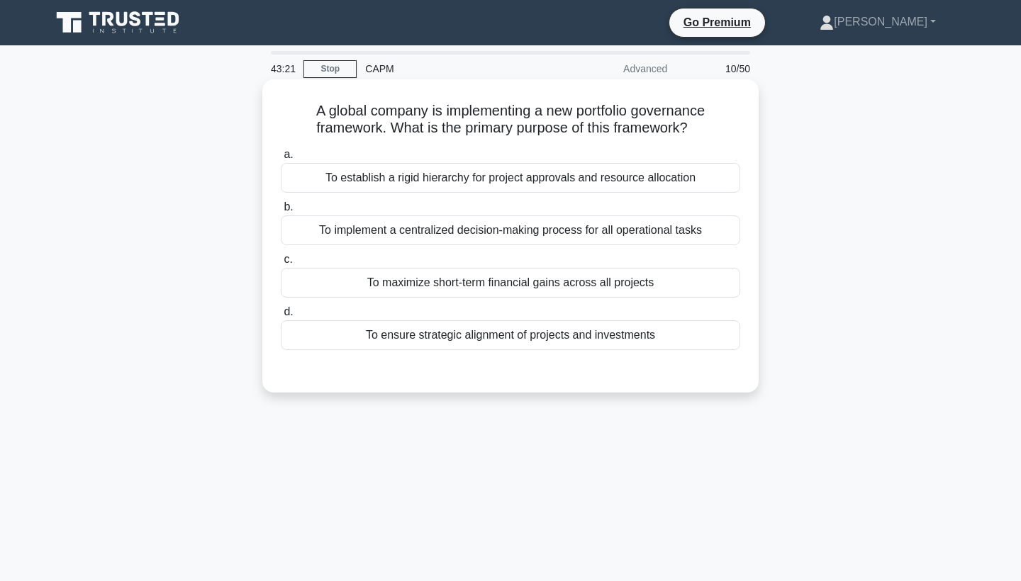
scroll to position [0, 0]
click at [499, 338] on div "To ensure strategic alignment of projects and investments" at bounding box center [511, 336] width 460 height 30
click at [281, 317] on input "d. To ensure strategic alignment of projects and investments" at bounding box center [281, 312] width 0 height 9
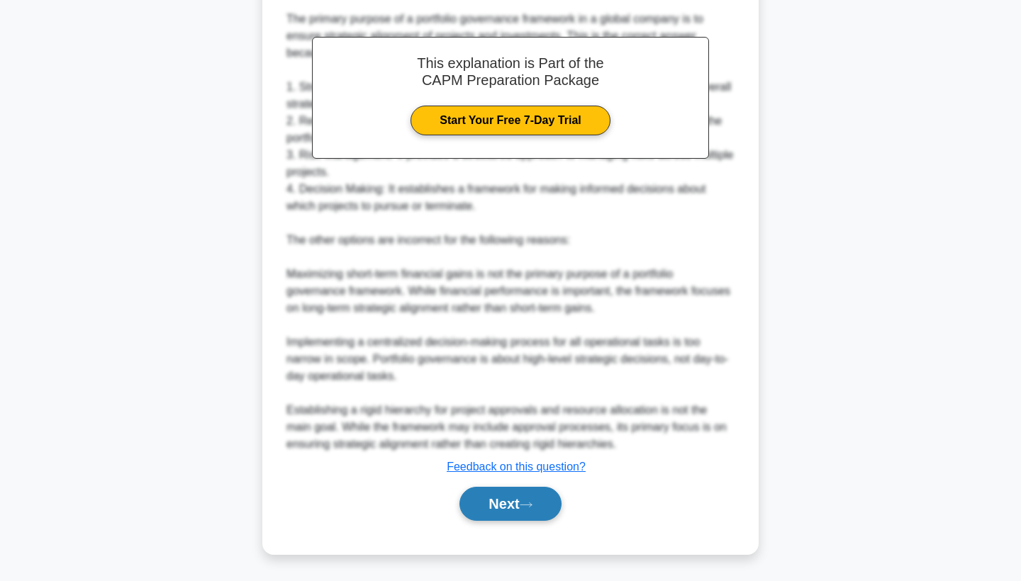
click at [494, 502] on button "Next" at bounding box center [510, 504] width 101 height 34
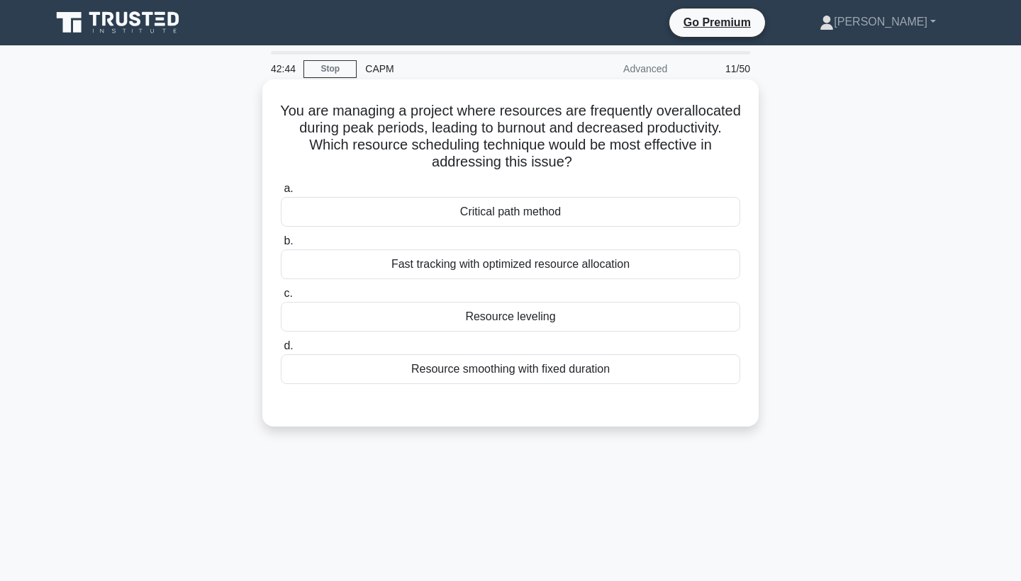
click at [500, 316] on div "Resource leveling" at bounding box center [511, 317] width 460 height 30
click at [281, 299] on input "c. Resource leveling" at bounding box center [281, 293] width 0 height 9
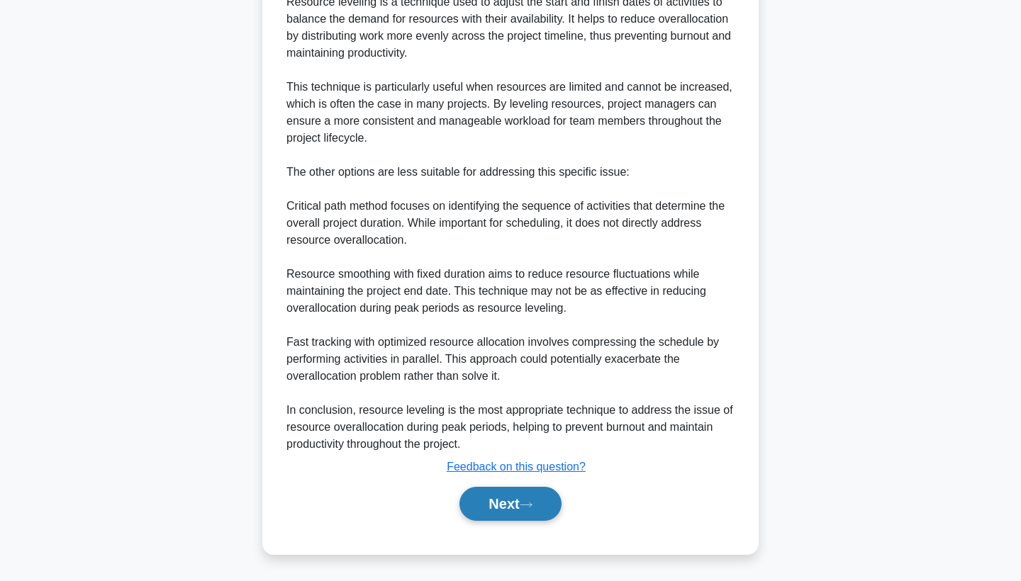
click at [511, 496] on button "Next" at bounding box center [510, 504] width 101 height 34
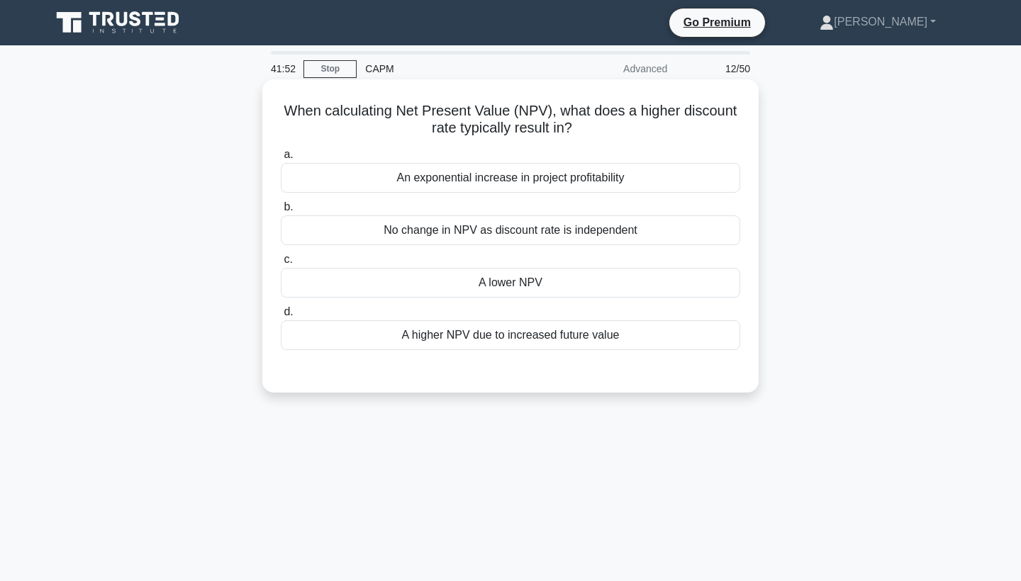
click at [500, 283] on div "A lower NPV" at bounding box center [511, 283] width 460 height 30
click at [281, 265] on input "c. A lower NPV" at bounding box center [281, 259] width 0 height 9
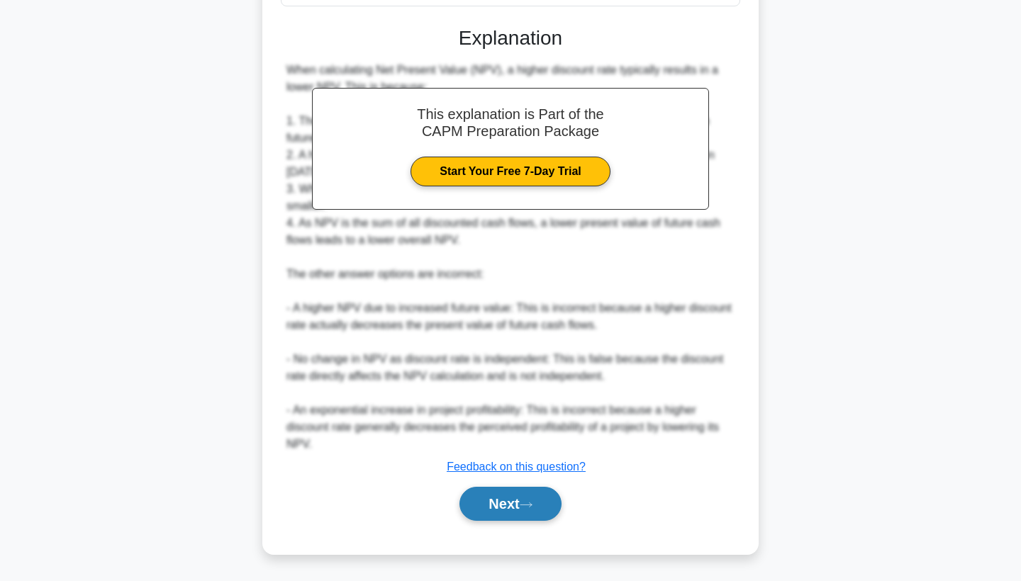
click at [494, 506] on button "Next" at bounding box center [510, 504] width 101 height 34
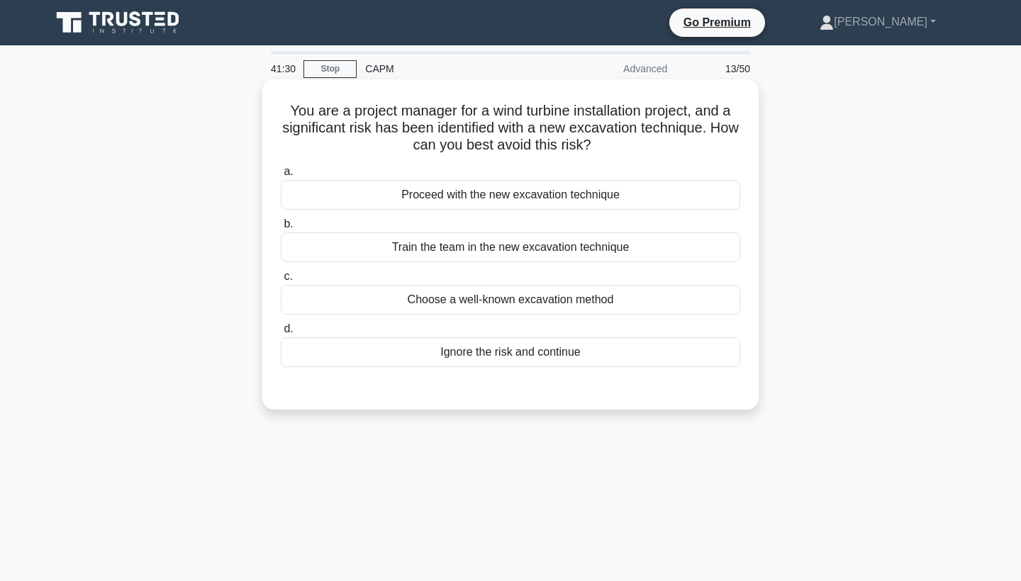
click at [506, 300] on div "Choose a well-known excavation method" at bounding box center [511, 300] width 460 height 30
click at [281, 282] on input "c. Choose a well-known excavation method" at bounding box center [281, 276] width 0 height 9
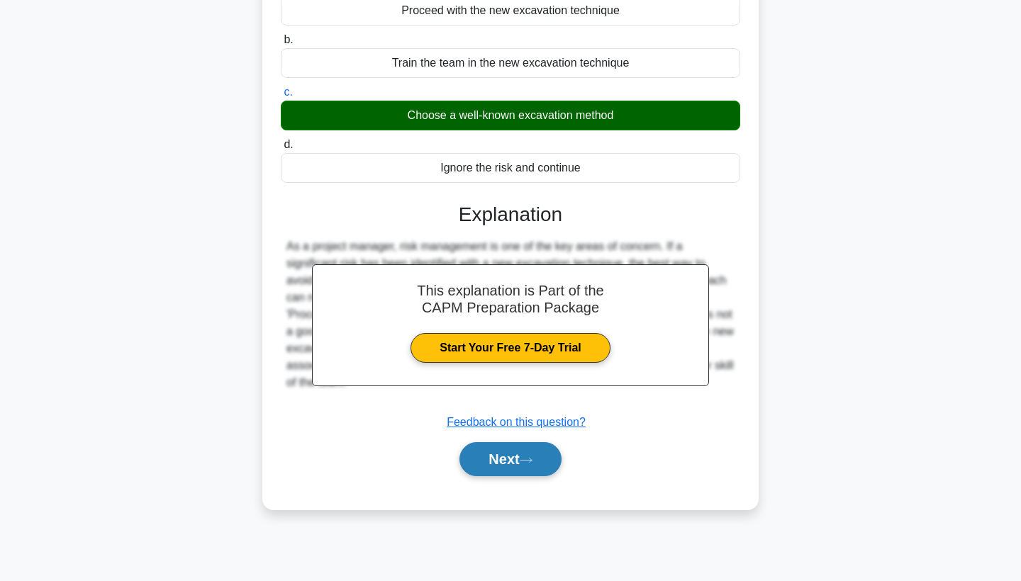
scroll to position [184, 0]
click at [507, 455] on button "Next" at bounding box center [510, 459] width 101 height 34
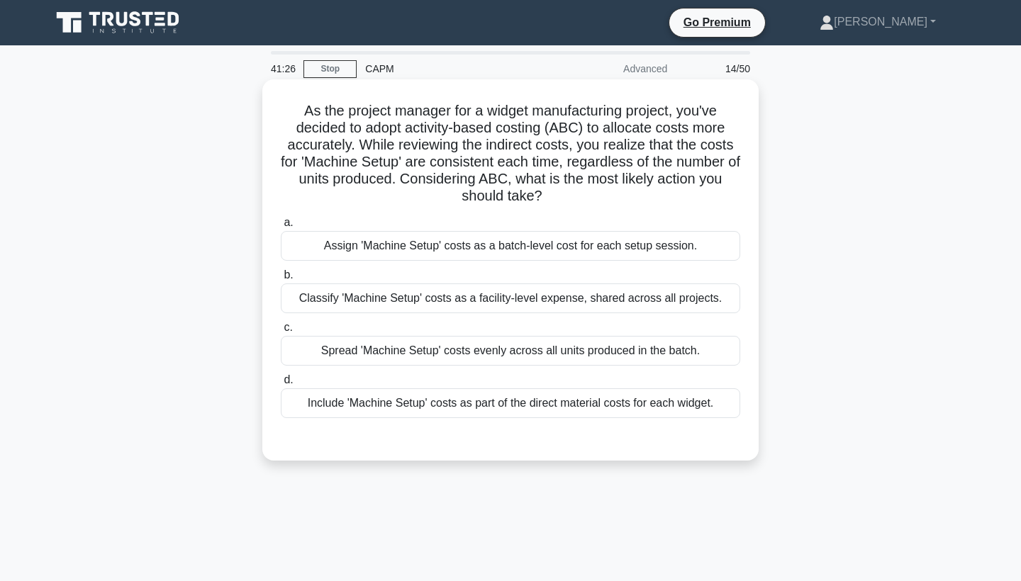
scroll to position [0, 0]
click at [512, 248] on div "Assign 'Machine Setup' costs as a batch-level cost for each setup session." at bounding box center [511, 246] width 460 height 30
click at [281, 228] on input "a. Assign 'Machine Setup' costs as a batch-level cost for each setup session." at bounding box center [281, 222] width 0 height 9
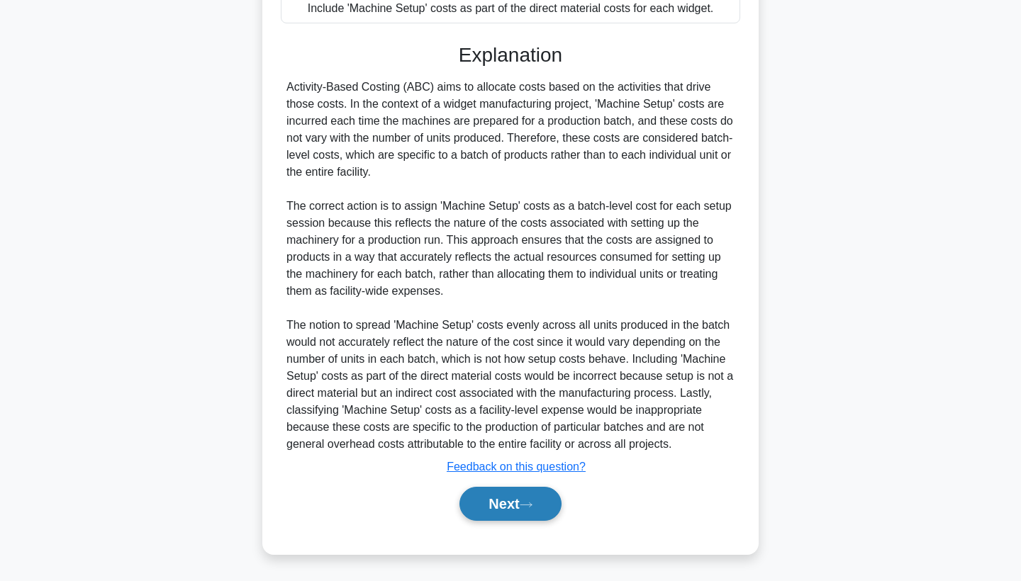
click at [495, 511] on button "Next" at bounding box center [510, 504] width 101 height 34
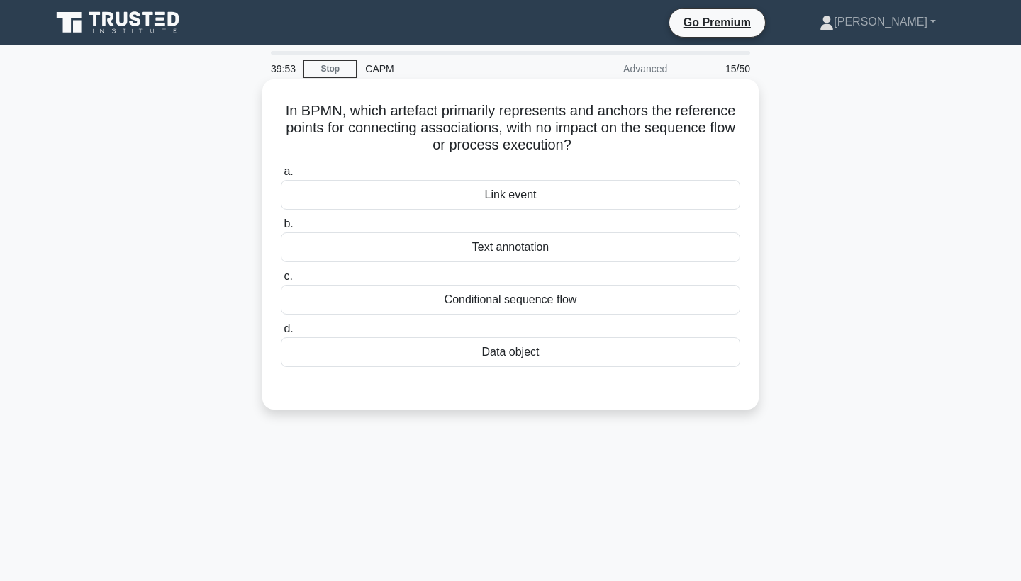
click at [542, 196] on div "Link event" at bounding box center [511, 195] width 460 height 30
click at [281, 177] on input "a. Link event" at bounding box center [281, 171] width 0 height 9
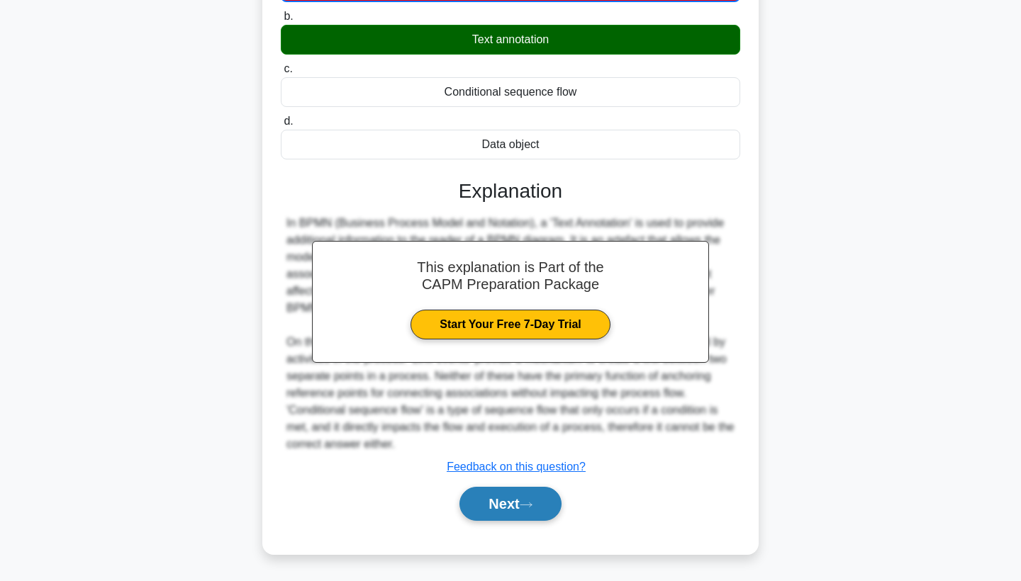
click at [521, 504] on button "Next" at bounding box center [510, 504] width 101 height 34
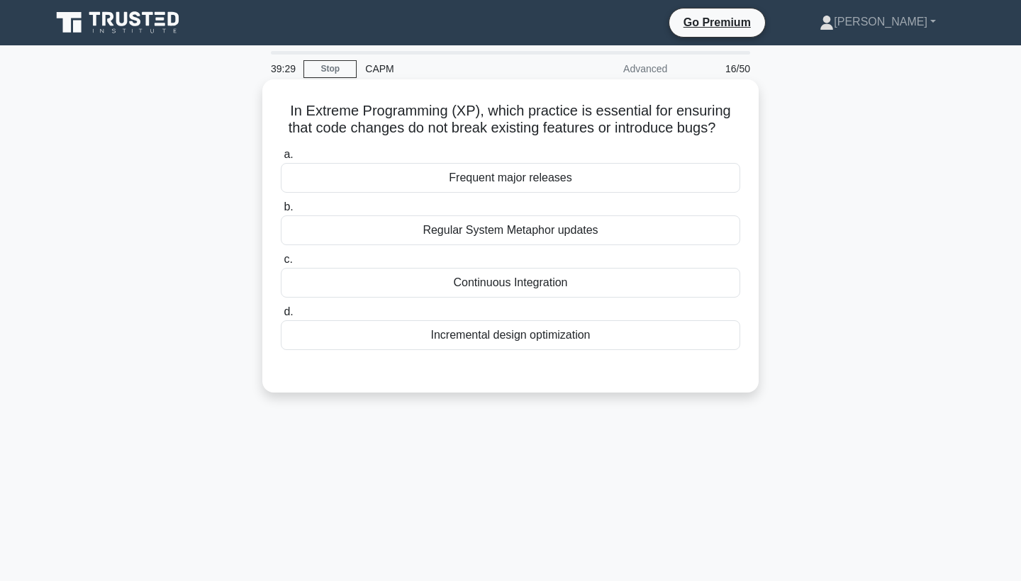
click at [503, 229] on div "Regular System Metaphor updates" at bounding box center [511, 231] width 460 height 30
click at [281, 212] on input "b. Regular System Metaphor updates" at bounding box center [281, 207] width 0 height 9
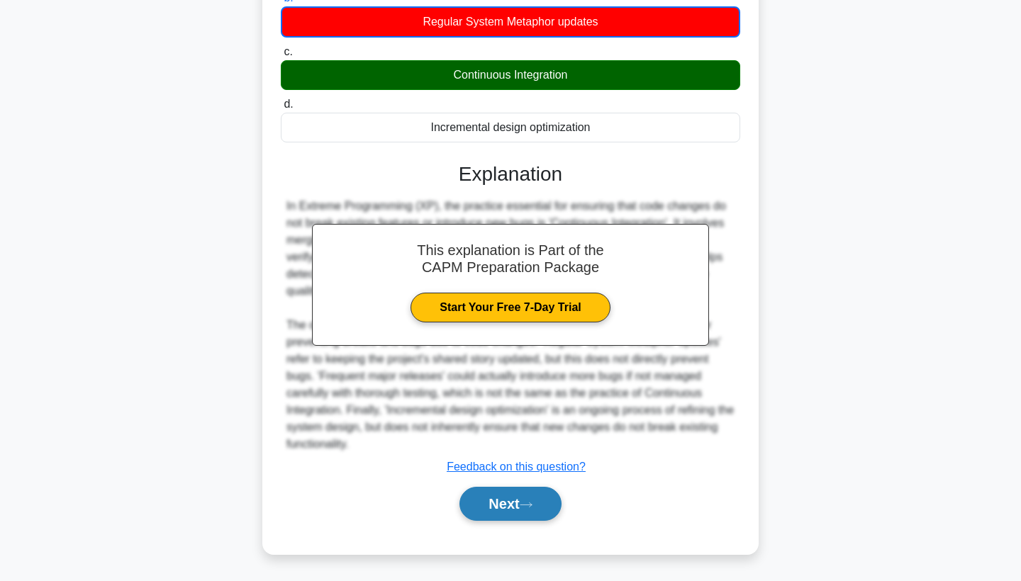
click at [489, 508] on button "Next" at bounding box center [510, 504] width 101 height 34
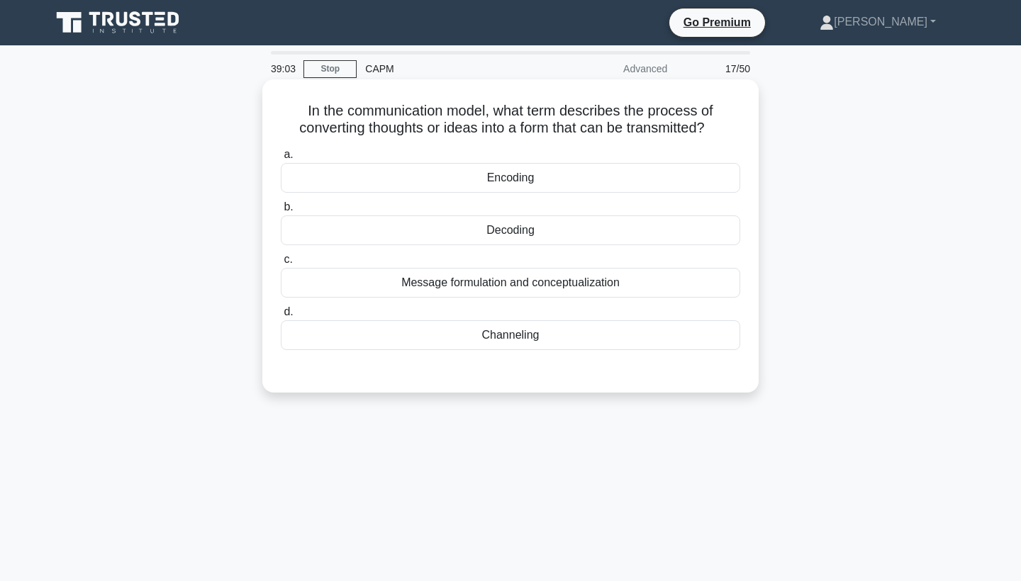
click at [513, 282] on div "Message formulation and conceptualization" at bounding box center [511, 283] width 460 height 30
click at [281, 265] on input "c. Message formulation and conceptualization" at bounding box center [281, 259] width 0 height 9
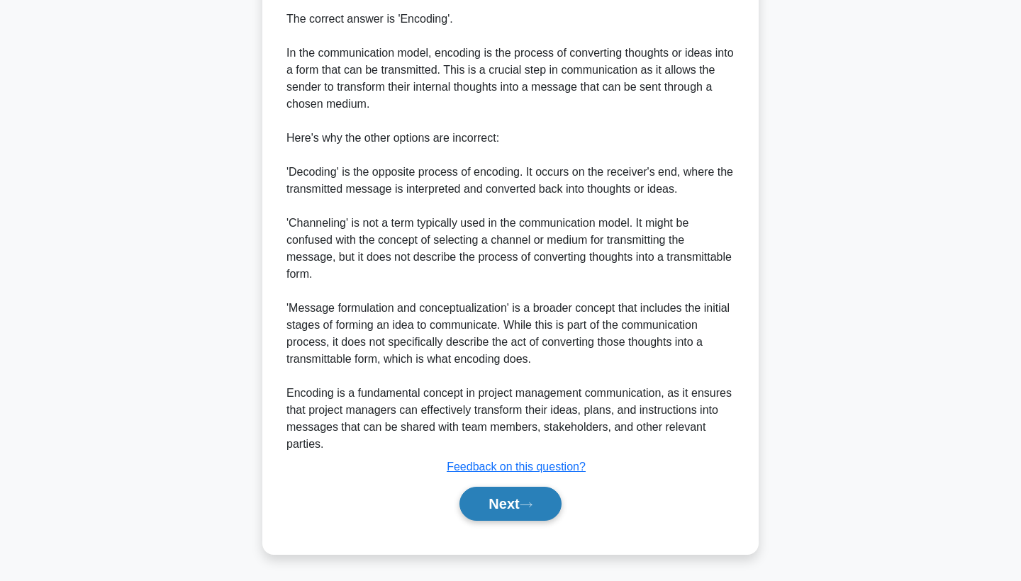
click at [497, 499] on button "Next" at bounding box center [510, 504] width 101 height 34
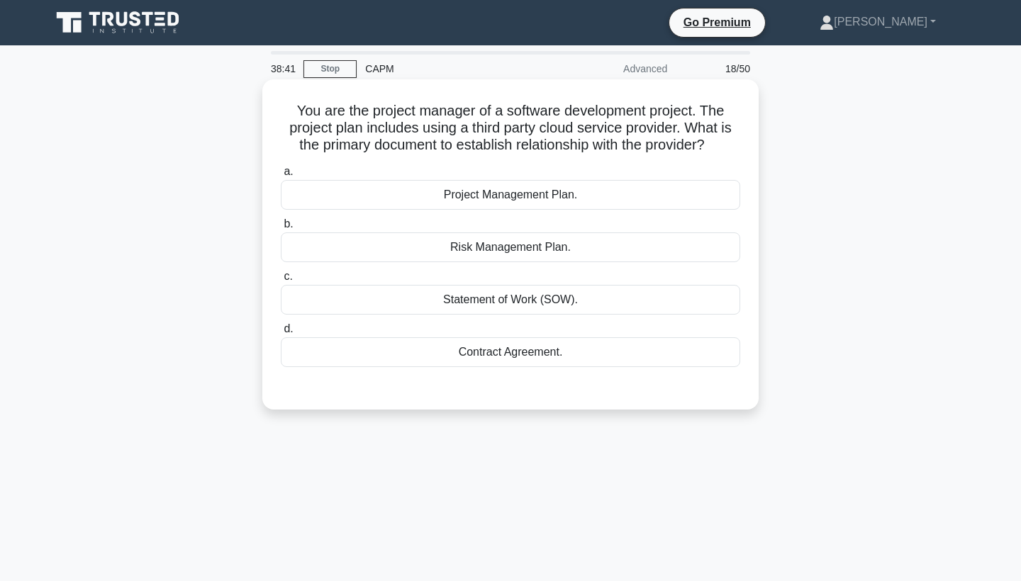
click at [506, 362] on div "Contract Agreement." at bounding box center [511, 353] width 460 height 30
click at [281, 334] on input "d. Contract Agreement." at bounding box center [281, 329] width 0 height 9
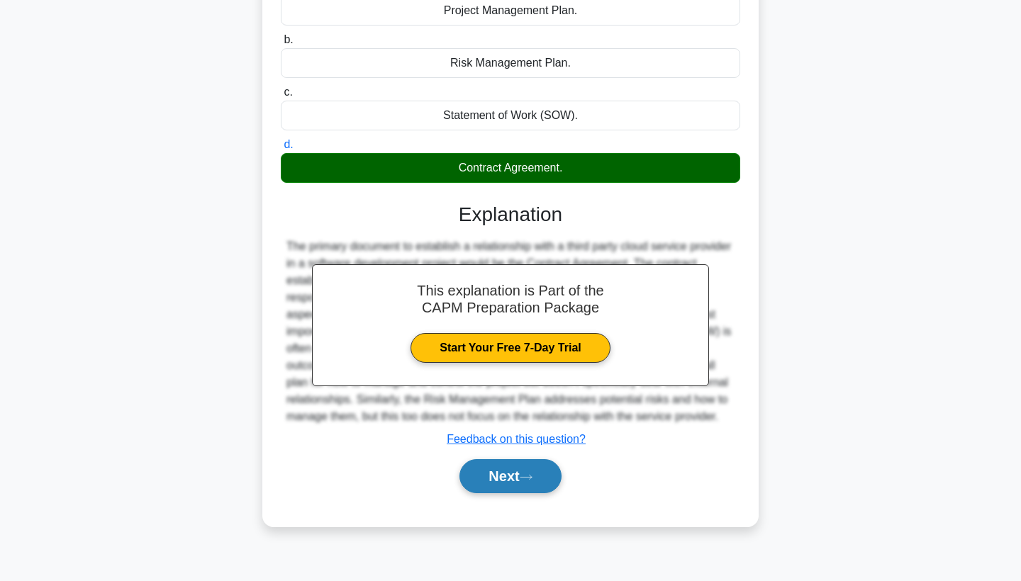
click at [508, 470] on button "Next" at bounding box center [510, 477] width 101 height 34
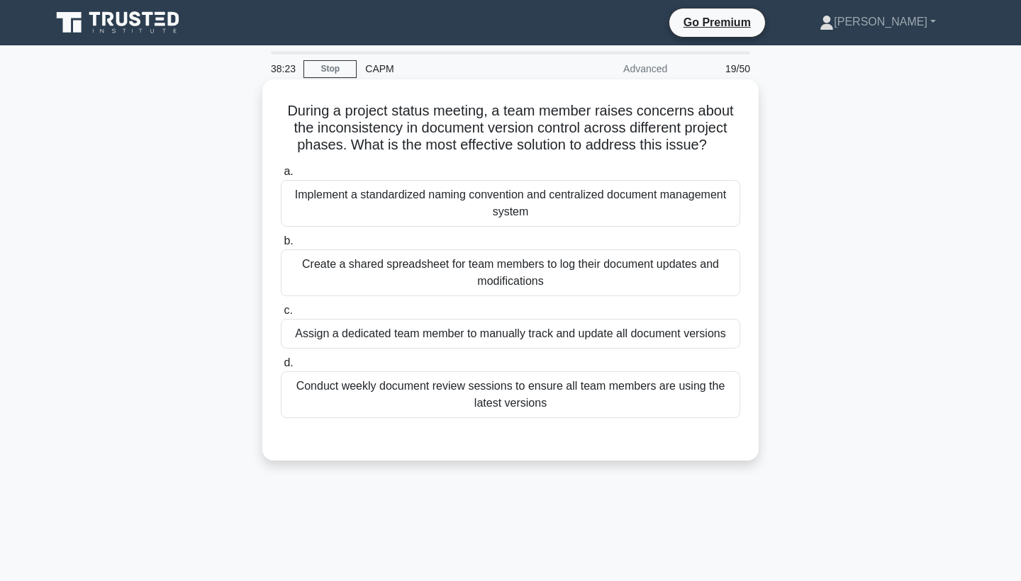
click at [531, 204] on div "Implement a standardized naming convention and centralized document management …" at bounding box center [511, 203] width 460 height 47
click at [281, 177] on input "a. Implement a standardized naming convention and centralized document manageme…" at bounding box center [281, 171] width 0 height 9
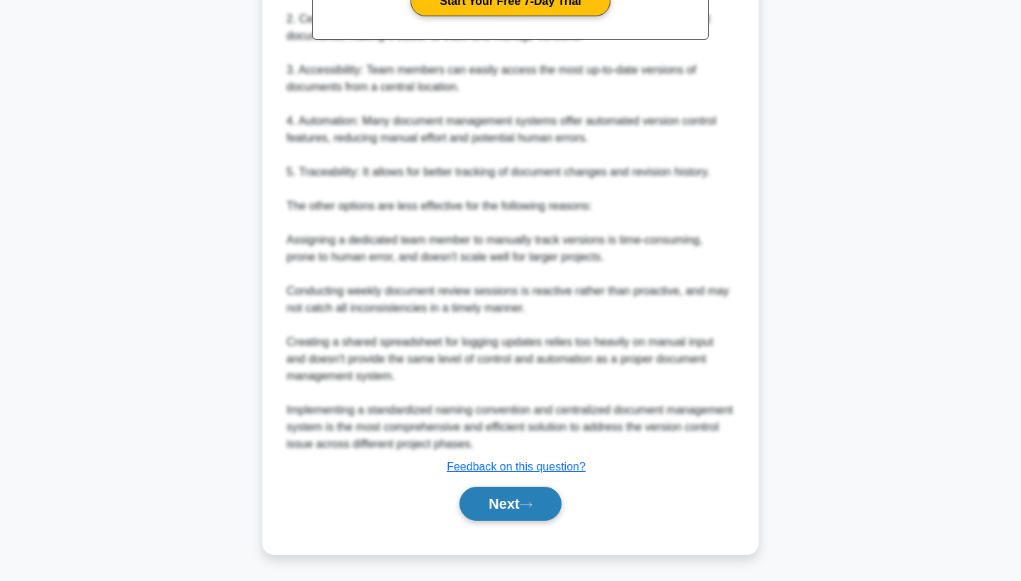
click at [498, 500] on button "Next" at bounding box center [510, 504] width 101 height 34
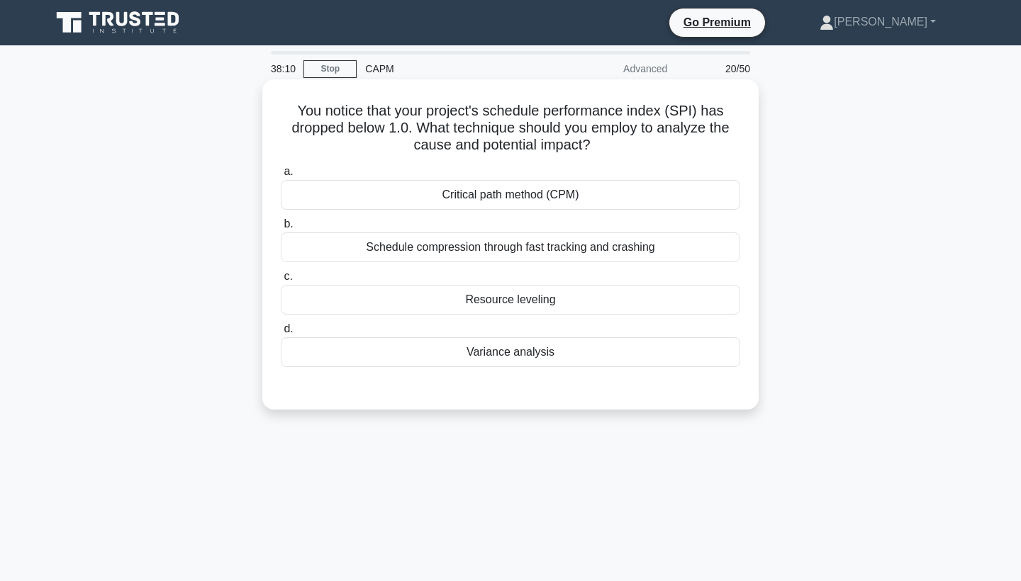
click at [513, 352] on div "Variance analysis" at bounding box center [511, 353] width 460 height 30
click at [281, 334] on input "d. Variance analysis" at bounding box center [281, 329] width 0 height 9
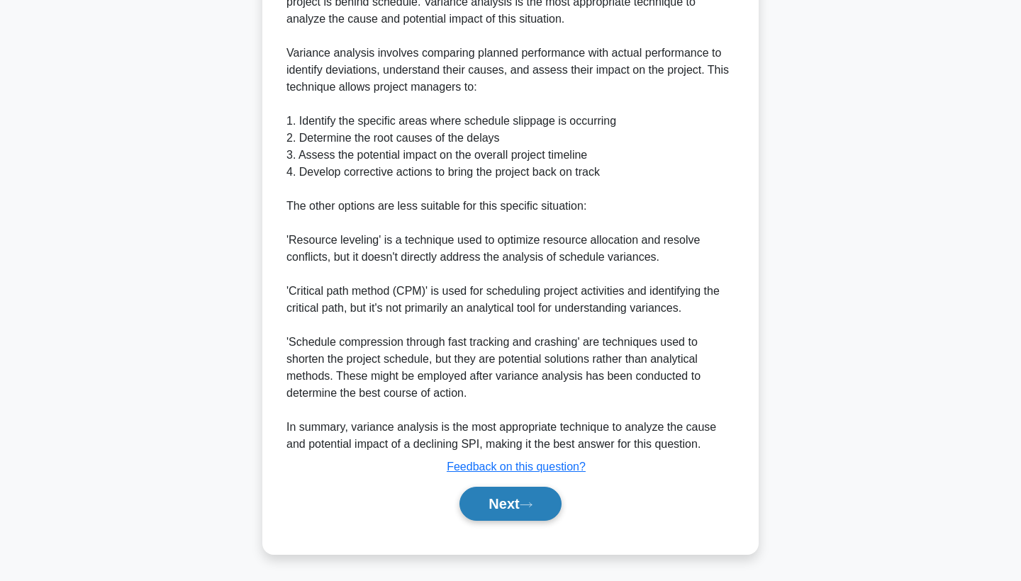
scroll to position [480, 0]
click at [503, 498] on button "Next" at bounding box center [510, 504] width 101 height 34
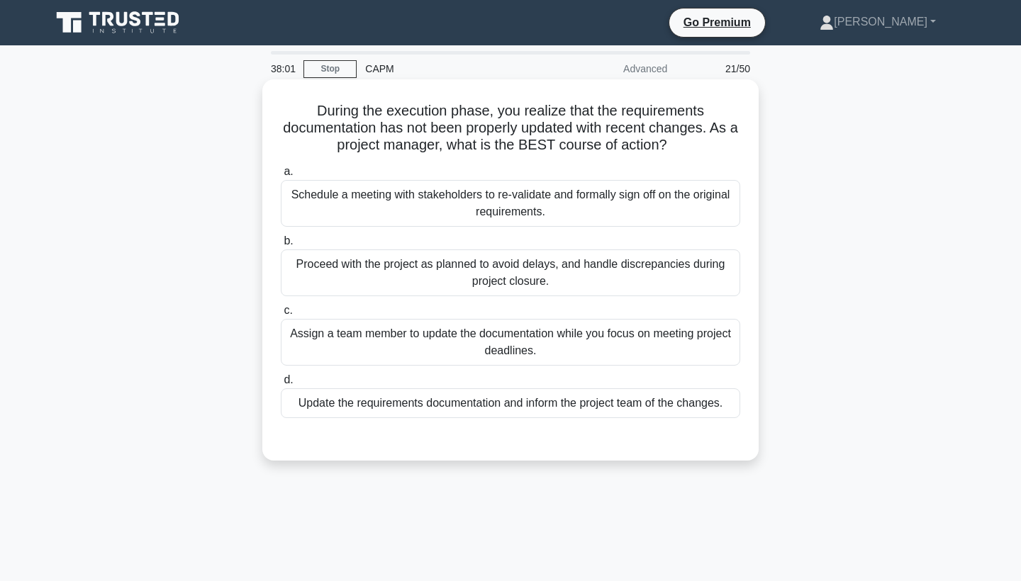
scroll to position [0, 0]
click at [501, 407] on div "Update the requirements documentation and inform the project team of the change…" at bounding box center [511, 404] width 460 height 30
click at [281, 385] on input "d. Update the requirements documentation and inform the project team of the cha…" at bounding box center [281, 380] width 0 height 9
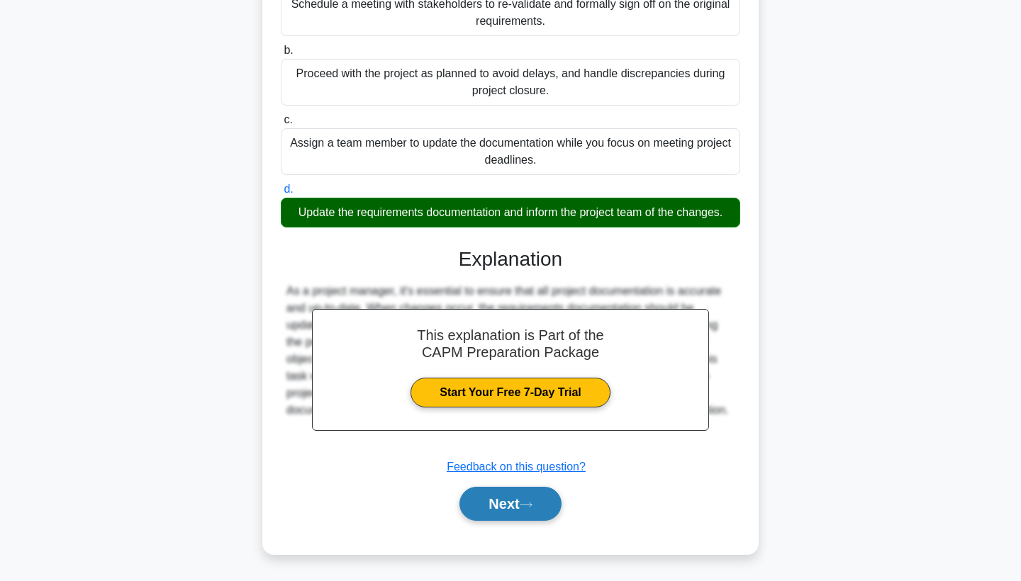
click at [518, 502] on button "Next" at bounding box center [510, 504] width 101 height 34
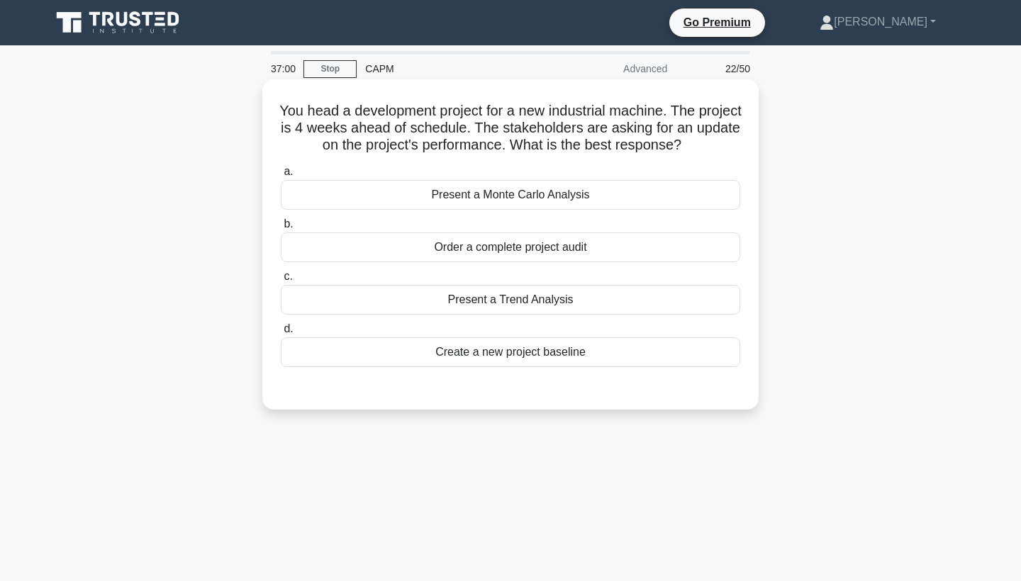
click at [526, 301] on div "Present a Trend Analysis" at bounding box center [511, 300] width 460 height 30
click at [281, 282] on input "c. Present a Trend Analysis" at bounding box center [281, 276] width 0 height 9
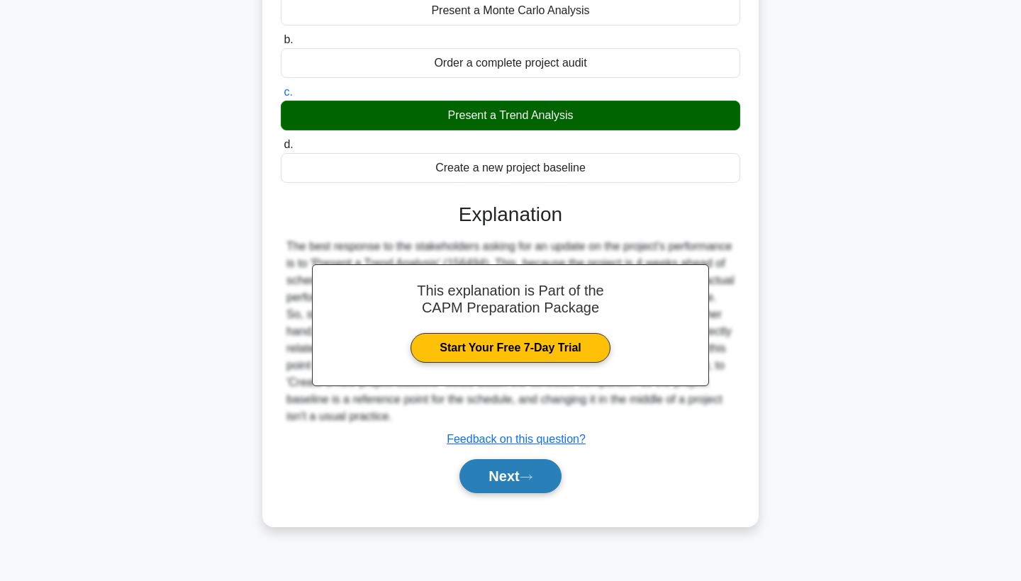
click at [502, 486] on button "Next" at bounding box center [510, 477] width 101 height 34
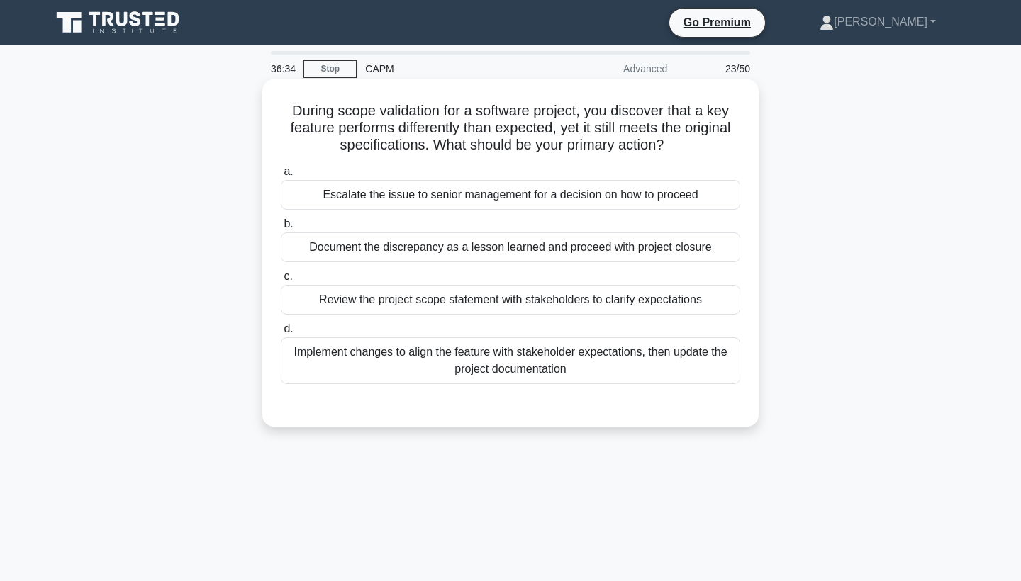
click at [511, 303] on div "Review the project scope statement with stakeholders to clarify expectations" at bounding box center [511, 300] width 460 height 30
click at [281, 282] on input "c. Review the project scope statement with stakeholders to clarify expectations" at bounding box center [281, 276] width 0 height 9
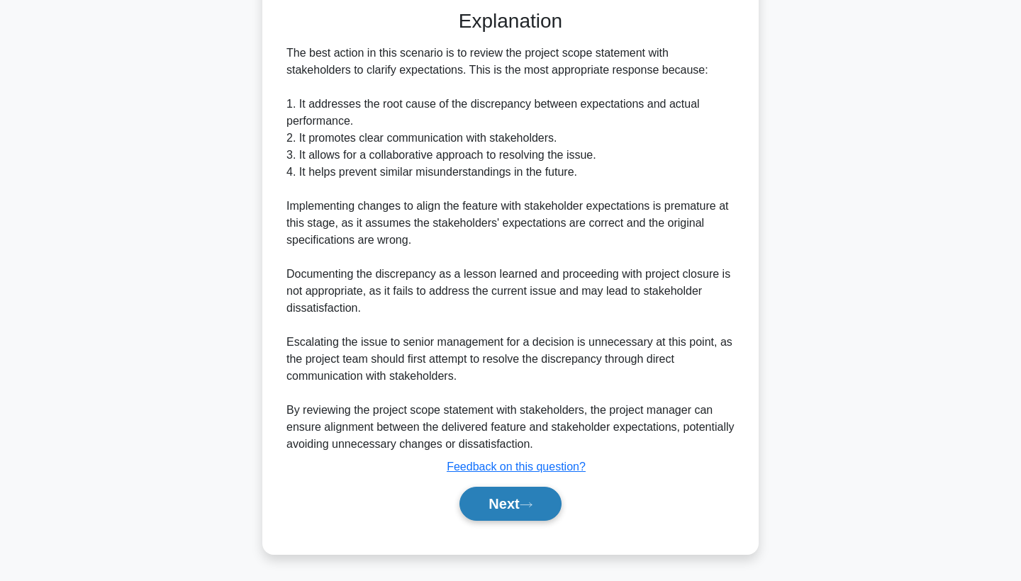
click at [518, 505] on button "Next" at bounding box center [510, 504] width 101 height 34
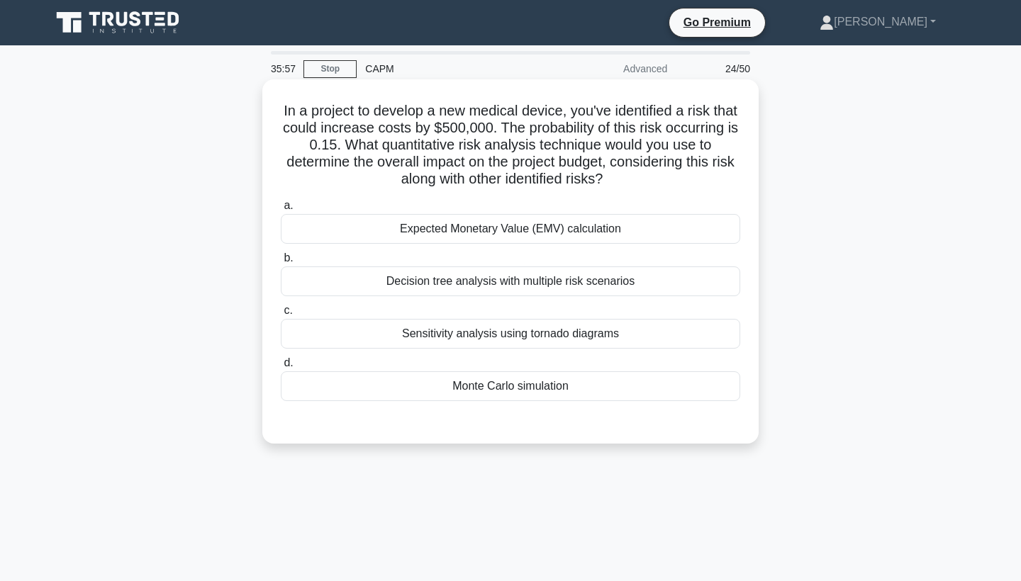
click at [495, 279] on div "Decision tree analysis with multiple risk scenarios" at bounding box center [511, 282] width 460 height 30
click at [281, 263] on input "b. Decision tree analysis with multiple risk scenarios" at bounding box center [281, 258] width 0 height 9
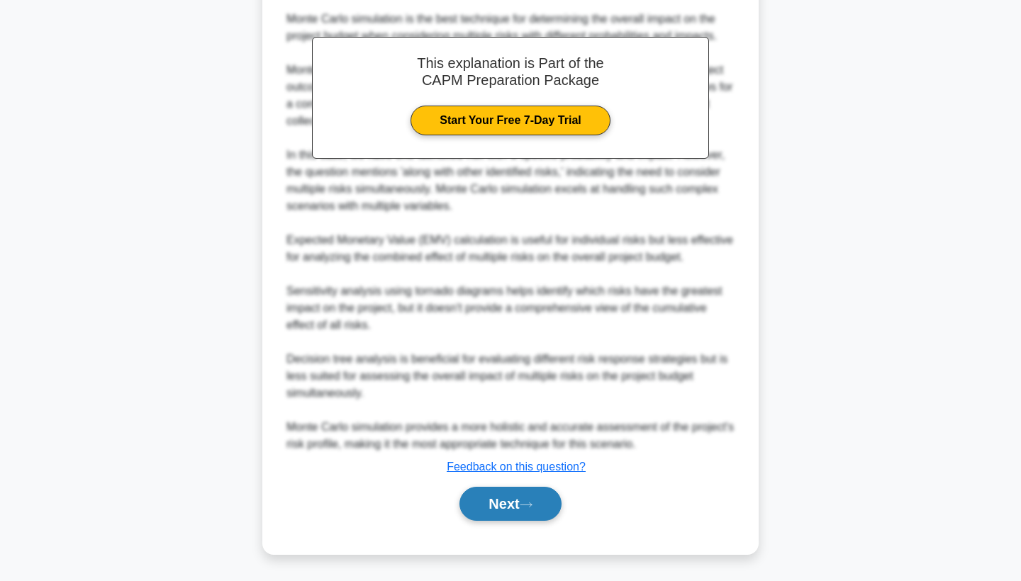
click at [499, 495] on button "Next" at bounding box center [510, 504] width 101 height 34
